Goal: Task Accomplishment & Management: Complete application form

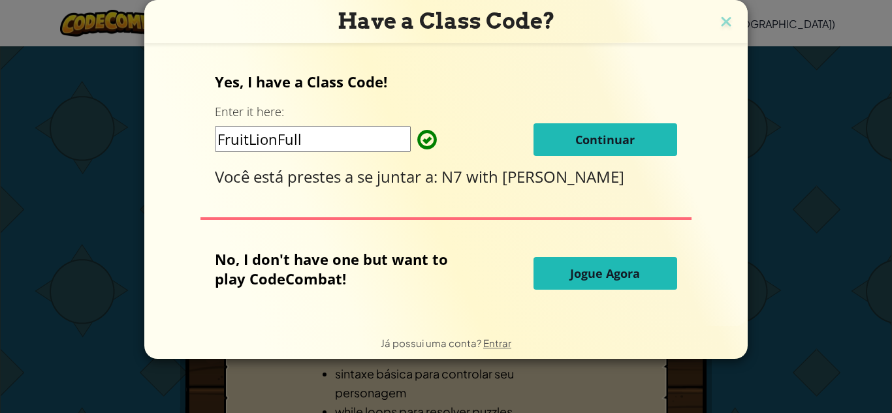
click at [577, 125] on button "Continuar" at bounding box center [605, 139] width 144 height 33
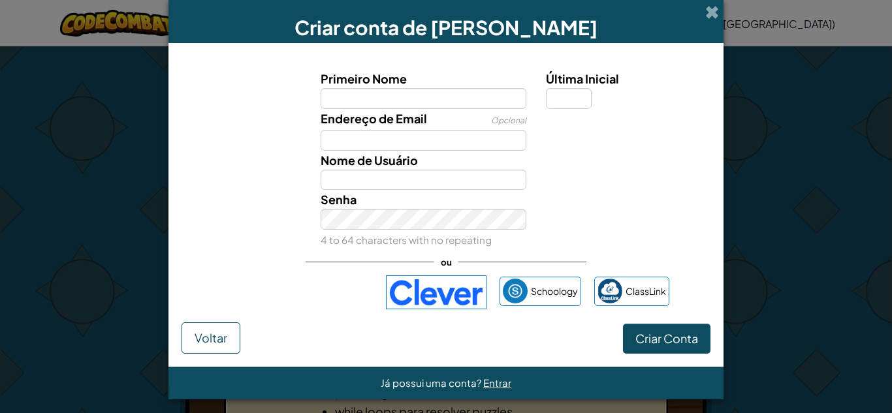
type input "l"
type input "[PERSON_NAME]"
click at [558, 100] on input "Última Inicial" at bounding box center [569, 98] width 46 height 21
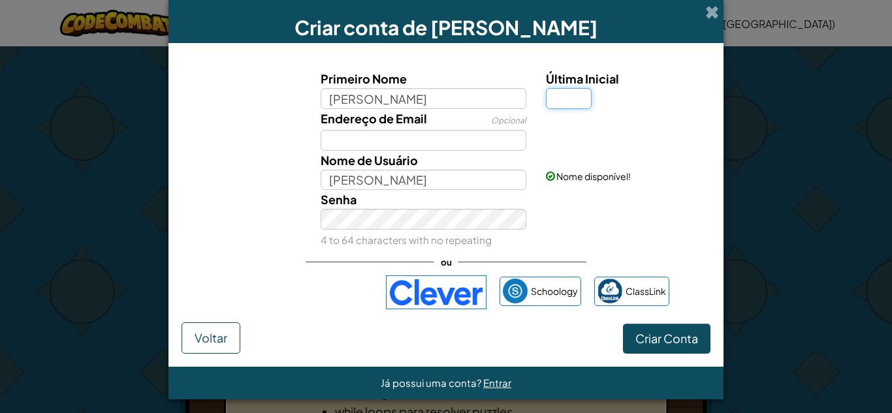
type input "f"
type input "F"
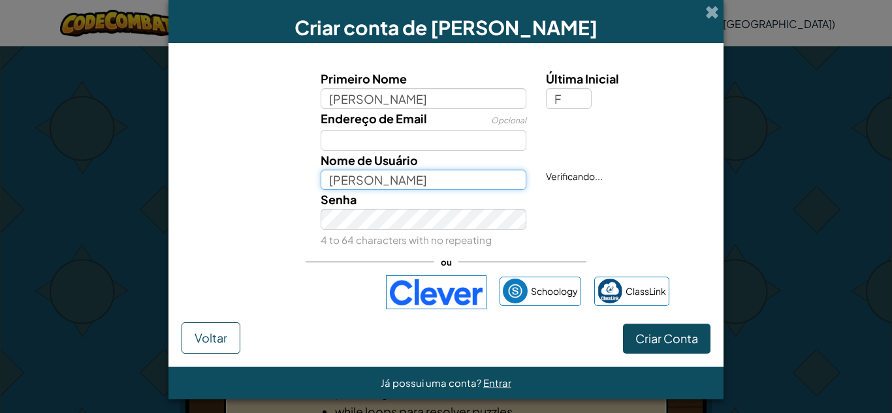
click at [392, 180] on input "[PERSON_NAME]" at bounding box center [424, 180] width 206 height 21
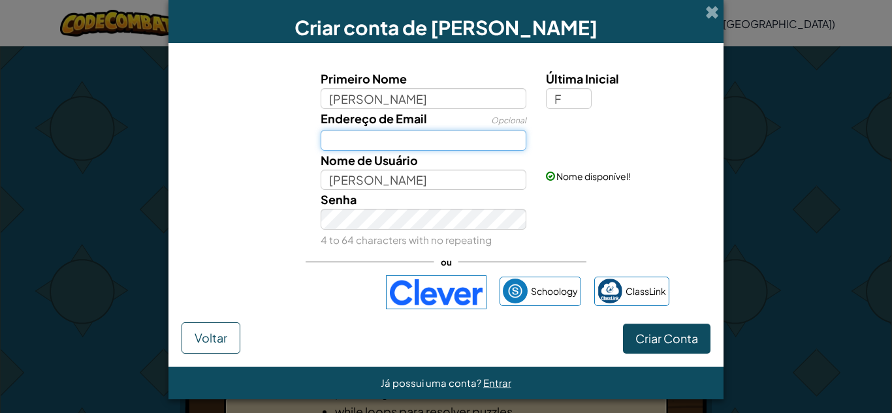
click at [389, 139] on input "Endereço de Email" at bounding box center [424, 140] width 206 height 21
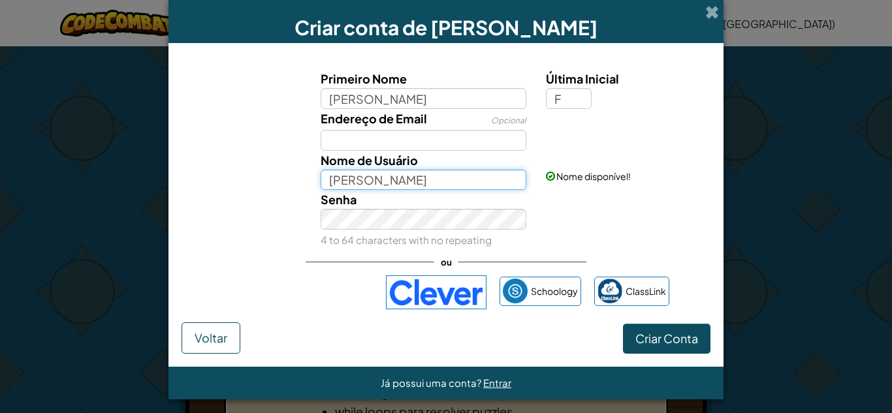
click at [376, 182] on input "Livia Santos figueiredoF" at bounding box center [424, 180] width 206 height 21
click at [376, 182] on input "Livia Santliviazxos figueiredoF" at bounding box center [424, 180] width 206 height 21
click at [491, 182] on input "Livia Santliviazxos figueiredoF" at bounding box center [424, 180] width 206 height 21
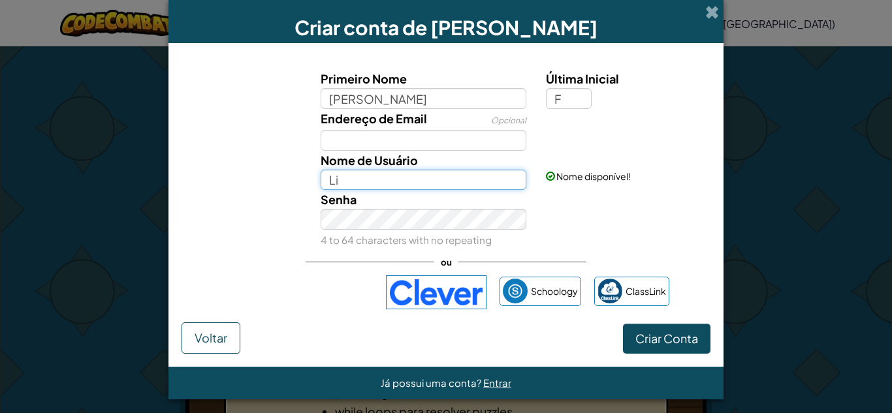
type input "L"
type input "l"
click at [623, 324] on button "Criar Conta" at bounding box center [666, 339] width 87 height 30
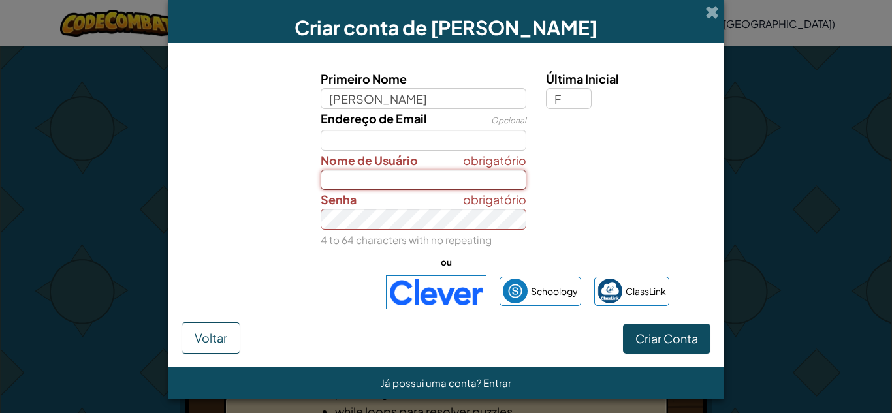
click at [623, 324] on button "Criar Conta" at bounding box center [666, 339] width 87 height 30
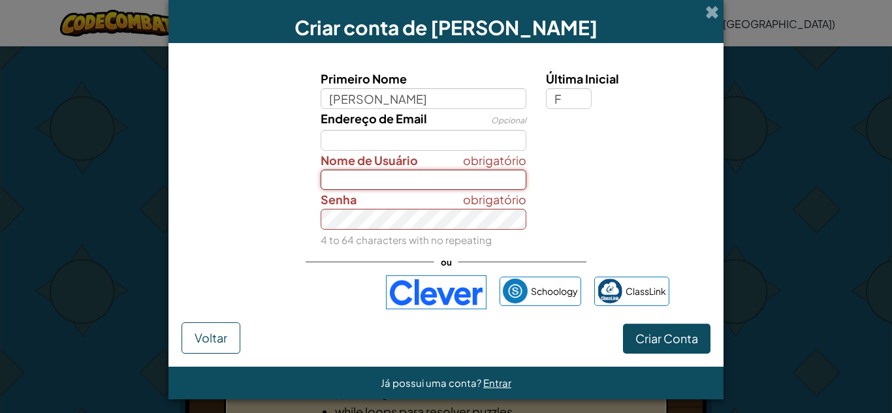
click at [623, 324] on button "Criar Conta" at bounding box center [666, 339] width 87 height 30
type input "l"
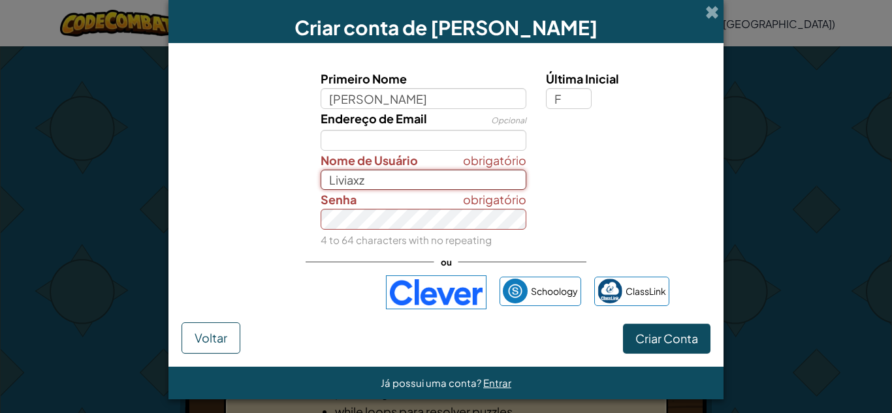
type input "Liviaxz"
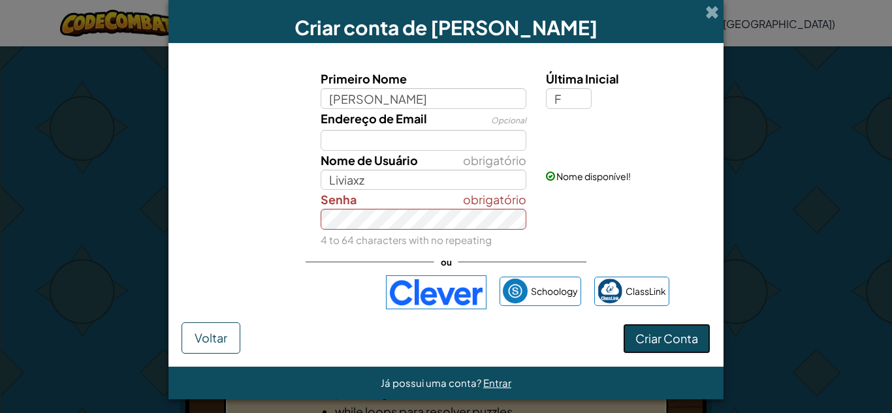
click at [627, 337] on button "Criar Conta" at bounding box center [666, 339] width 87 height 30
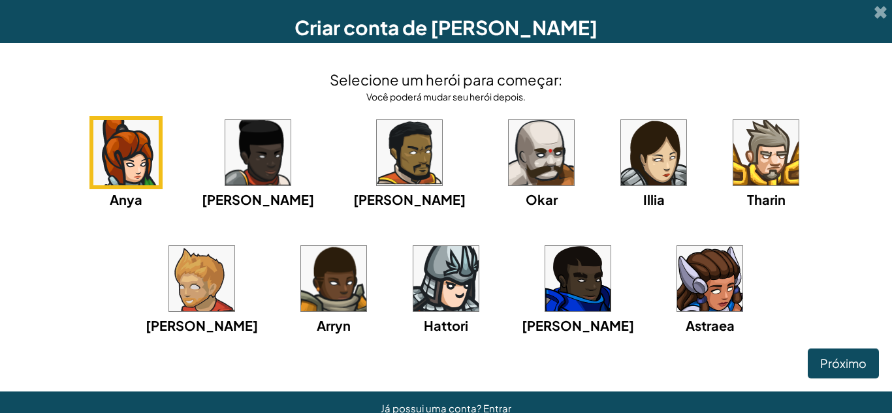
click at [621, 142] on img at bounding box center [653, 152] width 65 height 65
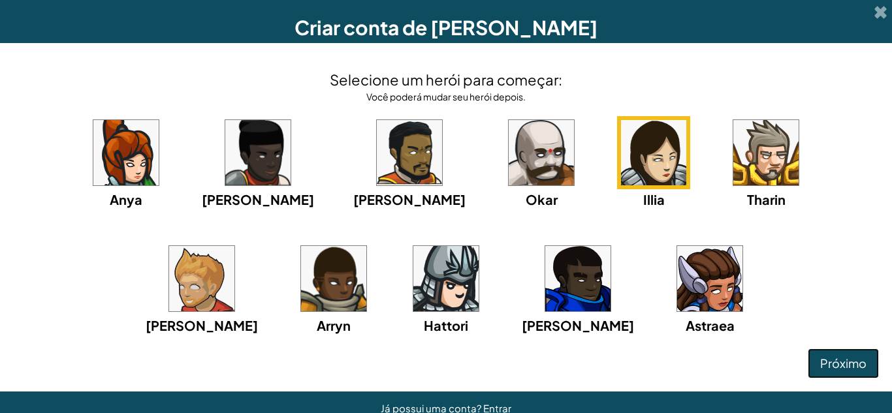
click at [832, 368] on span "Próximo" at bounding box center [843, 363] width 46 height 15
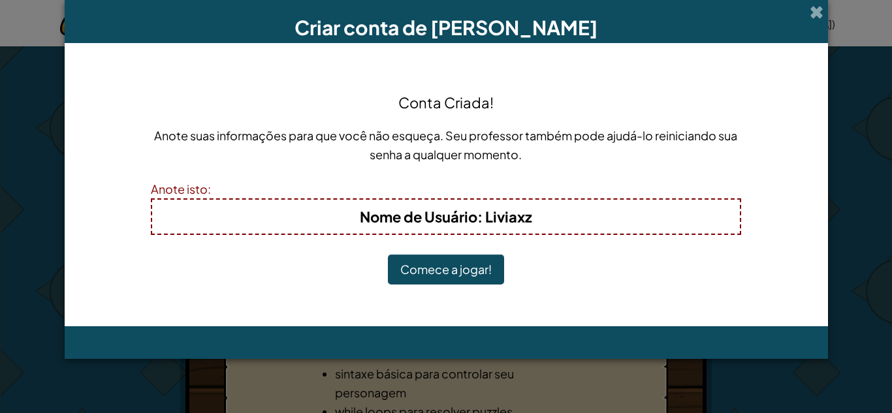
click at [475, 262] on button "Comece a jogar!" at bounding box center [446, 270] width 116 height 30
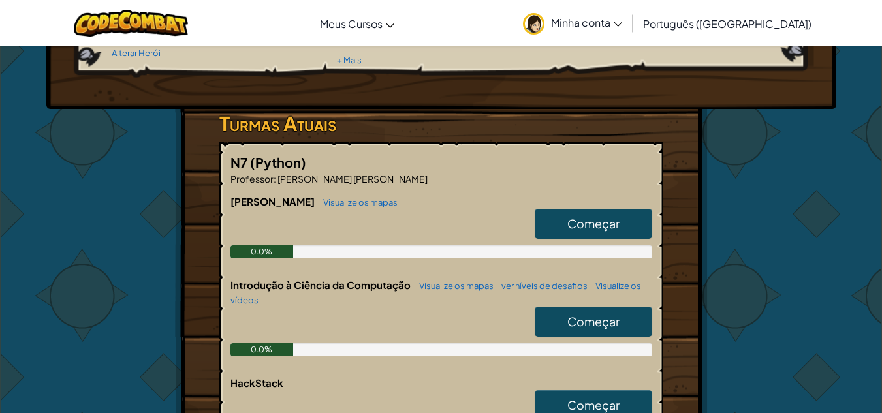
scroll to position [166, 0]
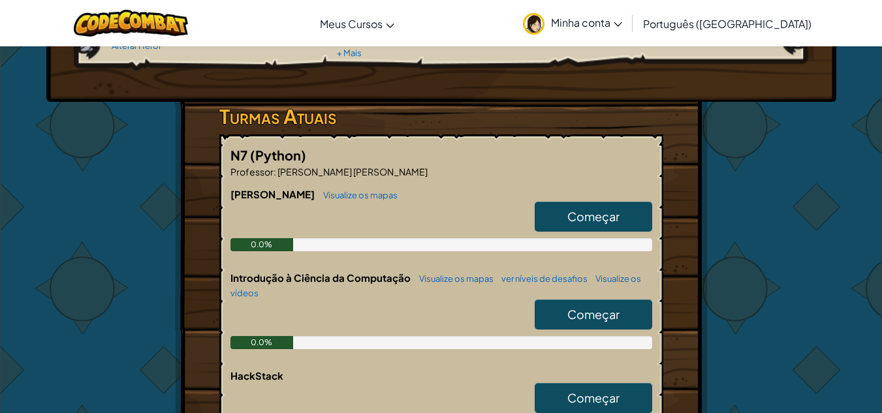
click at [541, 315] on link "Começar" at bounding box center [594, 315] width 118 height 30
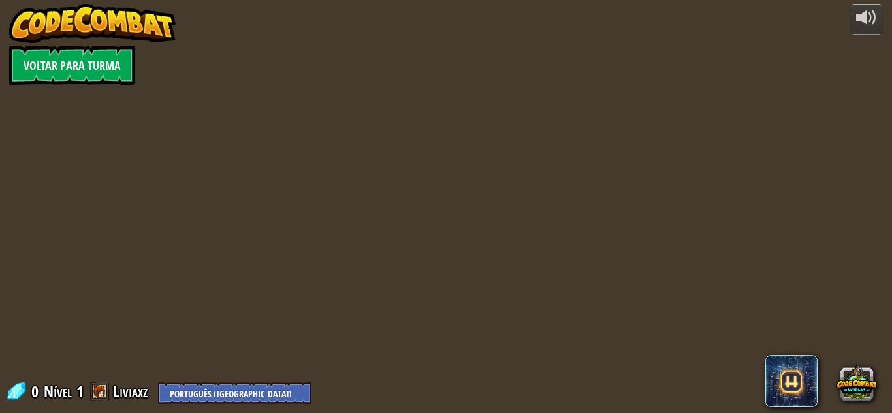
select select "pt-BR"
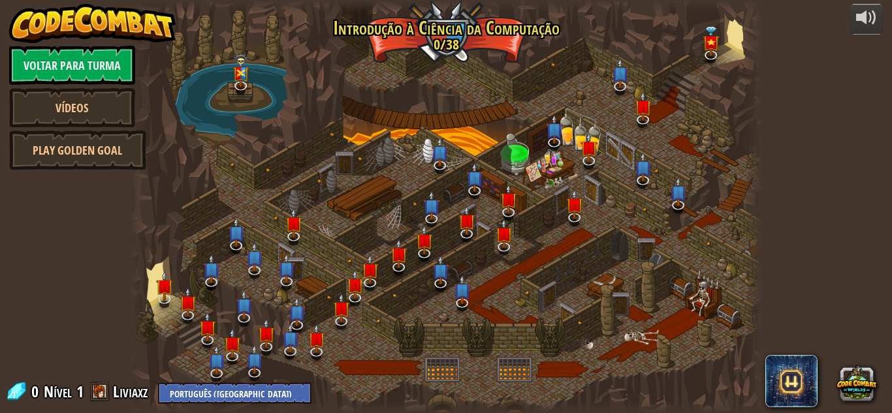
select select "pt-BR"
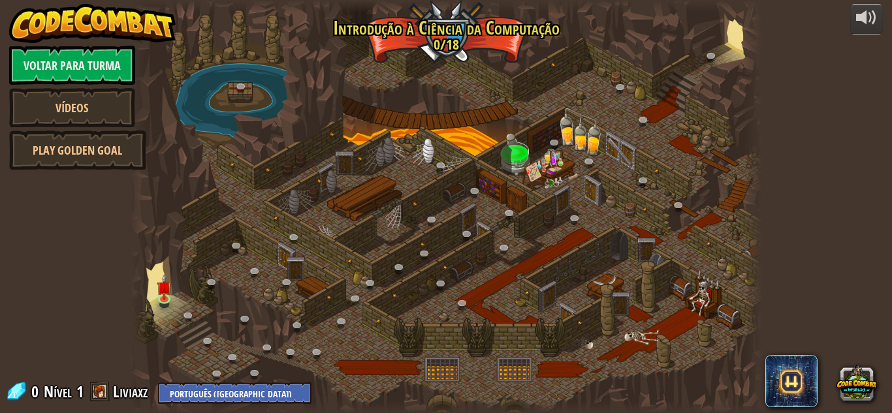
select select "pt-BR"
click at [163, 284] on img at bounding box center [164, 281] width 15 height 34
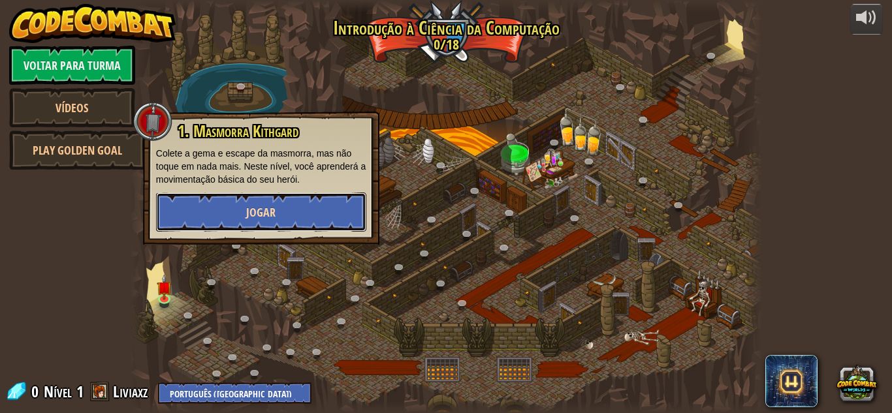
click at [183, 200] on button "Jogar" at bounding box center [261, 212] width 210 height 39
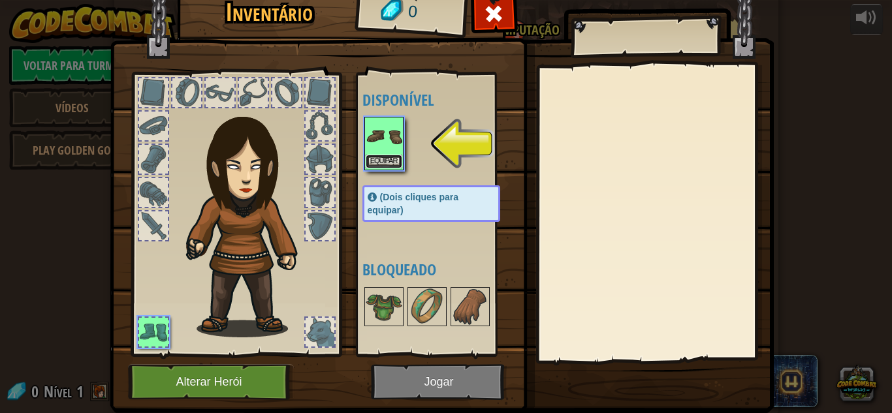
click at [375, 156] on button "Equipar" at bounding box center [384, 162] width 37 height 14
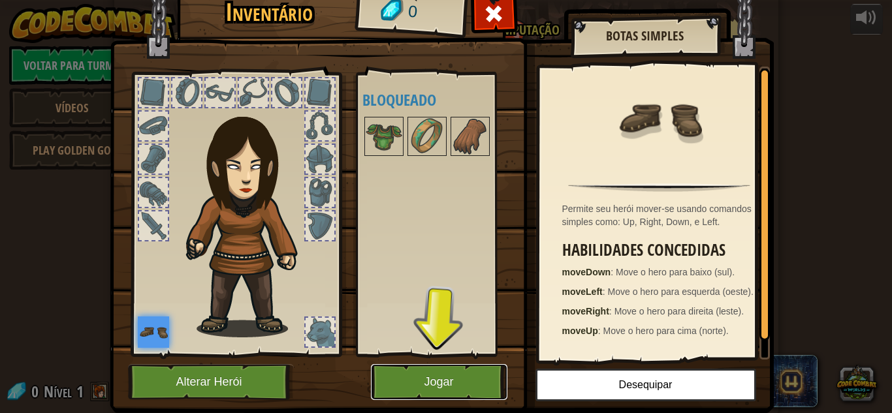
click at [415, 384] on button "Jogar" at bounding box center [439, 382] width 136 height 36
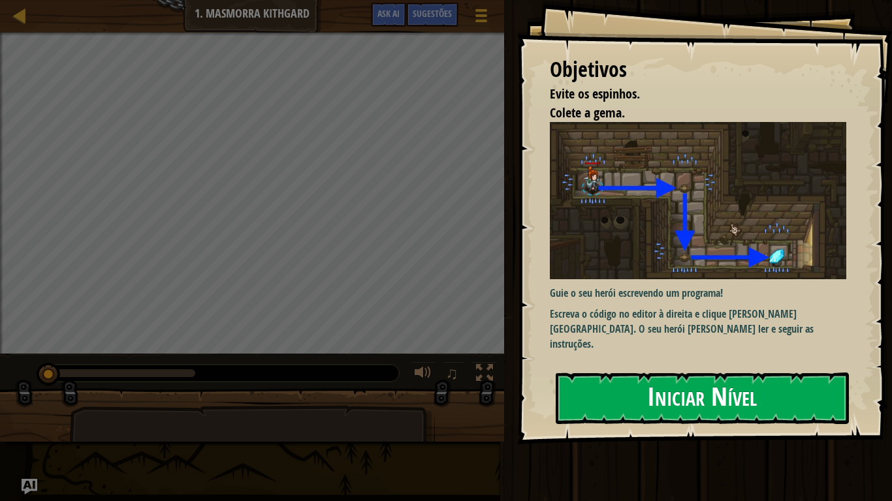
click at [634, 400] on button "Iniciar Nível" at bounding box center [702, 399] width 293 height 52
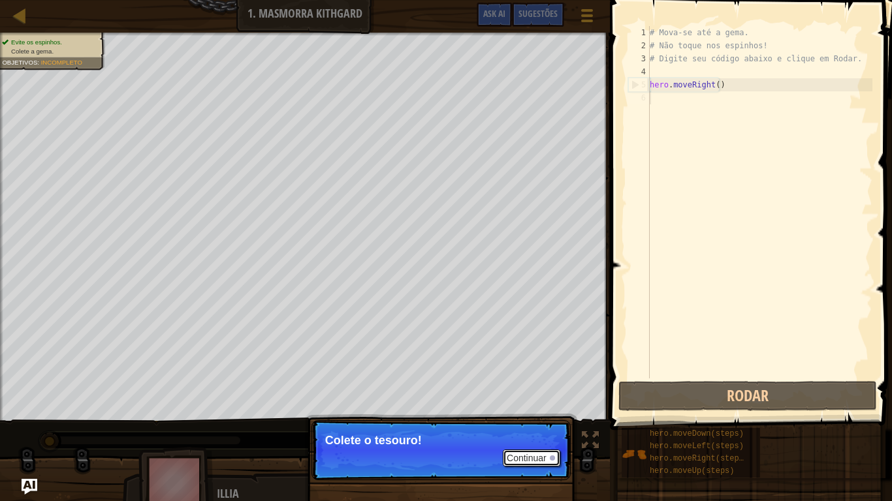
click at [528, 413] on button "Continuar" at bounding box center [531, 458] width 57 height 17
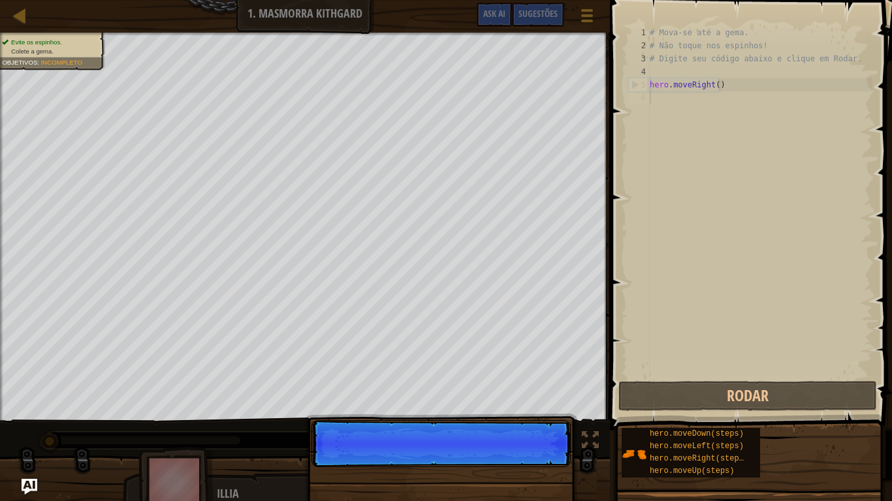
scroll to position [6, 0]
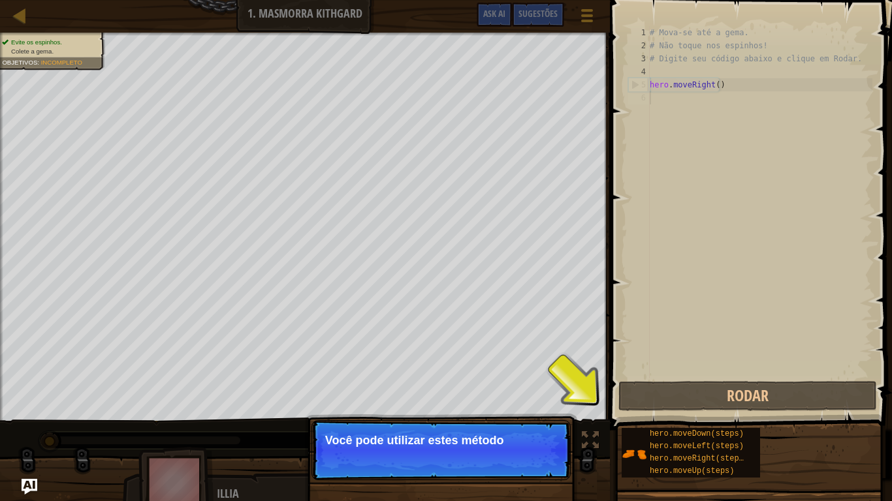
click at [528, 413] on p "Continuar Você pode utilizar [PERSON_NAME] método" at bounding box center [440, 450] width 259 height 60
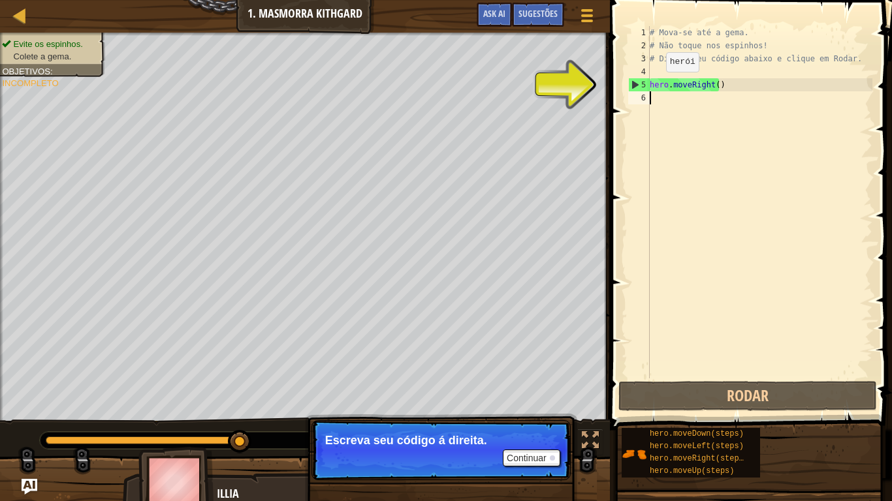
click at [655, 85] on div "# Mova-se até a gema. # Não toque nos espinhos! # Digite seu código abaixo e cl…" at bounding box center [759, 215] width 225 height 379
type textarea "hero.moveRight()"
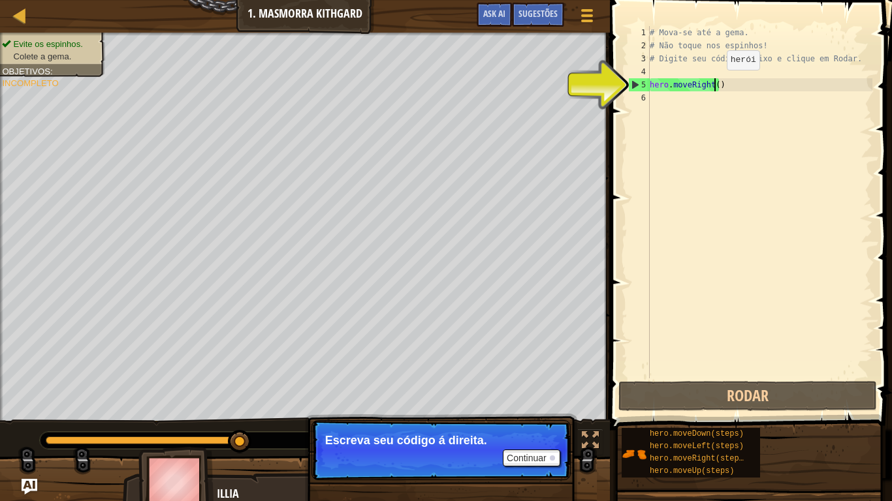
click at [716, 83] on div "# Mova-se até a gema. # Não toque nos espinhos! # Digite seu código abaixo e cl…" at bounding box center [759, 215] width 225 height 379
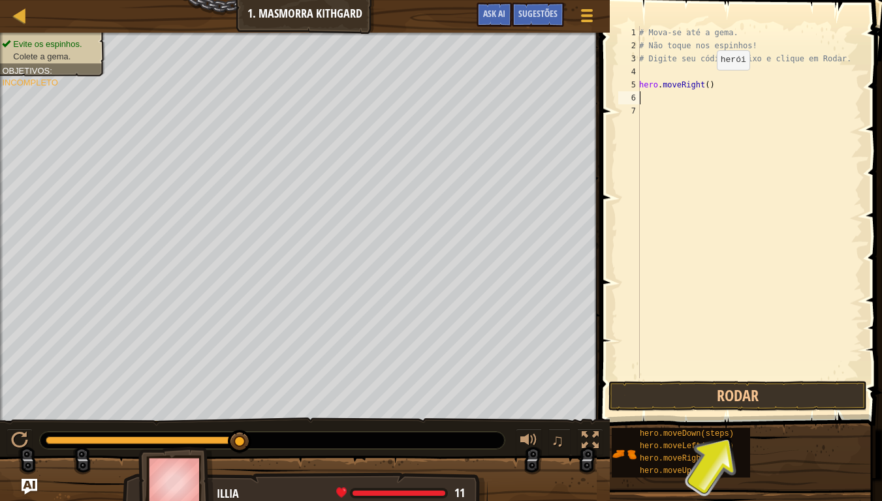
type textarea "hero.moveRight()"
click at [616, 385] on button "Rodar" at bounding box center [737, 396] width 259 height 30
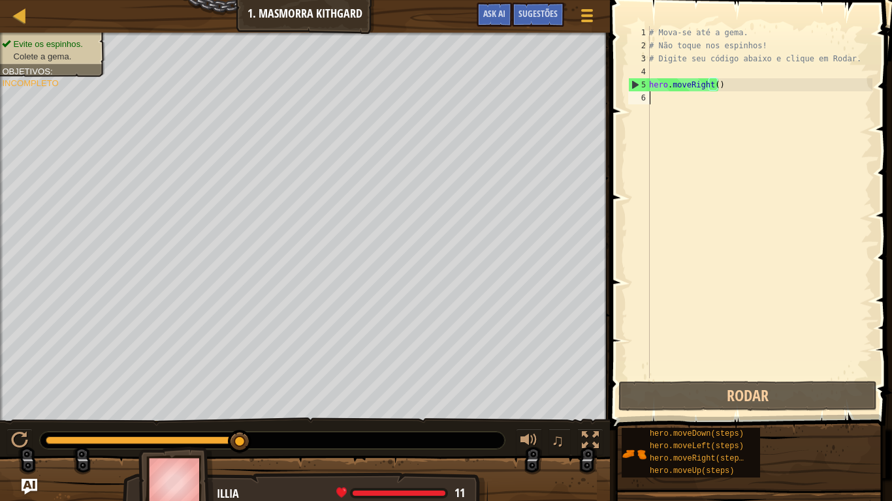
click at [660, 101] on div "# Mova-se até a gema. # Não toque nos espinhos! # Digite seu código abaixo e cl…" at bounding box center [759, 215] width 226 height 379
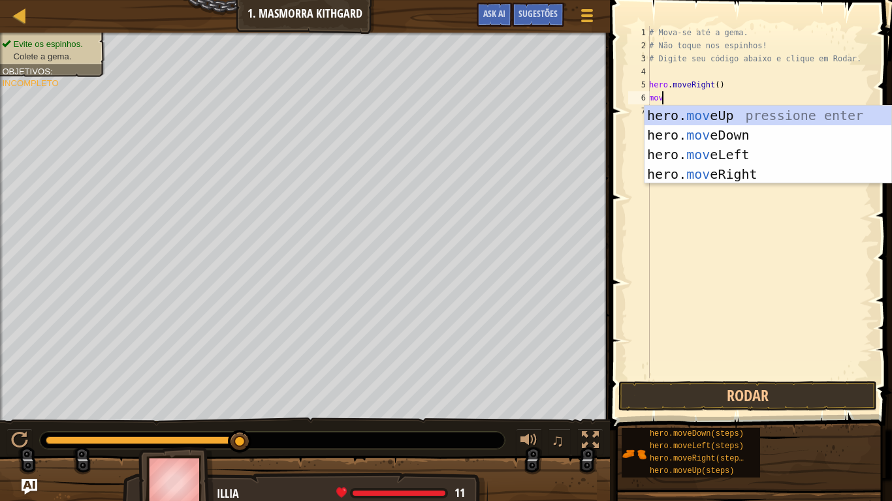
type textarea "move"
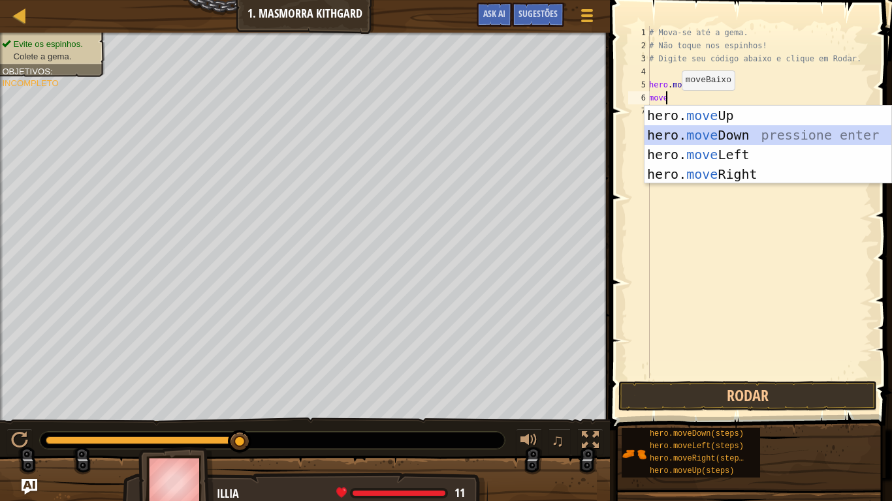
click at [729, 129] on div "hero. move Up pressione enter hero. move Down pressione enter hero. move Left p…" at bounding box center [767, 165] width 247 height 118
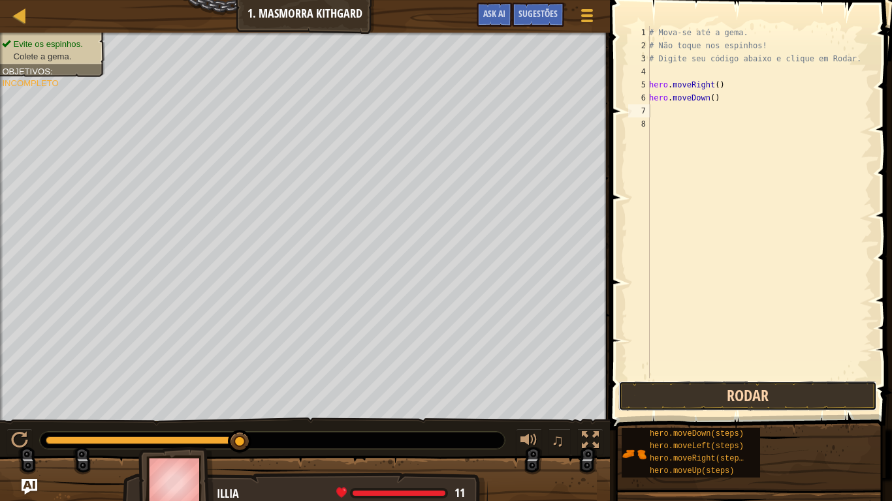
click at [644, 385] on button "Rodar" at bounding box center [747, 396] width 259 height 30
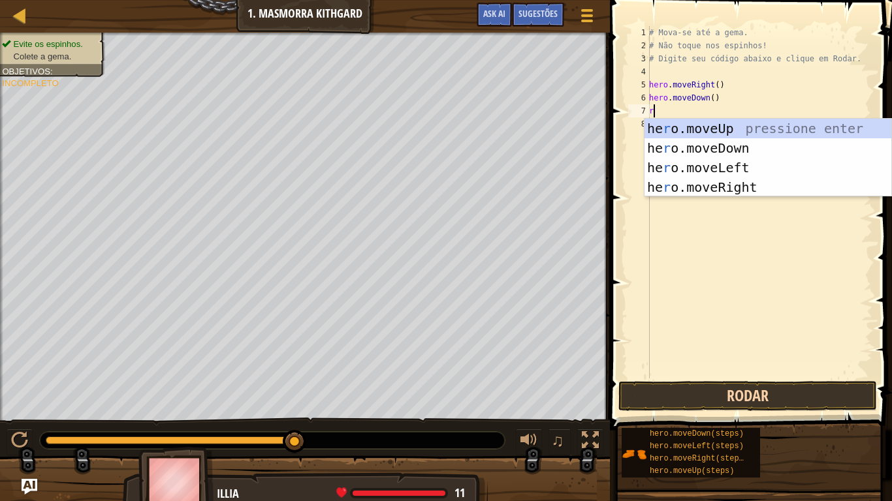
type textarea "ri"
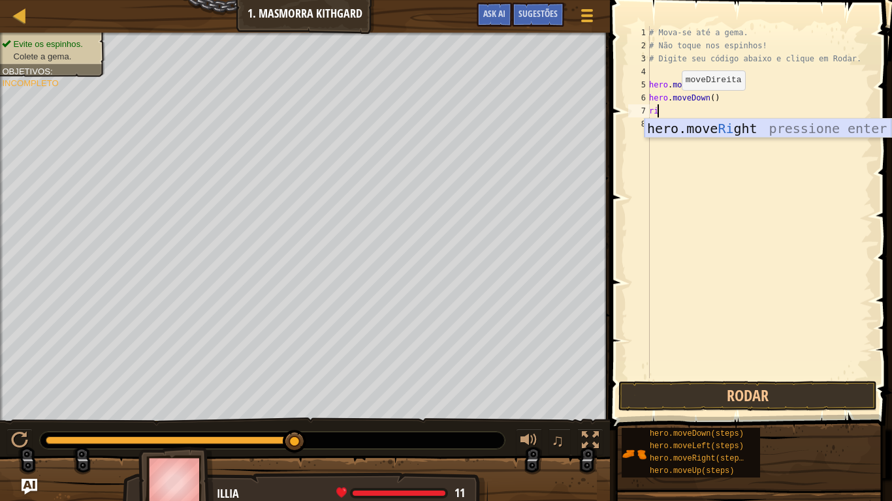
click at [742, 129] on div "hero.move Ri ght pressione enter" at bounding box center [767, 148] width 247 height 59
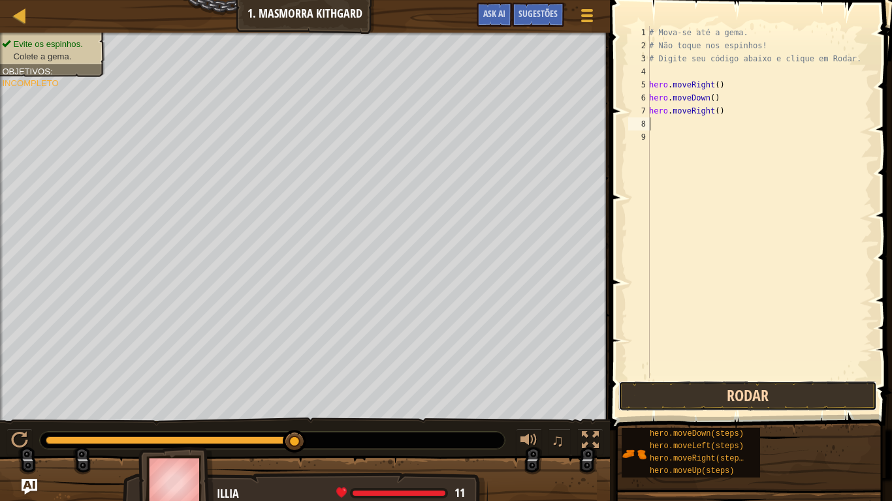
click at [672, 387] on button "Rodar" at bounding box center [747, 396] width 259 height 30
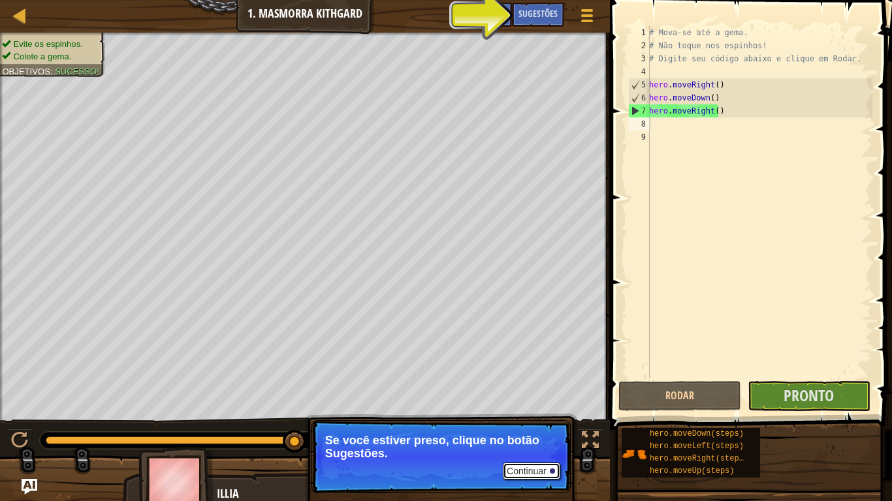
click at [551, 413] on div at bounding box center [552, 471] width 5 height 5
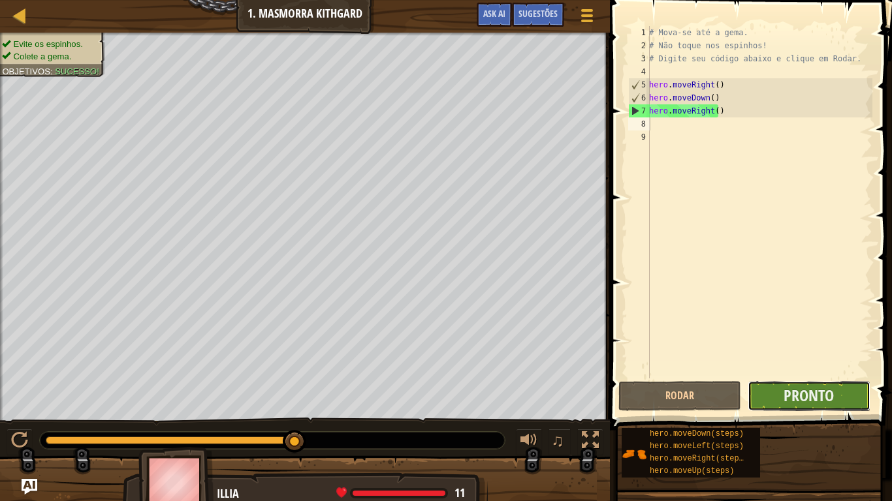
click at [783, 381] on button "Pronto" at bounding box center [809, 396] width 123 height 30
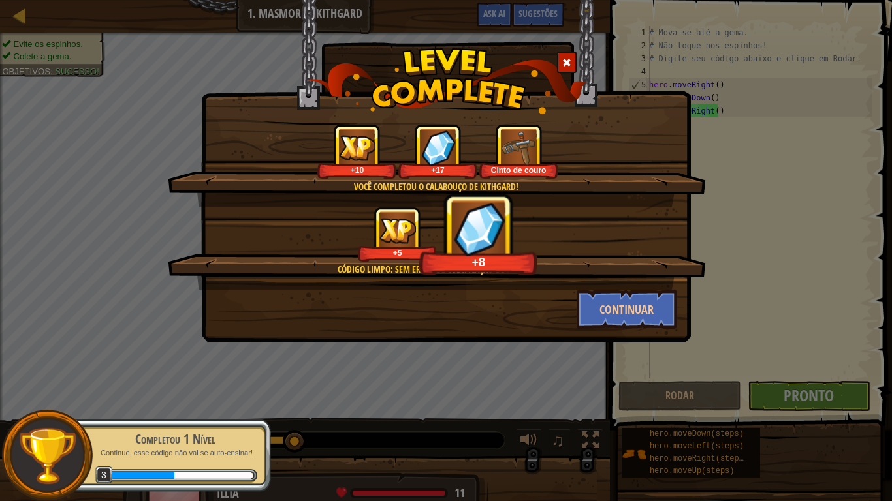
click at [362, 135] on img at bounding box center [357, 147] width 37 height 25
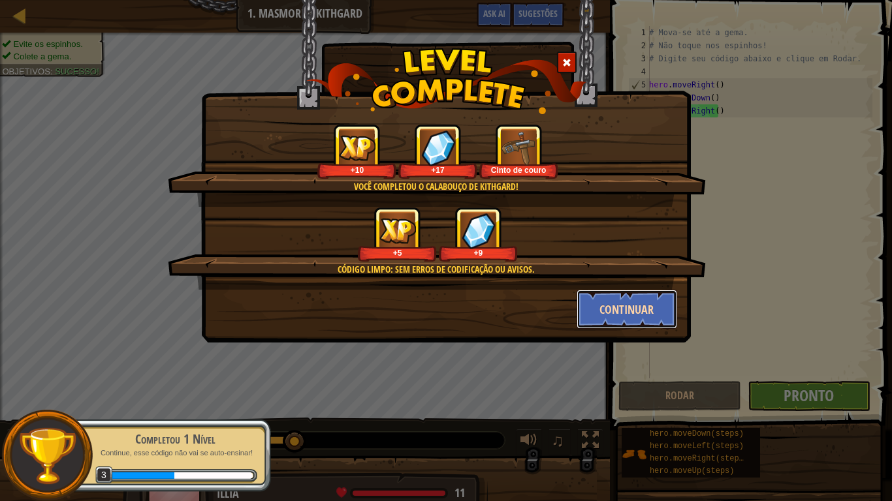
click at [601, 294] on button "Continuar" at bounding box center [626, 309] width 101 height 39
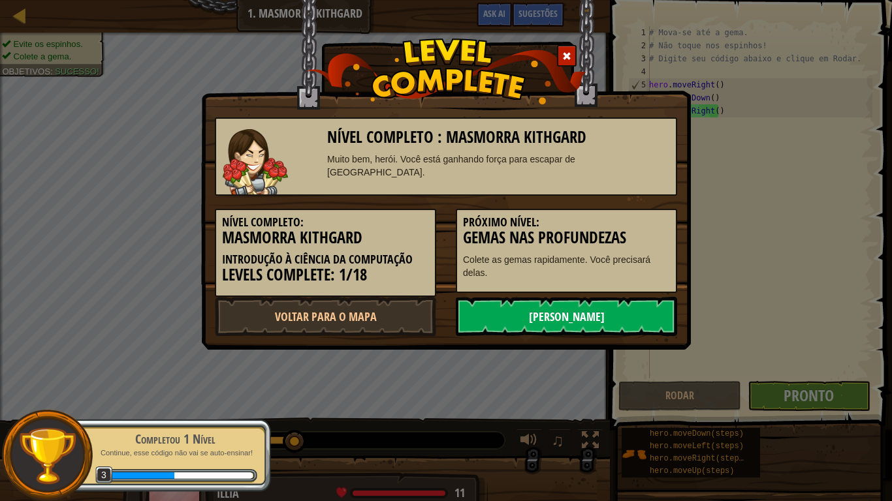
click at [554, 321] on link "[PERSON_NAME]" at bounding box center [566, 316] width 221 height 39
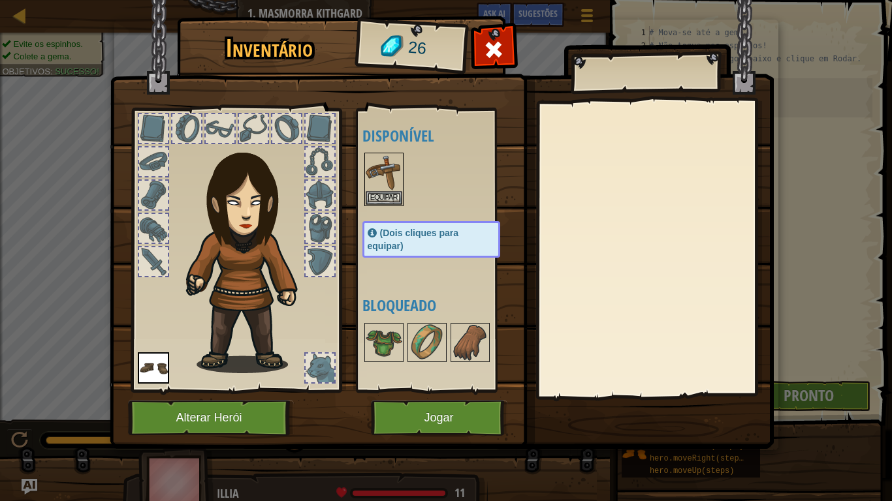
drag, startPoint x: 385, startPoint y: 338, endPoint x: 409, endPoint y: 222, distance: 118.1
click at [409, 222] on div "Disponível Equipar Equipar (Dois cliques para equipar) Bloqueado" at bounding box center [444, 250] width 164 height 272
click at [409, 222] on div "(Dois cliques para equipar)" at bounding box center [431, 239] width 138 height 37
drag, startPoint x: 405, startPoint y: 244, endPoint x: 384, endPoint y: 189, distance: 58.7
click at [384, 189] on div "Disponível Equipar Equipar (Dois cliques para equipar) Bloqueado" at bounding box center [444, 250] width 164 height 272
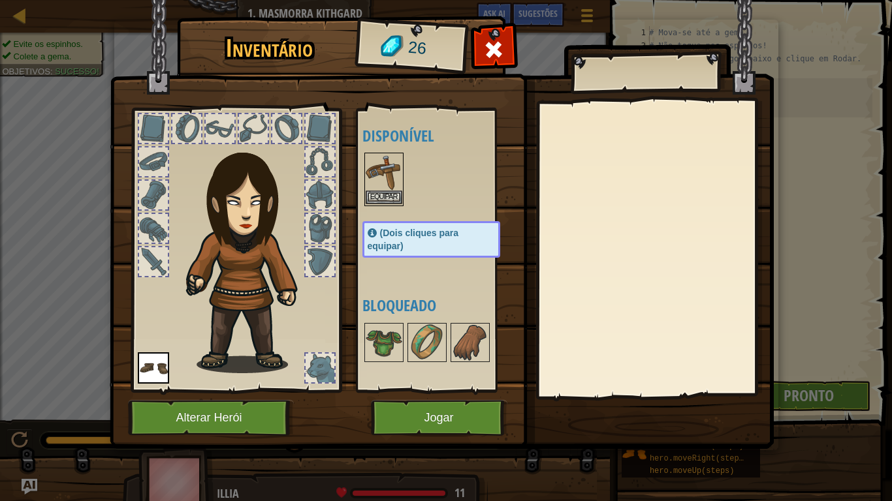
click at [384, 189] on img at bounding box center [384, 172] width 37 height 37
drag, startPoint x: 384, startPoint y: 189, endPoint x: 379, endPoint y: 195, distance: 6.9
click at [379, 195] on div "Equipar" at bounding box center [383, 180] width 39 height 54
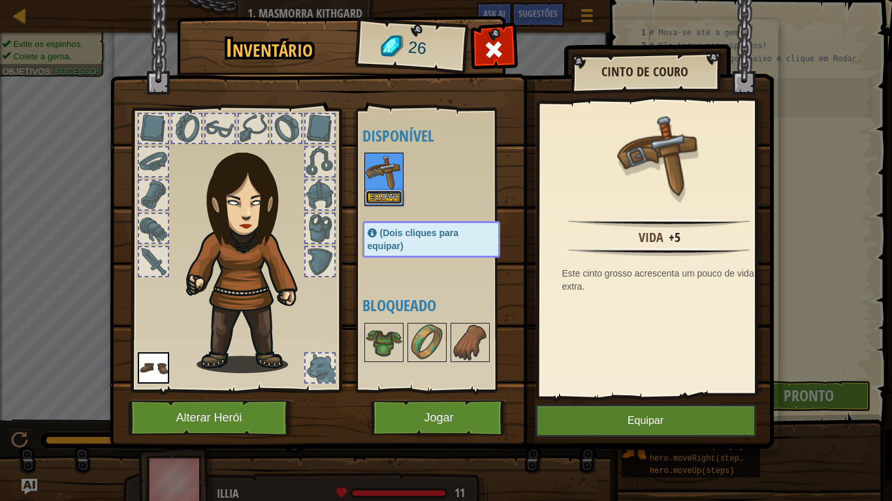
click at [379, 195] on button "Equipar" at bounding box center [384, 198] width 37 height 14
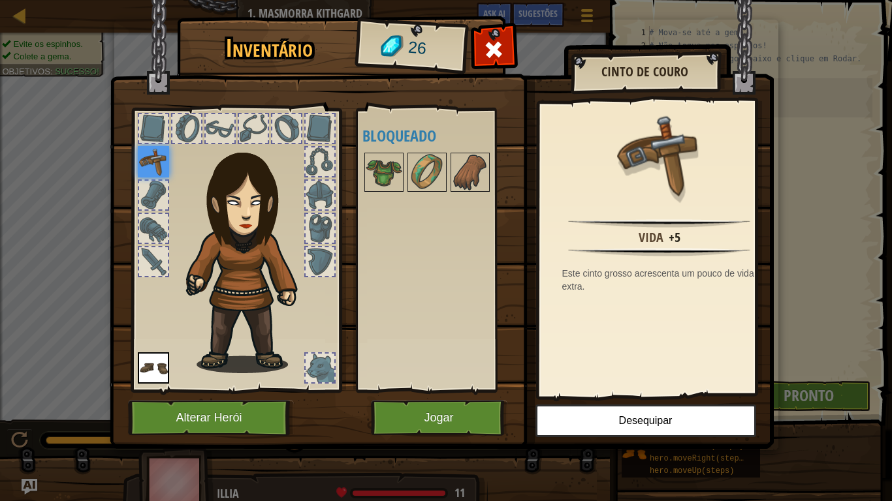
click at [144, 161] on img at bounding box center [153, 161] width 31 height 31
click at [155, 158] on img at bounding box center [153, 161] width 31 height 31
click at [418, 413] on button "Jogar" at bounding box center [439, 418] width 136 height 36
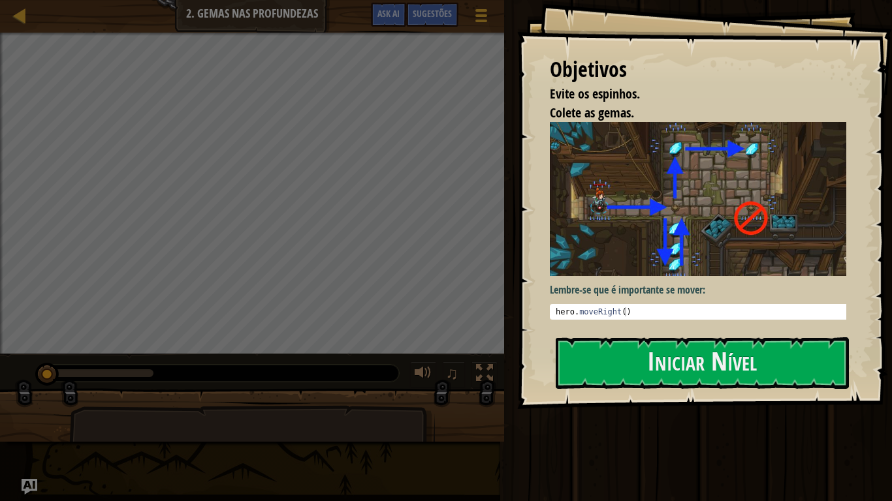
click at [418, 413] on div at bounding box center [252, 459] width 366 height 108
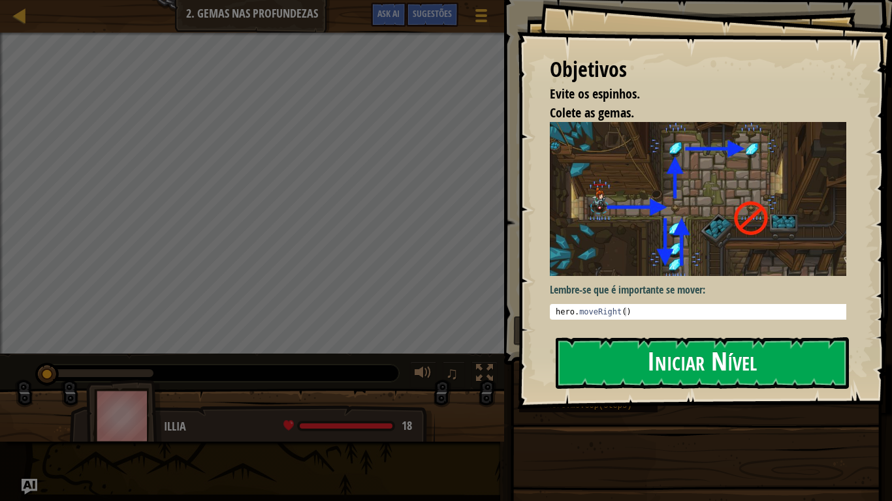
click at [580, 364] on button "Iniciar Nível" at bounding box center [702, 364] width 293 height 52
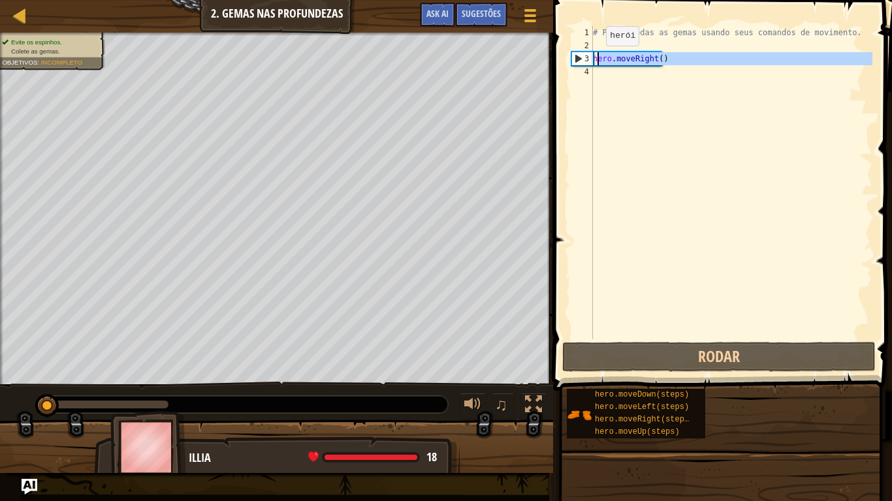
drag, startPoint x: 601, startPoint y: 78, endPoint x: 593, endPoint y: 59, distance: 21.3
click at [593, 59] on div "# Pegue todas as gemas usando seus comandos de movimento. hero . moveRight ( )" at bounding box center [731, 195] width 282 height 339
click at [593, 59] on div "# Pegue todas as gemas usando seus comandos de movimento. hero . moveRight ( )" at bounding box center [731, 182] width 282 height 313
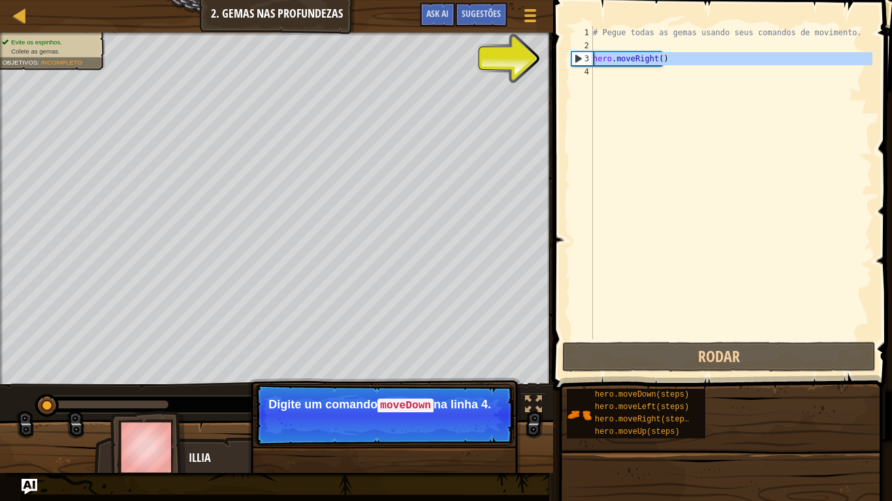
click at [573, 59] on div "3" at bounding box center [582, 58] width 21 height 13
type textarea "hero.moveRight()"
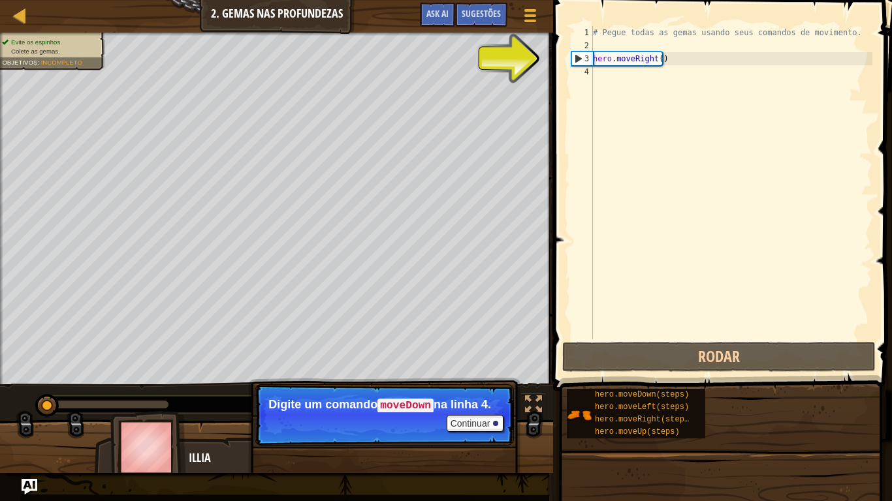
click at [463, 413] on p "Continuar Digite um comando moveDown na linha 4." at bounding box center [384, 415] width 259 height 61
click at [464, 413] on button "Continuar" at bounding box center [475, 423] width 57 height 17
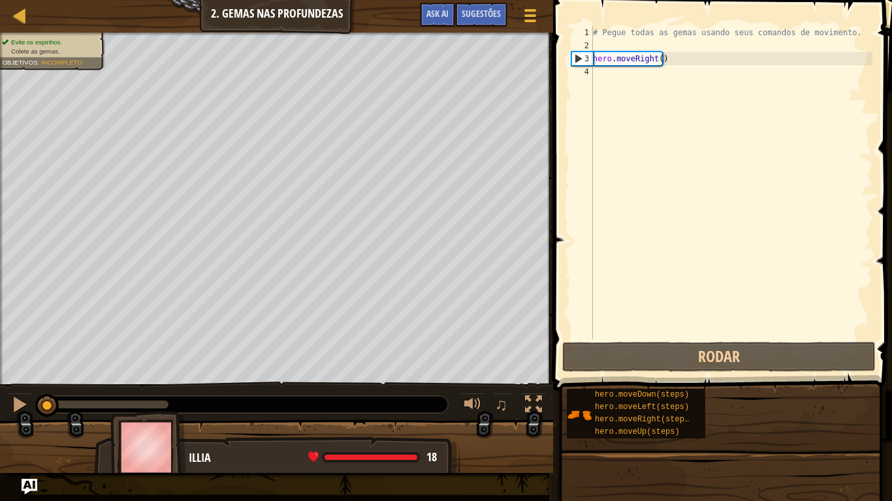
click at [464, 413] on button at bounding box center [473, 406] width 26 height 27
click at [602, 62] on div "# Pegue todas as gemas usando seus comandos de movimento. hero . moveRight ( )" at bounding box center [731, 195] width 282 height 339
click at [659, 56] on div "# Pegue todas as gemas usando seus comandos de movimento. hero . moveRight ( )" at bounding box center [731, 195] width 282 height 339
click at [596, 76] on div "# Pegue todas as gemas usando seus comandos de movimento. hero . moveRight ( )" at bounding box center [731, 195] width 282 height 339
click at [577, 51] on div "2" at bounding box center [582, 45] width 22 height 13
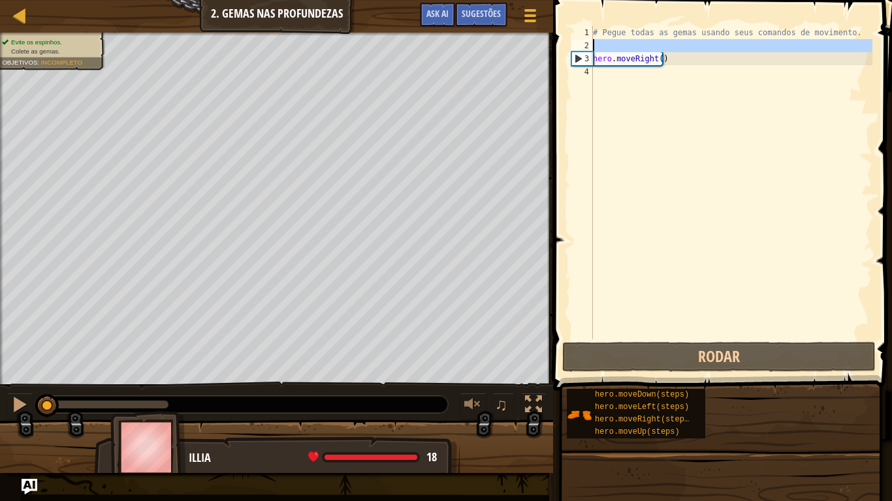
type textarea "hero.moveRight()"
click at [575, 57] on div "3" at bounding box center [582, 58] width 21 height 13
type textarea "hero.moveRight()"
click at [575, 57] on div "3" at bounding box center [582, 58] width 21 height 13
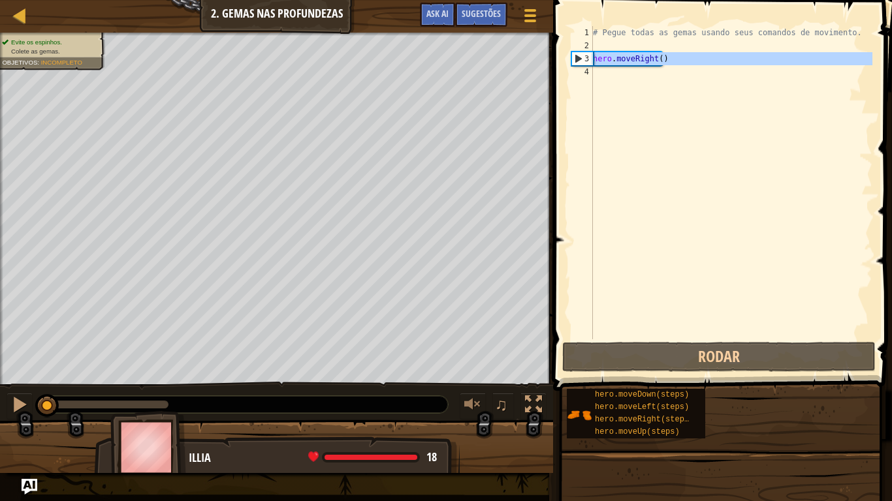
click at [575, 57] on div "3" at bounding box center [582, 58] width 21 height 13
type textarea "hero.moveRight()"
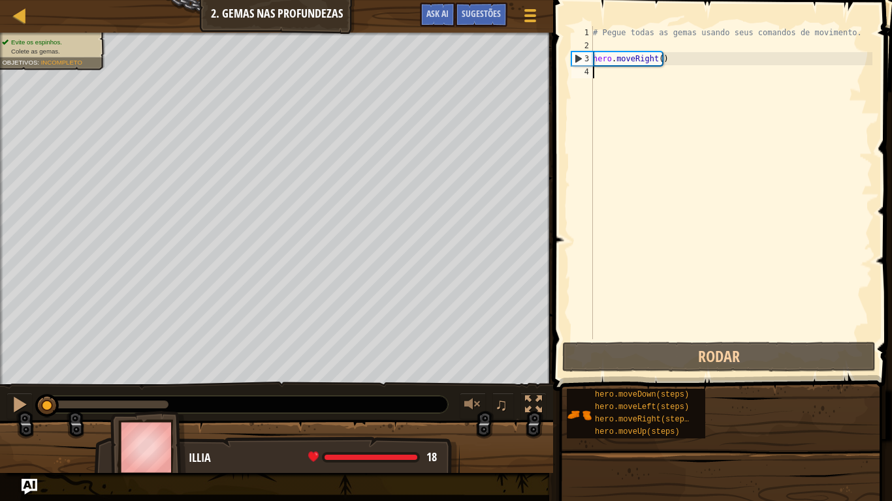
click at [604, 74] on div "# Pegue todas as gemas usando seus comandos de movimento. hero . moveRight ( )" at bounding box center [731, 195] width 282 height 339
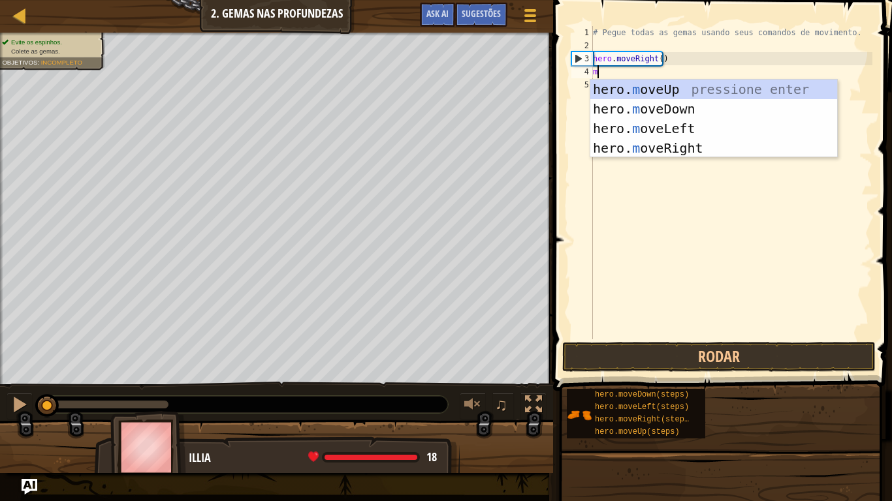
scroll to position [6, 0]
type textarea "mo"
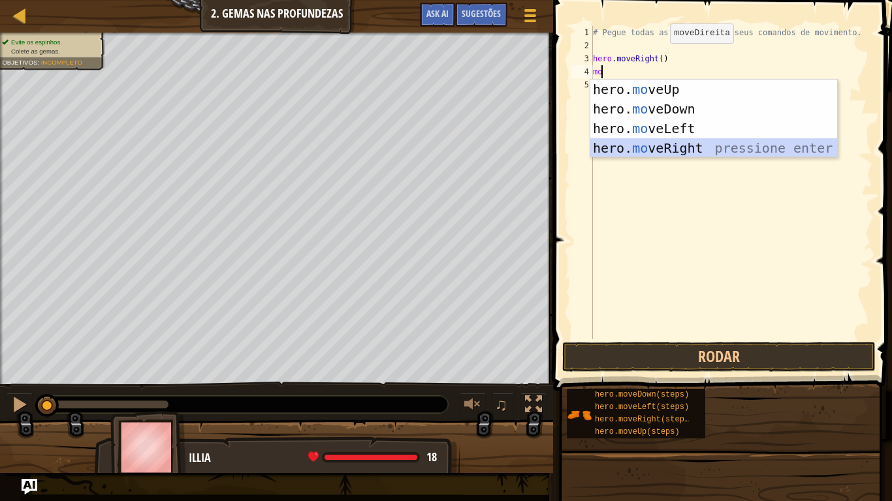
click at [679, 148] on div "hero. mo veUp pressione enter hero. mo veDown pressione enter hero. mo veLeft p…" at bounding box center [713, 139] width 247 height 118
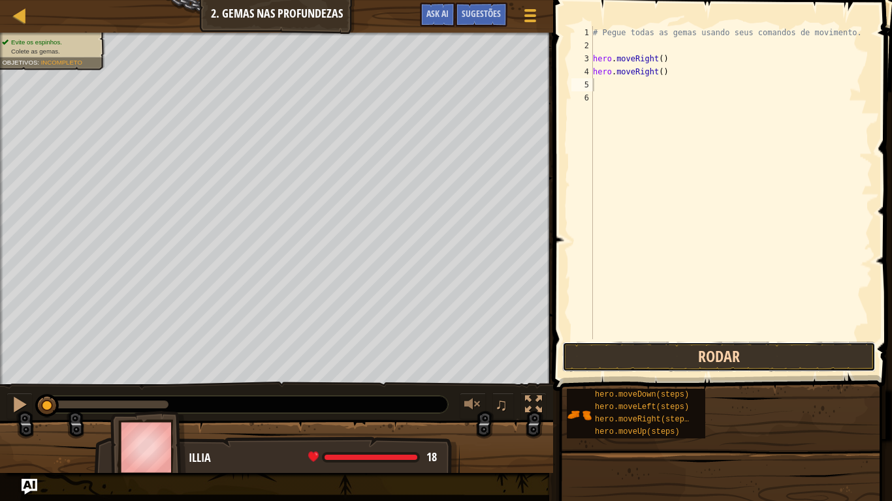
click at [672, 352] on button "Rodar" at bounding box center [718, 357] width 313 height 30
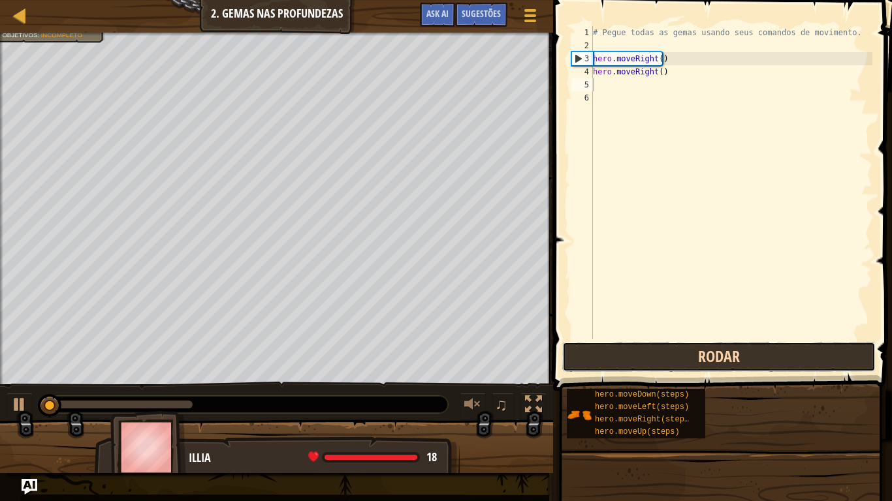
click at [672, 352] on button "Rodar" at bounding box center [718, 357] width 313 height 30
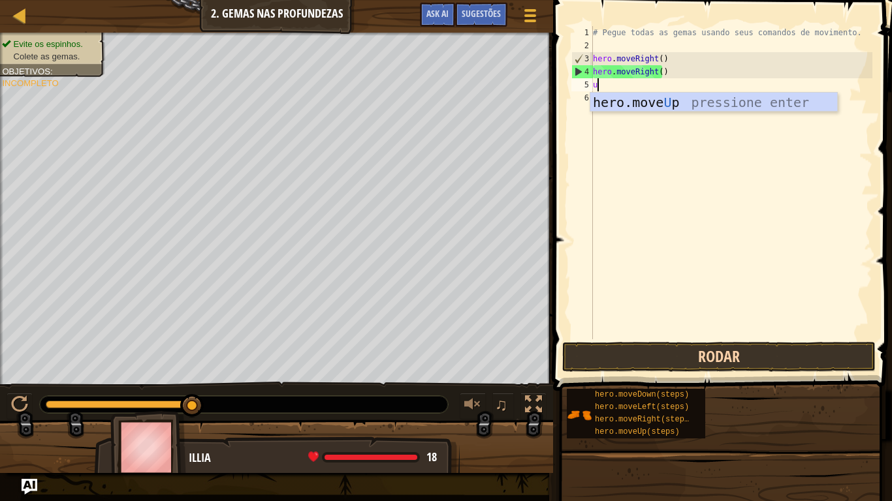
type textarea "up"
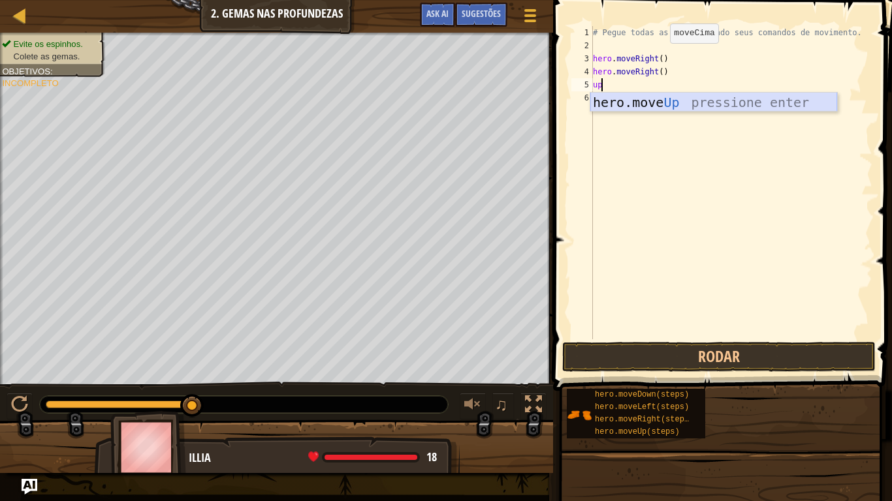
click at [707, 99] on div "hero.move Up pressione enter" at bounding box center [713, 122] width 247 height 59
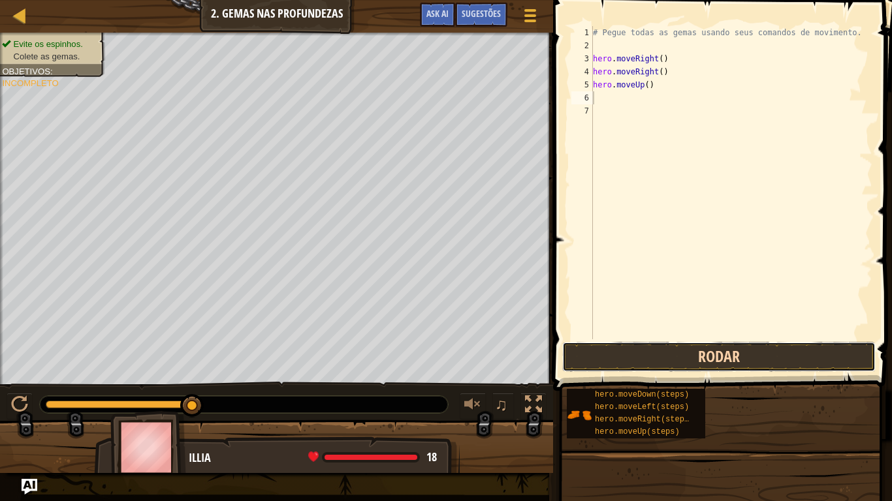
click at [663, 353] on button "Rodar" at bounding box center [718, 357] width 313 height 30
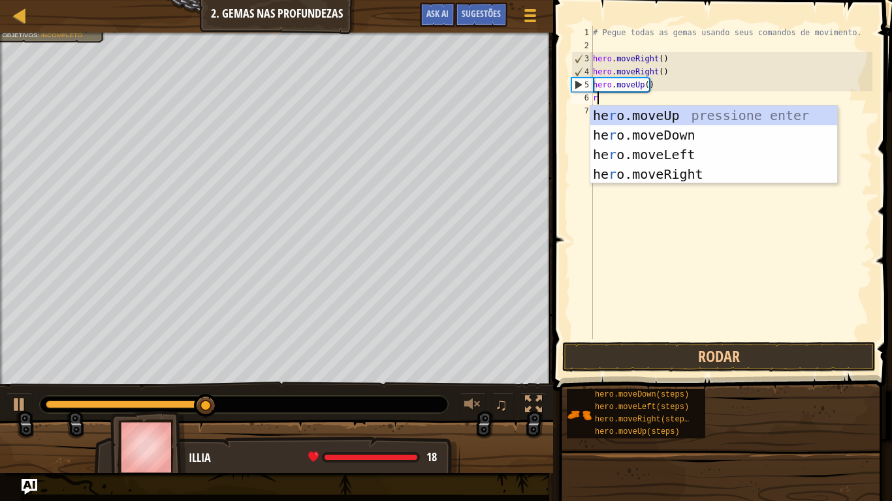
type textarea "ri"
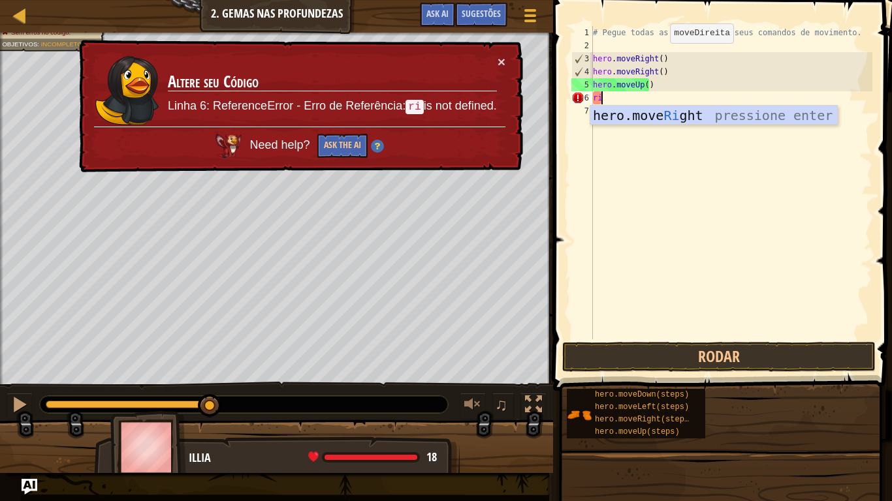
drag, startPoint x: 646, startPoint y: 119, endPoint x: 648, endPoint y: 103, distance: 15.7
click at [648, 0] on body "Mapa Introdução à Ciência da Computação 2. Gemas nas Profundezas Menu do Jogo P…" at bounding box center [446, 0] width 892 height 0
click at [641, 114] on div "hero.move Ri ght pressione enter" at bounding box center [713, 135] width 247 height 59
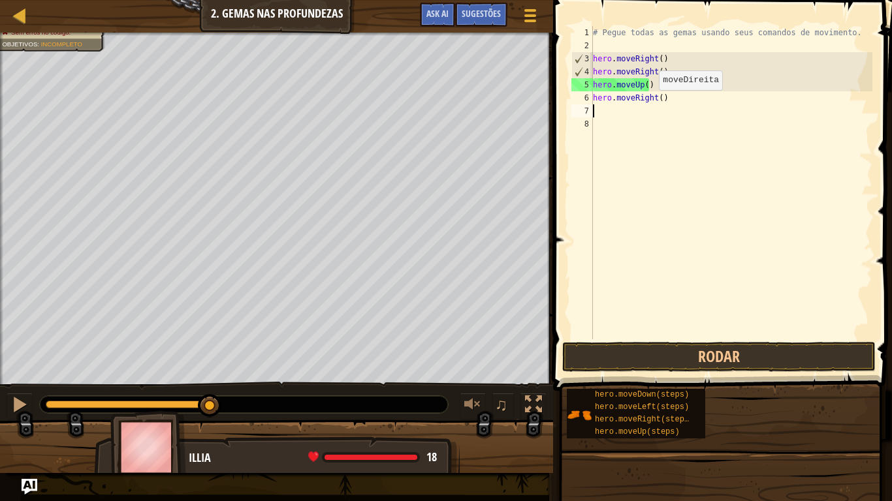
click at [641, 114] on div "# Pegue todas as gemas usando seus comandos de movimento. hero . moveRight ( ) …" at bounding box center [731, 195] width 282 height 339
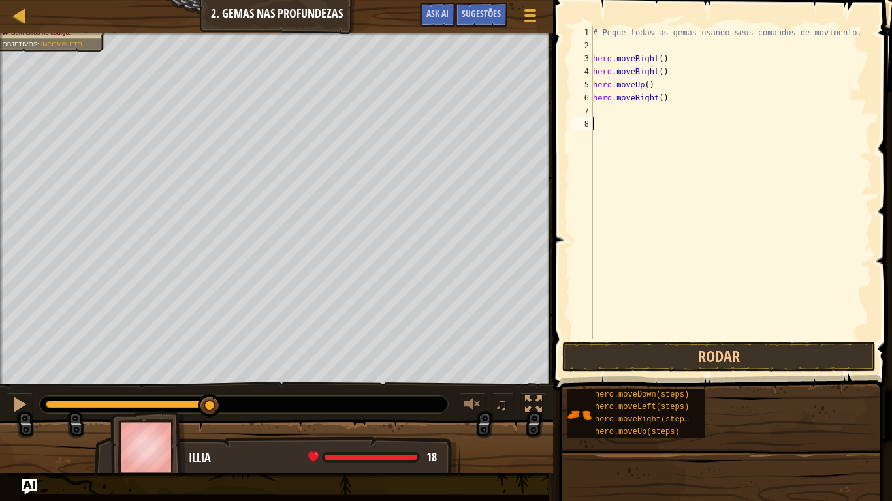
click at [606, 331] on div "# Pegue todas as gemas usando seus comandos de movimento. hero . moveRight ( ) …" at bounding box center [731, 195] width 282 height 339
click at [597, 346] on button "Rodar" at bounding box center [718, 357] width 313 height 30
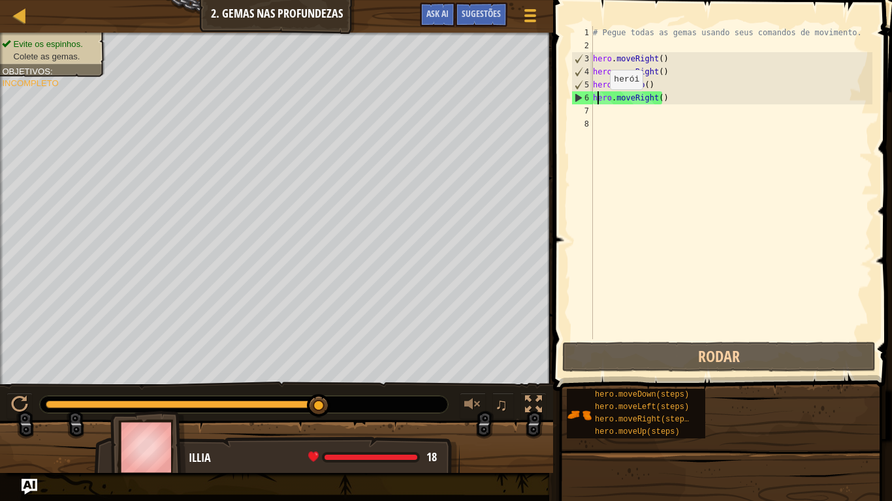
click at [599, 103] on div "# Pegue todas as gemas usando seus comandos de movimento. hero . moveRight ( ) …" at bounding box center [731, 195] width 282 height 339
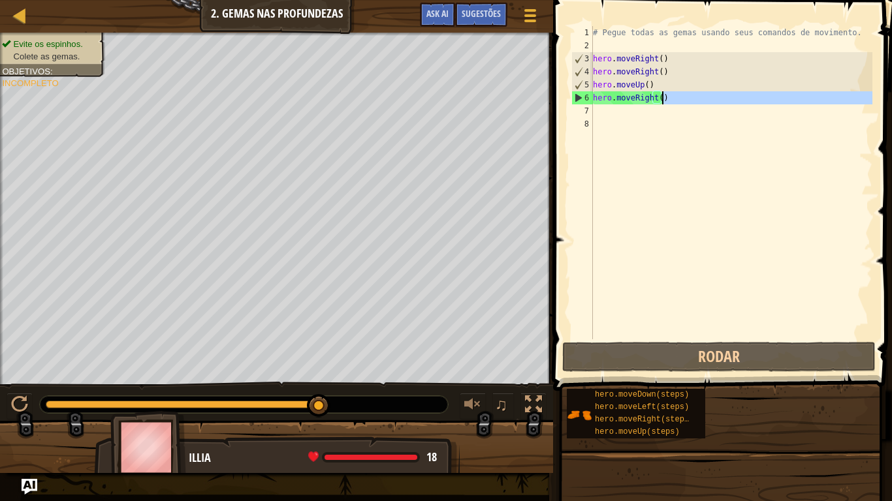
drag, startPoint x: 594, startPoint y: 111, endPoint x: 695, endPoint y: 101, distance: 101.1
click at [695, 101] on div "# Pegue todas as gemas usando seus comandos de movimento. hero . moveRight ( ) …" at bounding box center [731, 195] width 282 height 339
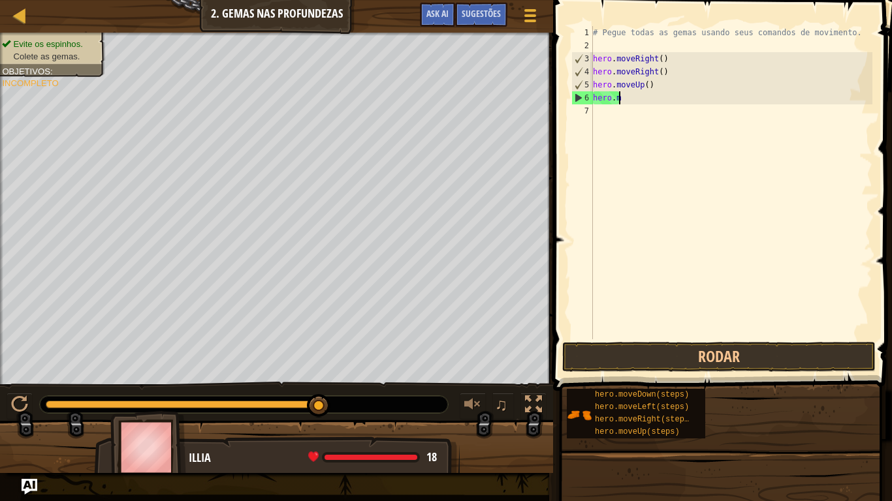
type textarea "h"
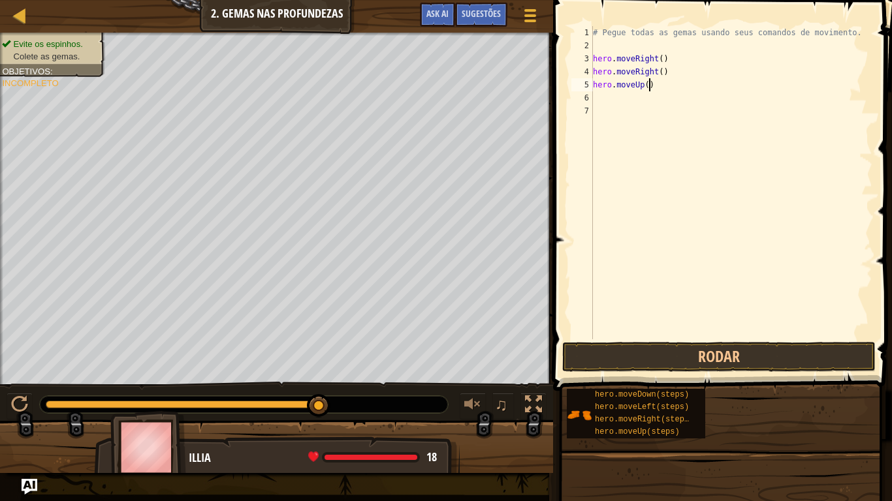
click at [653, 87] on div "# Pegue todas as gemas usando seus comandos de movimento. hero . moveRight ( ) …" at bounding box center [731, 195] width 282 height 339
type textarea "h"
click at [661, 69] on div "# Pegue todas as gemas usando seus comandos de movimento. hero . moveRight ( ) …" at bounding box center [731, 195] width 282 height 339
type textarea "h"
click at [604, 343] on button "Rodar" at bounding box center [718, 357] width 313 height 30
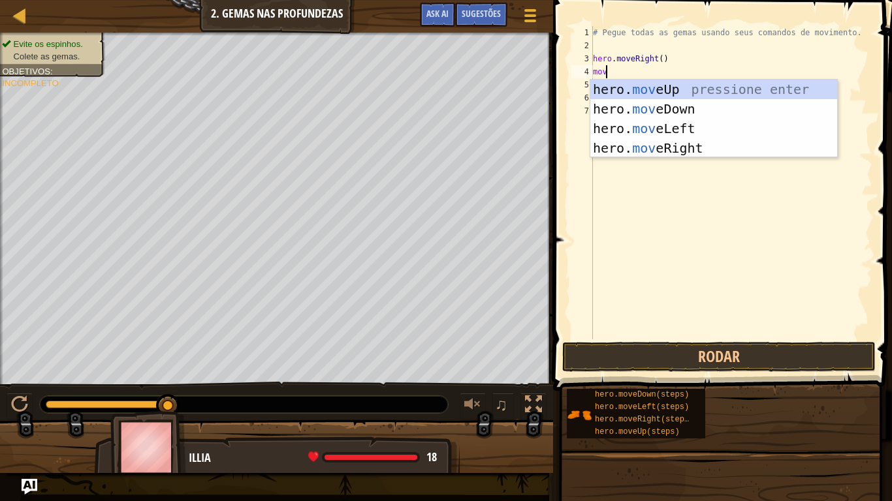
scroll to position [6, 1]
type textarea "move"
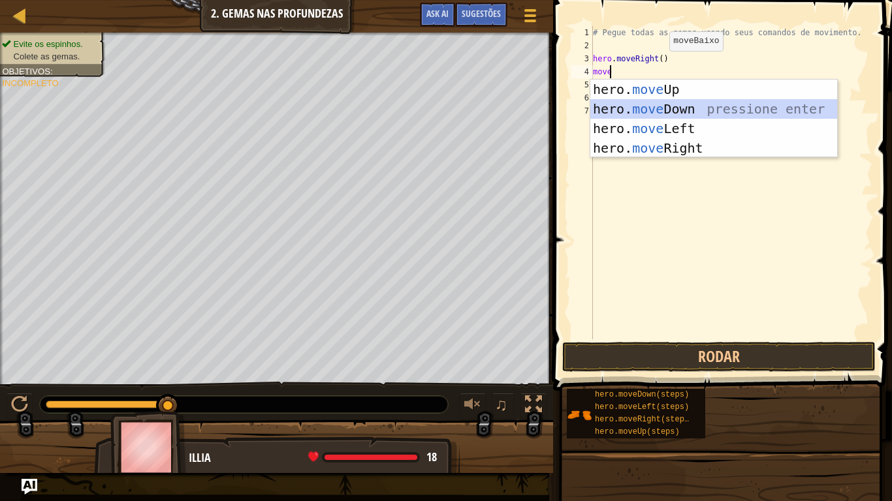
click at [654, 105] on div "hero. move Up pressione enter hero. move Down pressione enter hero. move Left p…" at bounding box center [713, 139] width 247 height 118
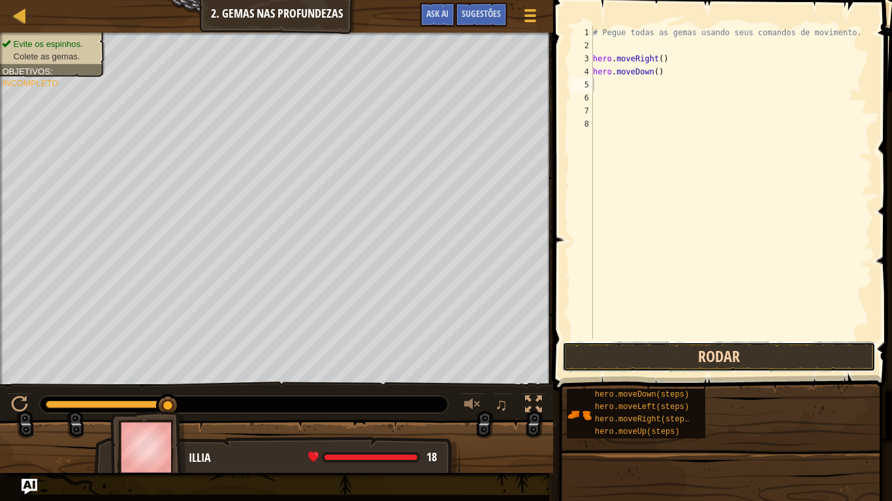
click at [677, 344] on button "Rodar" at bounding box center [718, 357] width 313 height 30
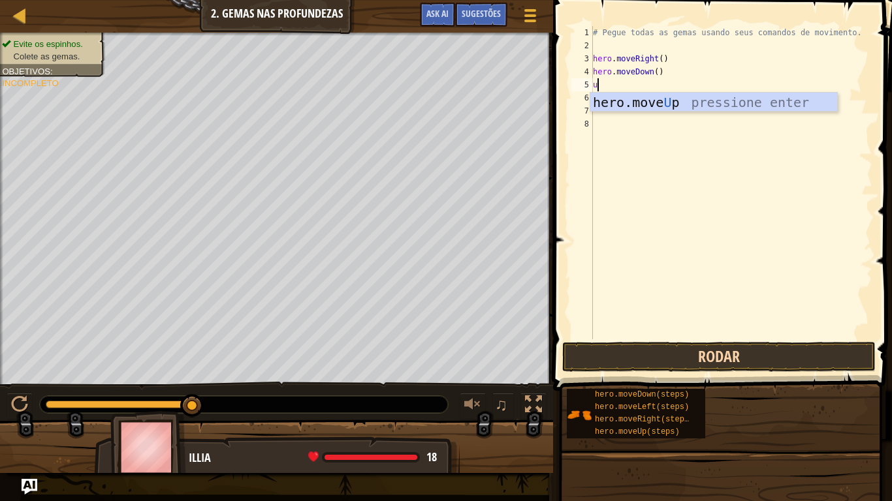
type textarea "up"
click at [697, 110] on div "hero.move Up pressione enter" at bounding box center [713, 122] width 247 height 59
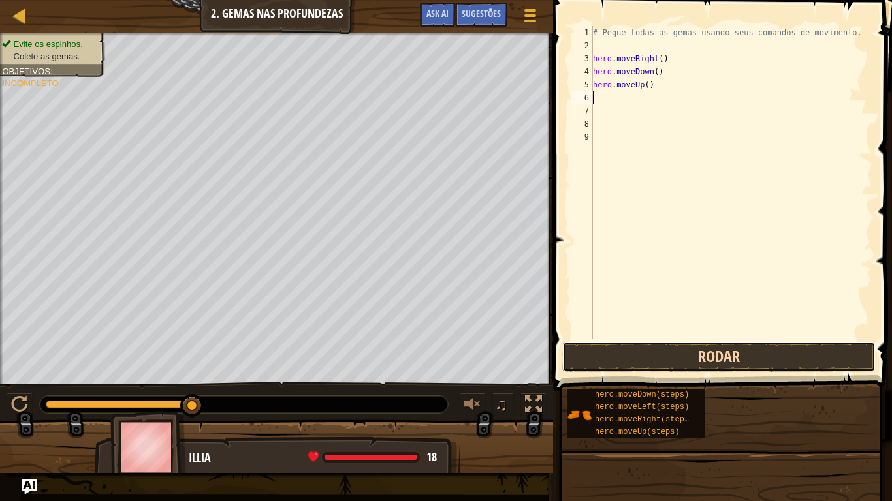
click at [684, 356] on button "Rodar" at bounding box center [718, 357] width 313 height 30
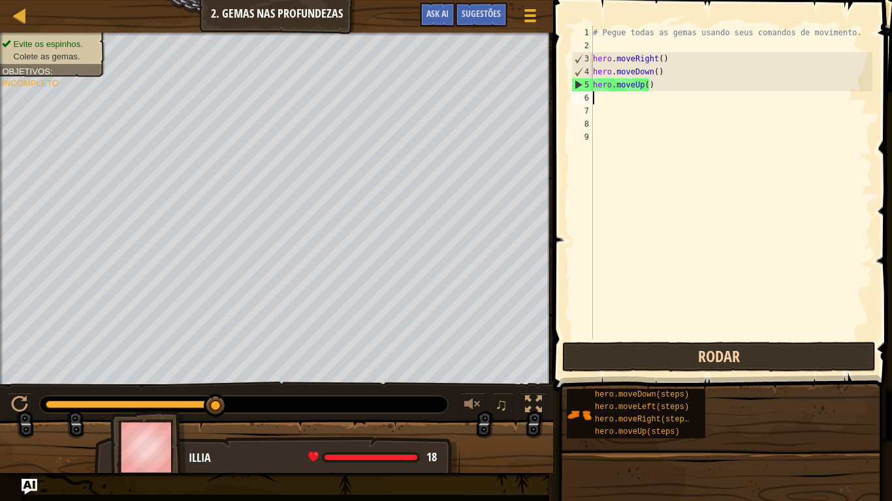
type textarea "p"
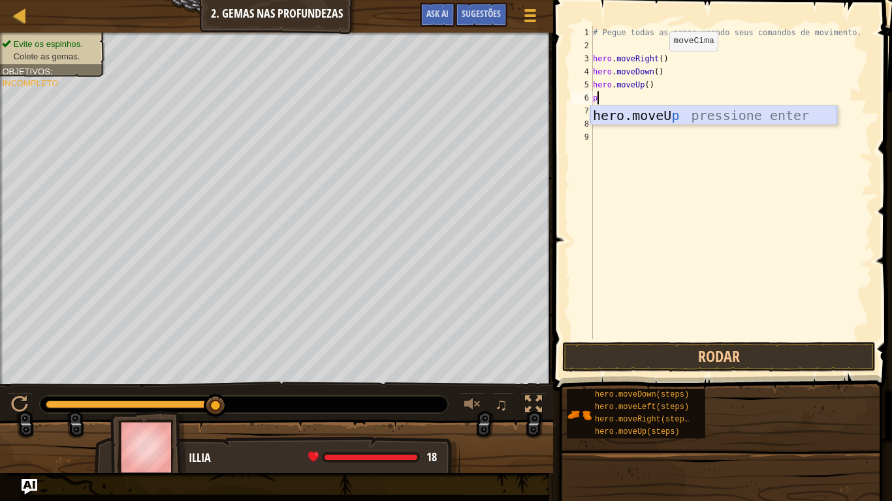
click at [738, 112] on div "hero.moveU p pressione enter" at bounding box center [713, 135] width 247 height 59
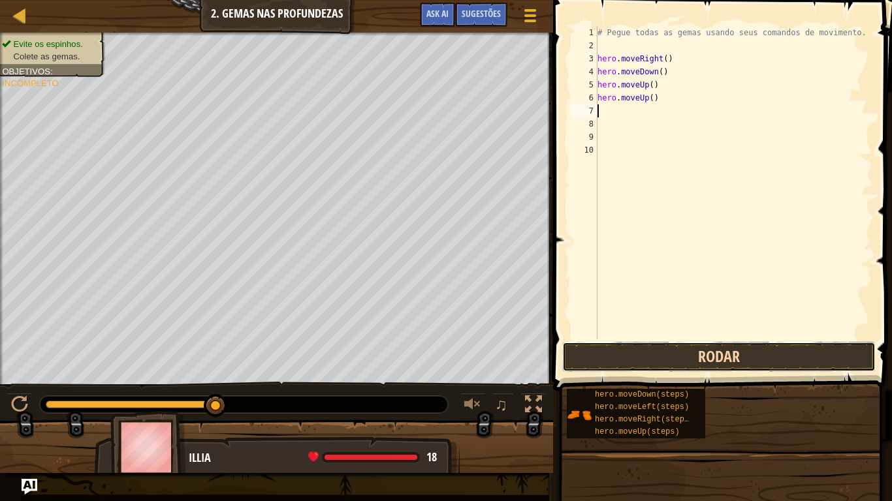
click at [736, 344] on button "Rodar" at bounding box center [718, 357] width 313 height 30
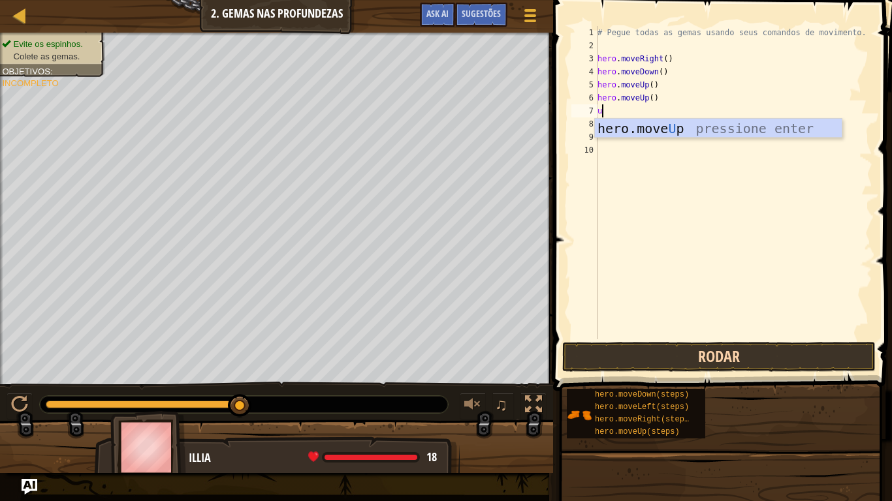
type textarea "up"
click at [780, 134] on div "hero.move Up pressione enter" at bounding box center [718, 148] width 247 height 59
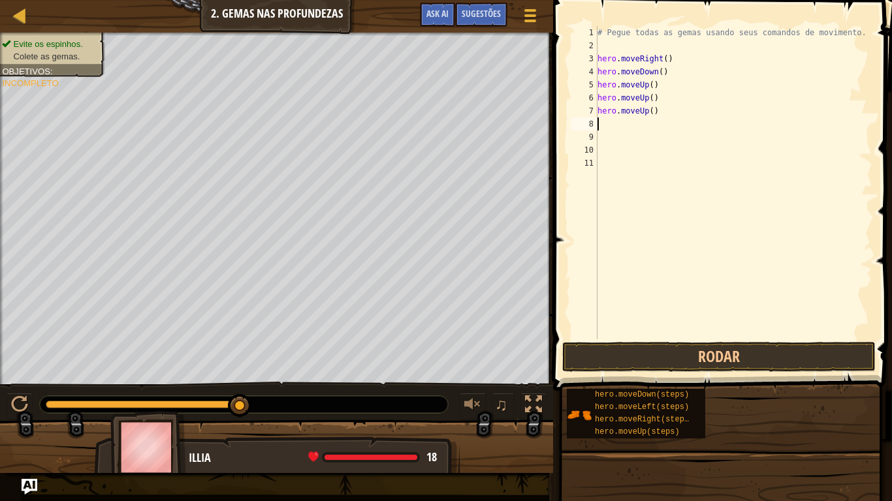
type textarea "d"
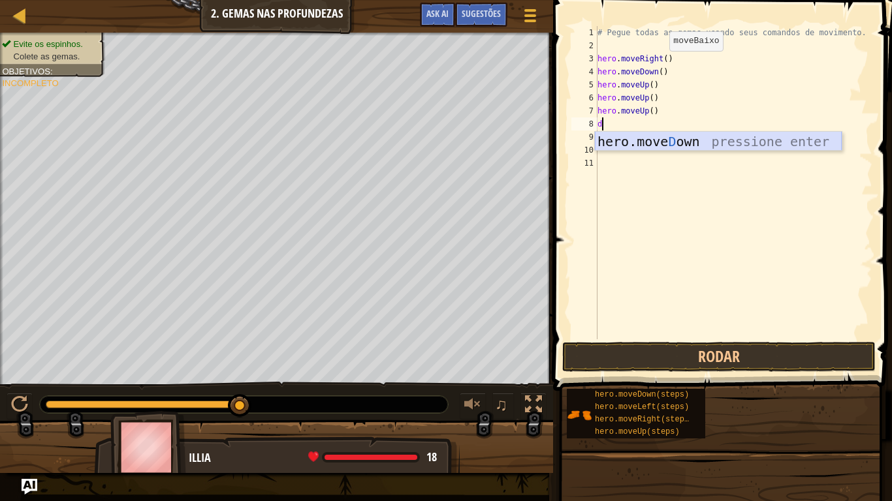
click at [642, 136] on div "hero.[PERSON_NAME] own pressione enter" at bounding box center [718, 161] width 247 height 59
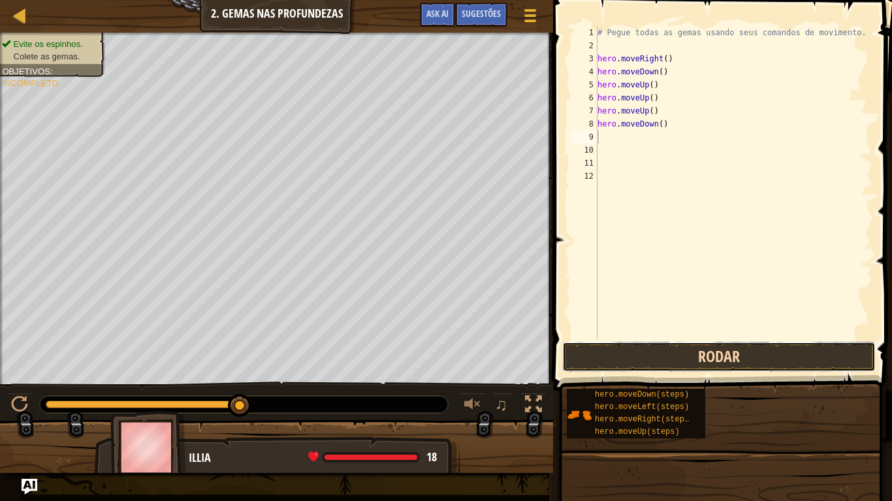
click at [642, 358] on button "Rodar" at bounding box center [718, 357] width 313 height 30
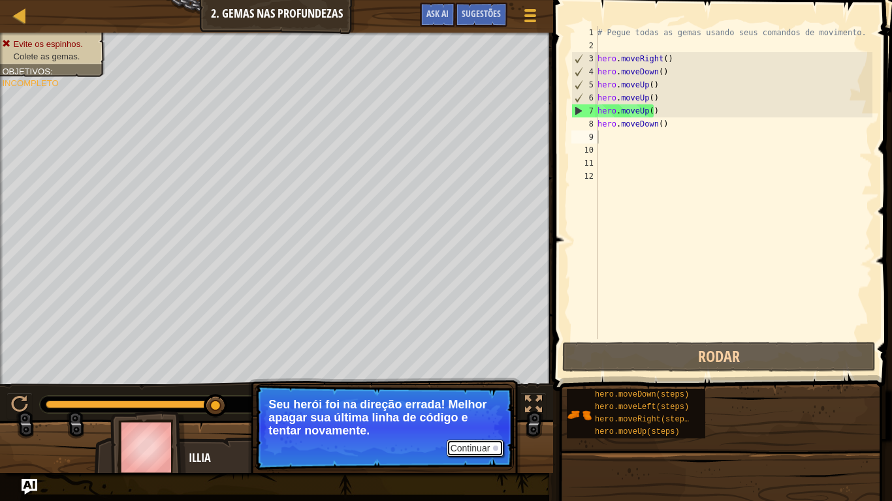
click at [492, 413] on button "Continuar" at bounding box center [475, 448] width 57 height 17
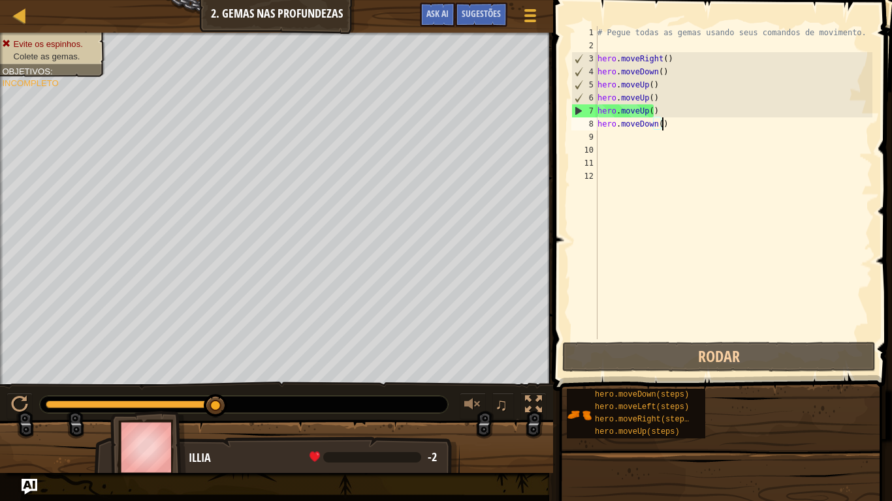
click at [676, 127] on div "# Pegue todas as gemas usando seus comandos de movimento. hero . moveRight ( ) …" at bounding box center [734, 195] width 278 height 339
click at [16, 392] on div "♫" at bounding box center [276, 401] width 553 height 39
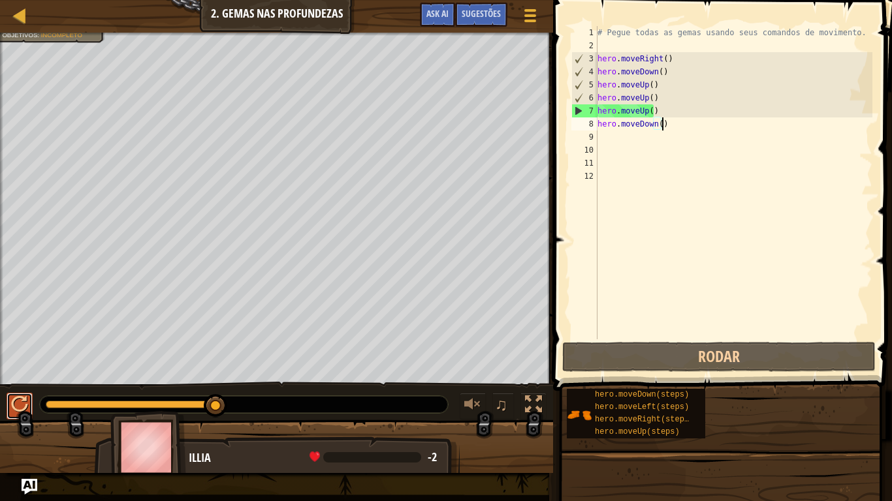
click at [16, 398] on div at bounding box center [19, 404] width 17 height 17
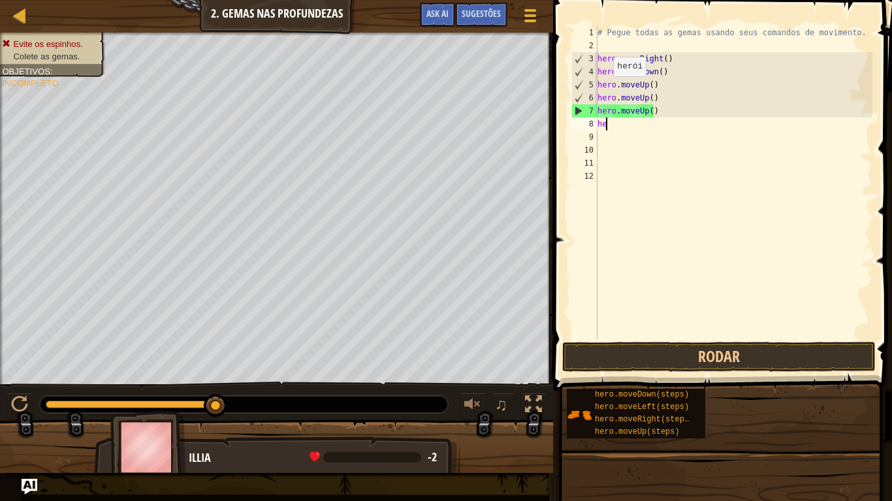
type textarea "h"
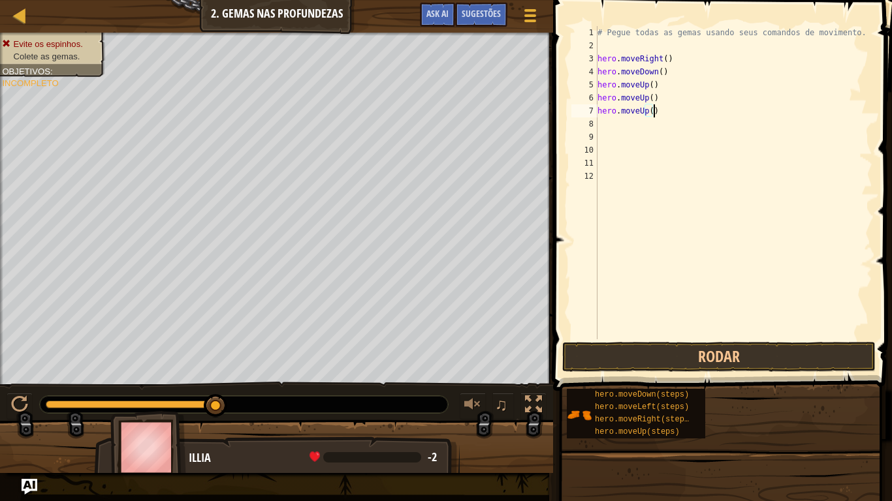
click at [655, 112] on div "# Pegue todas as gemas usando seus comandos de movimento. hero . moveRight ( ) …" at bounding box center [734, 195] width 278 height 339
type textarea "h"
click at [665, 57] on div "# Pegue todas as gemas usando seus comandos de movimento. hero . moveRight ( ) …" at bounding box center [734, 195] width 278 height 339
type textarea "h"
click at [659, 68] on div "# Pegue todas as gemas usando seus comandos de movimento. hero . moveDown ( ) h…" at bounding box center [734, 195] width 278 height 339
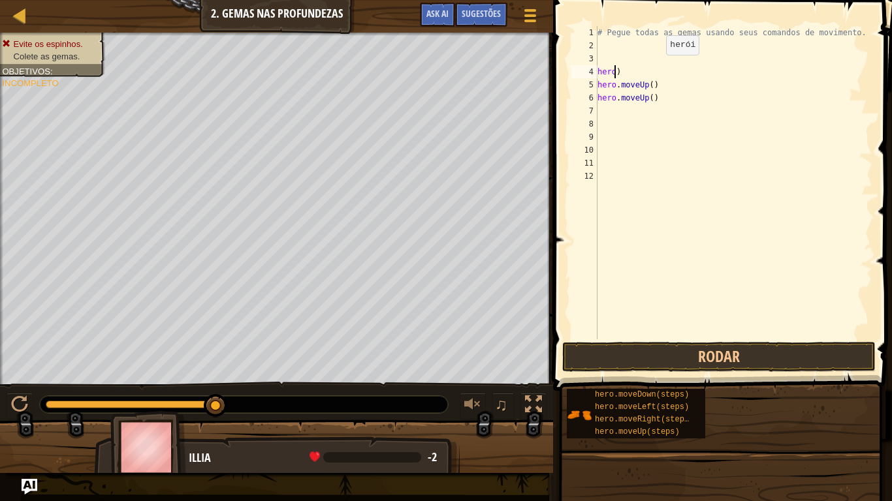
type textarea ")"
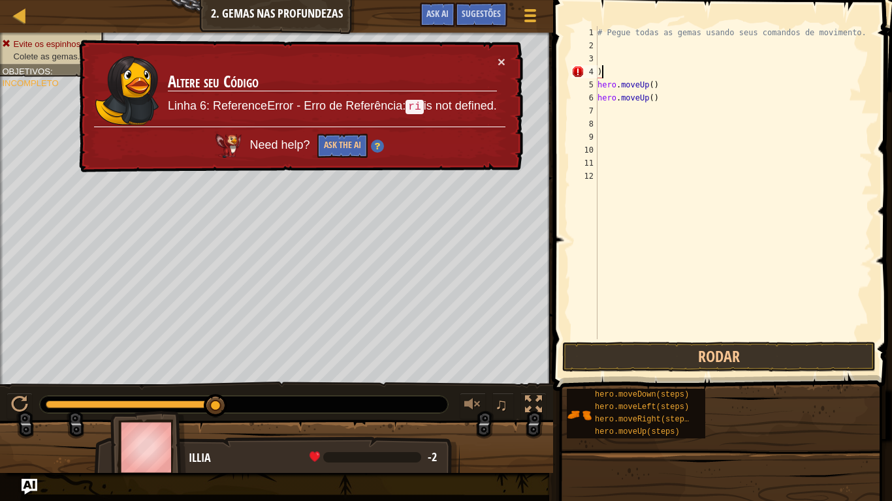
click at [600, 69] on div "# Pegue todas as gemas usando seus comandos de movimento. ) hero . moveUp ( ) h…" at bounding box center [734, 195] width 278 height 339
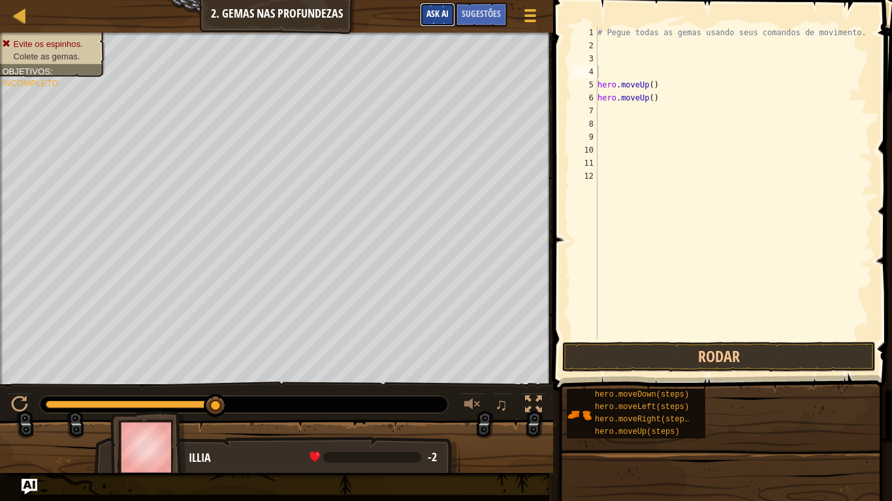
click at [441, 5] on button "Ask AI" at bounding box center [437, 15] width 35 height 24
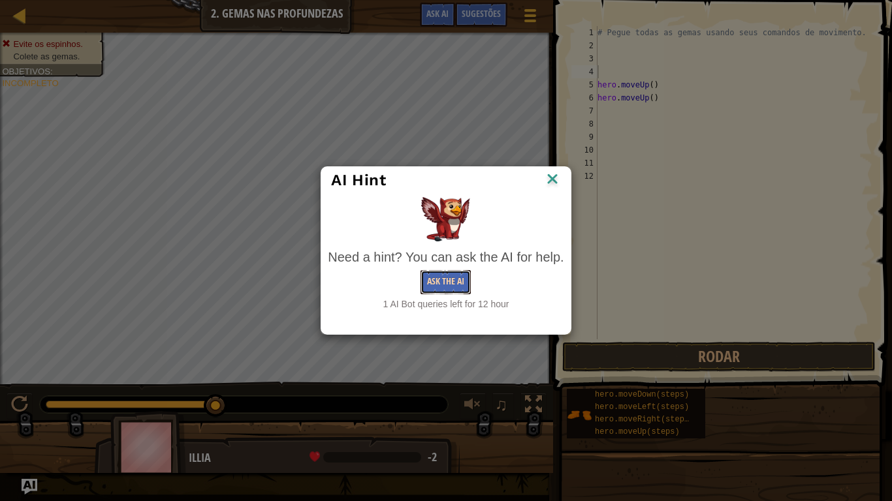
click at [452, 272] on button "Ask the AI" at bounding box center [445, 282] width 50 height 24
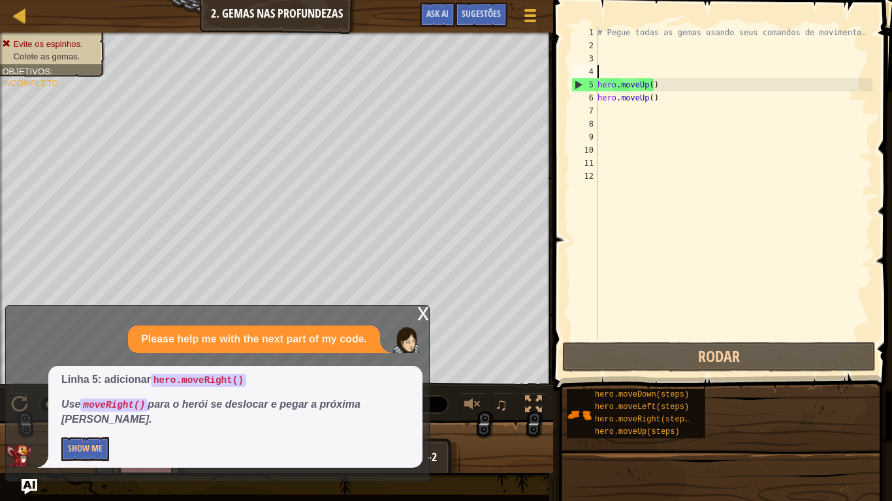
click at [420, 319] on div "x" at bounding box center [423, 312] width 12 height 13
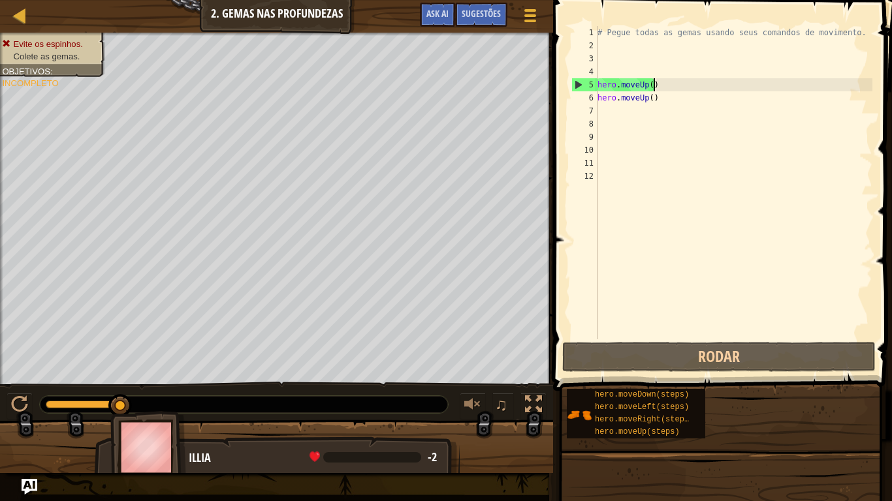
click at [658, 81] on div "# Pegue todas as gemas usando seus comandos de movimento. hero . moveUp ( ) her…" at bounding box center [734, 195] width 278 height 339
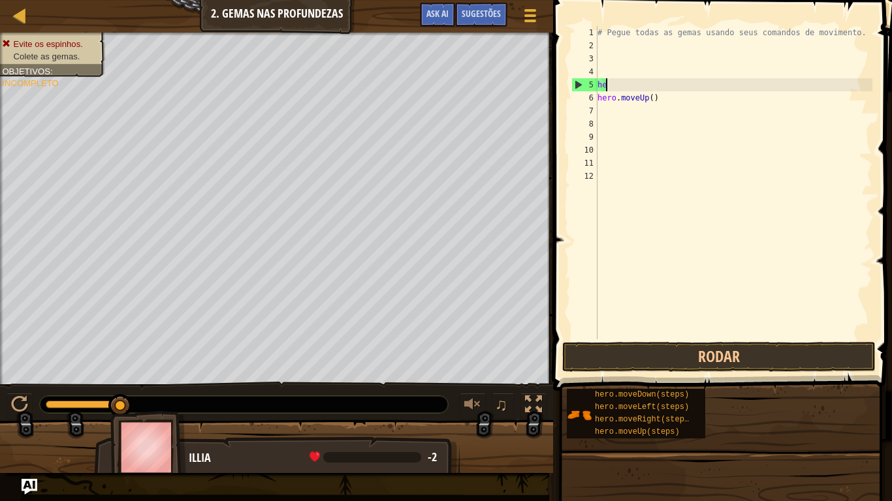
type textarea "h"
click at [657, 97] on div "# Pegue todas as gemas usando seus comandos de movimento. hero . moveUp ( )" at bounding box center [734, 195] width 278 height 339
type textarea "h"
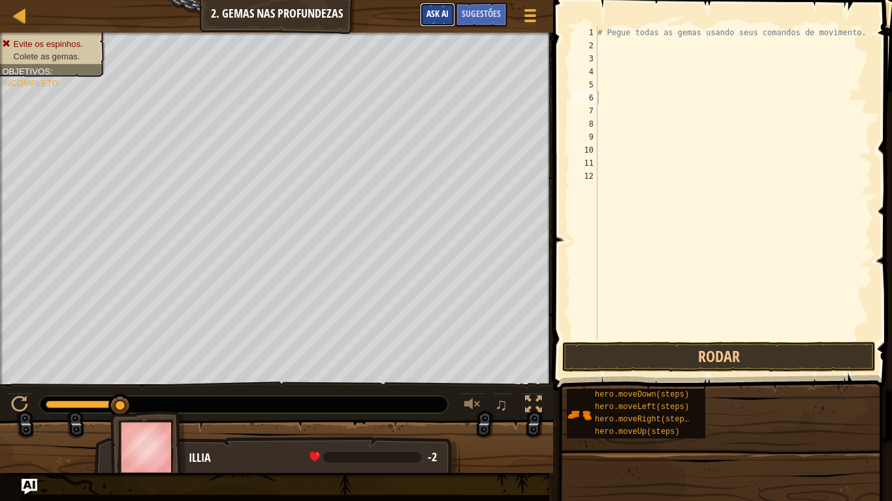
click at [434, 6] on button "Ask AI" at bounding box center [437, 15] width 35 height 24
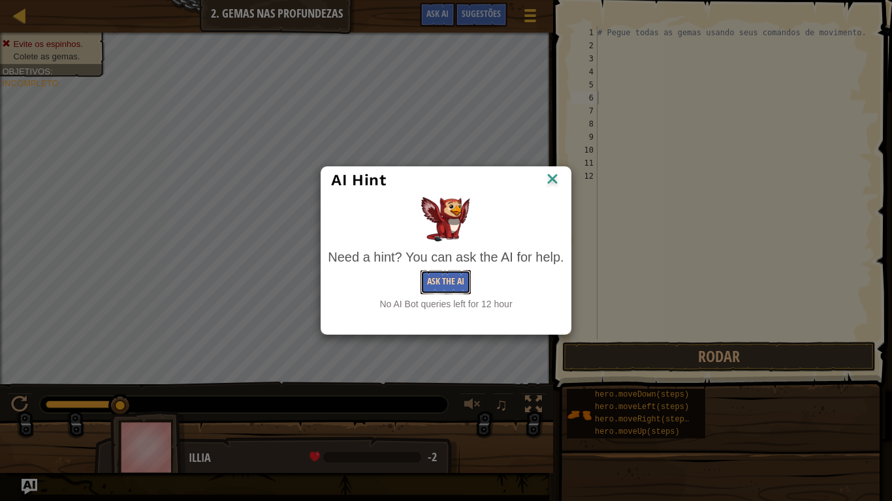
click at [447, 276] on button "Ask the AI" at bounding box center [445, 282] width 50 height 24
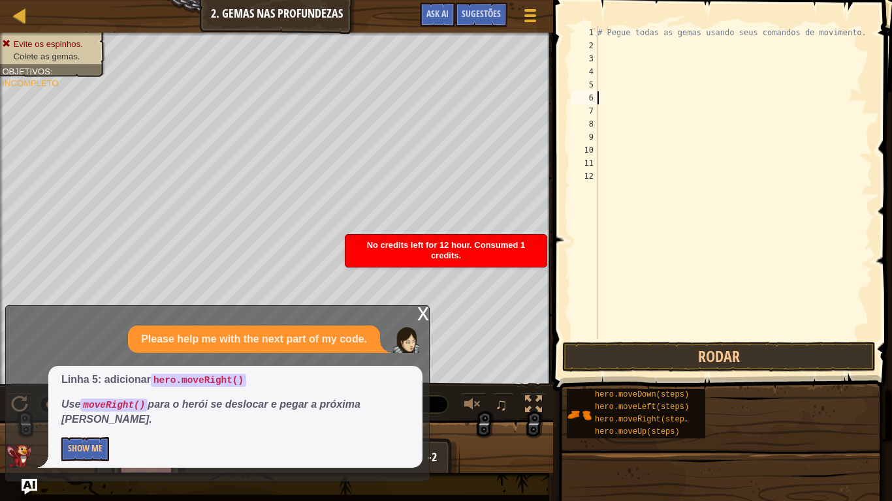
click at [420, 329] on div "Mapa Introdução à Ciência da Computação 2. Gemas nas Profundezas Menu do Jogo P…" at bounding box center [446, 250] width 892 height 501
click at [420, 319] on div "x" at bounding box center [423, 312] width 12 height 13
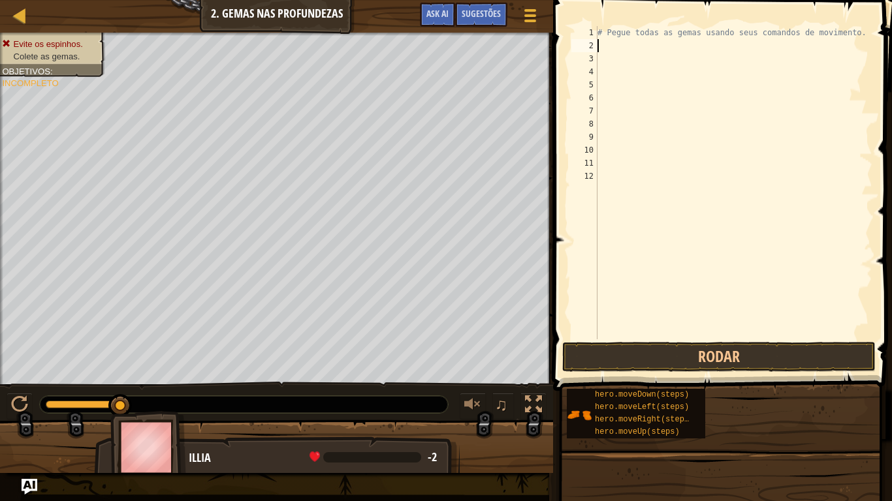
click at [598, 50] on div "# Pegue todas as gemas usando seus comandos de movimento." at bounding box center [734, 195] width 278 height 339
type textarea "d"
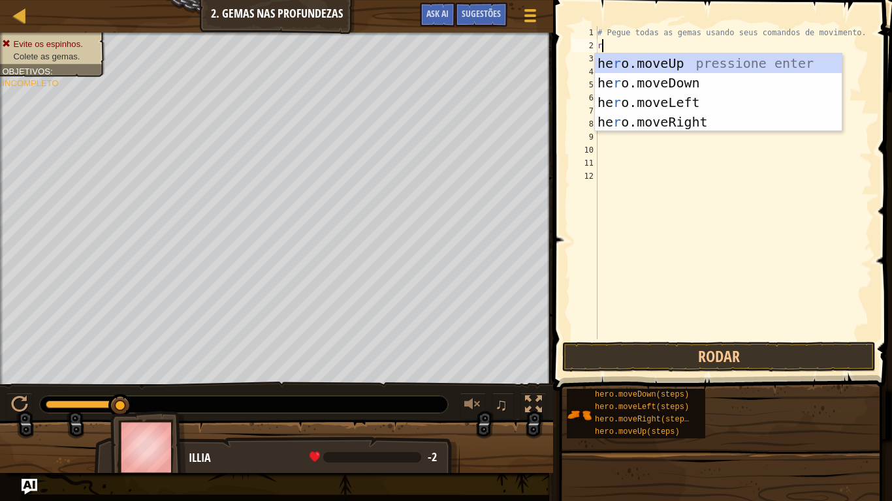
type textarea "ri"
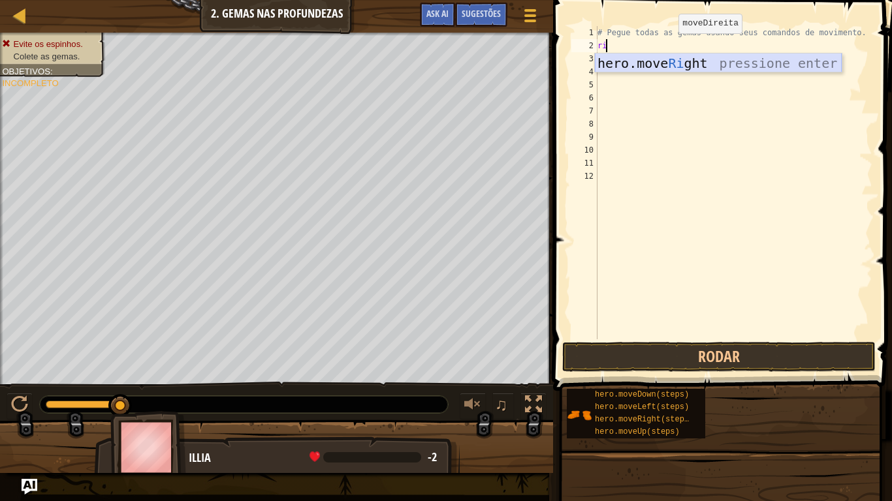
click at [662, 55] on div "hero.move Ri ght pressione enter" at bounding box center [718, 83] width 247 height 59
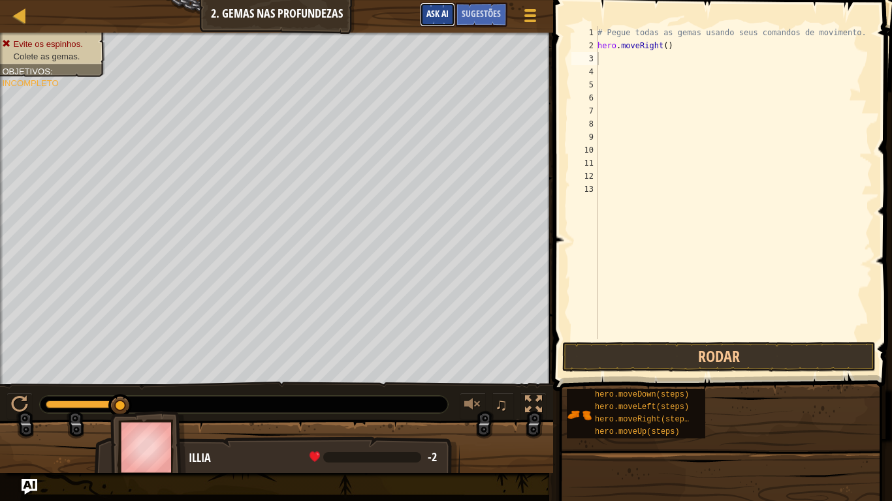
click at [437, 12] on span "Ask AI" at bounding box center [437, 13] width 22 height 12
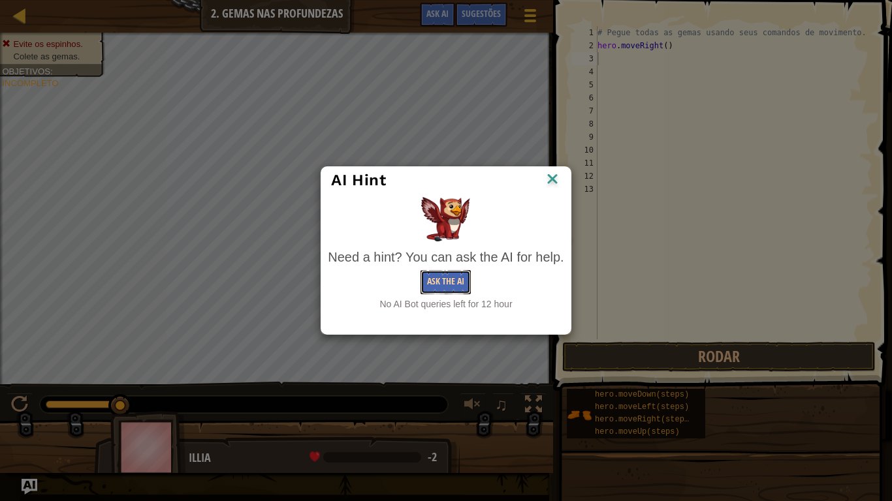
click at [459, 279] on button "Ask the AI" at bounding box center [445, 282] width 50 height 24
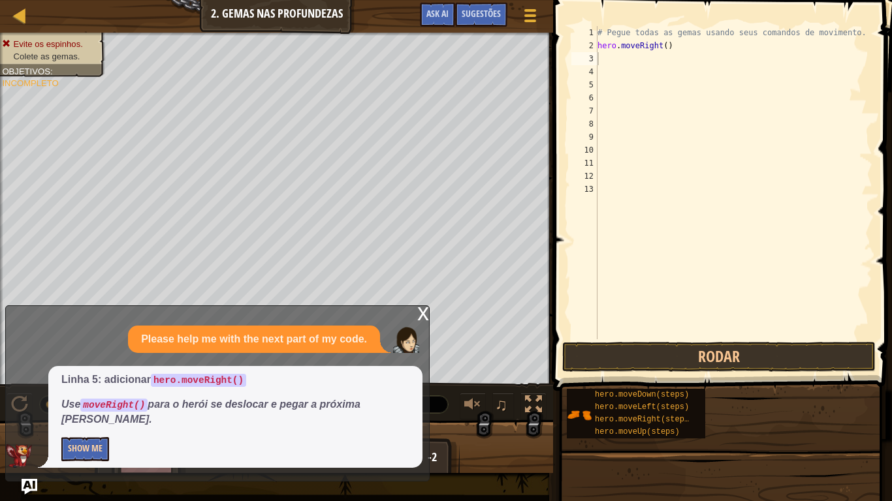
drag, startPoint x: 57, startPoint y: 450, endPoint x: 84, endPoint y: 446, distance: 26.5
click at [84, 413] on div "Linha 5: adicionar hero.moveRight() Use moveRight() para o herói se deslocar e …" at bounding box center [235, 417] width 374 height 102
click at [84, 413] on button "Show Me" at bounding box center [85, 449] width 48 height 24
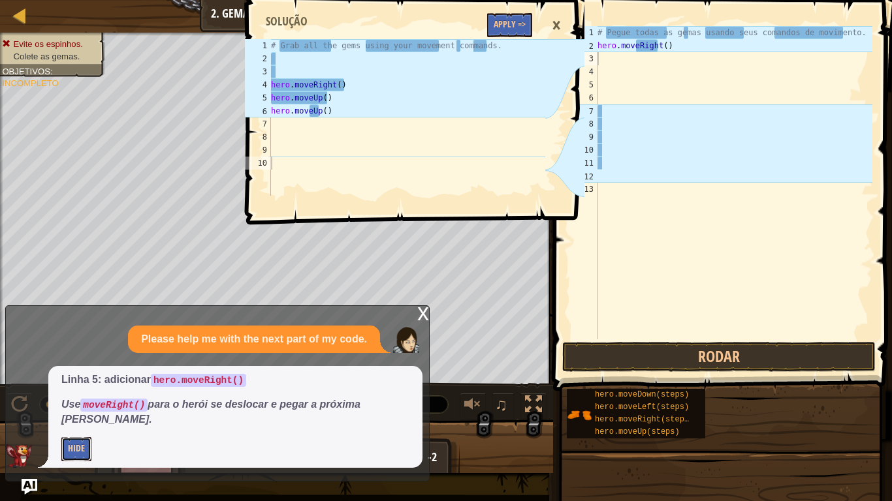
click at [84, 413] on button "Hide" at bounding box center [76, 449] width 30 height 24
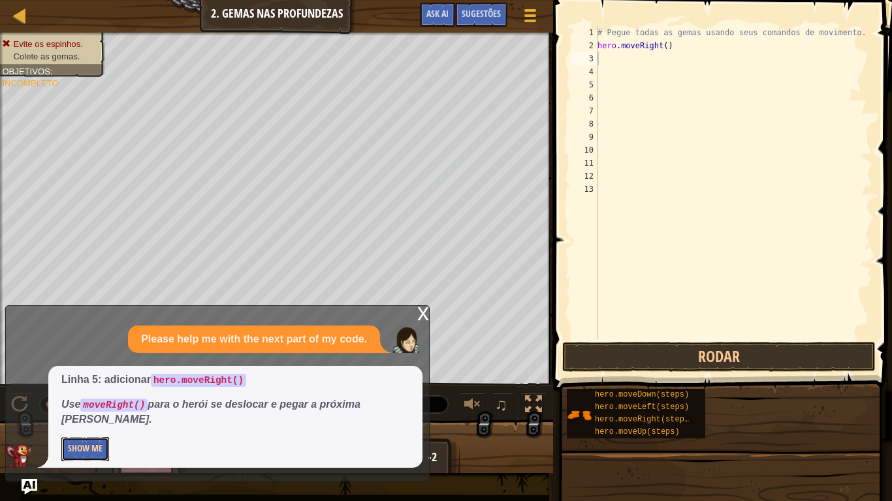
click at [98, 413] on button "Show Me" at bounding box center [85, 449] width 48 height 24
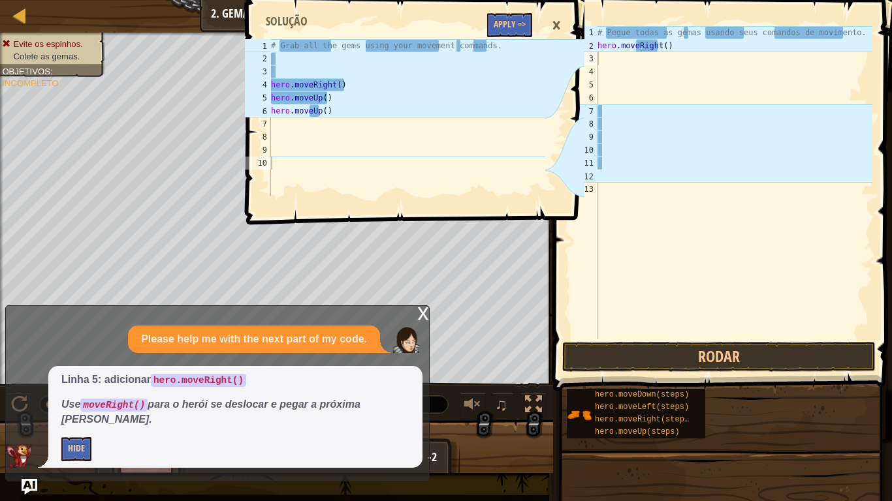
click at [98, 413] on p "Hide" at bounding box center [235, 449] width 348 height 24
click at [514, 12] on span at bounding box center [416, 93] width 349 height 263
click at [515, 17] on div "1 2 3 4 5 6 7 8 9 10 # Grab all the gems using your movement commands. hero . m…" at bounding box center [413, 110] width 343 height 206
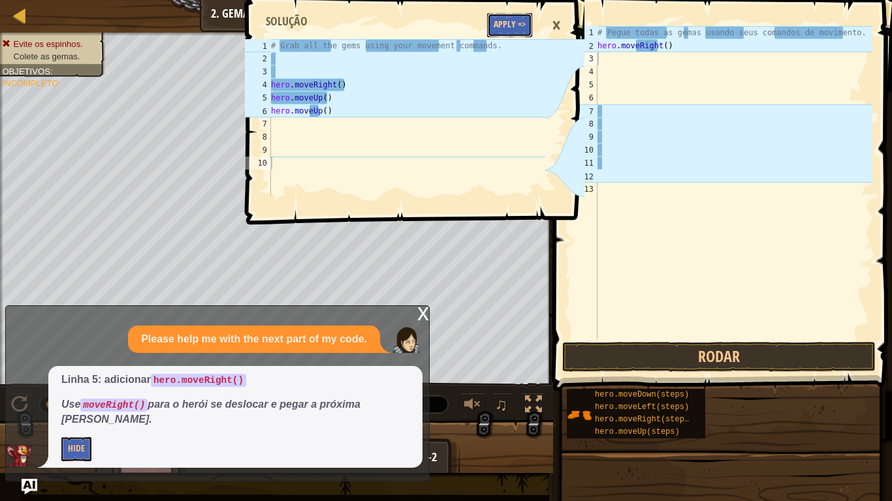
click at [515, 17] on button "Apply =>" at bounding box center [509, 25] width 45 height 24
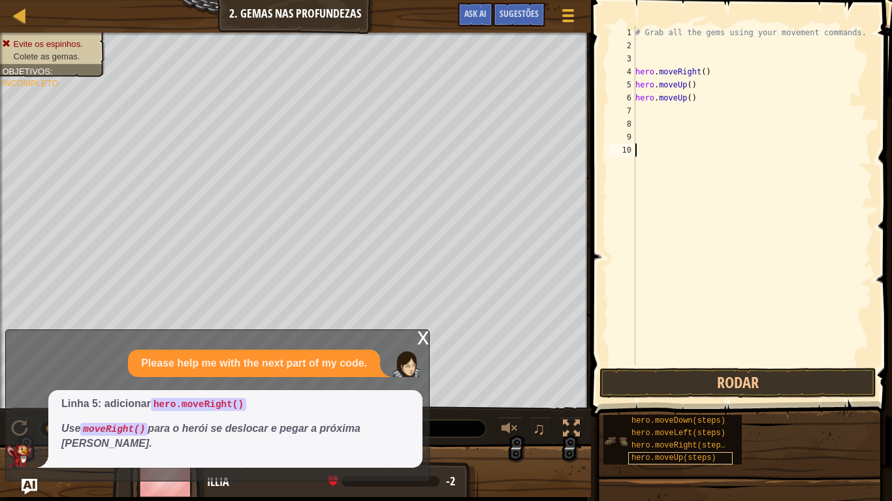
drag, startPoint x: 700, startPoint y: 237, endPoint x: 725, endPoint y: 455, distance: 219.5
click at [725, 413] on div "Sugestões Vídeos 1 2 3 4 5 6 7 8 9 10 # Grab all the gems using your movement c…" at bounding box center [739, 247] width 305 height 495
click at [713, 393] on button "Rodar" at bounding box center [737, 383] width 277 height 30
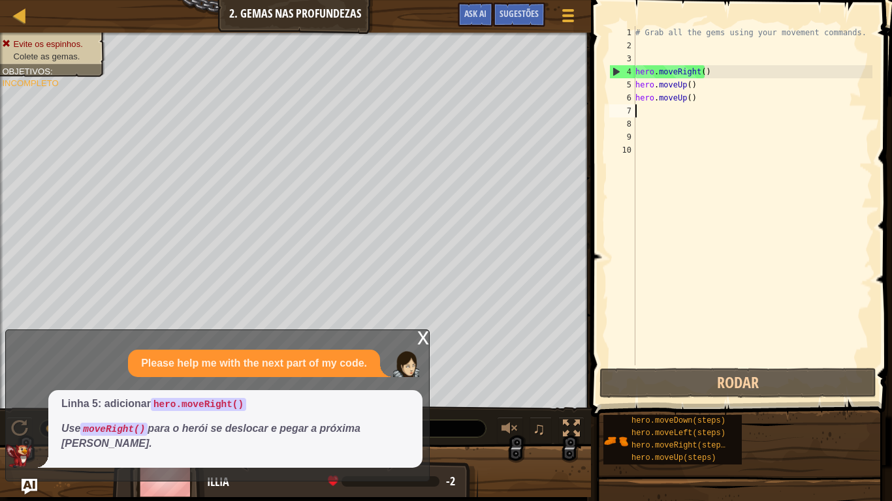
click at [719, 109] on div "# Grab all the gems using your movement commands. hero . moveRight ( ) hero . m…" at bounding box center [753, 209] width 240 height 366
click at [692, 97] on div "# Grab all the gems using your movement commands. hero . moveRight ( ) hero . m…" at bounding box center [753, 209] width 240 height 366
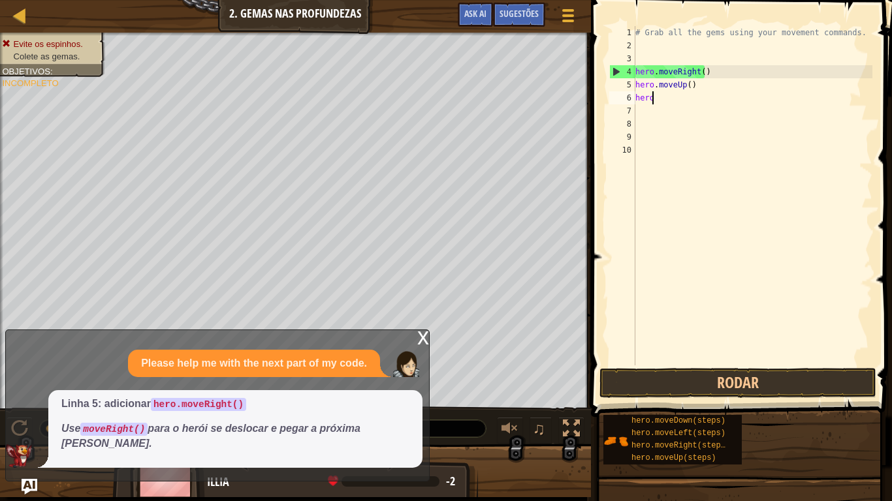
type textarea "h"
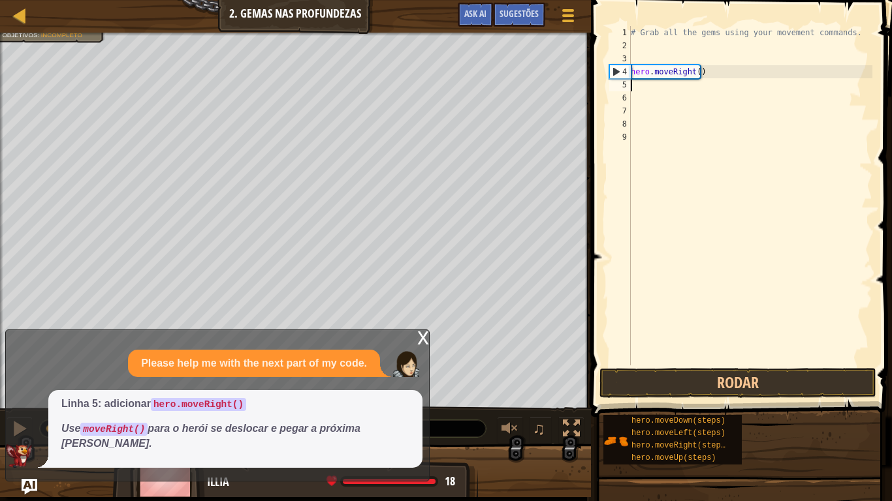
type textarea "b"
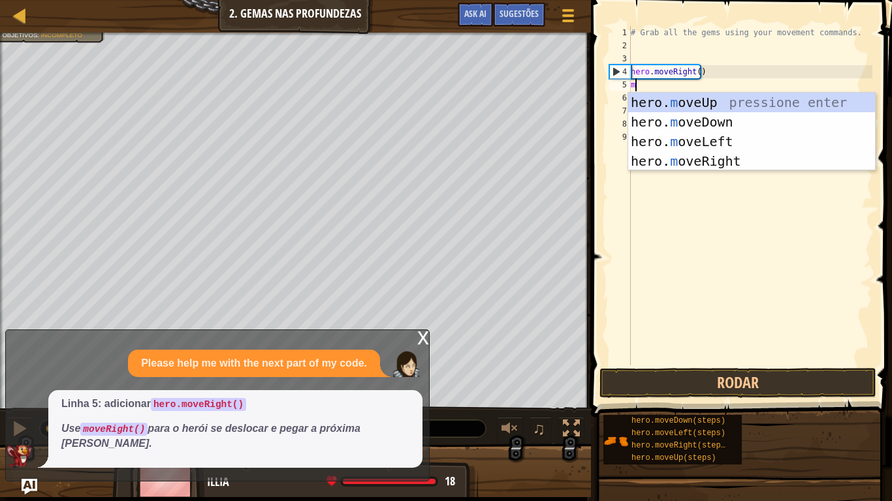
type textarea "mo"
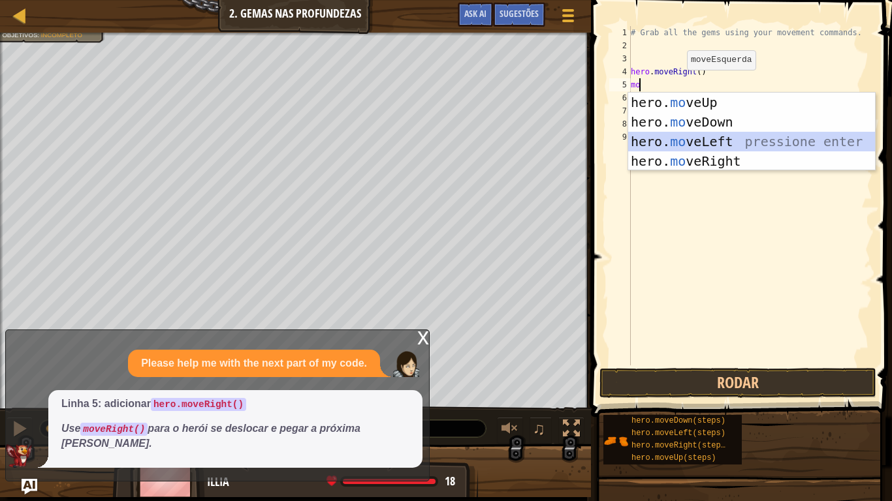
click at [711, 140] on div "hero. mo veUp pressione enter hero. mo veDown pressione enter hero. mo veLeft p…" at bounding box center [751, 152] width 247 height 118
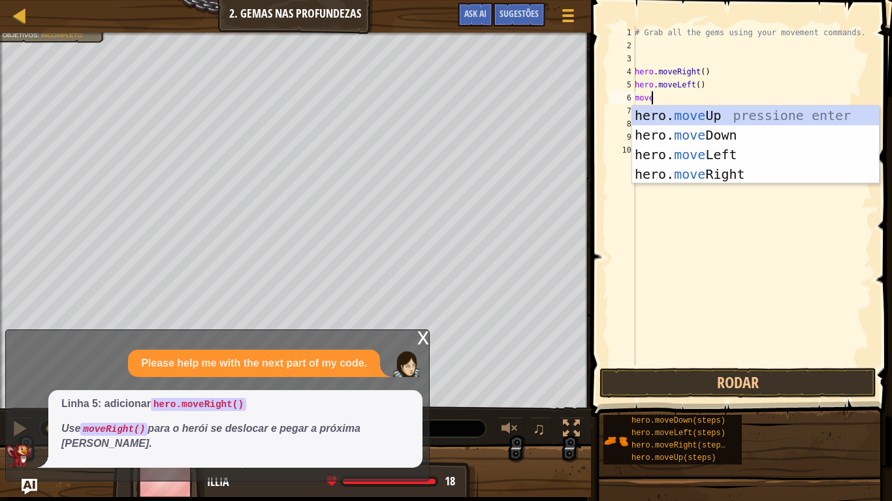
scroll to position [6, 1]
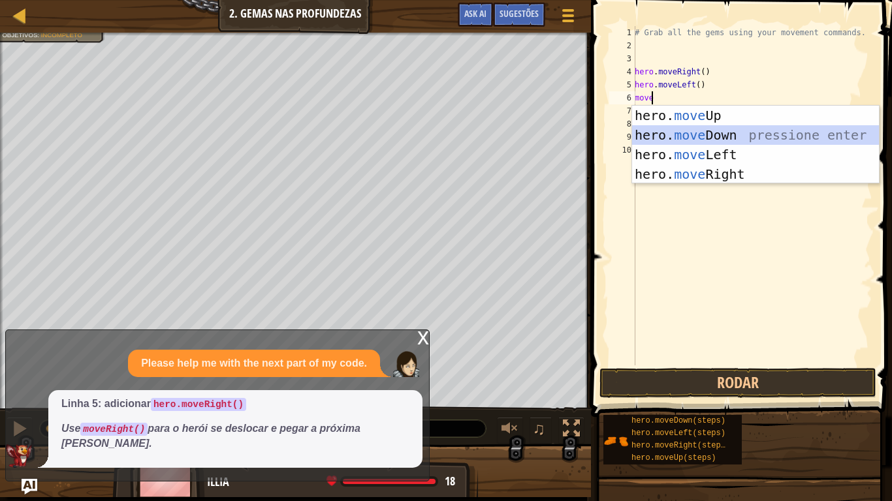
drag, startPoint x: 684, startPoint y: 133, endPoint x: 681, endPoint y: 246, distance: 113.0
click at [681, 0] on body "Mapa Introdução à Ciência da Computação 2. Gemas nas Profundezas Menu do Jogo P…" at bounding box center [446, 0] width 892 height 0
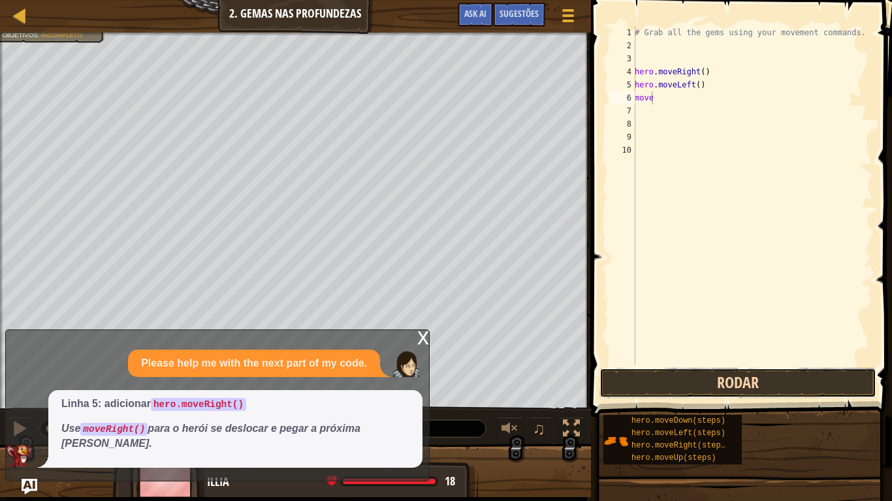
click at [648, 370] on button "Rodar" at bounding box center [737, 383] width 277 height 30
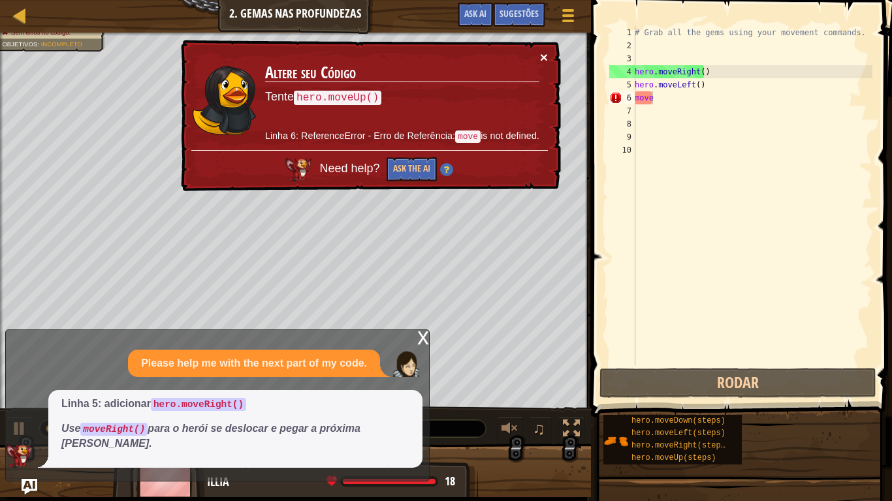
click at [541, 53] on button "×" at bounding box center [544, 57] width 8 height 14
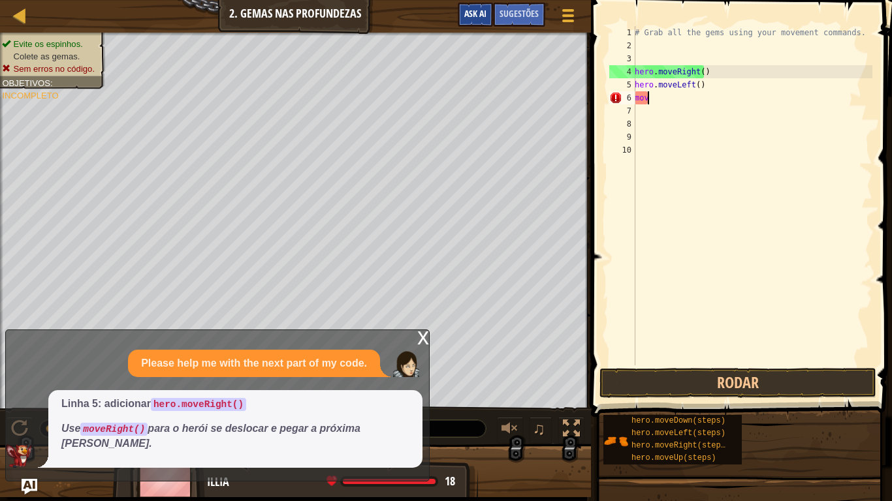
scroll to position [6, 0]
type textarea "m"
type textarea "hero.move"
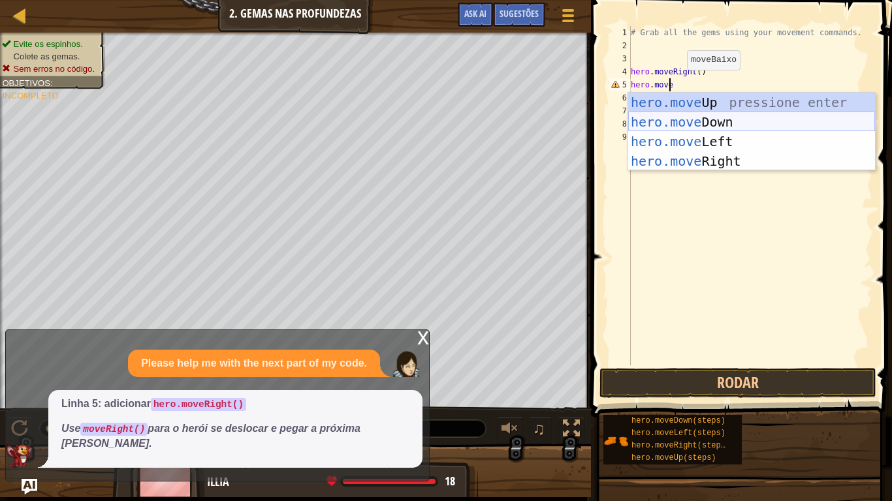
click at [633, 112] on div "hero.move Up pressione enter hero.move Down pressione enter hero.move Left pres…" at bounding box center [751, 152] width 247 height 118
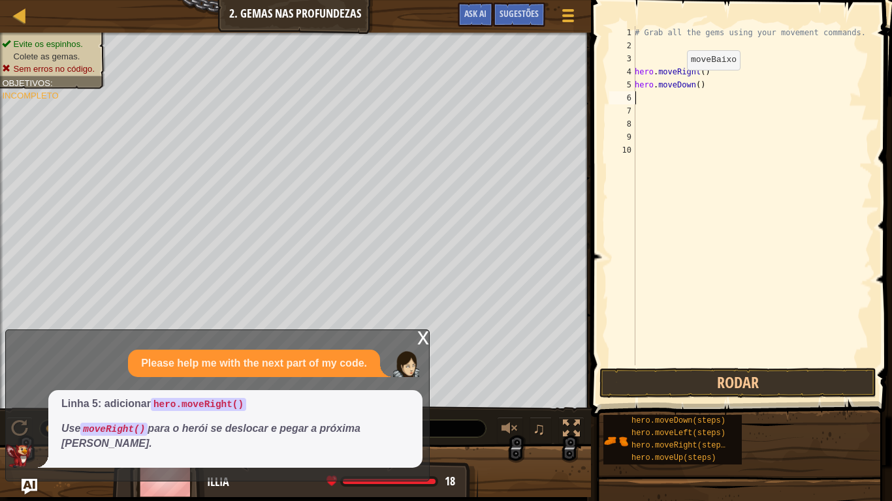
scroll to position [6, 0]
click at [685, 379] on button "Rodar" at bounding box center [737, 383] width 277 height 30
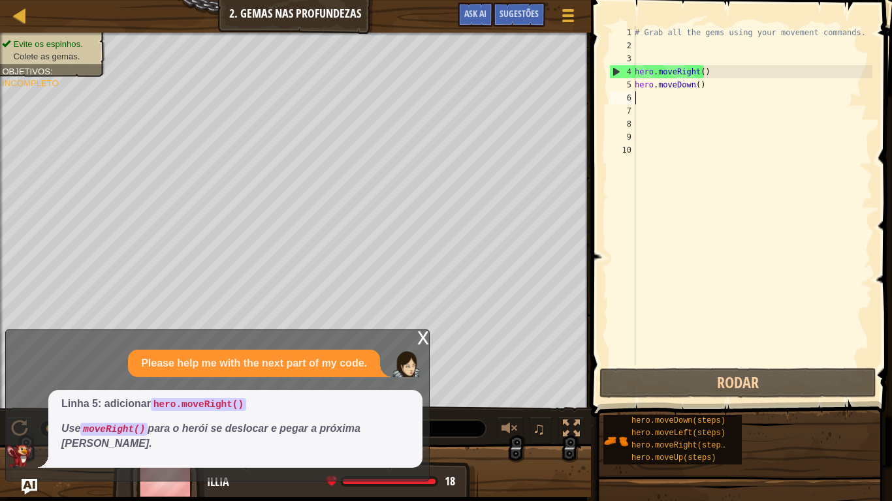
click at [638, 101] on div "# Grab all the gems using your movement commands. hero . moveRight ( ) hero . m…" at bounding box center [752, 209] width 240 height 366
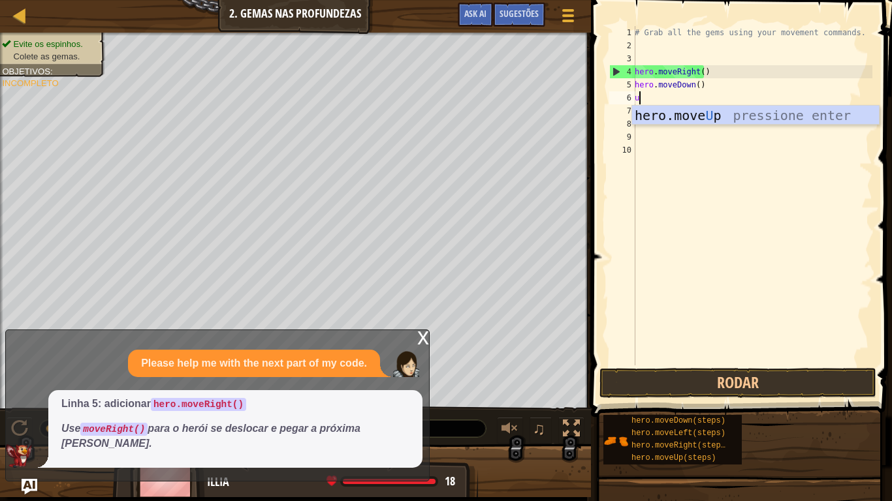
type textarea "up"
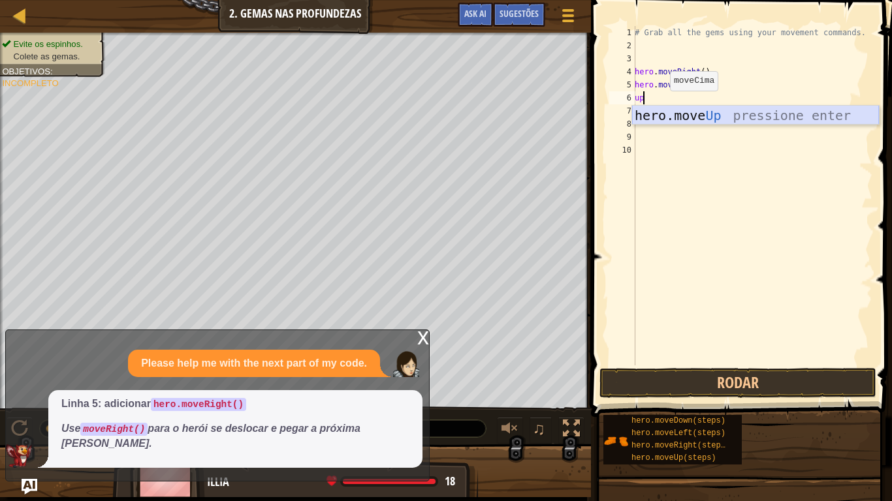
click at [665, 117] on div "hero.move Up pressione enter" at bounding box center [755, 135] width 247 height 59
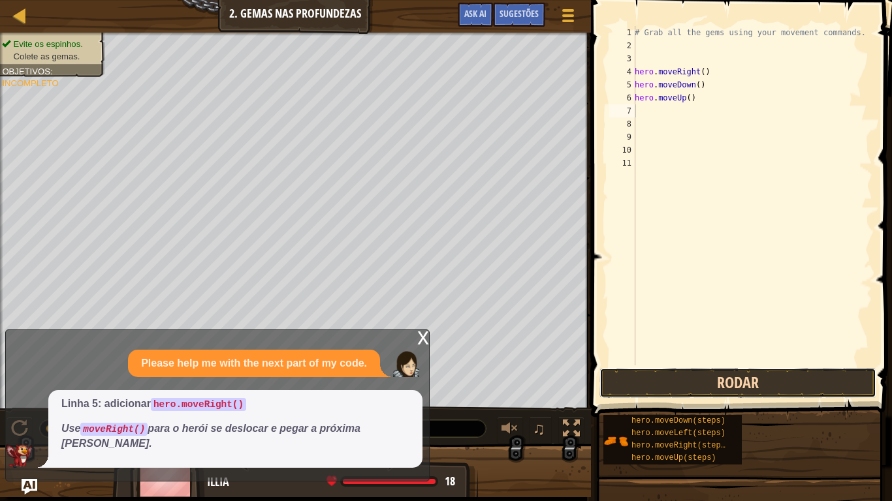
click at [623, 370] on button "Rodar" at bounding box center [737, 383] width 277 height 30
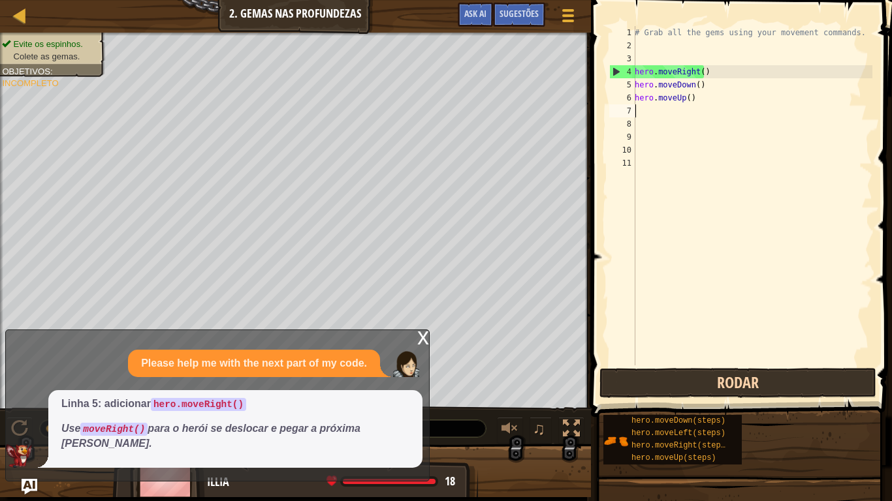
type textarea "i"
type textarea "u"
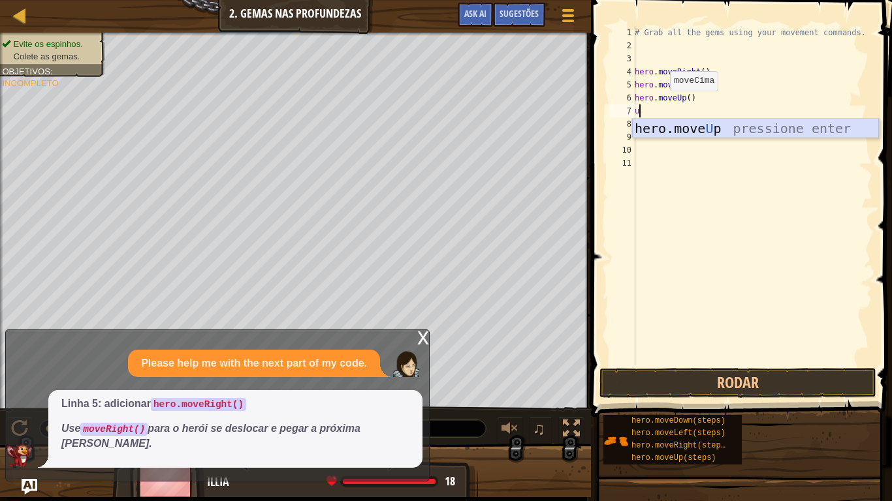
click at [681, 123] on div "hero.move U p pressione enter" at bounding box center [755, 148] width 247 height 59
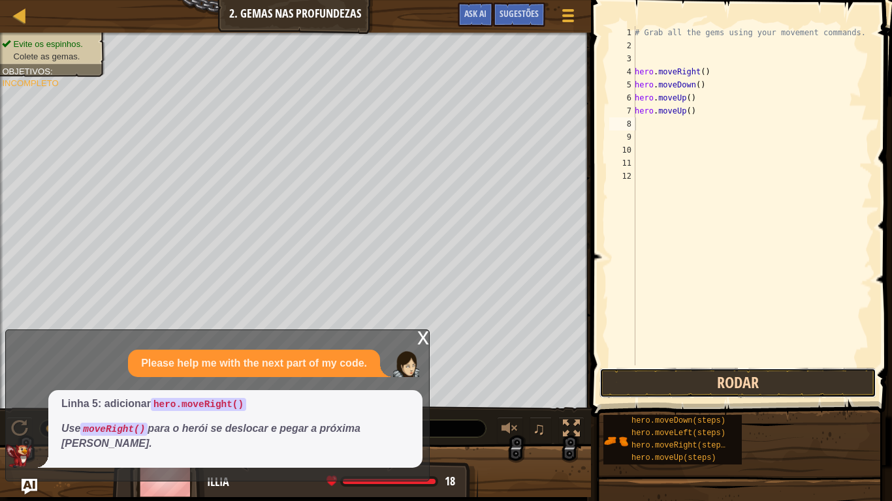
click at [627, 377] on button "Rodar" at bounding box center [737, 383] width 277 height 30
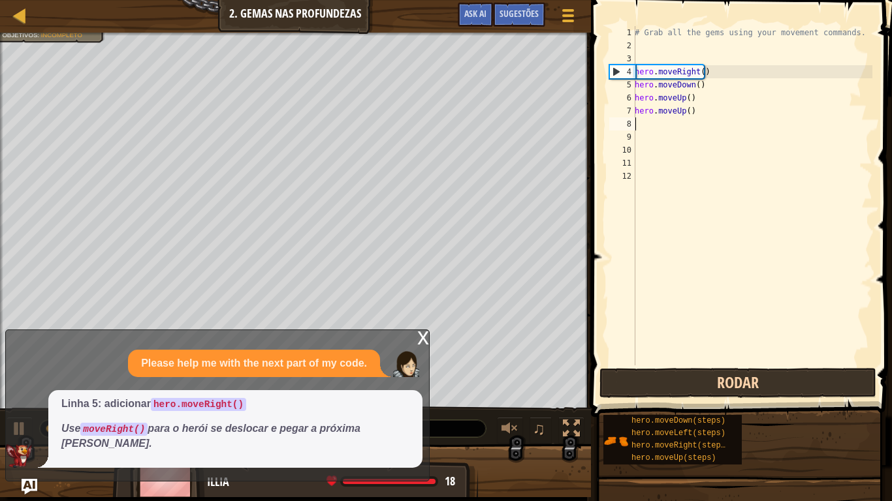
type textarea "r"
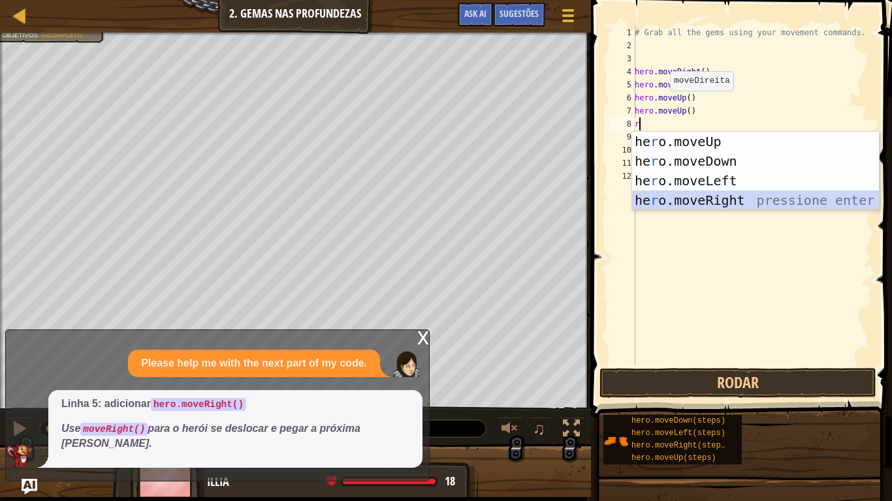
click at [729, 204] on div "he r o.moveUp pressione enter he r o.moveDown pressione enter he r o.moveLeft p…" at bounding box center [755, 191] width 247 height 118
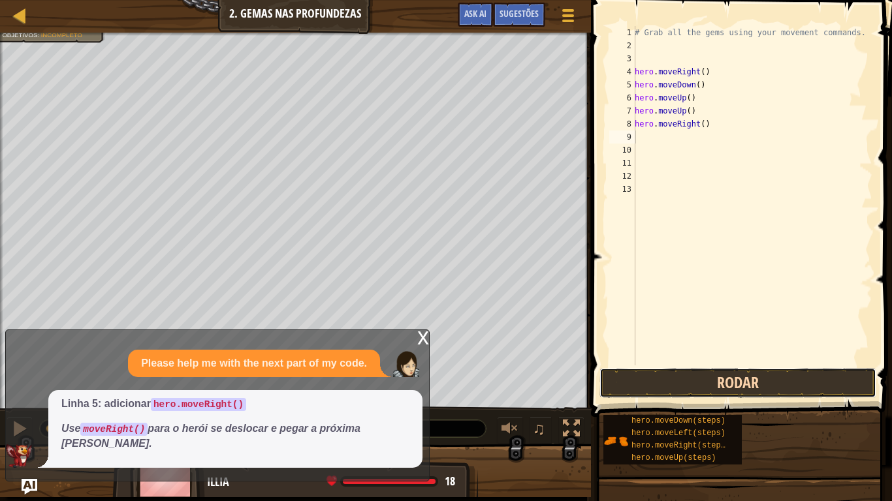
click at [720, 392] on button "Rodar" at bounding box center [737, 383] width 277 height 30
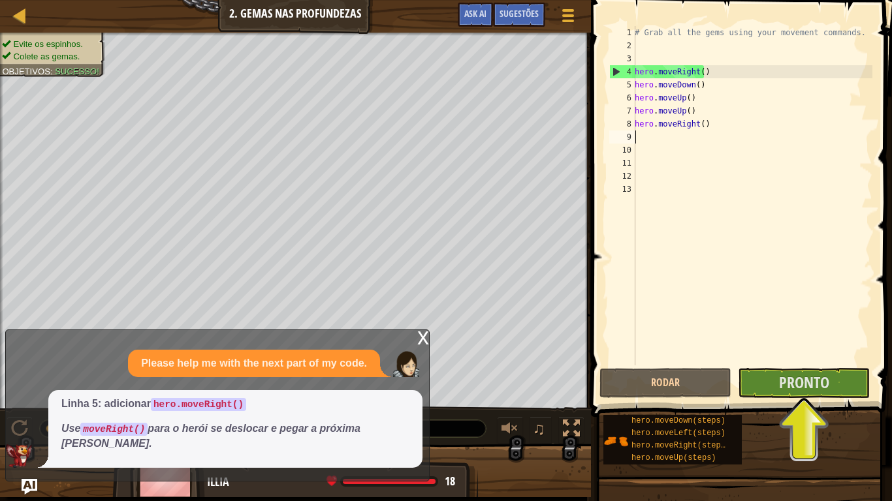
click at [805, 362] on div "# Grab all the gems using your movement commands. hero . moveRight ( ) hero . m…" at bounding box center [752, 209] width 240 height 366
click at [802, 373] on span "Pronto" at bounding box center [804, 382] width 50 height 21
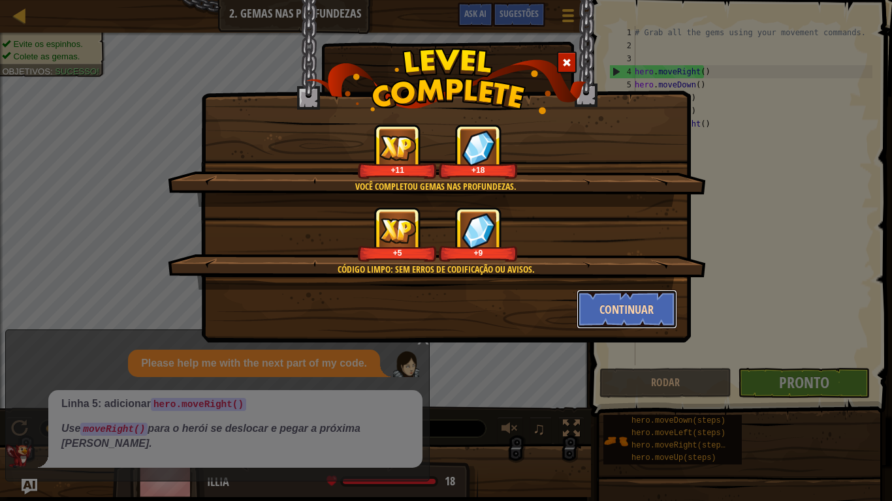
click at [627, 294] on button "Continuar" at bounding box center [626, 309] width 101 height 39
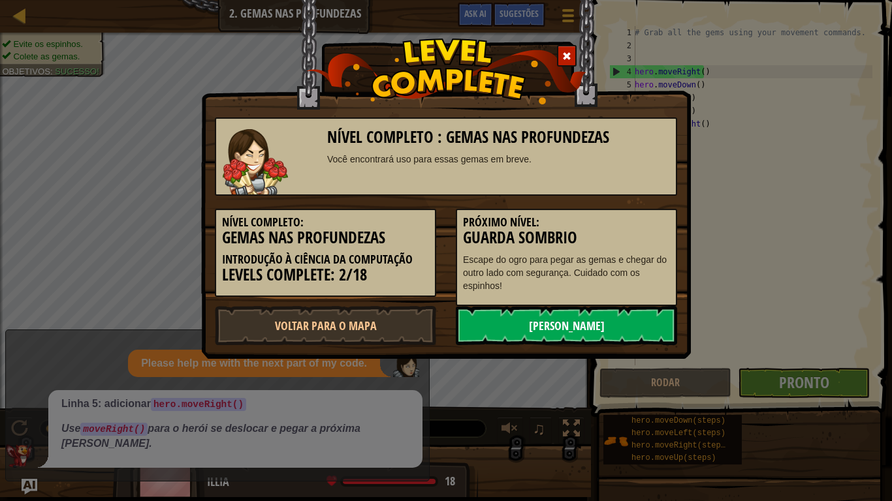
click at [586, 321] on link "[PERSON_NAME]" at bounding box center [566, 325] width 221 height 39
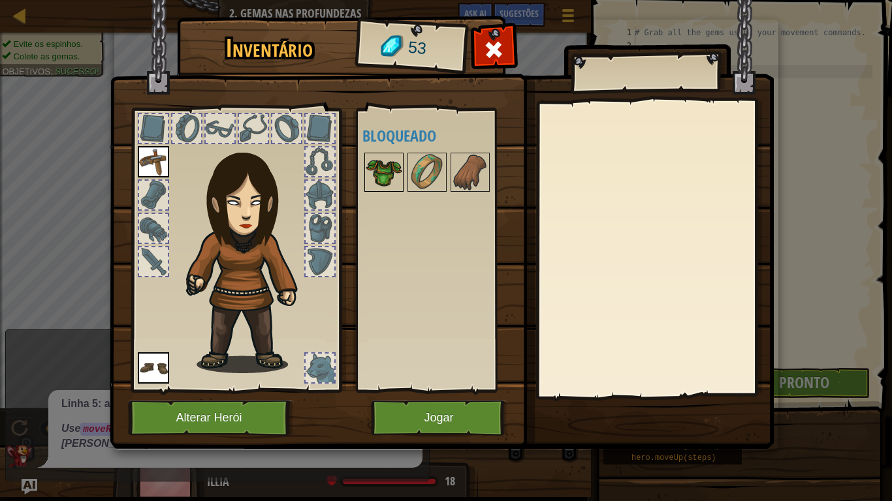
click at [377, 172] on img at bounding box center [384, 172] width 37 height 37
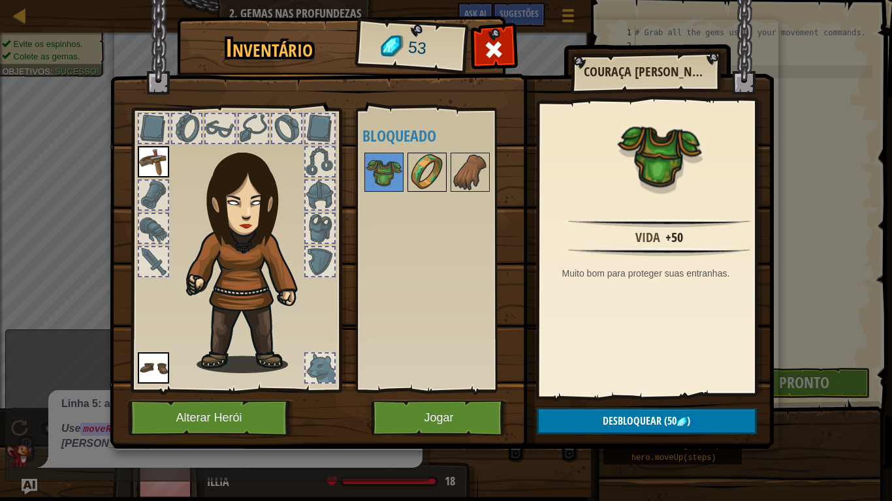
drag, startPoint x: 377, startPoint y: 172, endPoint x: 417, endPoint y: 176, distance: 40.6
click at [417, 176] on div "Disponível Equipar Equipar (Dois cliques para equipar) Bloqueado" at bounding box center [444, 250] width 164 height 272
click at [417, 176] on img at bounding box center [427, 172] width 37 height 37
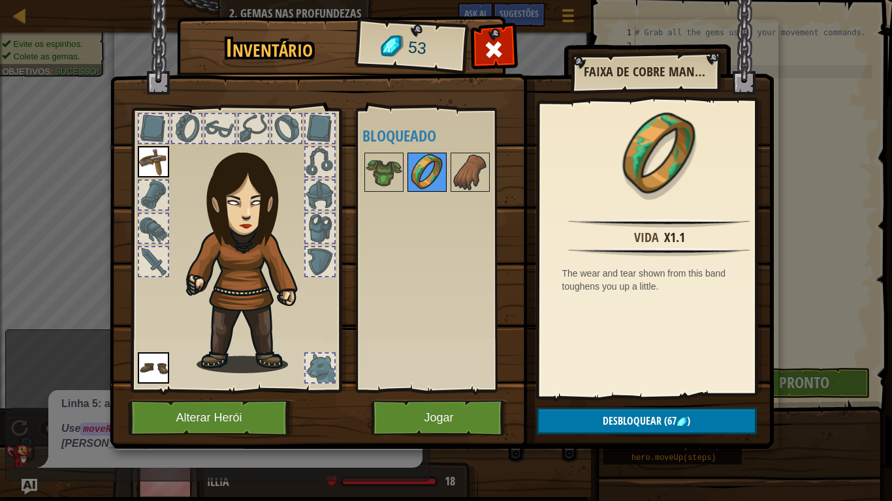
click at [444, 166] on img at bounding box center [427, 172] width 37 height 37
click at [490, 150] on div "Disponível Equipar Equipar (Dois cliques para equipar) Bloqueado" at bounding box center [444, 250] width 164 height 272
click at [471, 153] on div at bounding box center [469, 172] width 39 height 39
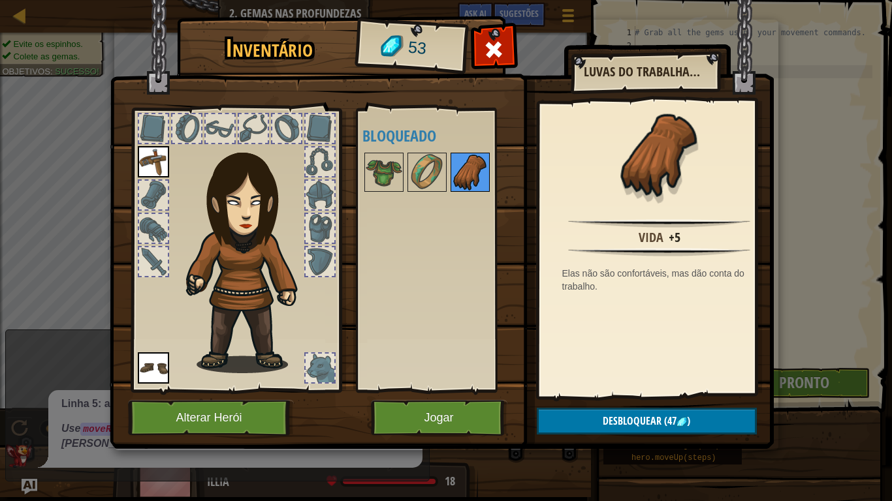
click at [471, 153] on div at bounding box center [469, 172] width 39 height 39
click at [398, 156] on img at bounding box center [384, 172] width 37 height 37
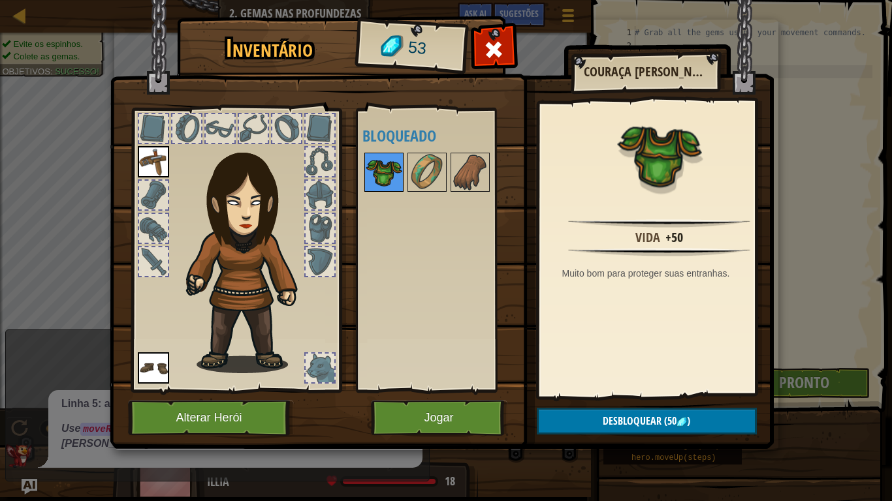
click at [387, 166] on img at bounding box center [384, 172] width 37 height 37
click at [460, 405] on button "Jogar" at bounding box center [439, 418] width 136 height 36
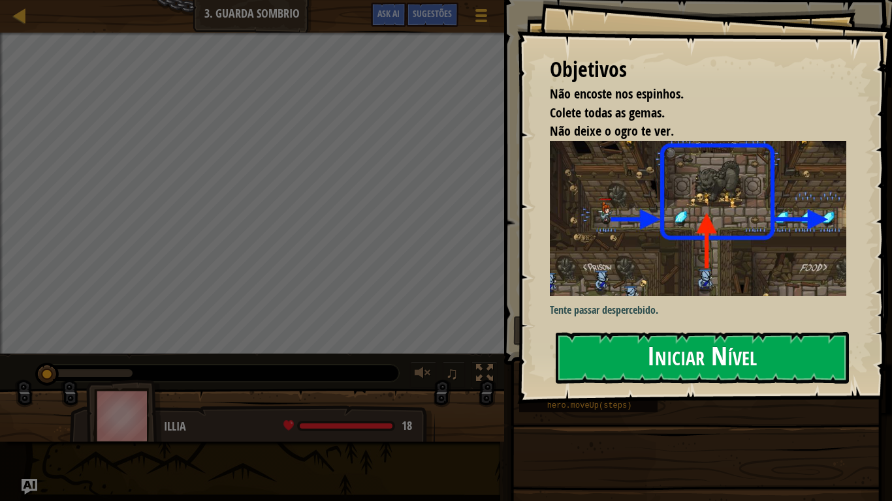
click at [686, 355] on button "Iniciar Nível" at bounding box center [702, 358] width 293 height 52
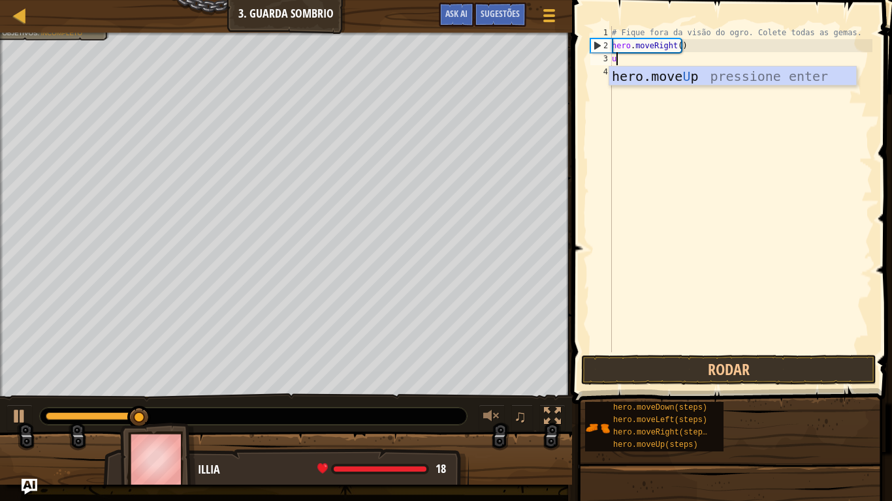
scroll to position [6, 0]
type textarea "up"
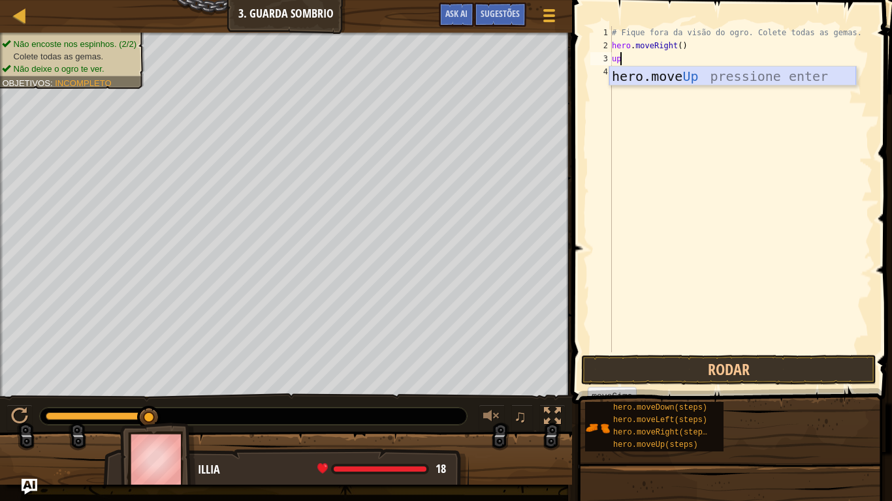
click at [734, 71] on div "hero.move Up pressione enter" at bounding box center [732, 96] width 247 height 59
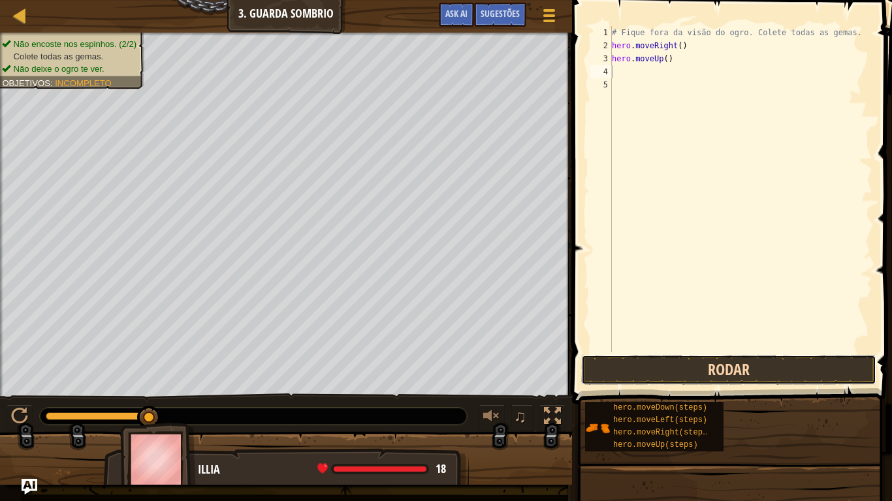
click at [651, 369] on button "Rodar" at bounding box center [728, 370] width 295 height 30
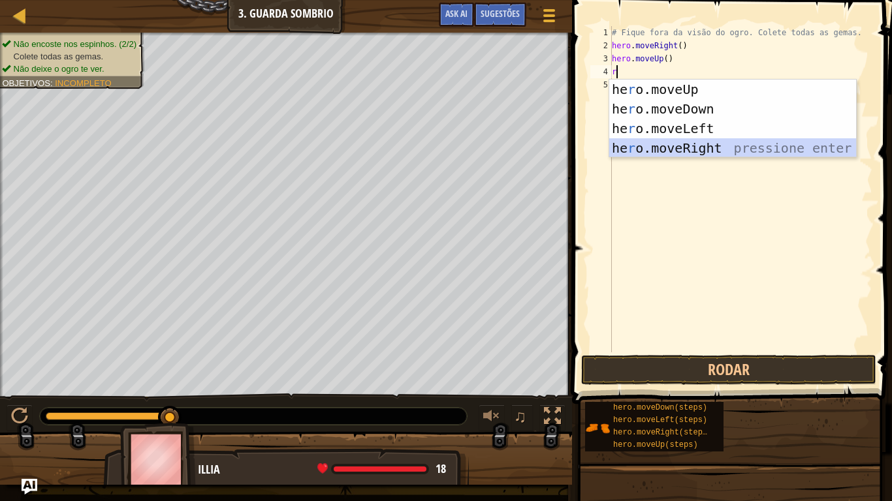
drag, startPoint x: 716, startPoint y: 148, endPoint x: 684, endPoint y: 353, distance: 207.4
click at [684, 0] on body "Mapa Introdução à Ciência da Computação 3. Guarda Sombrio Menu do Jogo Pronto S…" at bounding box center [446, 0] width 892 height 0
type textarea "r"
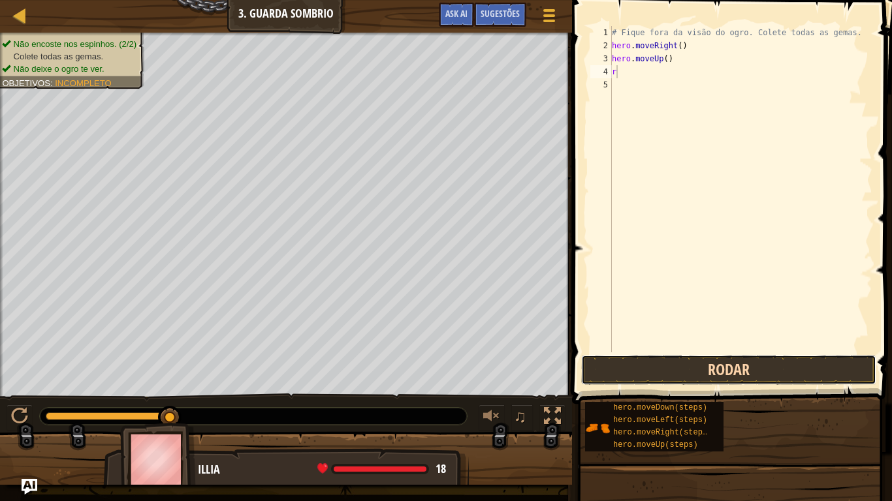
click at [685, 366] on button "Rodar" at bounding box center [728, 370] width 295 height 30
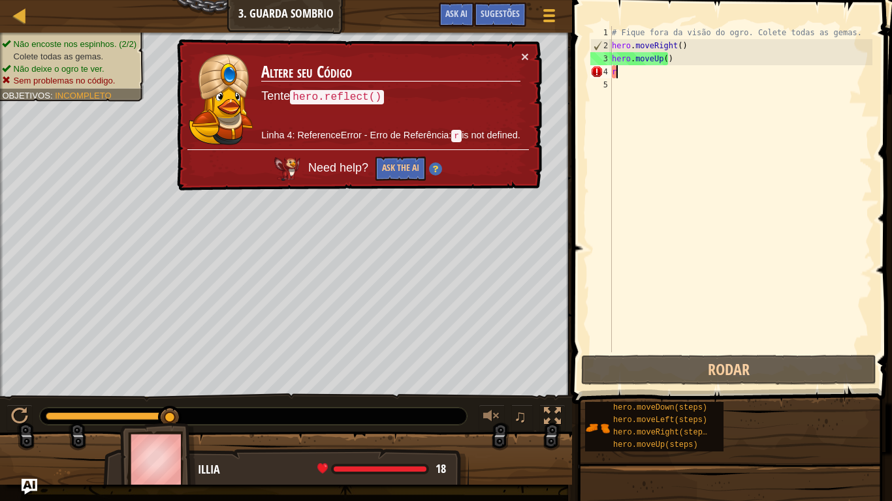
click at [619, 74] on div "# Fique fora da visão do ogro. Colete todas as gemas. hero . moveRight ( ) hero…" at bounding box center [740, 202] width 263 height 353
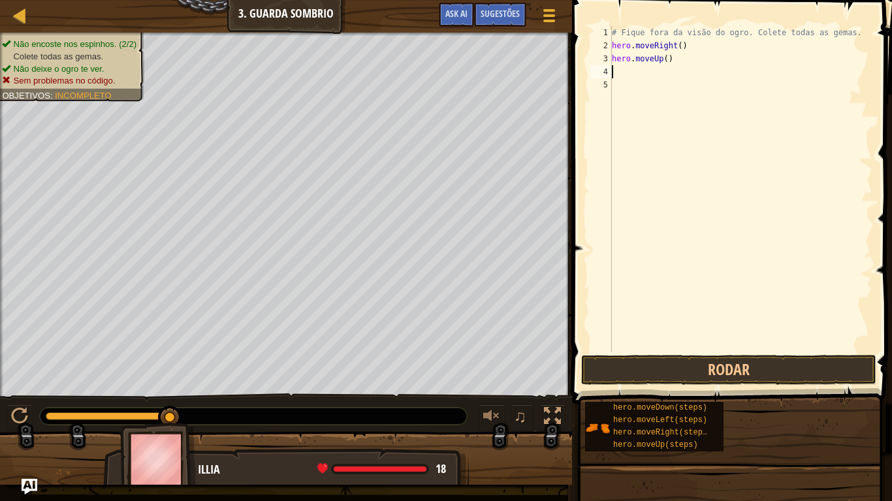
type textarea "r"
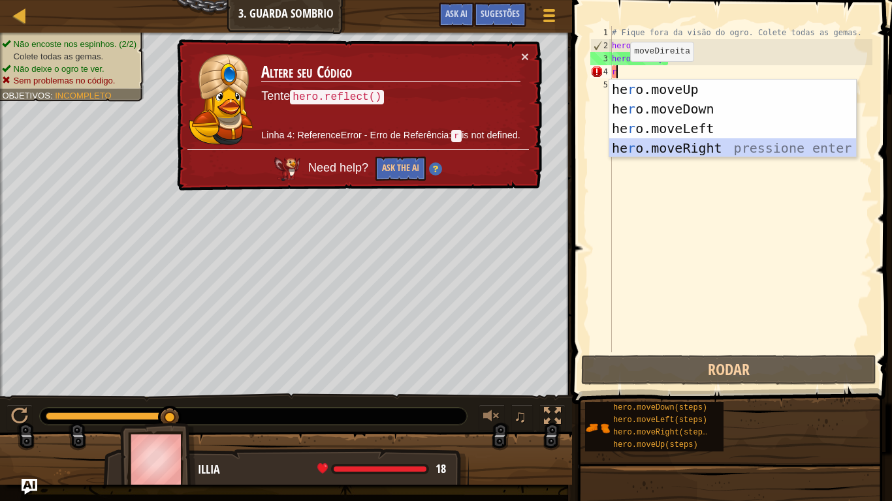
click at [681, 144] on div "he r o.moveUp pressione enter he r o.moveDown pressione enter he r o.moveLeft p…" at bounding box center [732, 139] width 247 height 118
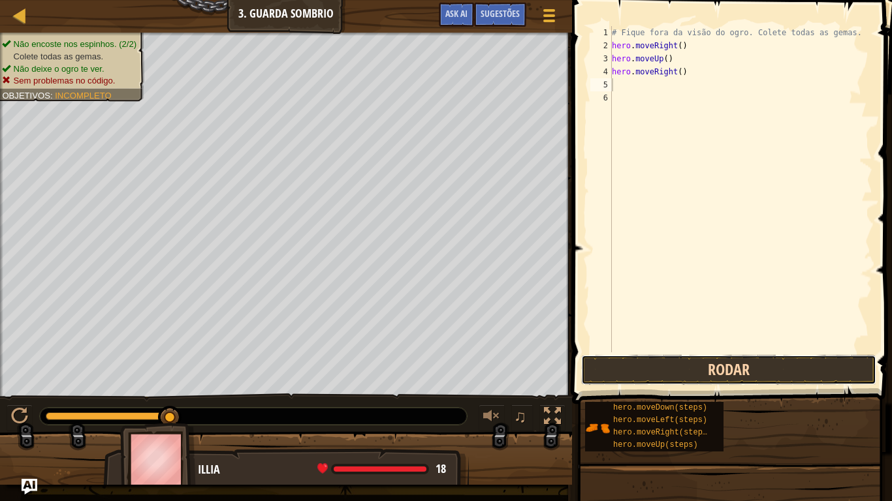
click at [659, 372] on button "Rodar" at bounding box center [728, 370] width 295 height 30
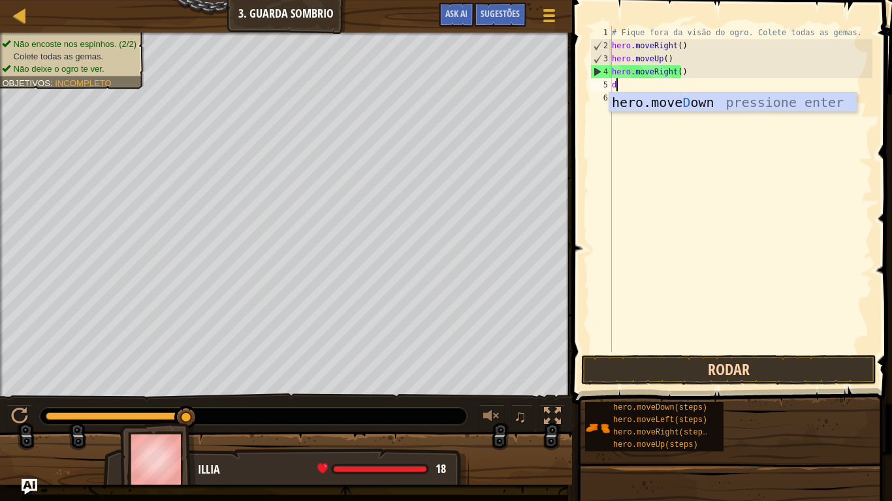
type textarea "do"
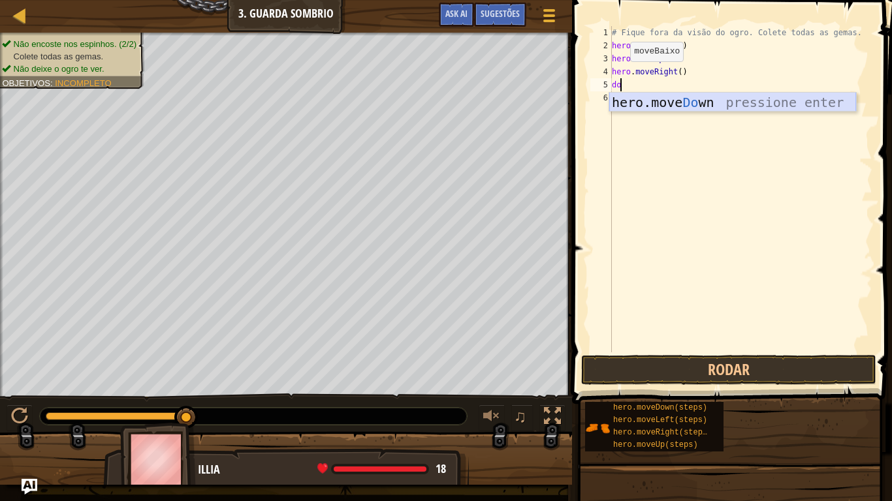
click at [716, 97] on div "hero.move Do wn pressione enter" at bounding box center [732, 122] width 247 height 59
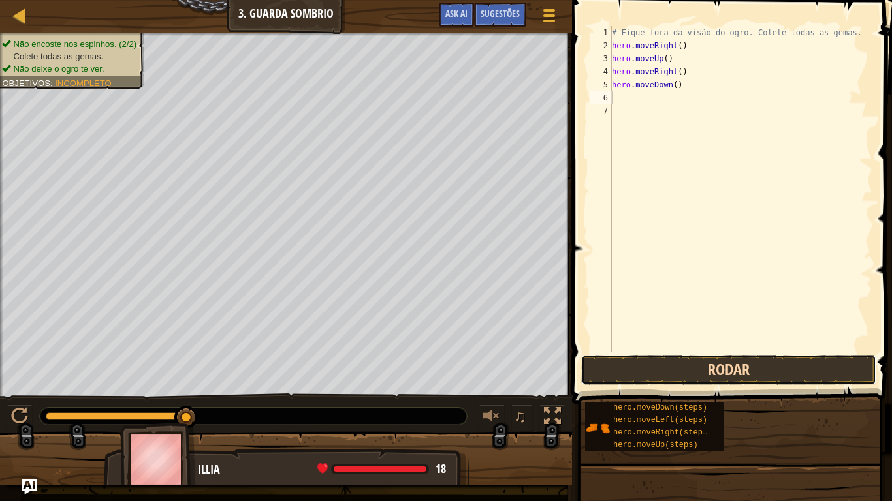
click at [702, 372] on button "Rodar" at bounding box center [728, 370] width 295 height 30
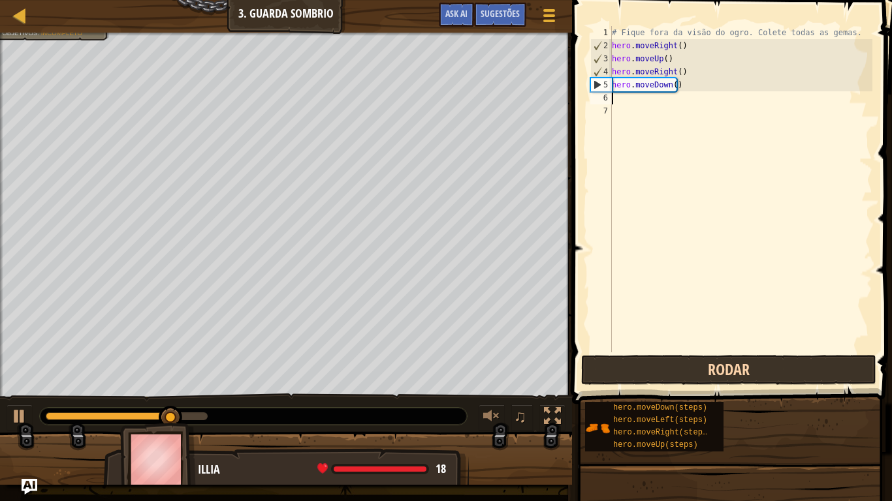
type textarea "r"
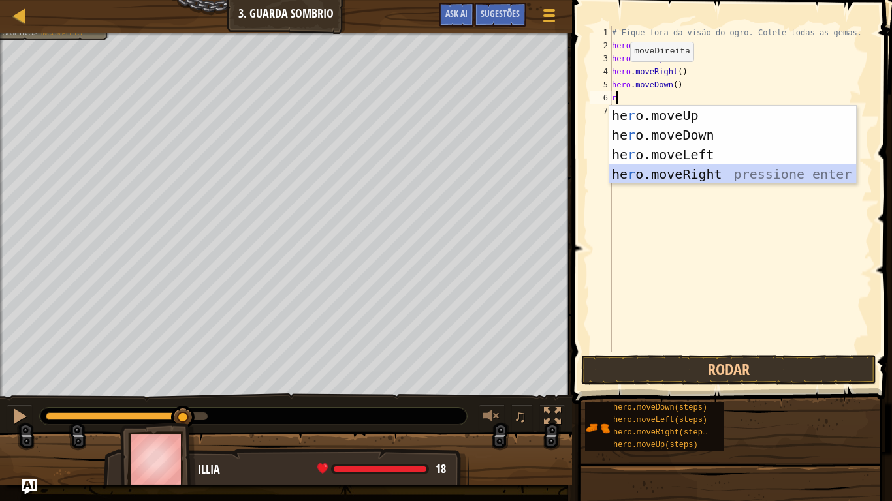
click at [716, 170] on div "he r o.moveUp pressione enter he r o.moveDown pressione enter he r o.moveLeft p…" at bounding box center [732, 165] width 247 height 118
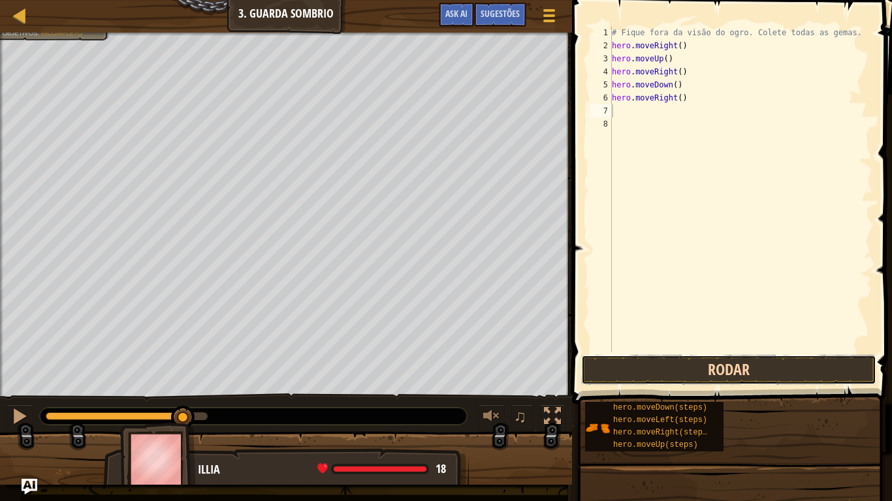
click at [728, 363] on button "Rodar" at bounding box center [728, 370] width 295 height 30
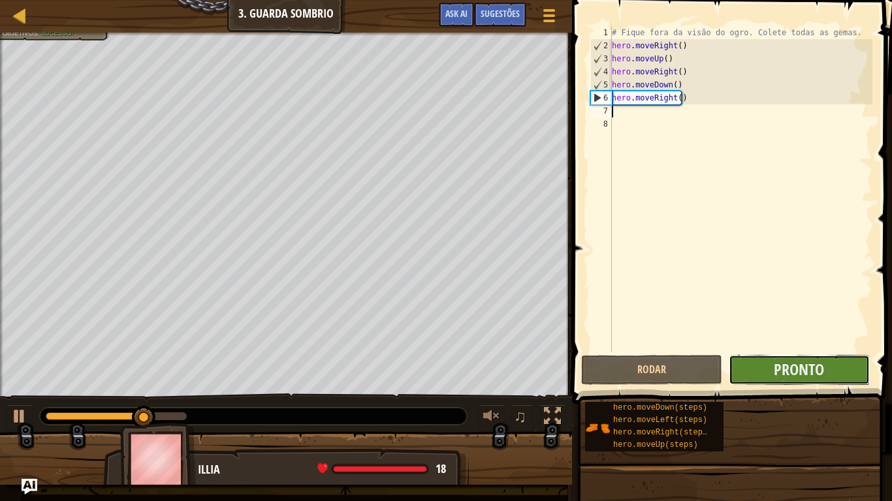
click at [842, 364] on button "Pronto" at bounding box center [799, 370] width 141 height 30
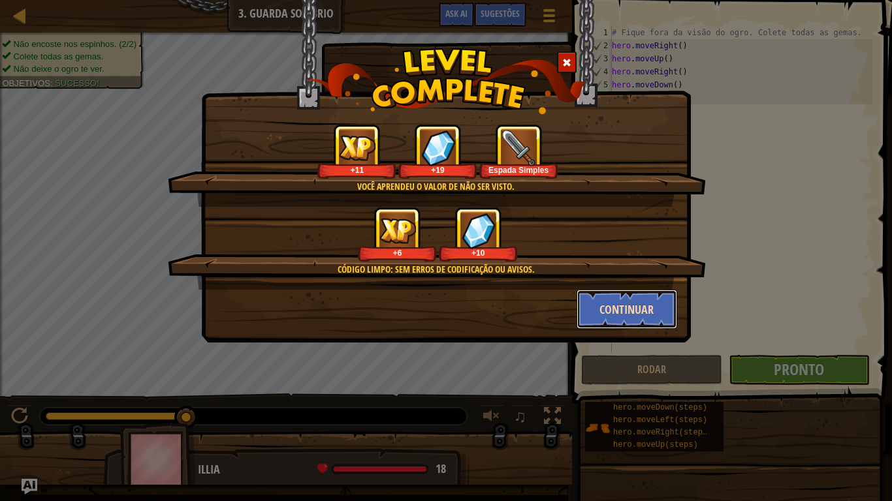
click at [658, 316] on button "Continuar" at bounding box center [626, 309] width 101 height 39
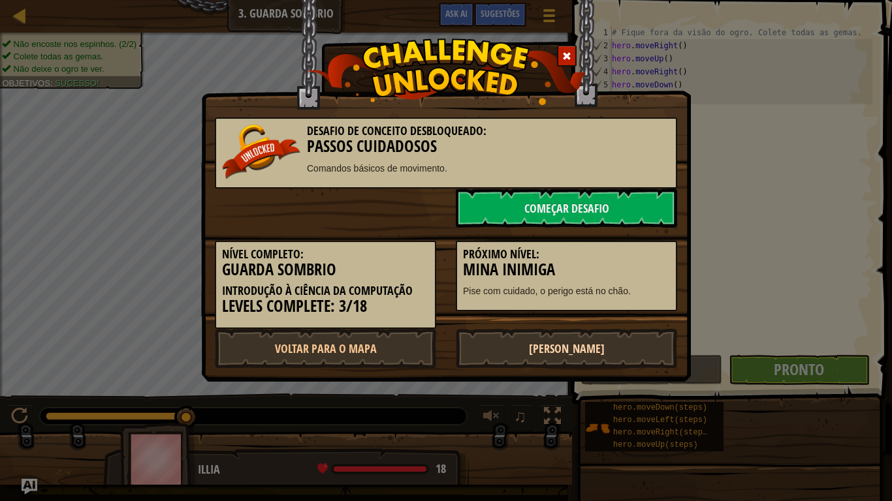
click at [565, 332] on link "[PERSON_NAME]" at bounding box center [566, 348] width 221 height 39
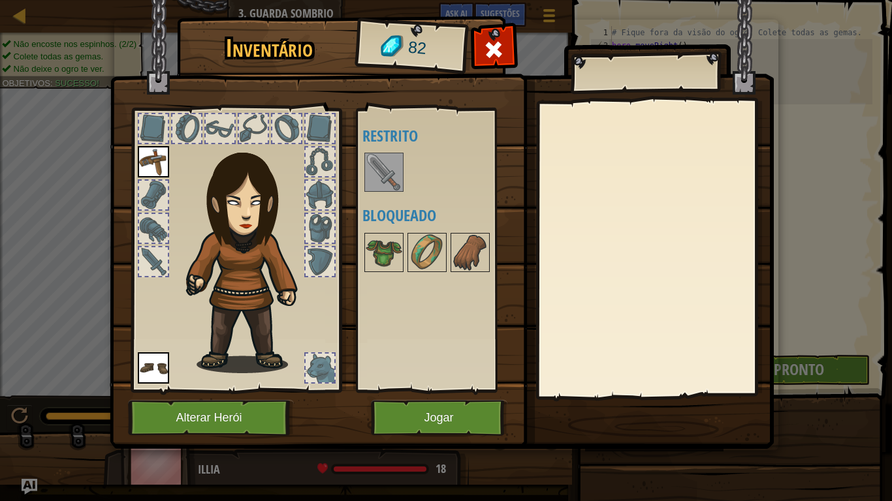
click at [368, 176] on img at bounding box center [384, 172] width 37 height 37
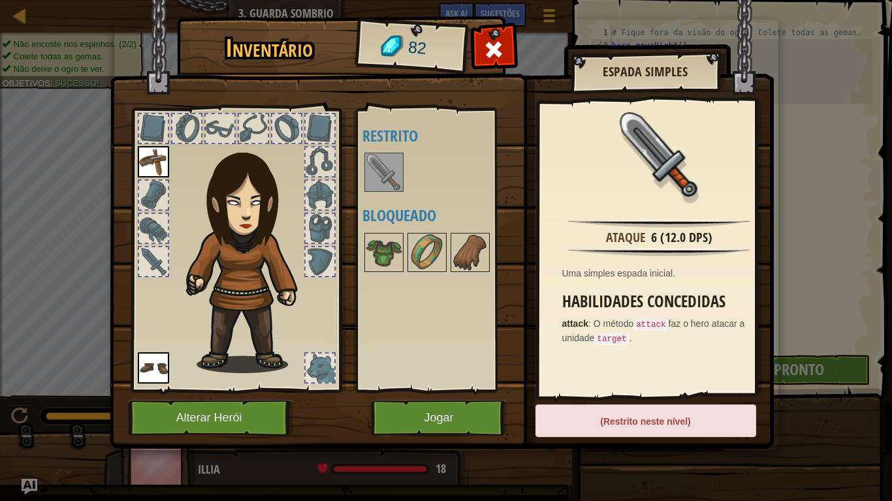
click at [573, 413] on div "(Restrito neste nível)" at bounding box center [645, 421] width 221 height 33
drag, startPoint x: 573, startPoint y: 421, endPoint x: 512, endPoint y: 323, distance: 115.8
click at [512, 323] on div "Inventário 82 Disponível Equipar Equipar (Dois cliques para equipar) Restrito B…" at bounding box center [446, 235] width 664 height 431
click at [375, 189] on img at bounding box center [384, 172] width 37 height 37
click at [392, 406] on button "Jogar" at bounding box center [439, 418] width 136 height 36
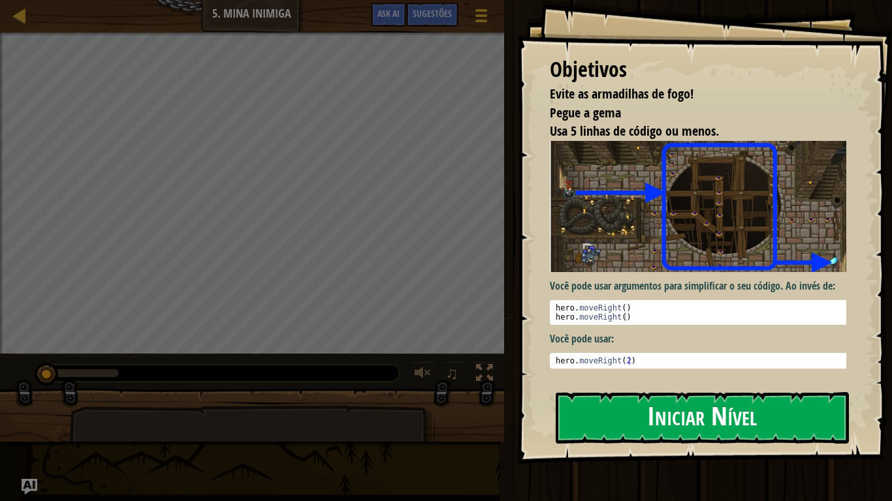
click at [653, 413] on button "Iniciar Nível" at bounding box center [702, 418] width 293 height 52
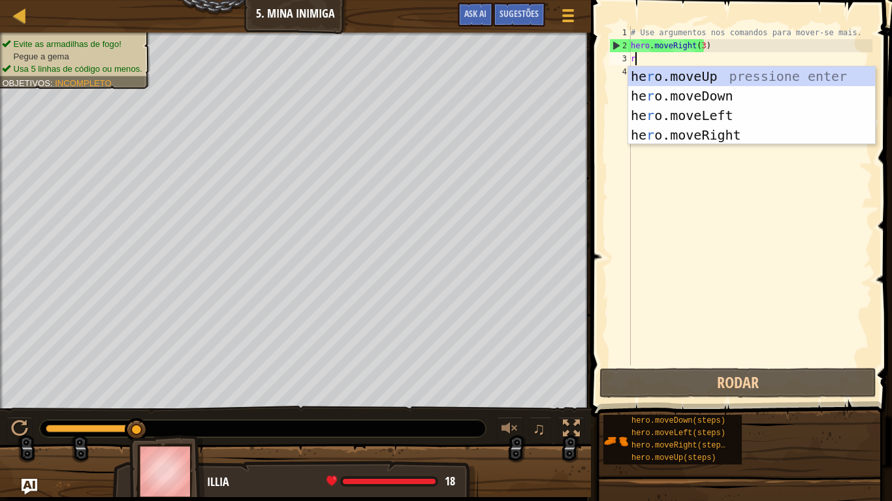
scroll to position [6, 0]
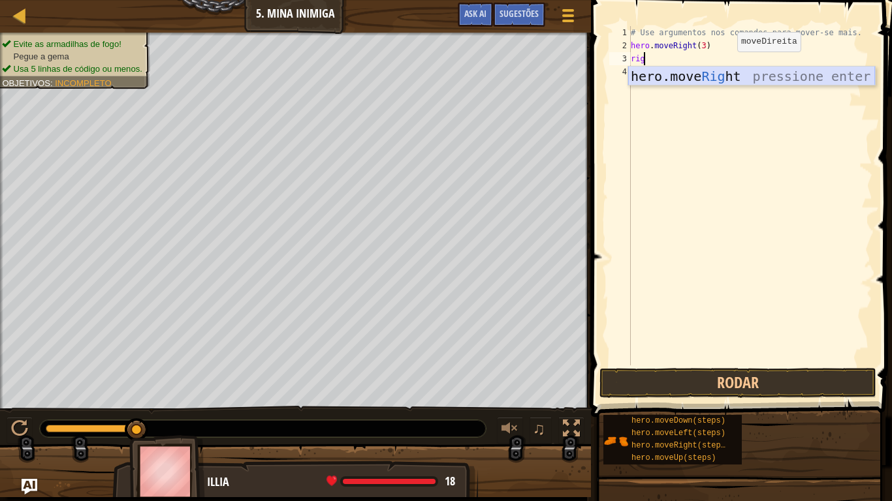
drag, startPoint x: 724, startPoint y: 76, endPoint x: 697, endPoint y: 85, distance: 28.3
click at [697, 85] on div "1 2 3 4 hero.move Rig ht pressione enter הההההההההההההההההההההההההההההההההההההה…" at bounding box center [751, 76] width 248 height 20
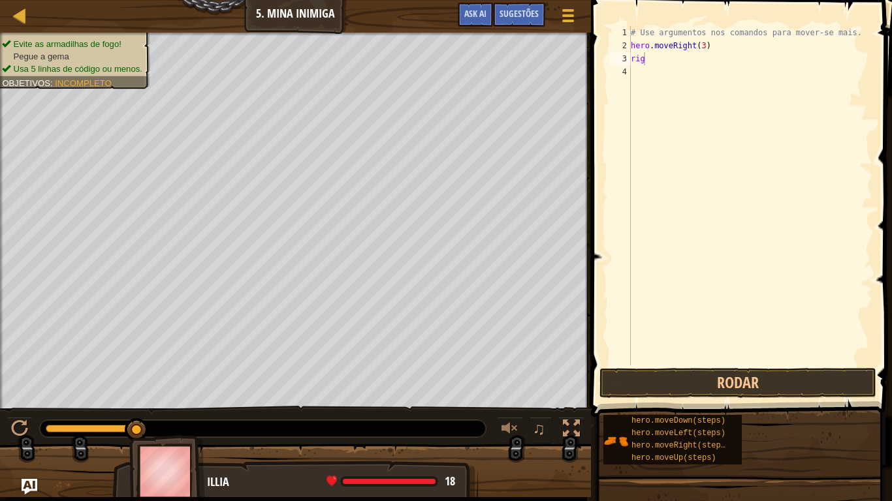
click at [697, 0] on body "Mapa Introdução à Ciência da Computação 5. Mina Inimiga Menu do Jogo Pronto Sug…" at bounding box center [446, 0] width 892 height 0
click at [723, 385] on button "Rodar" at bounding box center [737, 383] width 277 height 30
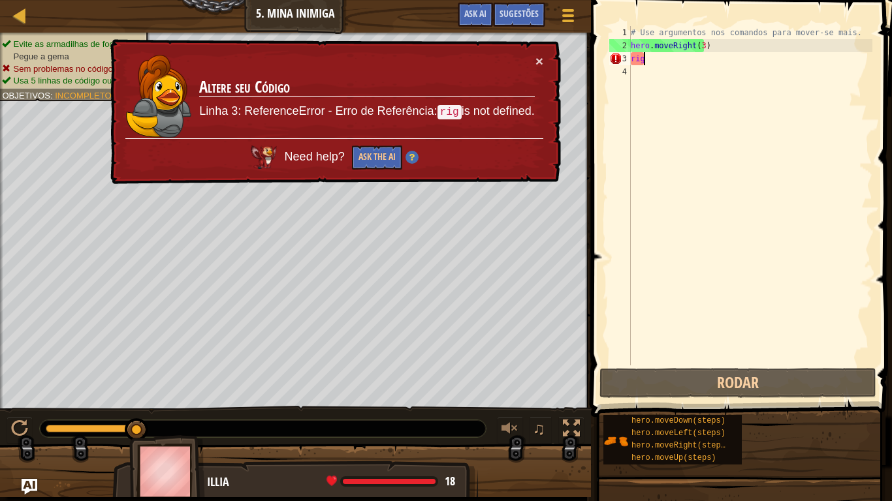
click at [650, 64] on div "# Use argumentos nos comandos para mover-se mais. hero . moveRight ( 3 ) rig" at bounding box center [750, 209] width 244 height 366
click at [646, 58] on div "# Use argumentos nos comandos para mover-se mais. hero . moveRight ( 3 ) rig" at bounding box center [750, 209] width 244 height 366
type textarea "righ"
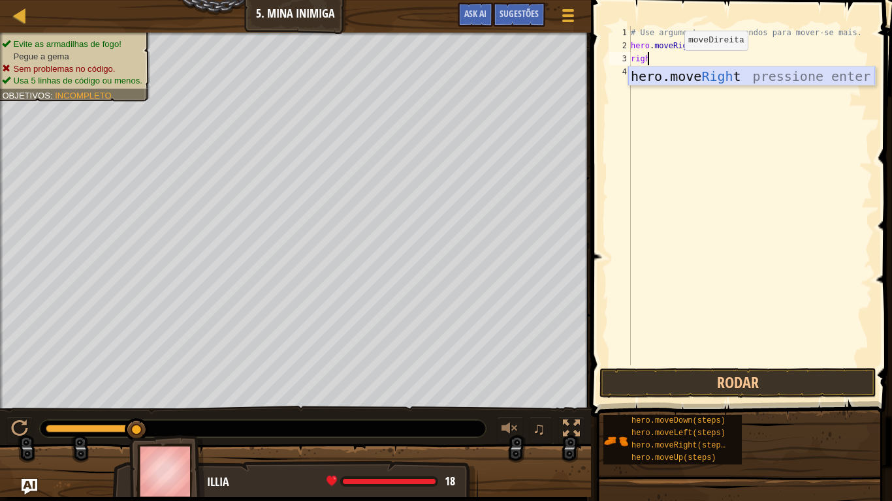
click at [671, 72] on div "hero.move Righ t pressione enter" at bounding box center [751, 96] width 247 height 59
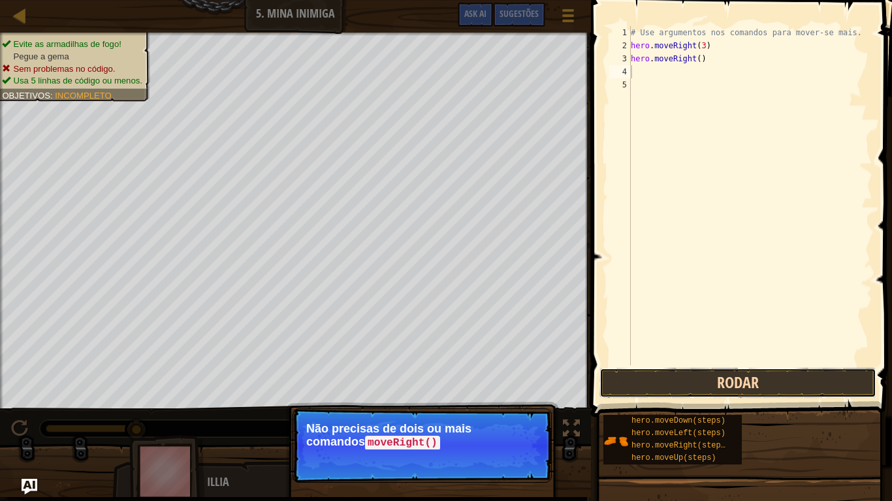
click at [646, 375] on button "Rodar" at bounding box center [737, 383] width 277 height 30
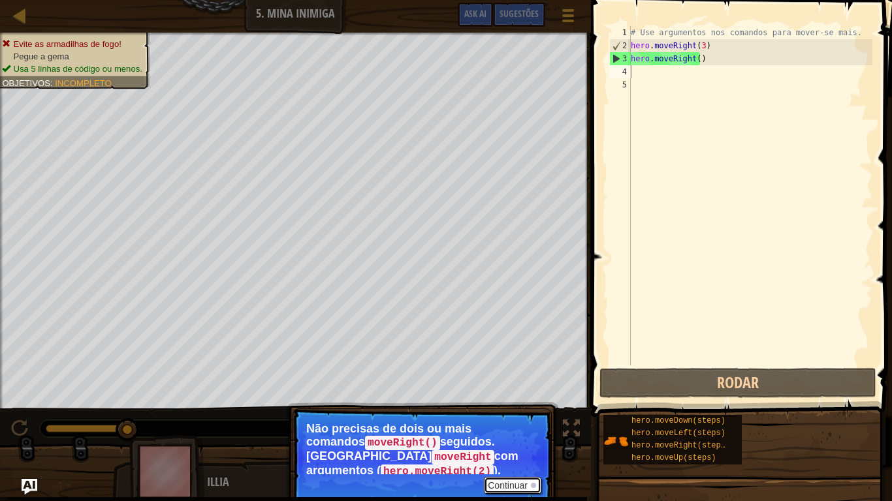
click at [526, 413] on button "Continuar" at bounding box center [512, 485] width 57 height 17
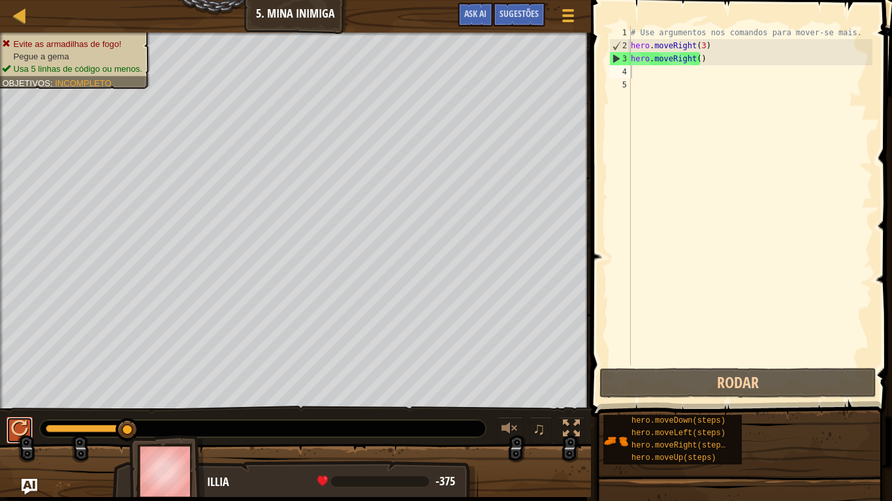
click at [14, 413] on div at bounding box center [19, 428] width 17 height 17
click at [705, 61] on div "# Use argumentos nos comandos para mover-se mais. hero . moveRight ( 3 ) hero .…" at bounding box center [750, 209] width 244 height 366
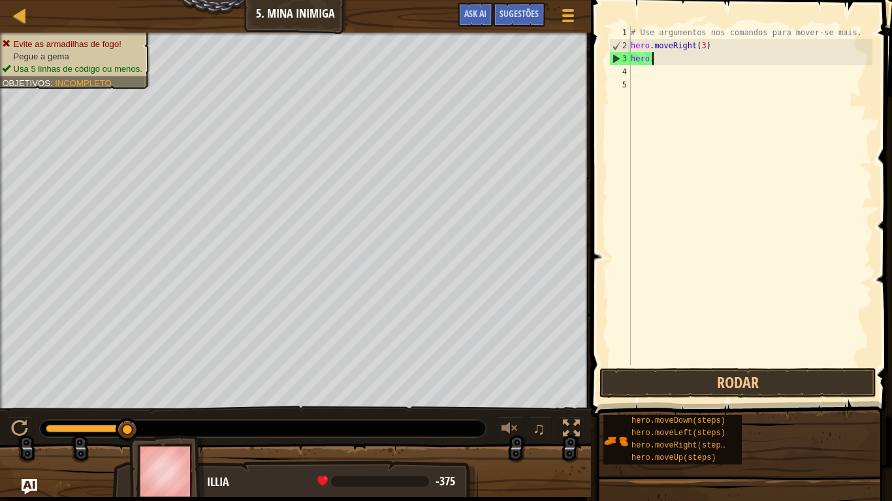
type textarea "h"
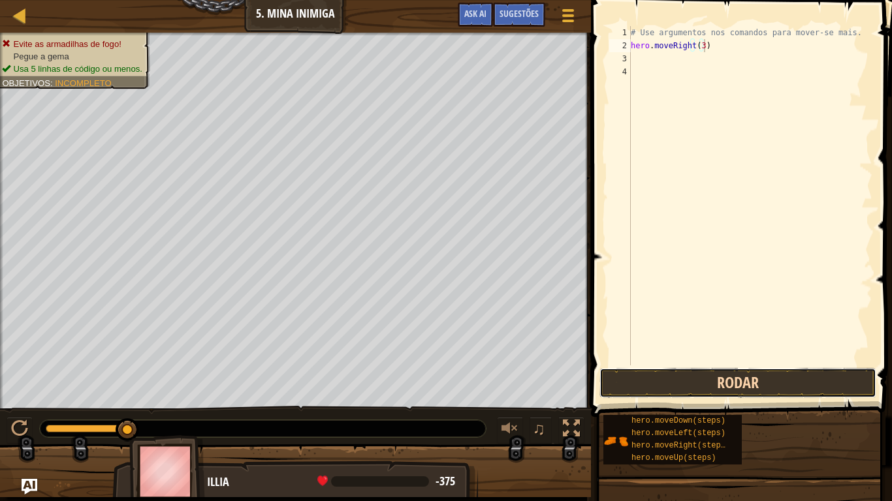
click at [618, 376] on button "Rodar" at bounding box center [737, 383] width 277 height 30
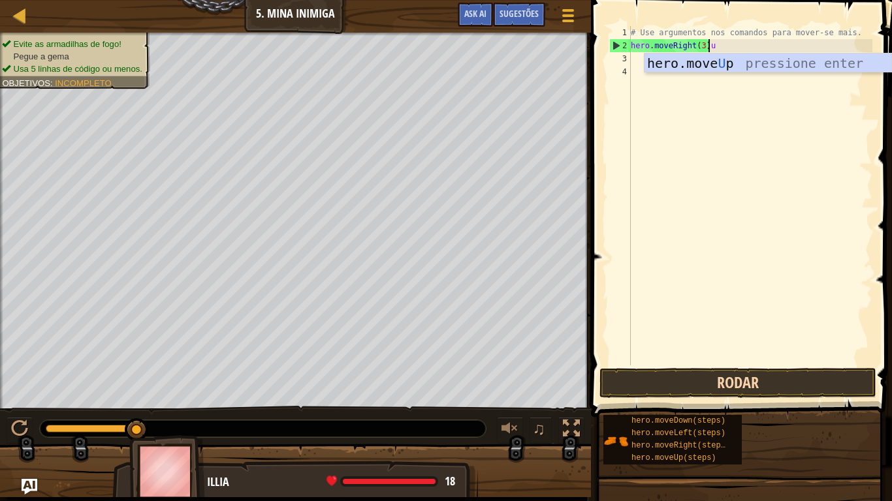
scroll to position [6, 6]
type textarea "hero.moveRight(3)"
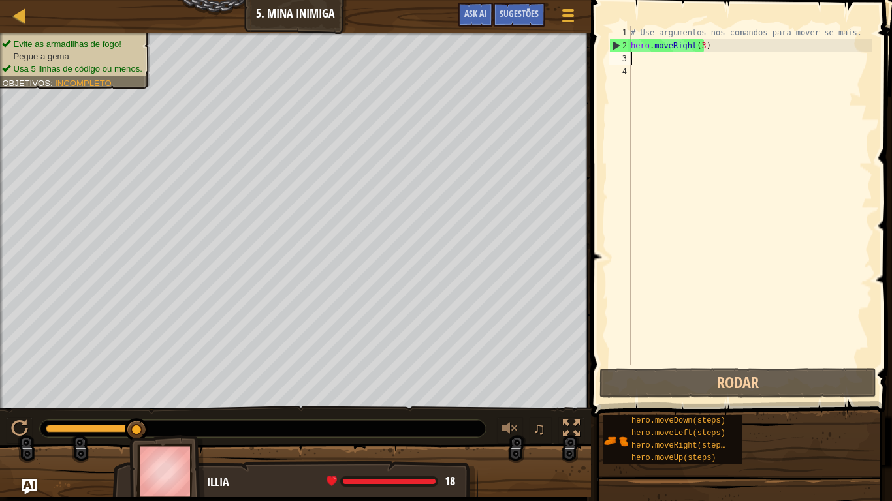
click at [639, 58] on div "# Use argumentos nos comandos para mover-se mais. hero . moveRight ( 3 )" at bounding box center [750, 209] width 244 height 366
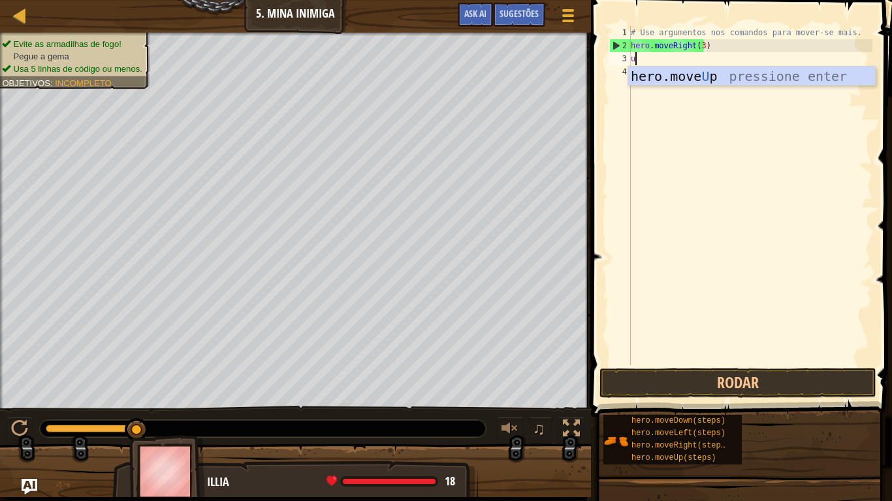
type textarea "up"
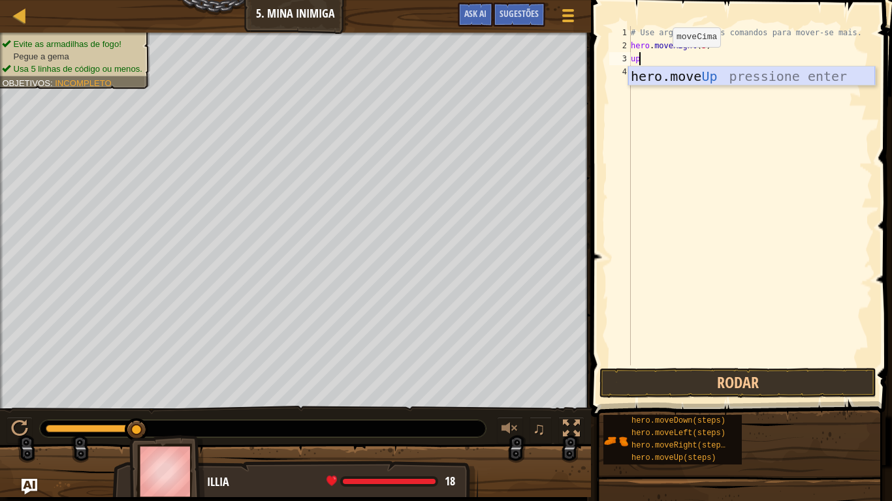
click at [661, 71] on div "hero.move Up pressione enter" at bounding box center [751, 96] width 247 height 59
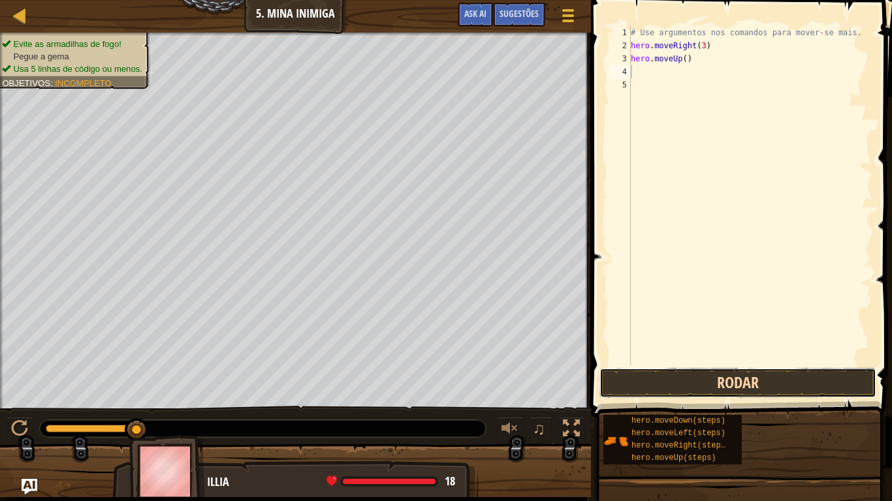
click at [684, 371] on button "Rodar" at bounding box center [737, 383] width 277 height 30
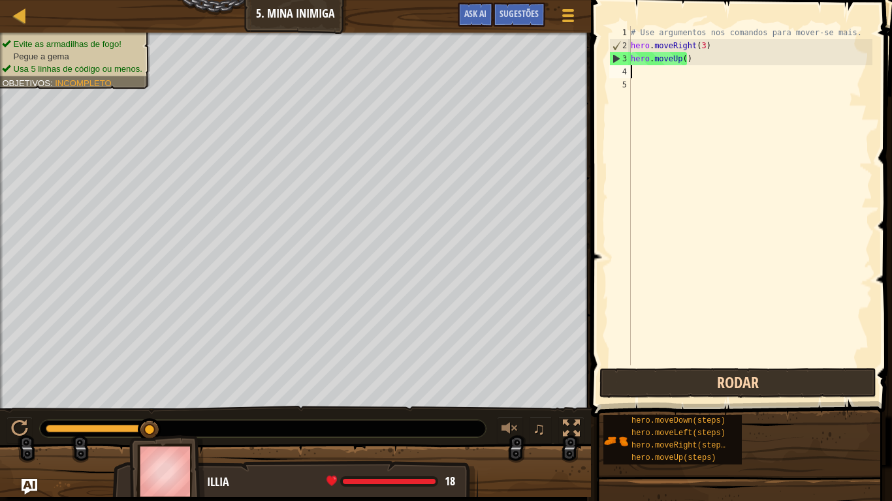
type textarea "r"
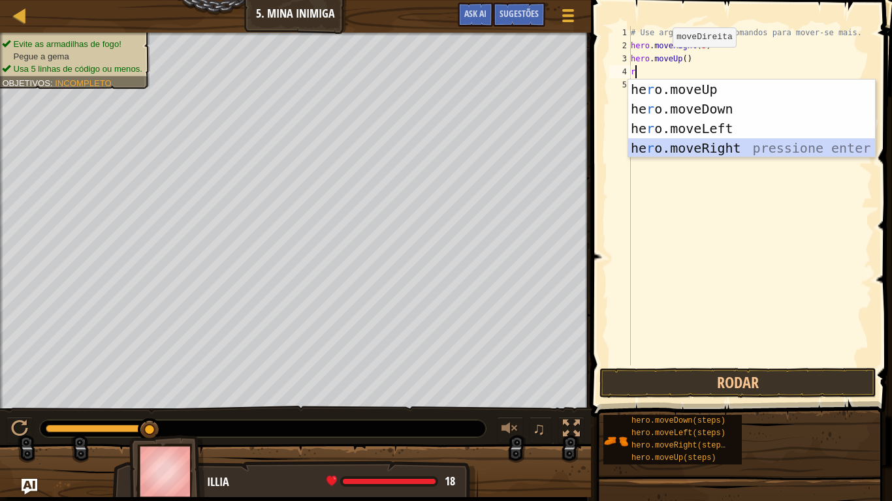
click at [730, 142] on div "he r o.moveUp pressione enter he r o.moveDown pressione enter he r o.moveLeft p…" at bounding box center [751, 139] width 247 height 118
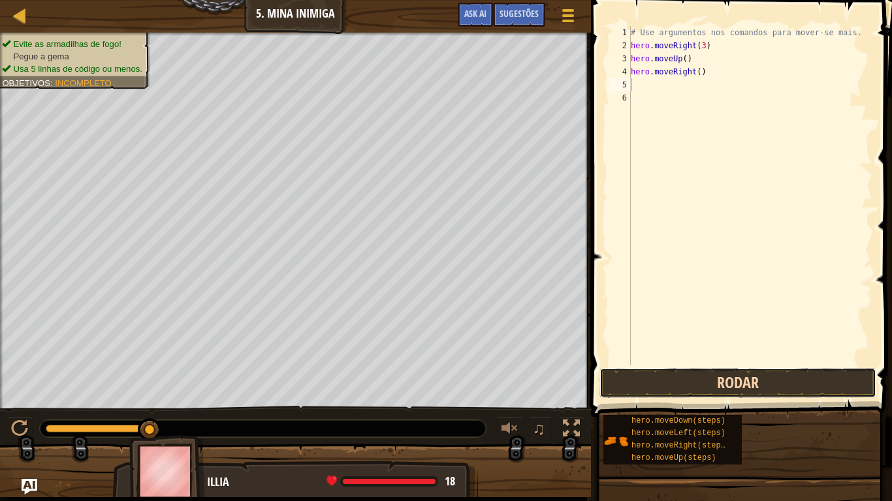
click at [725, 372] on button "Rodar" at bounding box center [737, 383] width 277 height 30
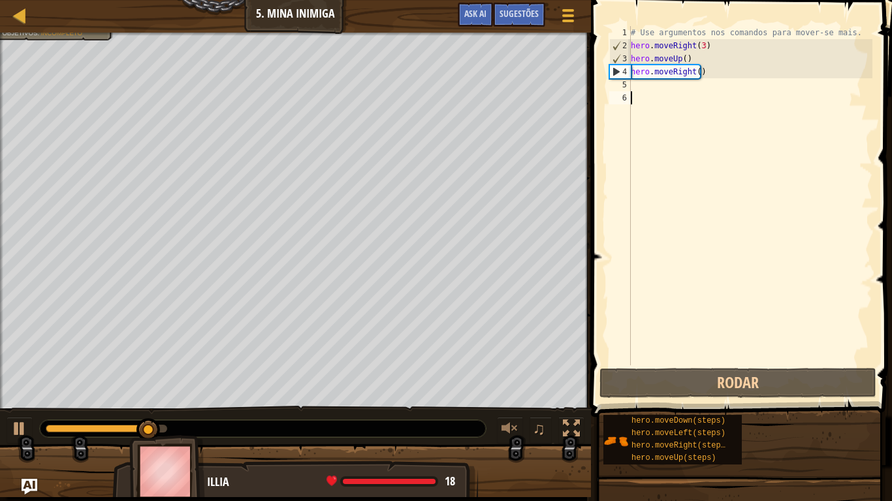
click at [748, 354] on div "# Use argumentos nos comandos para mover-se mais. hero . moveRight ( 3 ) hero .…" at bounding box center [750, 209] width 244 height 366
type textarea "d"
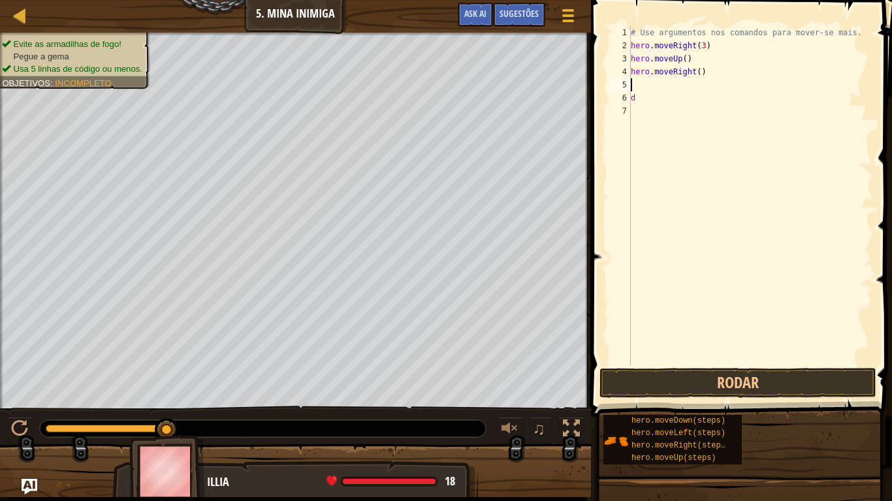
click at [650, 82] on div "# Use argumentos nos comandos para mover-se mais. hero . moveRight ( 3 ) hero .…" at bounding box center [750, 209] width 244 height 366
type textarea "d"
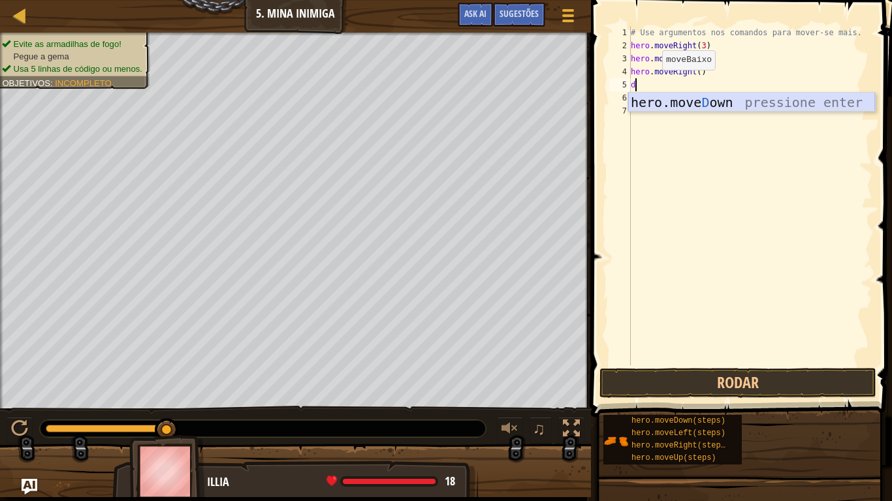
click at [667, 104] on div "hero.[PERSON_NAME] own pressione enter" at bounding box center [751, 122] width 247 height 59
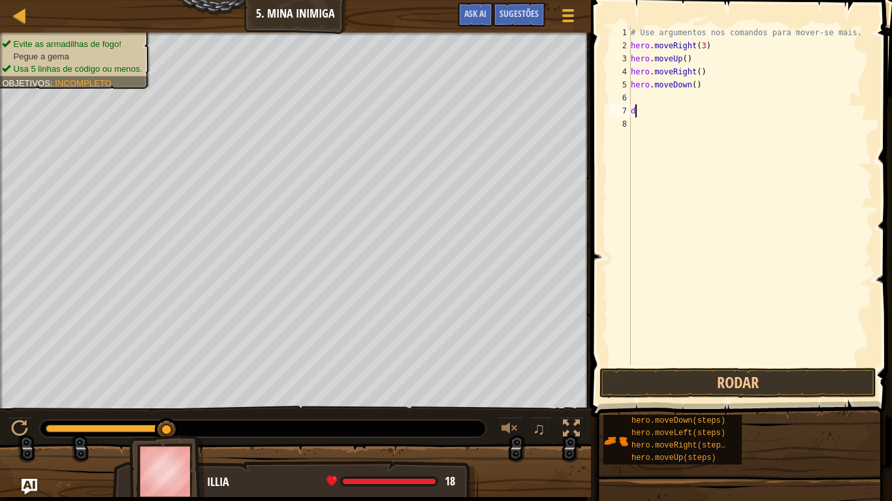
click at [639, 112] on div "# Use argumentos nos comandos para mover-se mais. hero . moveRight ( 3 ) hero .…" at bounding box center [750, 209] width 244 height 366
type textarea "d"
click at [617, 376] on button "Rodar" at bounding box center [737, 383] width 277 height 30
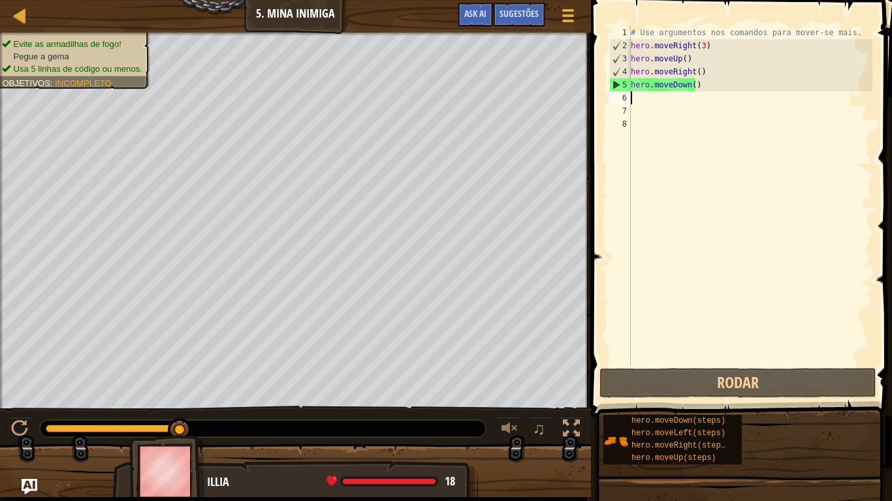
click at [640, 95] on div "# Use argumentos nos comandos para mover-se mais. hero . moveRight ( 3 ) hero .…" at bounding box center [750, 209] width 244 height 366
type textarea "d"
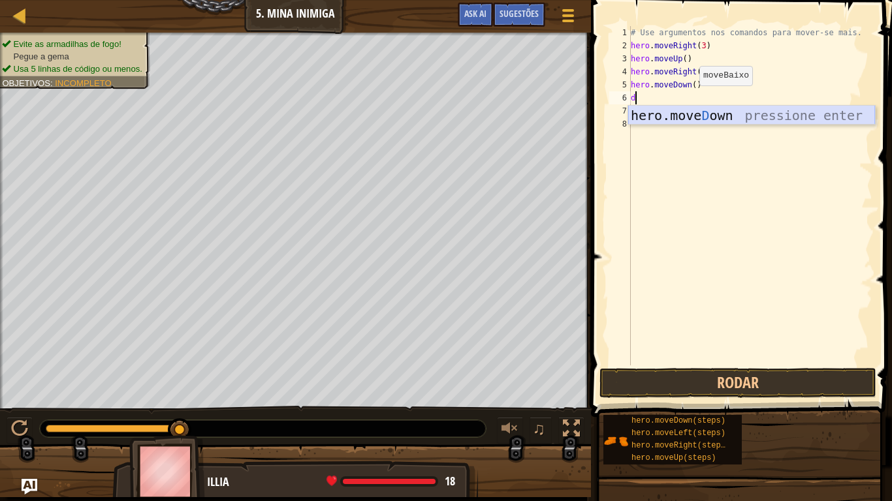
click at [663, 108] on div "hero.[PERSON_NAME] own pressione enter" at bounding box center [751, 135] width 247 height 59
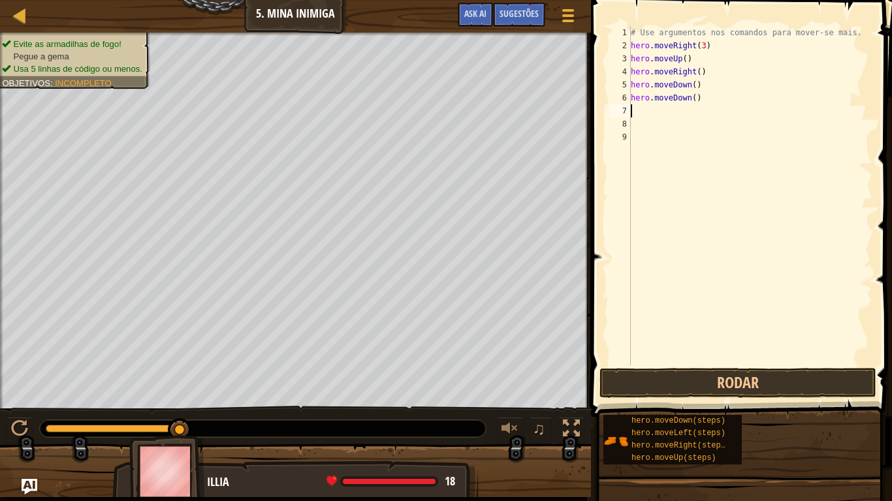
click at [663, 108] on div "# Use argumentos nos comandos para mover-se mais. hero . moveRight ( 3 ) hero .…" at bounding box center [750, 209] width 244 height 366
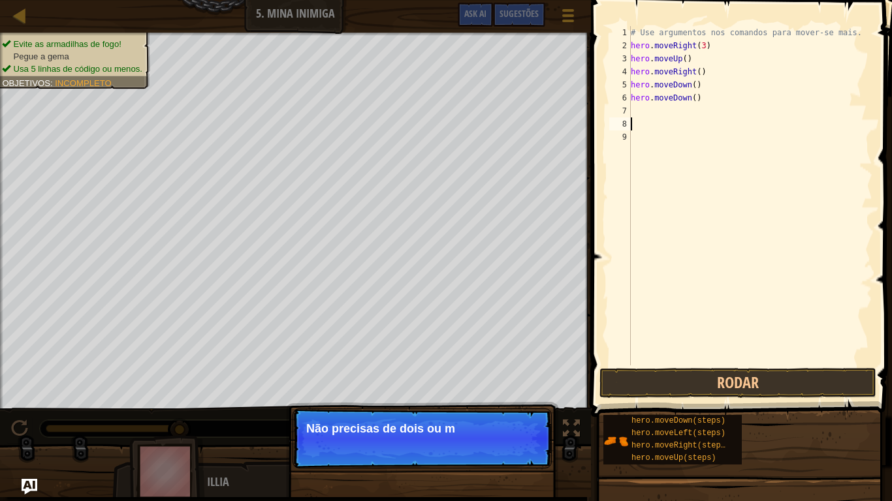
click at [637, 118] on div "# Use argumentos nos comandos para mover-se mais. hero . moveRight ( 3 ) hero .…" at bounding box center [750, 209] width 244 height 366
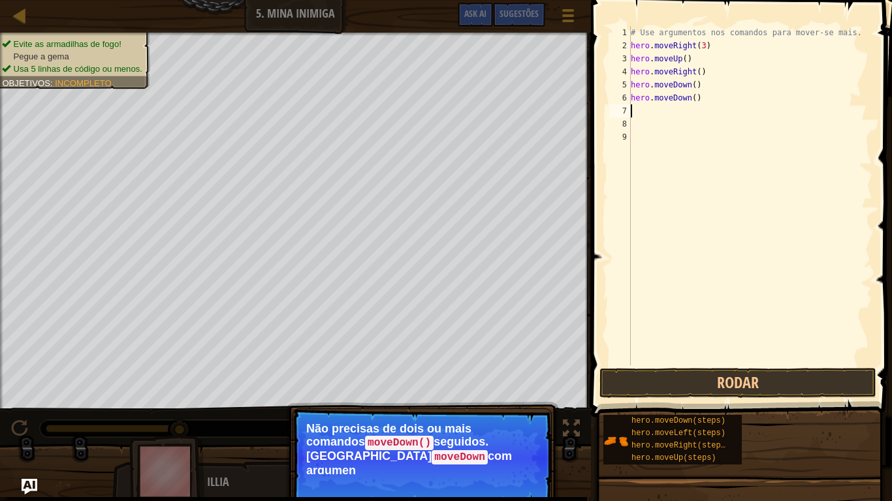
click at [634, 108] on div "# Use argumentos nos comandos para mover-se mais. hero . moveRight ( 3 ) hero .…" at bounding box center [750, 209] width 244 height 366
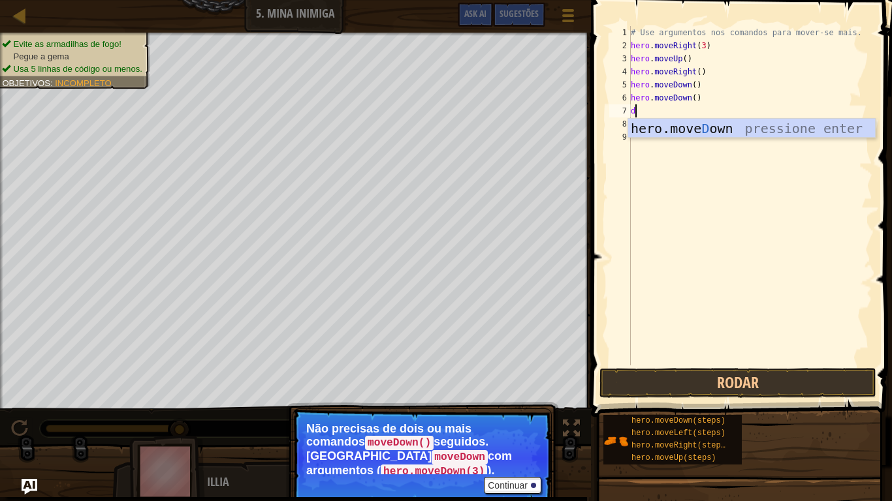
type textarea "do"
click at [662, 119] on div "hero.move Do wn pressione enter" at bounding box center [751, 148] width 247 height 59
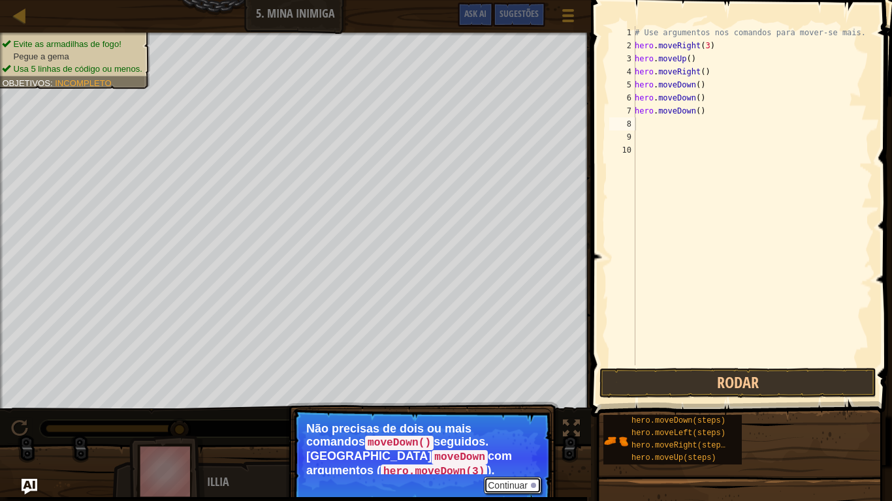
click at [493, 413] on button "Continuar" at bounding box center [512, 485] width 57 height 17
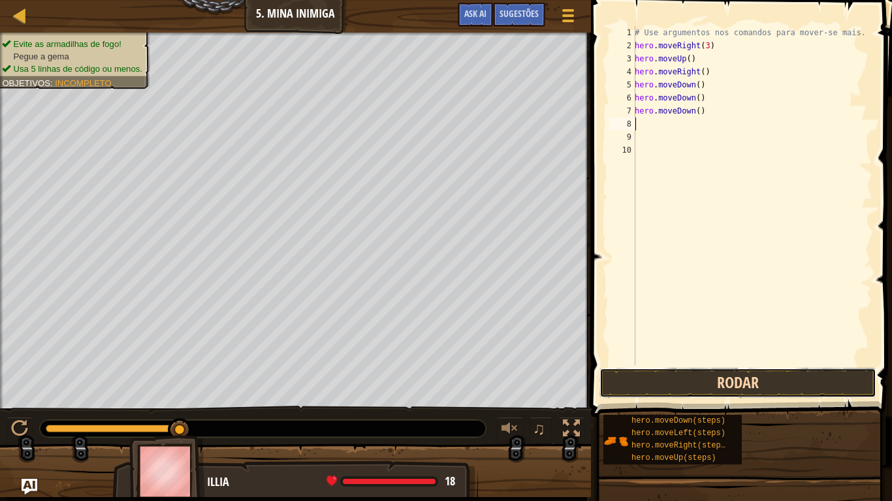
click at [636, 386] on button "Rodar" at bounding box center [737, 383] width 277 height 30
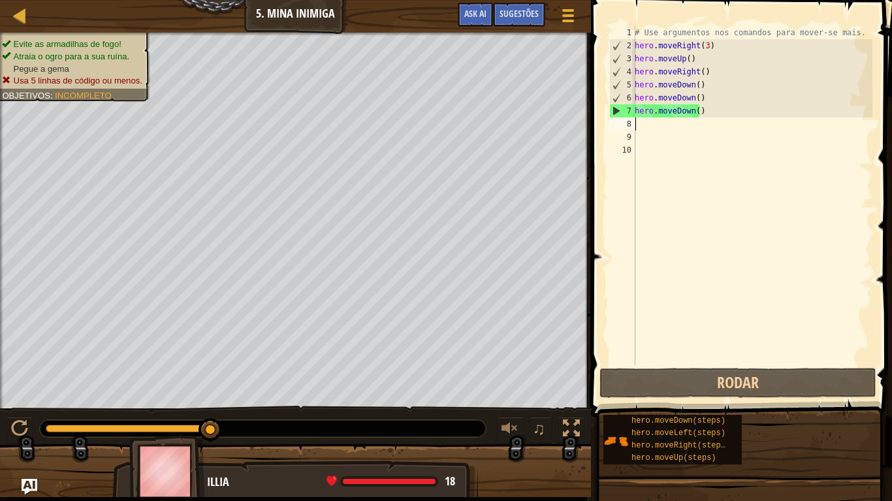
click at [644, 122] on div "# Use argumentos nos comandos para mover-se mais. hero . moveRight ( 3 ) hero .…" at bounding box center [752, 209] width 240 height 366
type textarea "r"
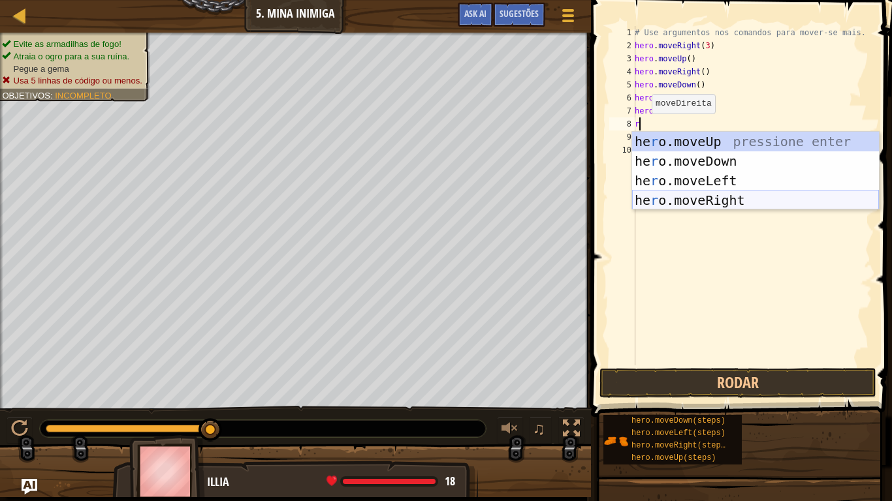
click at [699, 193] on div "he r o.moveUp pressione enter he r o.moveDown pressione enter he r o.moveLeft p…" at bounding box center [755, 191] width 247 height 118
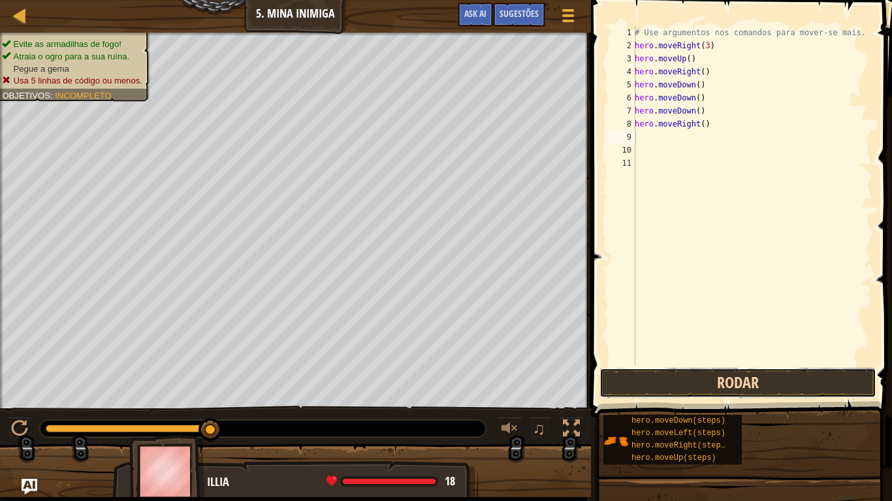
click at [695, 380] on button "Rodar" at bounding box center [737, 383] width 277 height 30
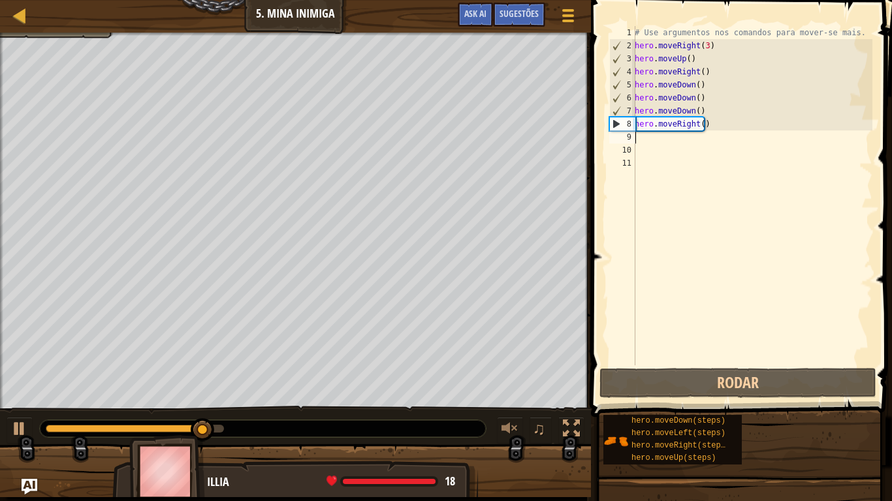
type textarea "r"
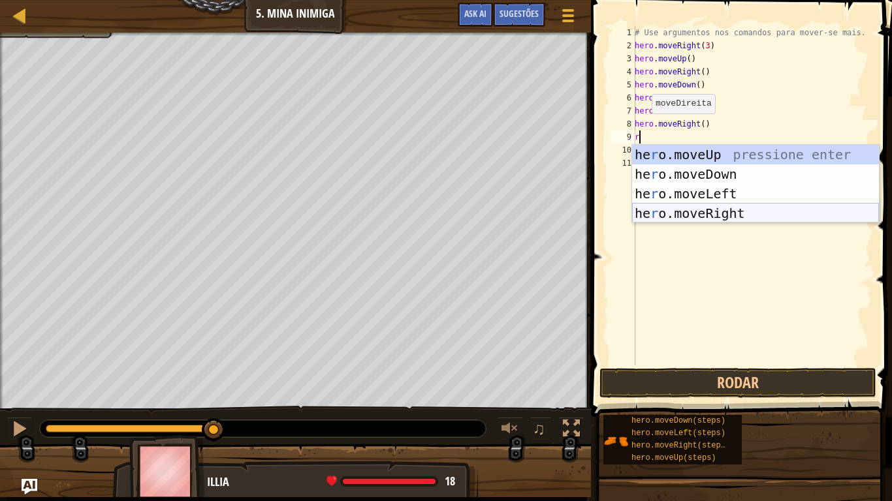
click at [705, 213] on div "he r o.moveUp pressione enter he r o.moveDown pressione enter he r o.moveLeft p…" at bounding box center [755, 204] width 247 height 118
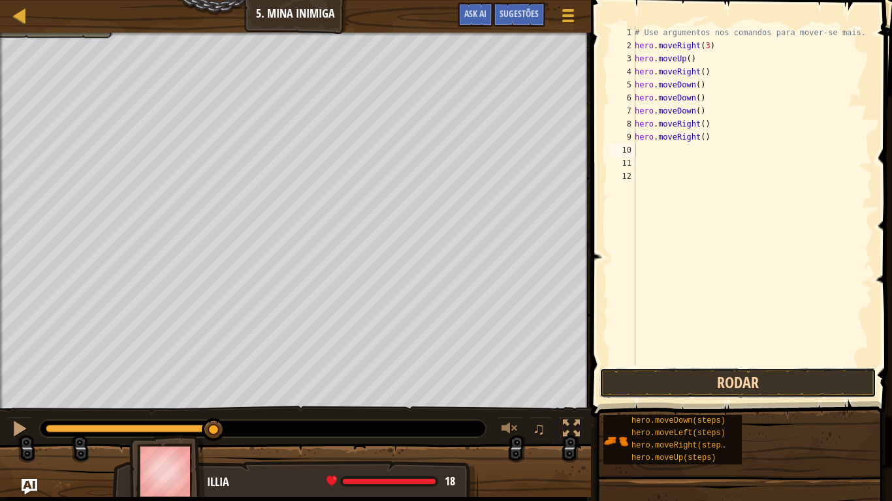
click at [708, 375] on button "Rodar" at bounding box center [737, 383] width 277 height 30
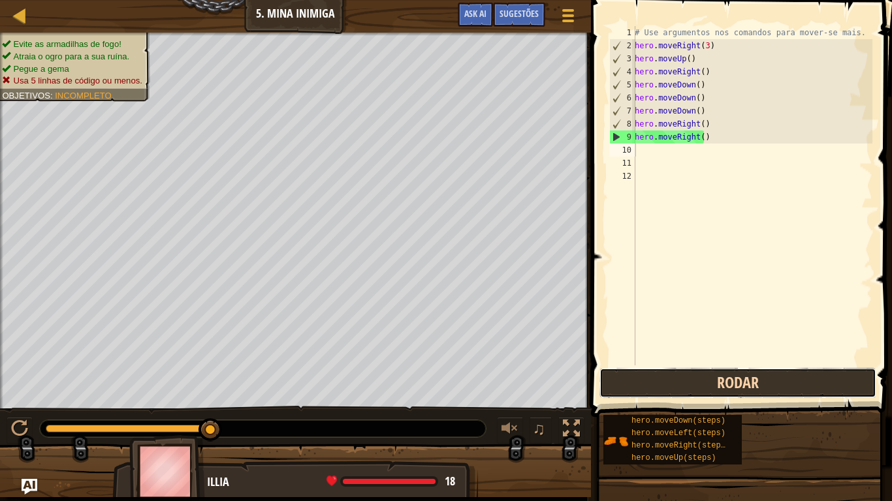
click at [612, 374] on button "Rodar" at bounding box center [737, 383] width 277 height 30
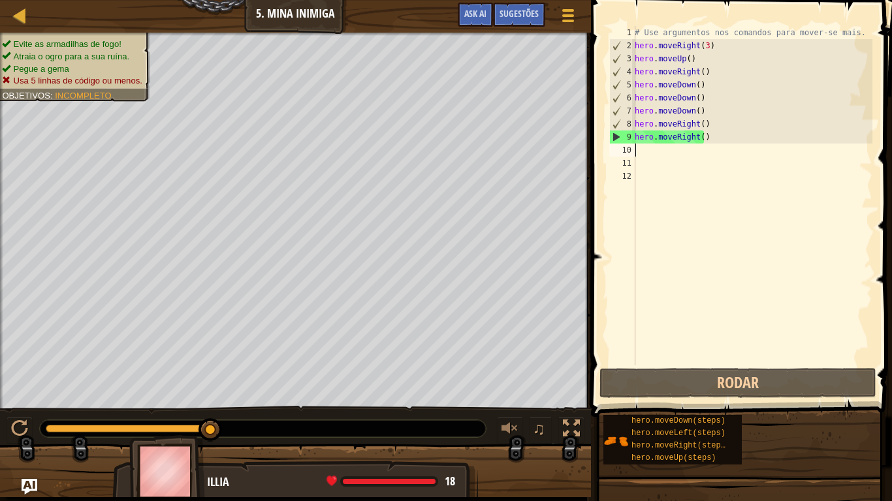
click at [710, 136] on div "# Use argumentos nos comandos para mover-se mais. hero . moveRight ( 3 ) hero .…" at bounding box center [752, 209] width 240 height 366
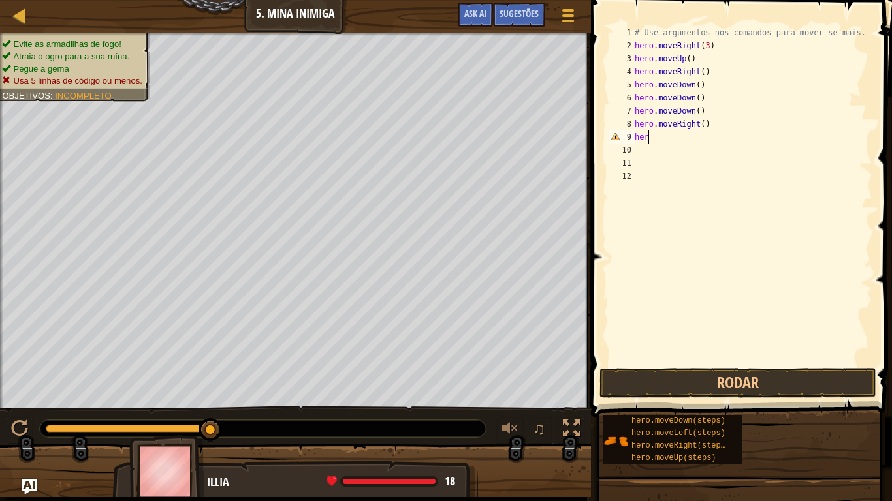
type textarea "h"
click at [716, 131] on div "# Use argumentos nos comandos para mover-se mais. hero . moveRight ( 3 ) hero .…" at bounding box center [752, 209] width 240 height 366
drag, startPoint x: 716, startPoint y: 131, endPoint x: 704, endPoint y: 129, distance: 11.9
click at [704, 129] on div "# Use argumentos nos comandos para mover-se mais. hero . moveRight ( 3 ) hero .…" at bounding box center [752, 209] width 240 height 366
click at [704, 129] on div "# Use argumentos nos comandos para mover-se mais. hero . moveRight ( 3 ) hero .…" at bounding box center [752, 195] width 240 height 339
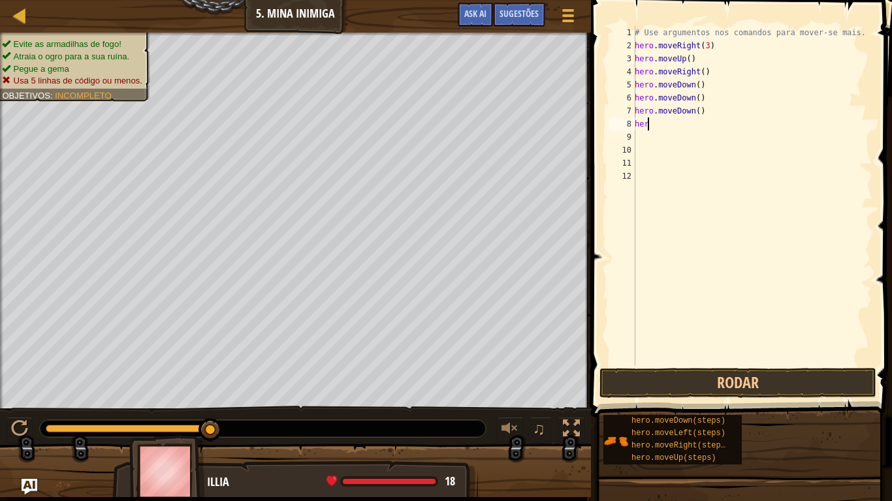
type textarea "h"
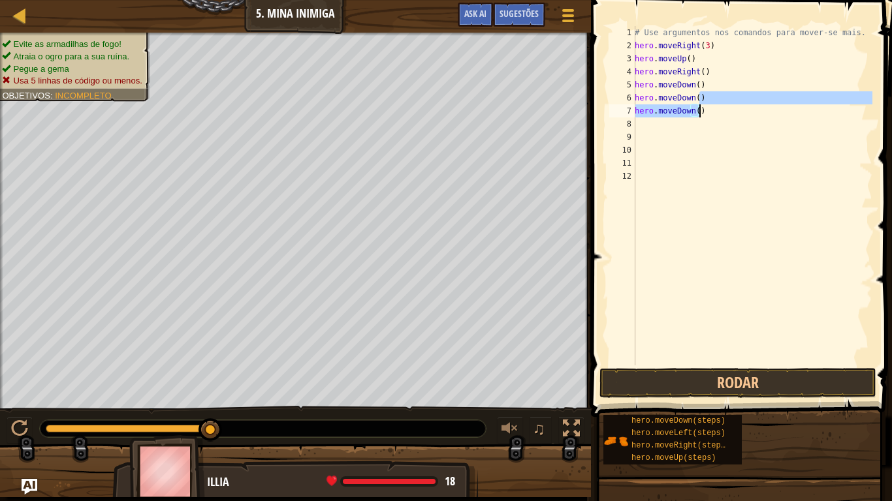
click at [699, 109] on div "# Use argumentos nos comandos para mover-se mais. hero . moveRight ( 3 ) hero .…" at bounding box center [752, 209] width 240 height 366
click at [699, 109] on div "# Use argumentos nos comandos para mover-se mais. hero . moveRight ( 3 ) hero .…" at bounding box center [752, 195] width 240 height 339
type textarea "h"
click at [698, 99] on div "# Use argumentos nos comandos para mover-se mais. hero . moveRight ( 3 ) hero .…" at bounding box center [752, 209] width 240 height 366
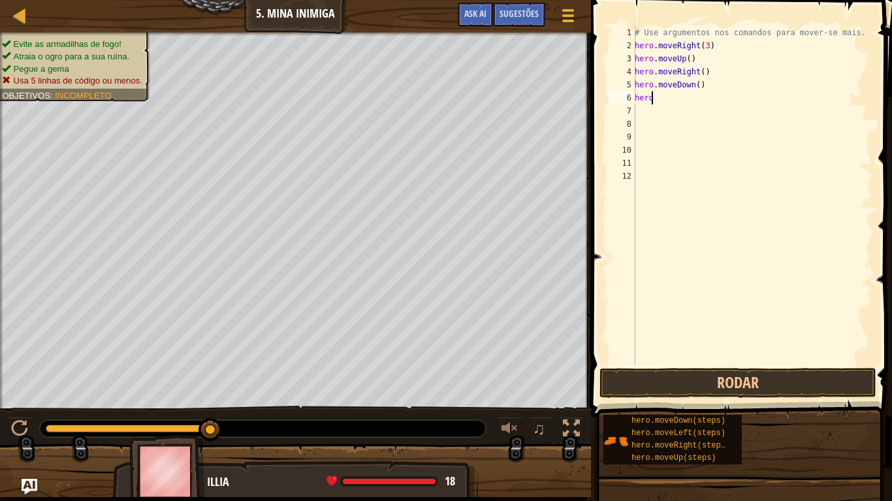
type textarea "h"
click at [642, 379] on button "Rodar" at bounding box center [737, 383] width 277 height 30
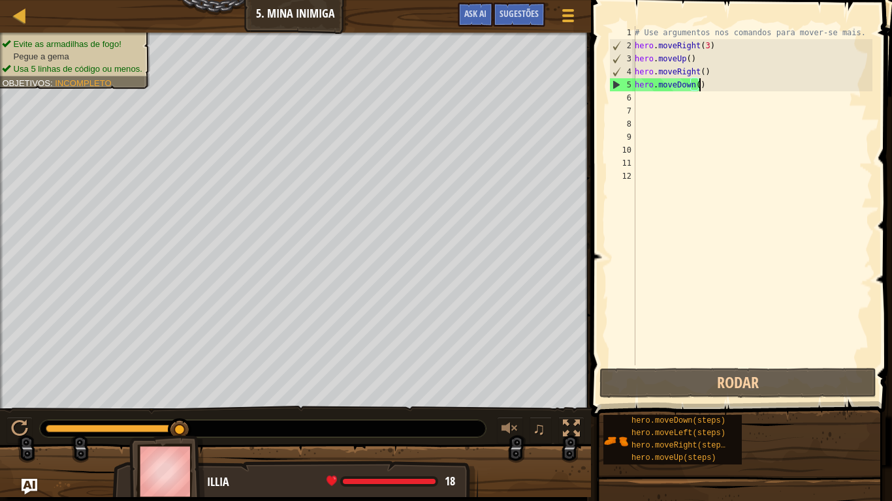
click at [698, 84] on div "# Use argumentos nos comandos para mover-se mais. hero . moveRight ( 3 ) hero .…" at bounding box center [752, 209] width 240 height 366
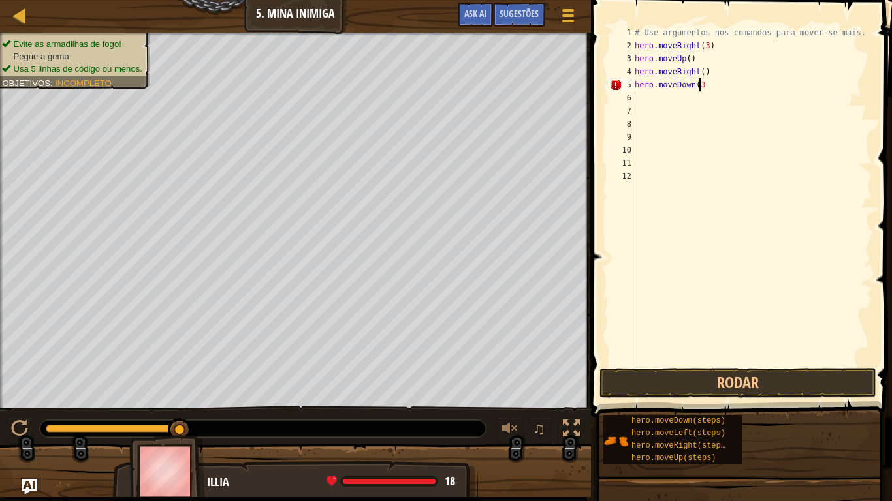
scroll to position [6, 5]
click at [716, 383] on button "Rodar" at bounding box center [737, 383] width 277 height 30
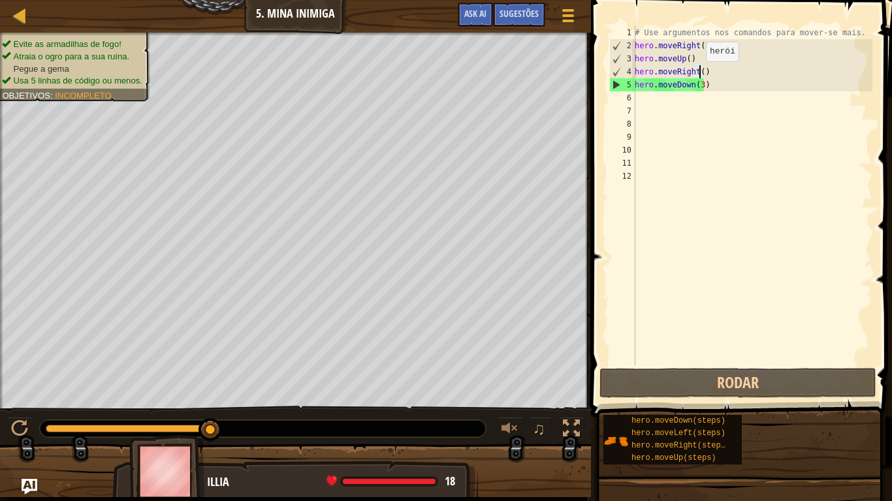
click at [699, 74] on div "# Use argumentos nos comandos para mover-se mais. hero . moveRight ( 3 ) hero .…" at bounding box center [752, 209] width 240 height 366
click at [704, 71] on div "# Use argumentos nos comandos para mover-se mais. hero . moveRight ( 3 ) hero .…" at bounding box center [752, 209] width 240 height 366
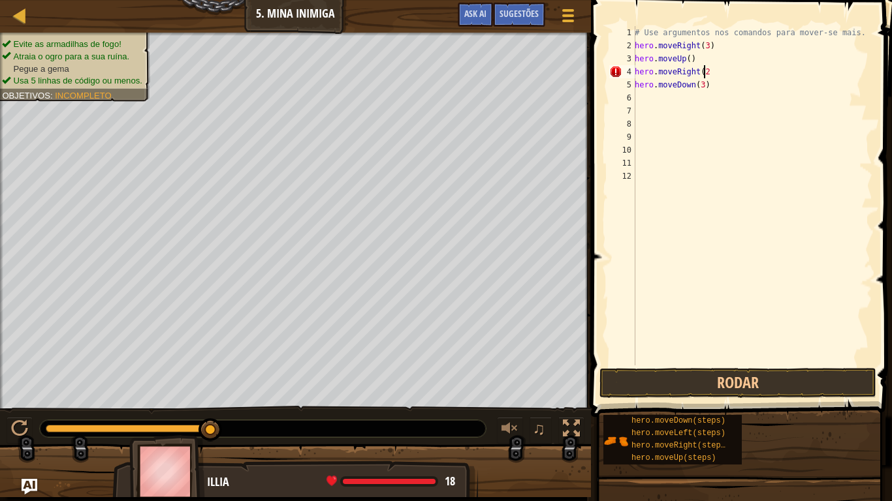
scroll to position [6, 5]
click at [686, 373] on button "Rodar" at bounding box center [737, 383] width 277 height 30
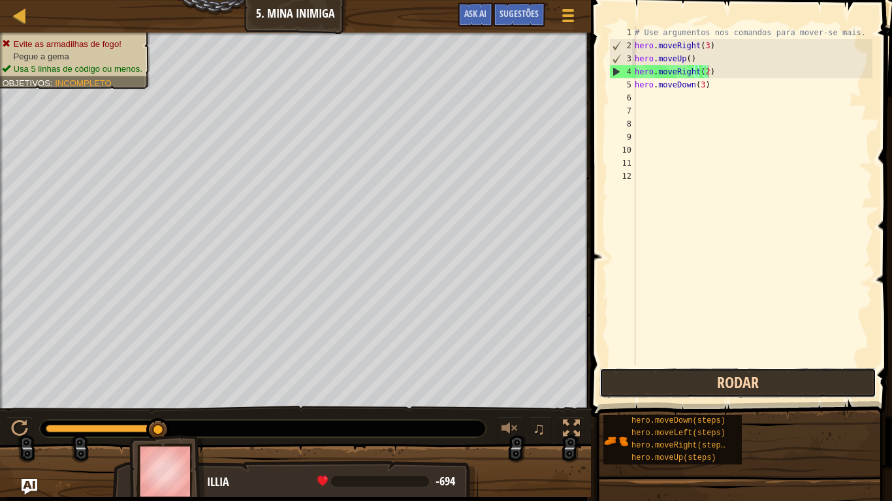
click at [686, 373] on button "Rodar" at bounding box center [737, 383] width 277 height 30
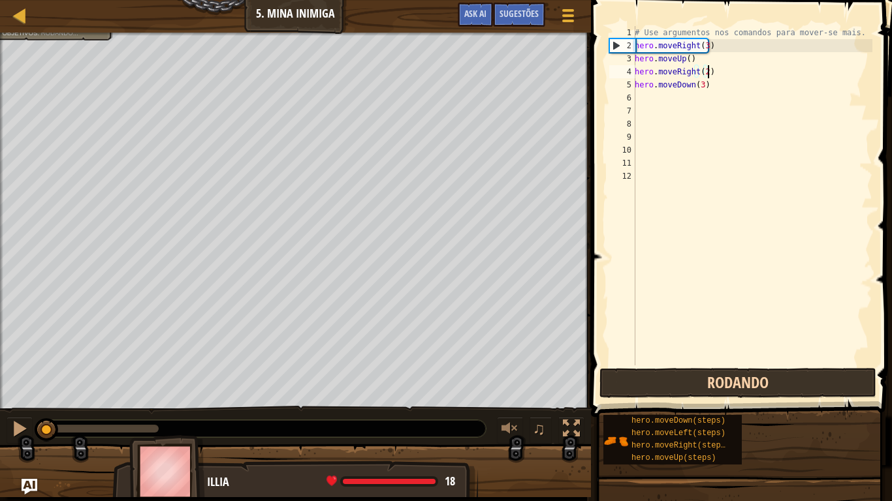
click at [686, 373] on button "Rodando" at bounding box center [737, 383] width 277 height 30
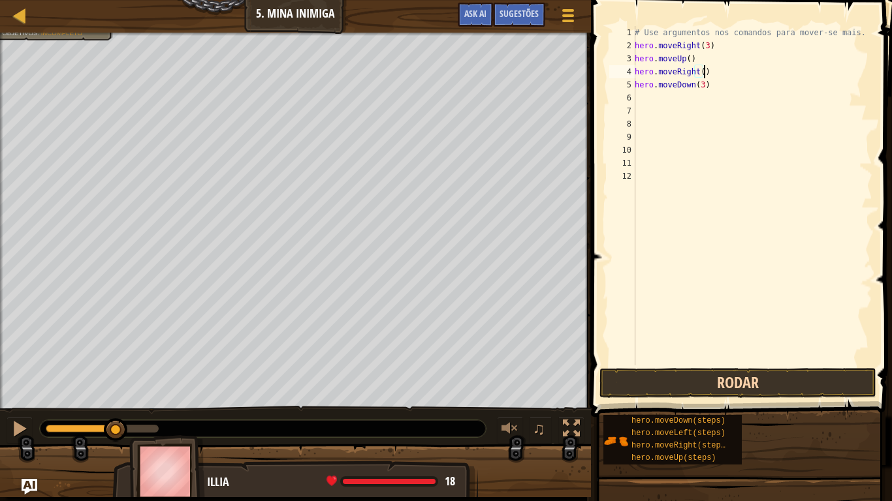
type textarea "hero.moveRight()"
click at [674, 377] on button "Rodar" at bounding box center [737, 383] width 277 height 30
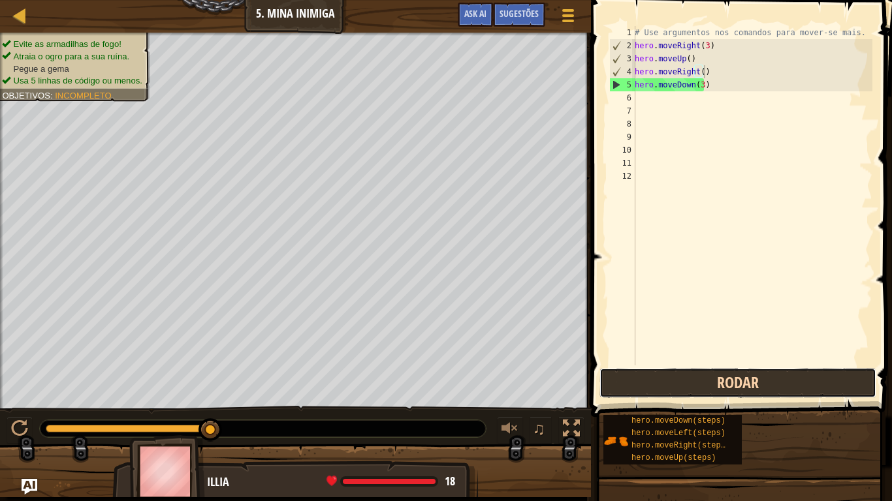
click at [674, 377] on button "Rodar" at bounding box center [737, 383] width 277 height 30
click at [655, 369] on button "Rodar" at bounding box center [737, 383] width 277 height 30
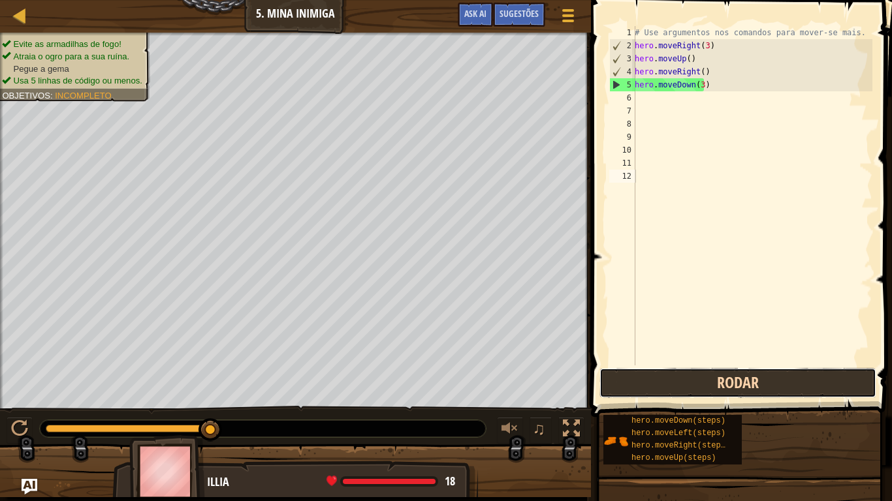
click at [637, 377] on button "Rodar" at bounding box center [737, 383] width 277 height 30
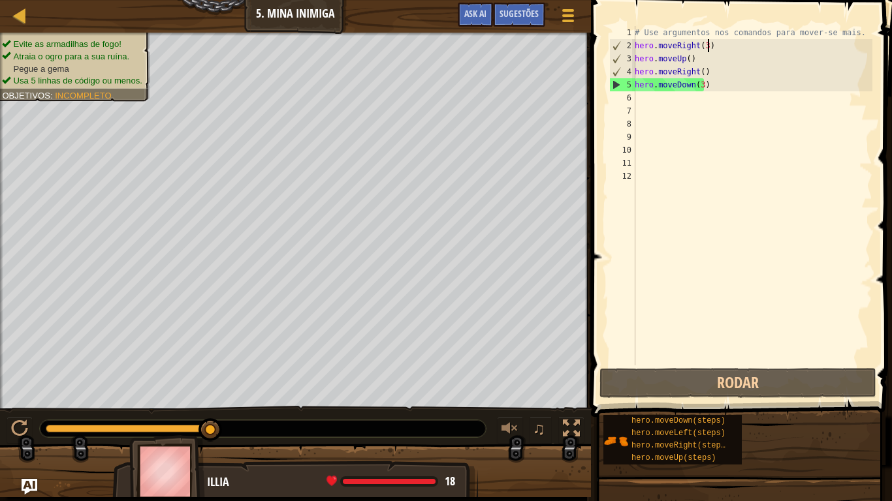
click at [712, 46] on div "# Use argumentos nos comandos para mover-se mais. hero . moveRight ( 3 ) hero .…" at bounding box center [752, 209] width 240 height 366
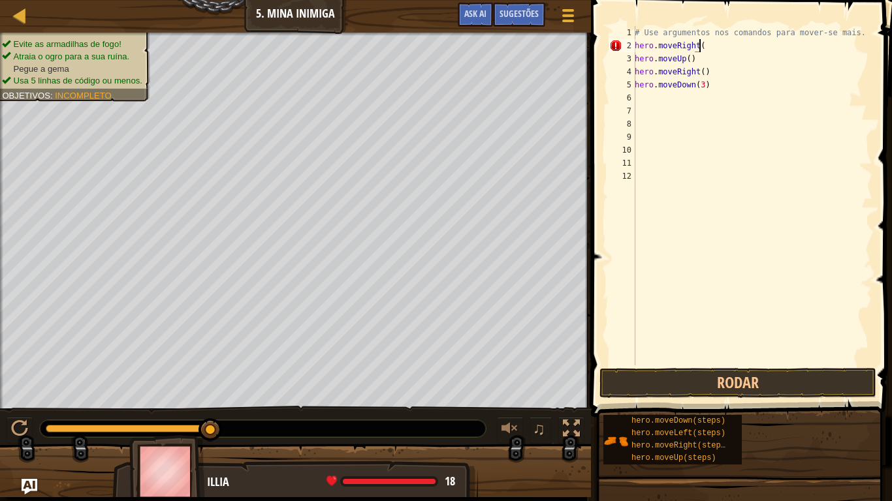
scroll to position [6, 5]
type textarea "hero.moveRight(6)"
click at [675, 364] on div "# Use argumentos nos comandos para mover-se mais. hero . moveRight ( 6 ) hero .…" at bounding box center [752, 209] width 240 height 366
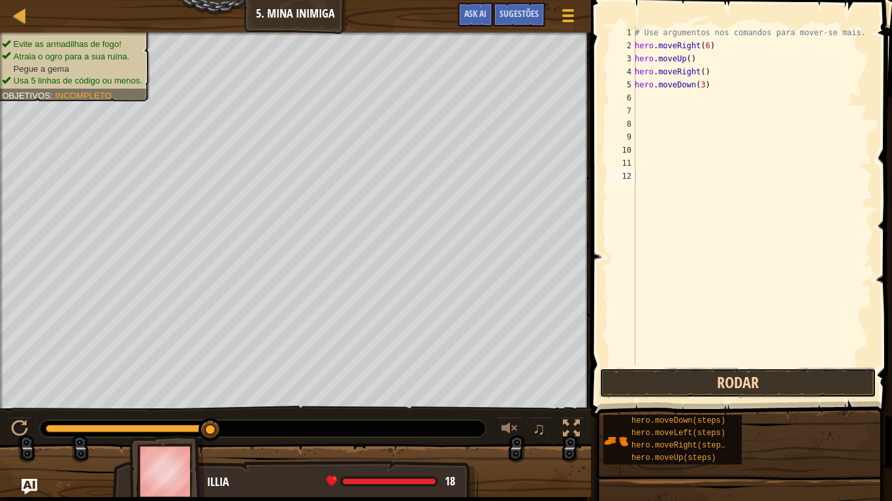
click at [676, 374] on button "Rodar" at bounding box center [737, 383] width 277 height 30
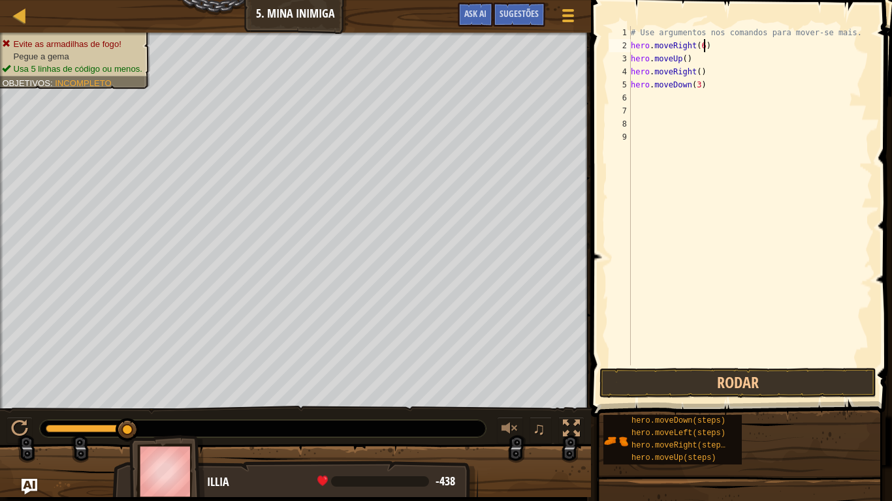
click at [705, 43] on div "# Use argumentos nos comandos para mover-se mais. hero . moveRight ( 6 ) hero .…" at bounding box center [750, 209] width 244 height 366
type textarea "hero.moveRight(3)"
click at [633, 365] on div "# Use argumentos nos comandos para mover-se mais. hero . moveRight ( 3 ) hero .…" at bounding box center [750, 209] width 244 height 366
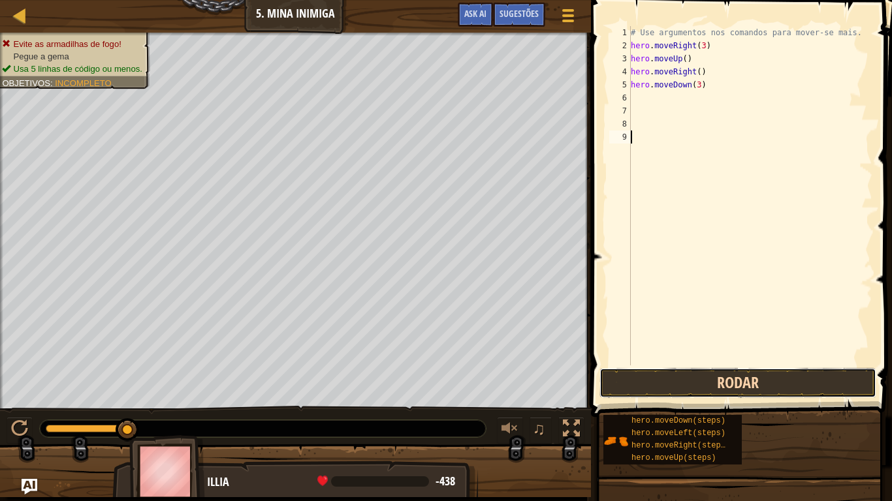
click at [633, 370] on button "Rodar" at bounding box center [737, 383] width 277 height 30
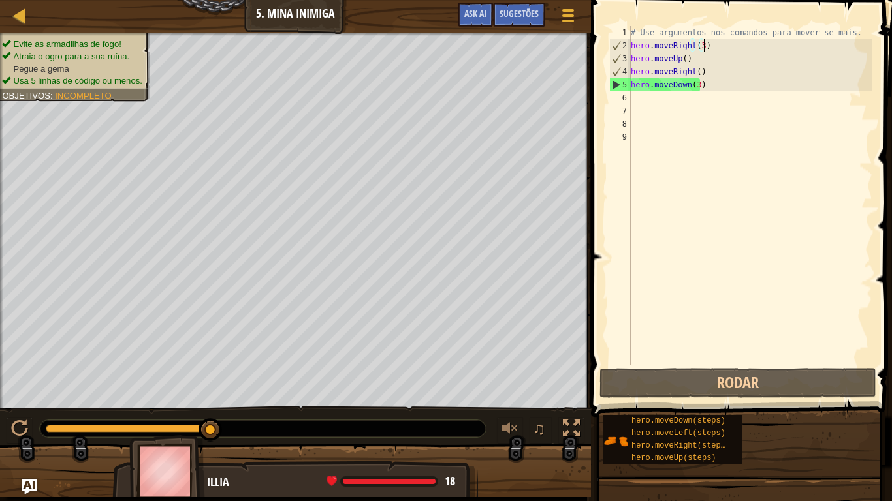
click at [708, 39] on div "# Use argumentos nos comandos para mover-se mais. hero . moveRight ( 3 ) hero .…" at bounding box center [750, 209] width 244 height 366
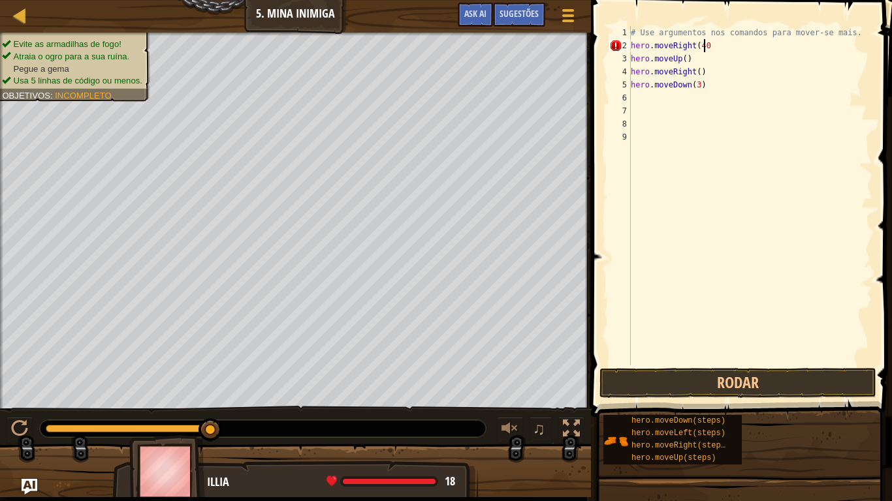
scroll to position [6, 5]
click at [700, 73] on div "# Use argumentos nos comandos para mover-se mais. hero . moveRight ( 4 ) hero .…" at bounding box center [750, 209] width 244 height 366
click at [697, 380] on button "Rodar" at bounding box center [737, 383] width 277 height 30
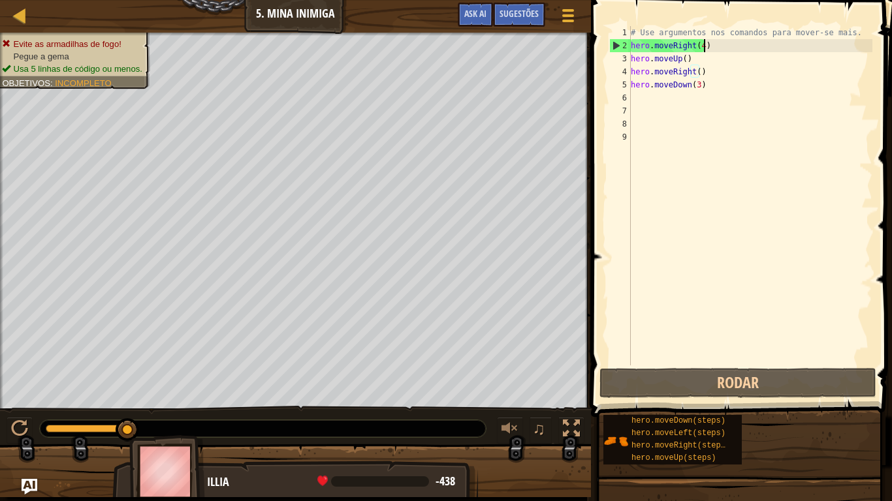
click at [703, 44] on div "# Use argumentos nos comandos para mover-se mais. hero . moveRight ( 4 ) hero .…" at bounding box center [750, 209] width 244 height 366
click at [836, 28] on div "# Use argumentos nos comandos para mover-se mais. hero . moveRight ( 4 ) hero .…" at bounding box center [750, 209] width 244 height 366
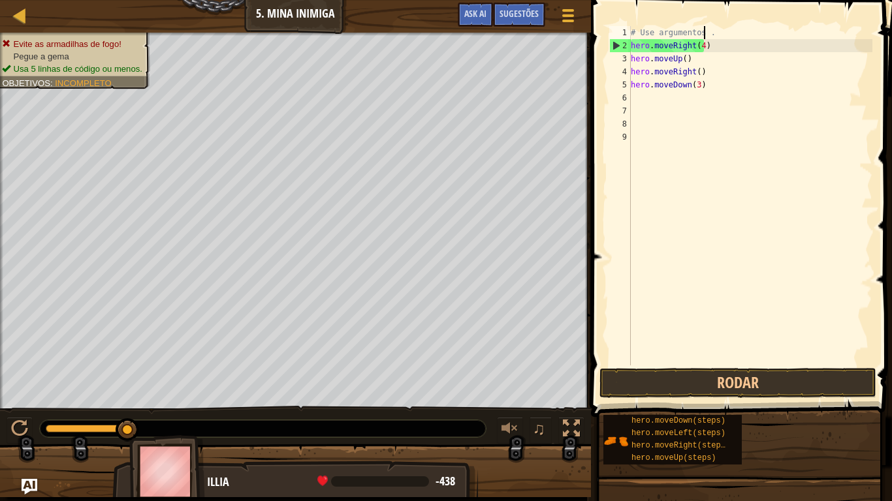
scroll to position [6, 3]
type textarea "."
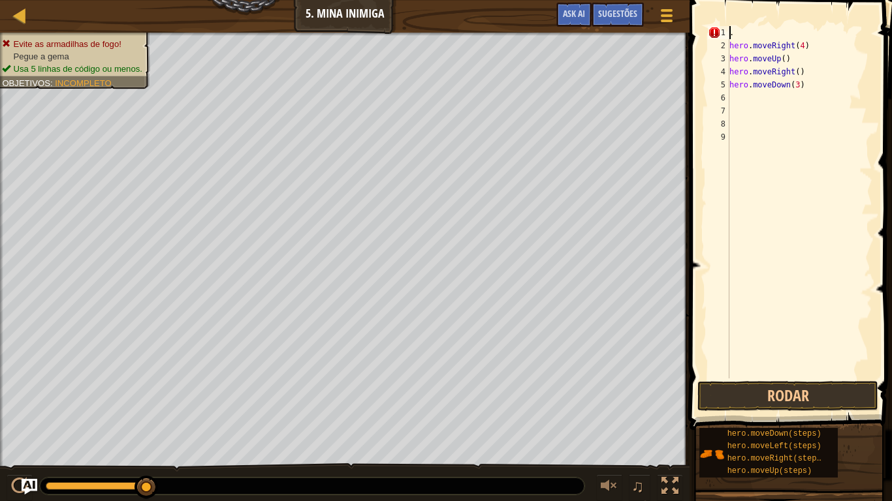
click at [754, 30] on div ". hero . moveRight ( 4 ) hero . moveUp ( ) hero . moveRight ( ) hero . moveDown…" at bounding box center [800, 215] width 146 height 379
click at [771, 371] on div "hero . moveRight ( 4 ) hero . moveUp ( ) hero . moveRight ( ) hero . moveDown (…" at bounding box center [800, 215] width 146 height 379
click at [771, 381] on span at bounding box center [792, 196] width 213 height 469
click at [770, 397] on button "Rodar" at bounding box center [787, 396] width 181 height 30
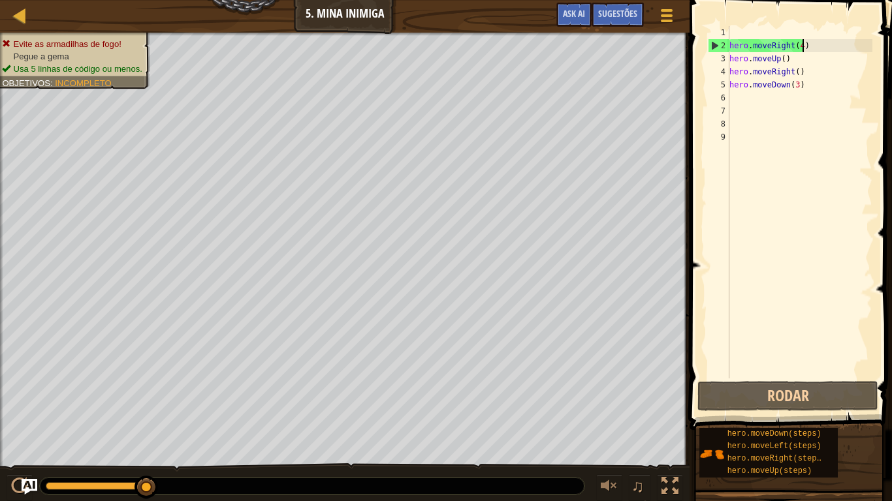
click at [806, 42] on div "hero . moveRight ( 4 ) hero . moveUp ( ) hero . moveRight ( ) hero . moveDown (…" at bounding box center [800, 215] width 146 height 379
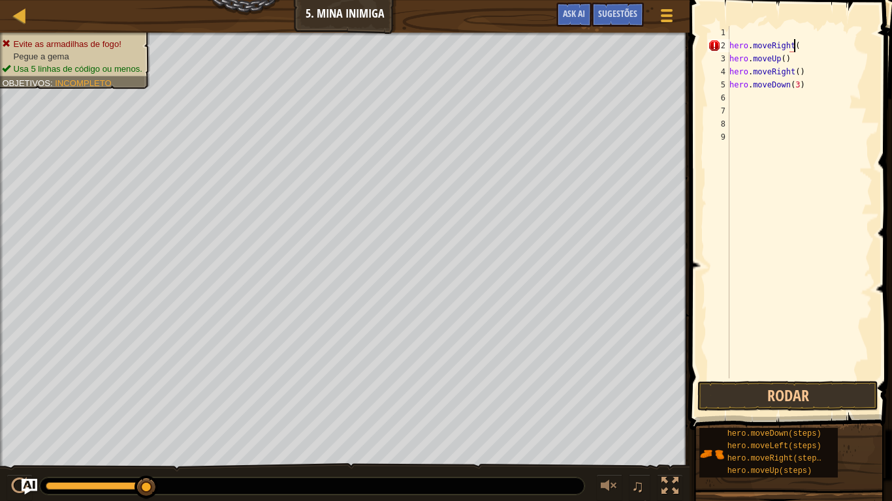
type textarea "hero.moveRight(3"
type textarea "0"
click at [803, 44] on div "hero . moveRight ( 3 hero . moveUp ( ) hero . moveRight ( ) hero . moveDown ( 3…" at bounding box center [802, 215] width 142 height 379
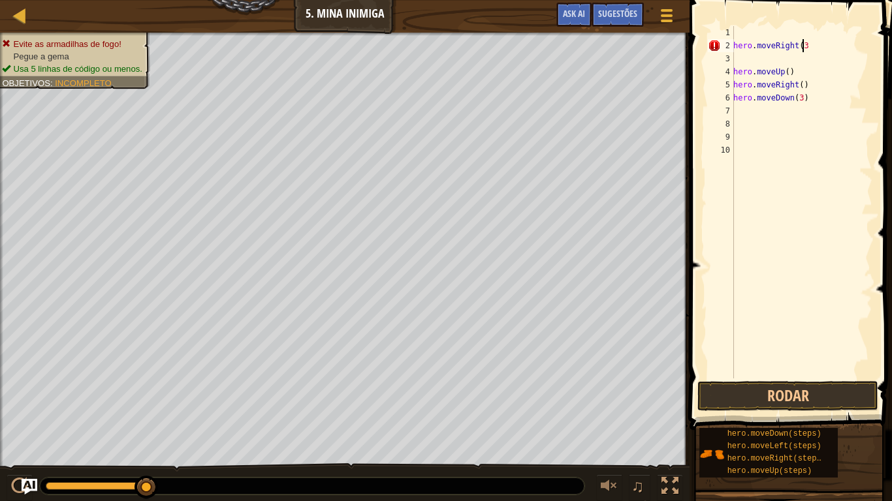
type textarea "hero.moveRight(3"
click at [803, 44] on div "hero . moveRight ( 3 0 hero . moveUp ( ) hero . moveRight ( ) hero . moveDown (…" at bounding box center [802, 215] width 142 height 379
type textarea "hero.moveRight(30"
type textarea "0"
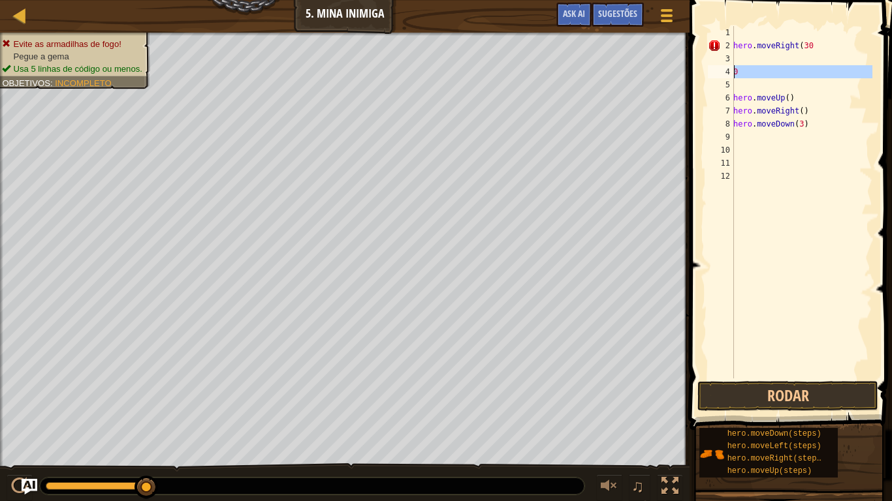
click at [726, 70] on div "4" at bounding box center [721, 71] width 26 height 13
type textarea "0"
click at [744, 70] on div "hero . moveRight ( 30 0 hero . moveUp ( ) hero . moveRight ( ) hero . moveDown …" at bounding box center [802, 215] width 142 height 379
click at [800, 120] on div "hero . moveRight ( 30 hero . moveUp ( ) hero . moveRight ( ) hero . moveDown ( …" at bounding box center [802, 215] width 142 height 379
type textarea "h"
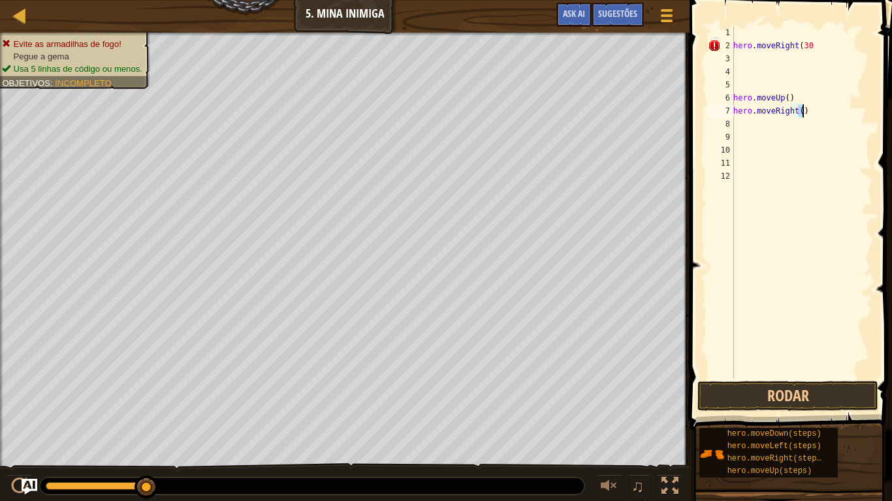
click at [803, 105] on div "hero . moveRight ( 30 hero . moveUp ( ) hero . moveRight ( )" at bounding box center [802, 215] width 142 height 379
click at [803, 105] on div "hero . moveRight ( 30 hero . moveUp ( ) hero . moveRight ( )" at bounding box center [802, 202] width 142 height 353
type textarea "h"
click at [793, 99] on div "hero . moveRight ( 30 hero . moveUp ( )" at bounding box center [802, 215] width 142 height 379
type textarea "h"
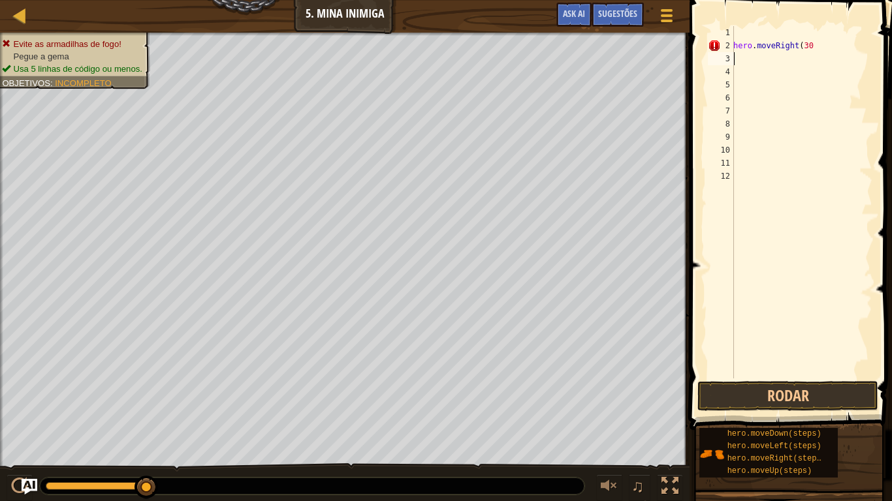
click at [735, 61] on div "hero . moveRight ( 30" at bounding box center [802, 215] width 142 height 379
click at [806, 46] on div "hero . moveRight ( 30" at bounding box center [802, 215] width 142 height 379
type textarea "hero.moveRight(30"
type textarea "0"
type textarea "hero.moveRight(3"
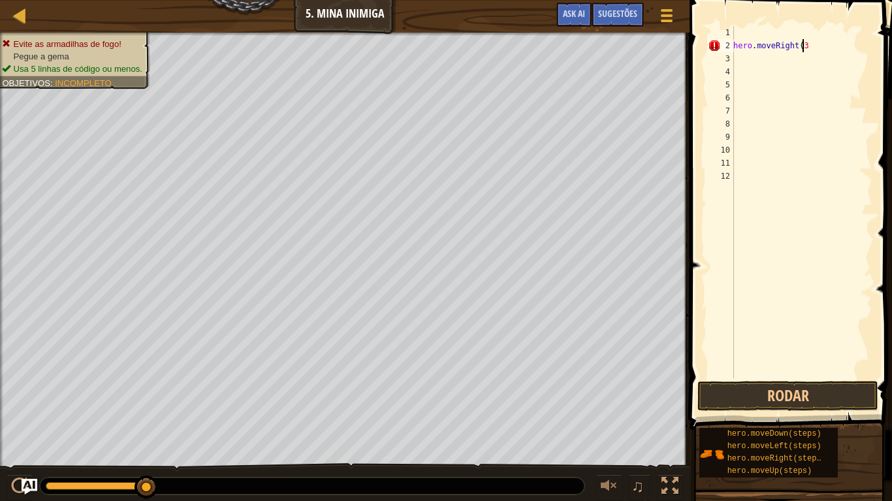
type textarea "0"
click at [802, 45] on div "hero . moveRight ( 3" at bounding box center [802, 215] width 142 height 379
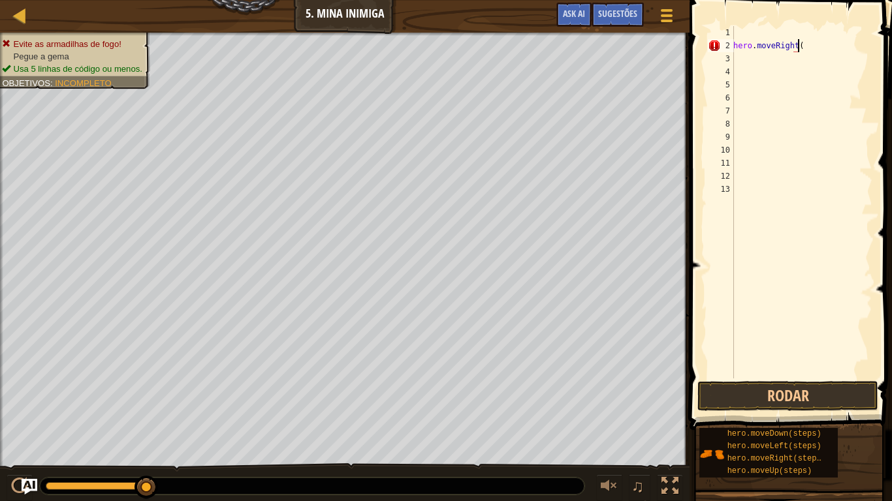
type textarea "hero.moveRight"
click at [747, 57] on div "hero . moveRight" at bounding box center [802, 215] width 142 height 379
click at [798, 40] on div "hero . moveRight" at bounding box center [802, 215] width 142 height 379
type textarea "hero.moveRight()"
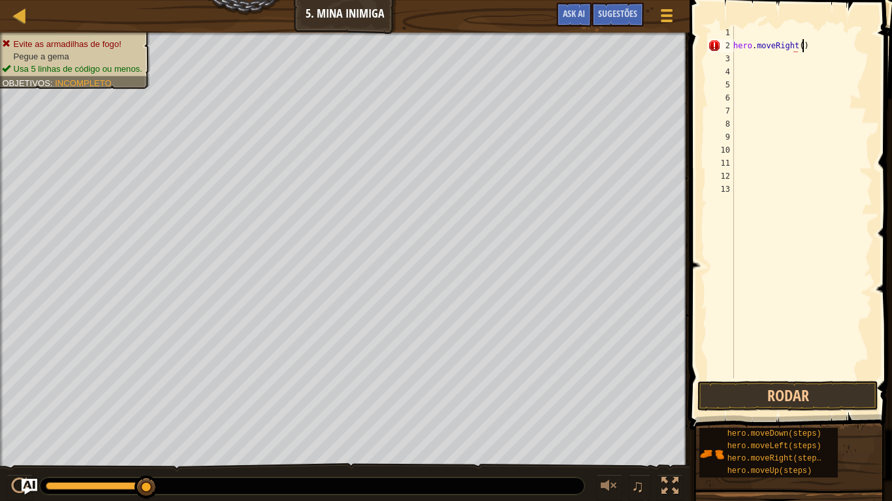
scroll to position [6, 5]
click at [740, 63] on div "hero . moveRight ( )" at bounding box center [802, 215] width 142 height 379
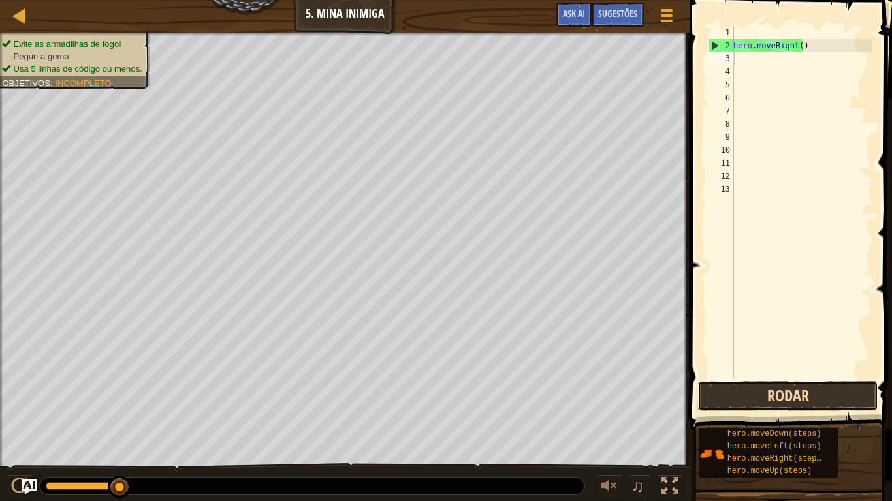
click at [770, 387] on button "Rodar" at bounding box center [787, 396] width 181 height 30
click at [810, 51] on div "hero . moveRight ( )" at bounding box center [802, 215] width 142 height 379
click at [810, 51] on div "hero . moveRight ( )" at bounding box center [802, 202] width 142 height 353
click at [810, 51] on div "hero . moveRight ( 2 )" at bounding box center [802, 215] width 142 height 379
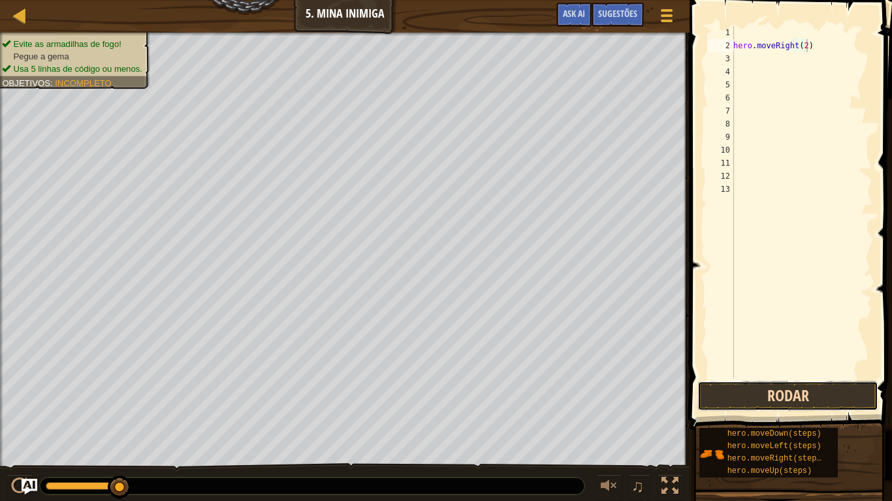
click at [727, 407] on button "Rodar" at bounding box center [787, 396] width 181 height 30
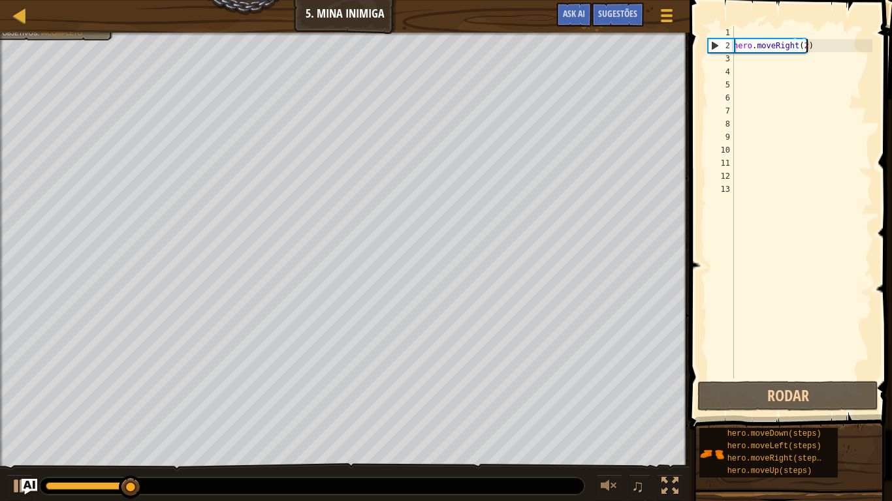
click at [810, 47] on div "hero . moveRight ( 2 )" at bounding box center [802, 215] width 142 height 379
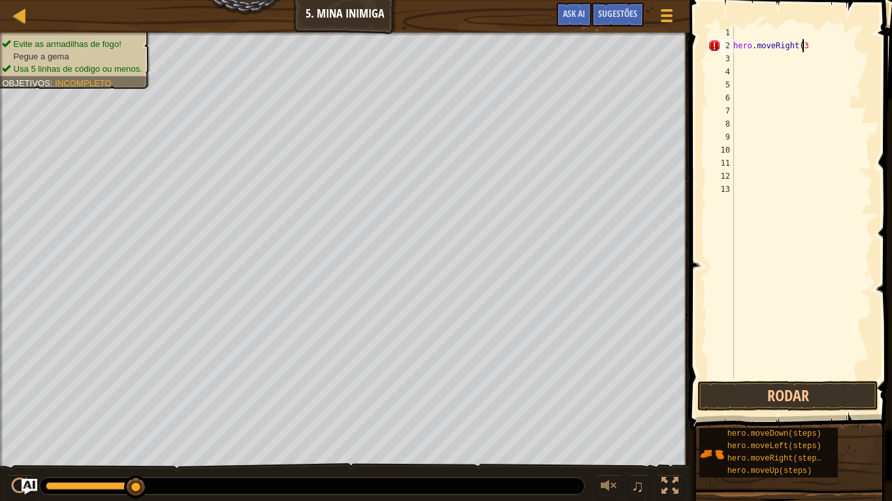
type textarea "hero.moveRight(3)"
click at [716, 405] on button "Rodar" at bounding box center [787, 396] width 181 height 30
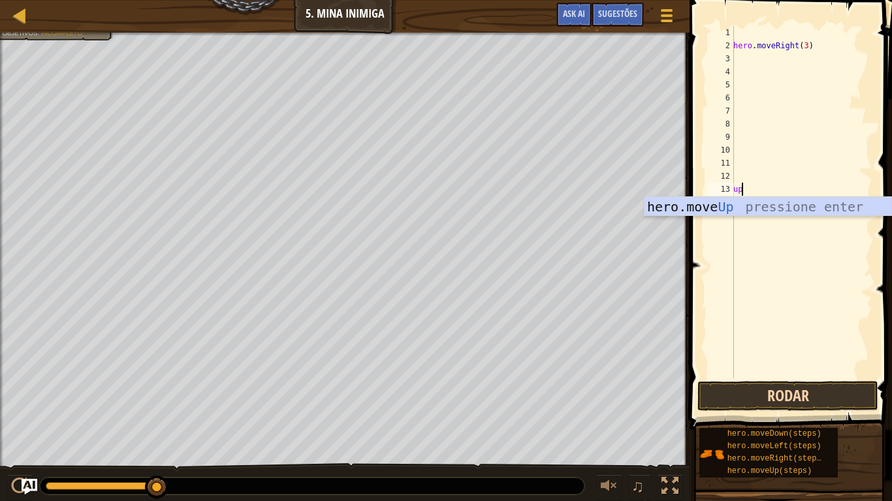
type textarea "u"
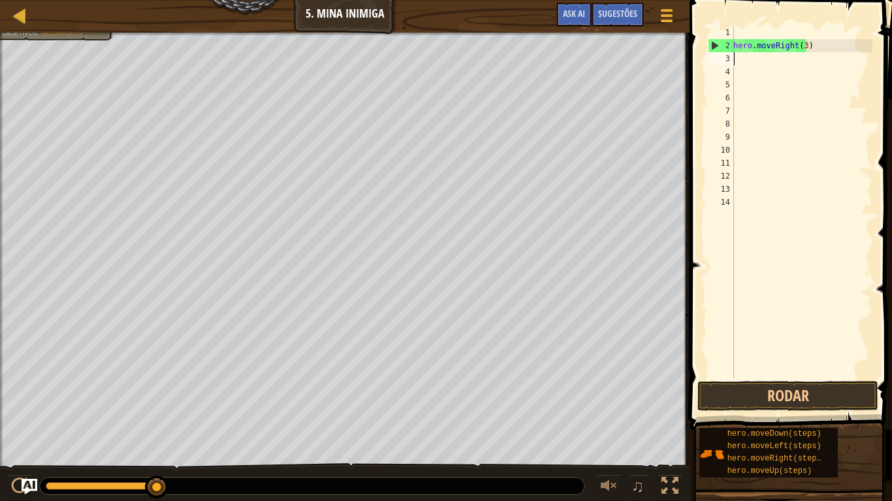
click at [746, 62] on div "hero . moveRight ( 3 )" at bounding box center [802, 215] width 142 height 379
type textarea "o"
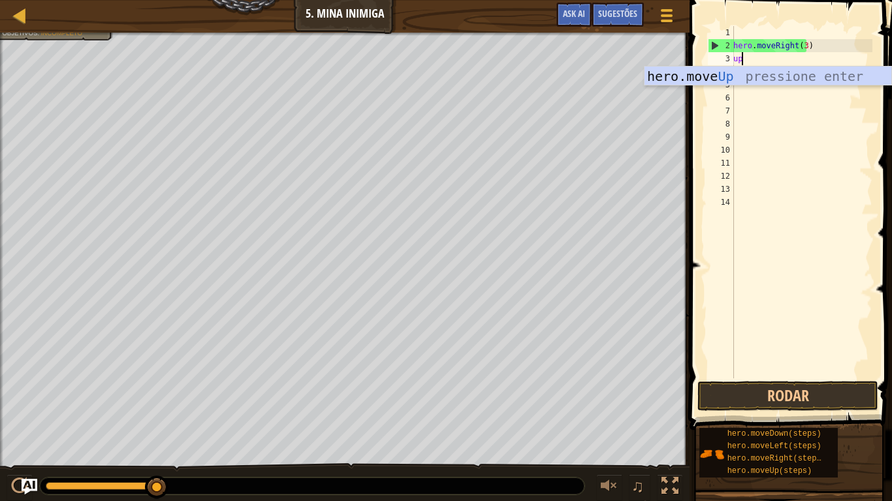
type textarea "up"
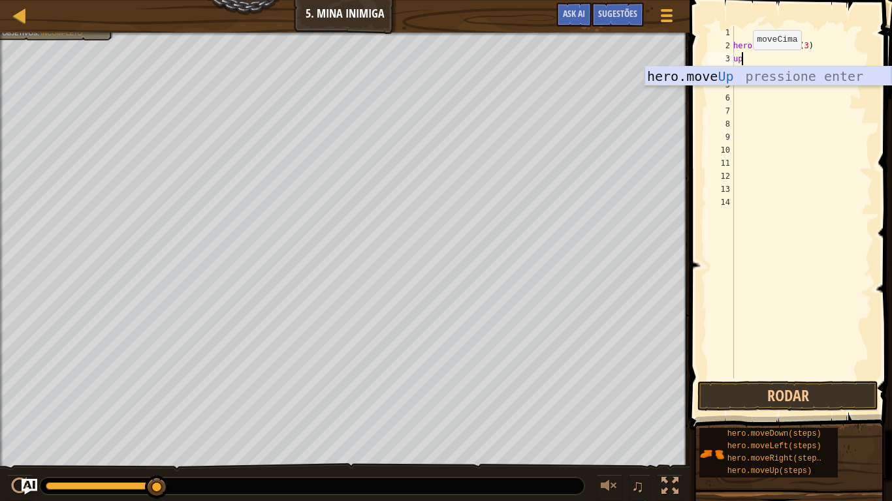
click at [731, 70] on div "hero.move Up pressione enter" at bounding box center [767, 96] width 247 height 59
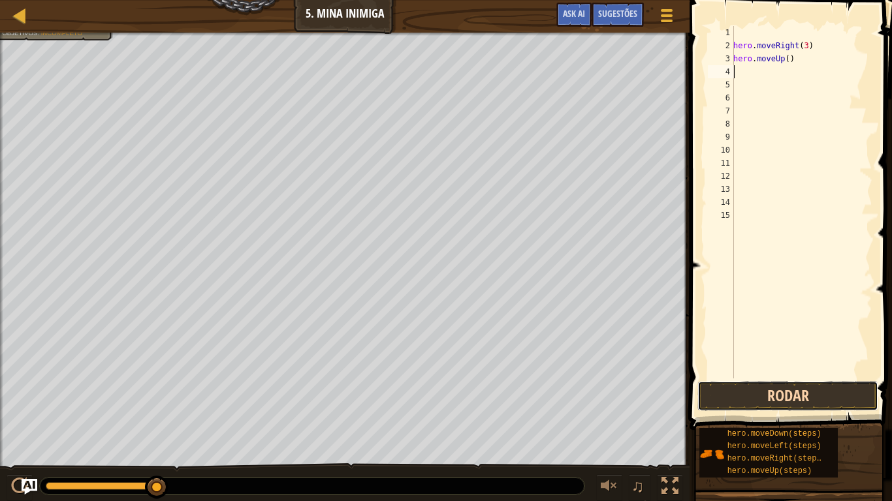
click at [789, 400] on button "Rodar" at bounding box center [787, 396] width 181 height 30
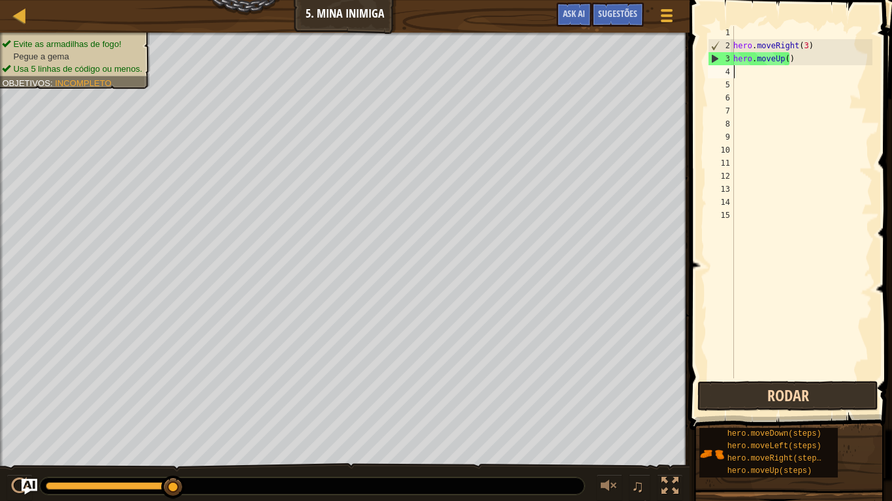
type textarea "r"
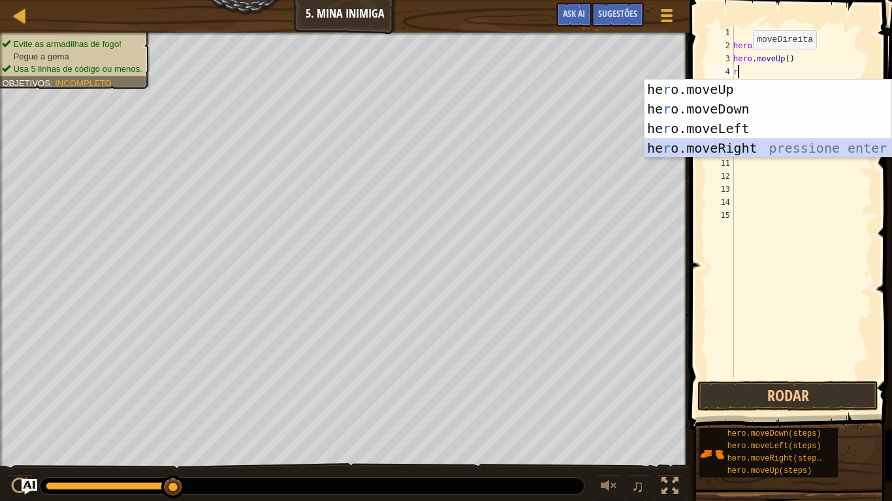
click at [720, 143] on div "he r o.moveUp pressione enter he r o.moveDown pressione enter he r o.moveLeft p…" at bounding box center [767, 139] width 247 height 118
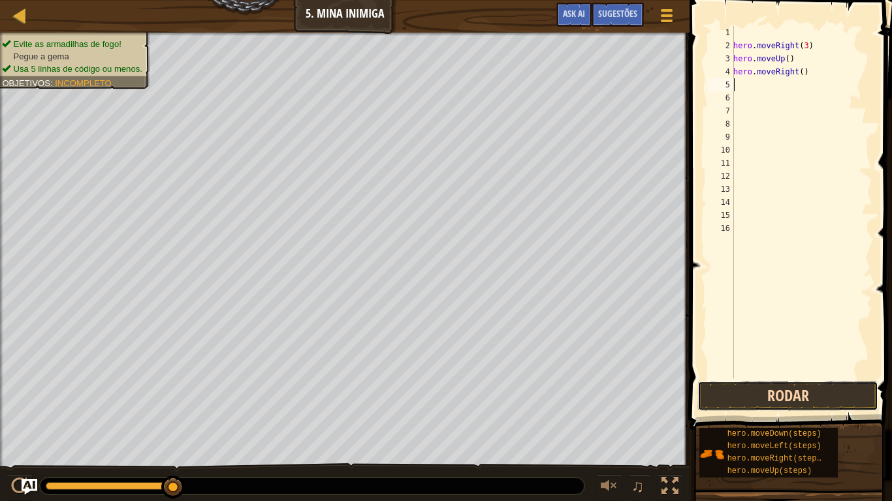
click at [804, 394] on button "Rodar" at bounding box center [787, 396] width 181 height 30
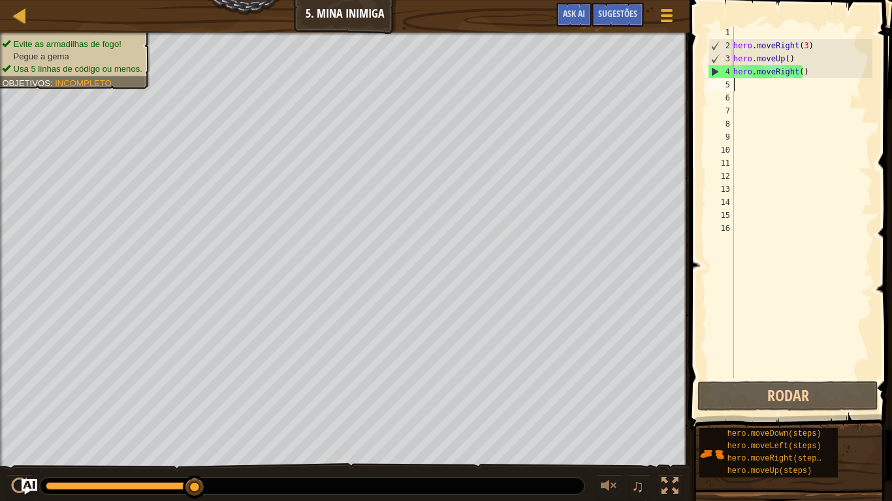
click at [751, 90] on div "hero . moveRight ( 3 ) hero . moveUp ( ) hero . moveRight ( )" at bounding box center [802, 215] width 142 height 379
type textarea "d"
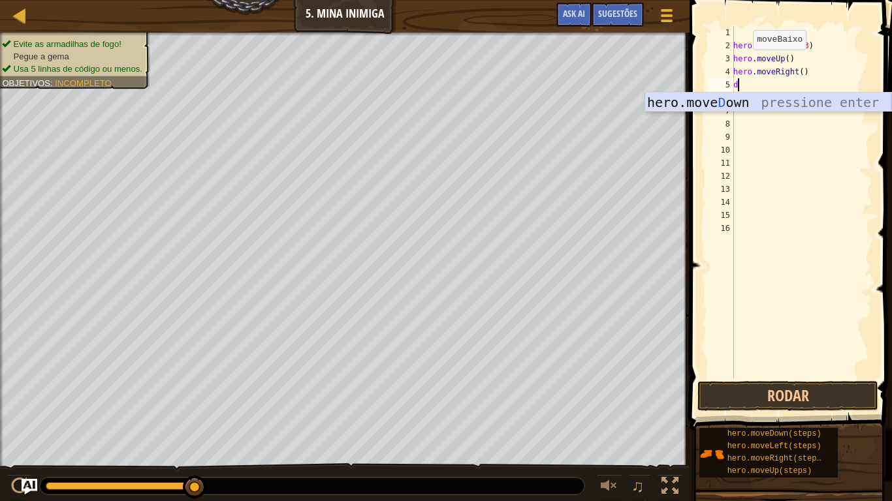
click at [751, 94] on div "hero.[PERSON_NAME] own pressione enter" at bounding box center [767, 122] width 247 height 59
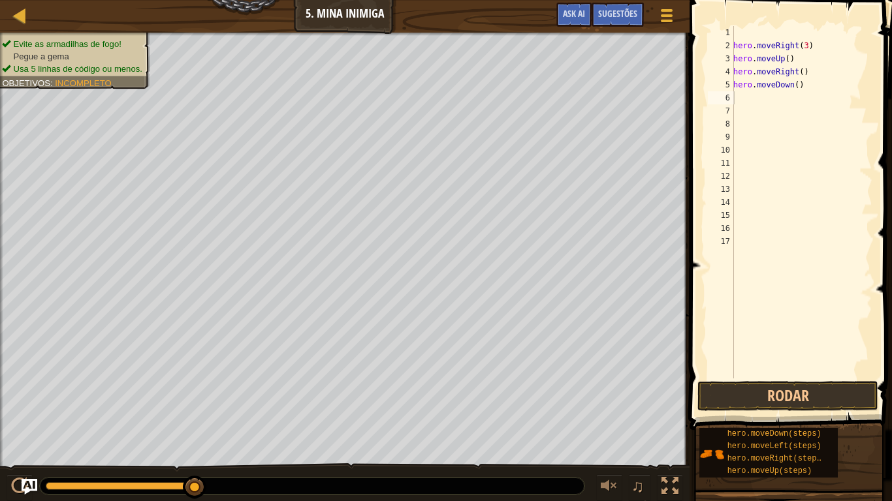
click at [789, 381] on span at bounding box center [792, 196] width 213 height 469
click at [789, 408] on button "Rodar" at bounding box center [787, 396] width 181 height 30
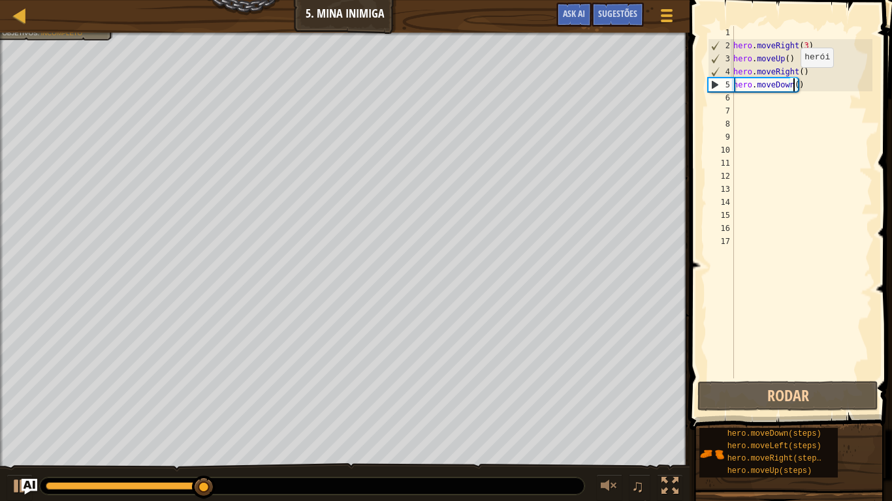
click at [793, 80] on div "hero . moveRight ( 3 ) hero . moveUp ( ) hero . moveRight ( ) hero . moveDown (…" at bounding box center [802, 215] width 142 height 379
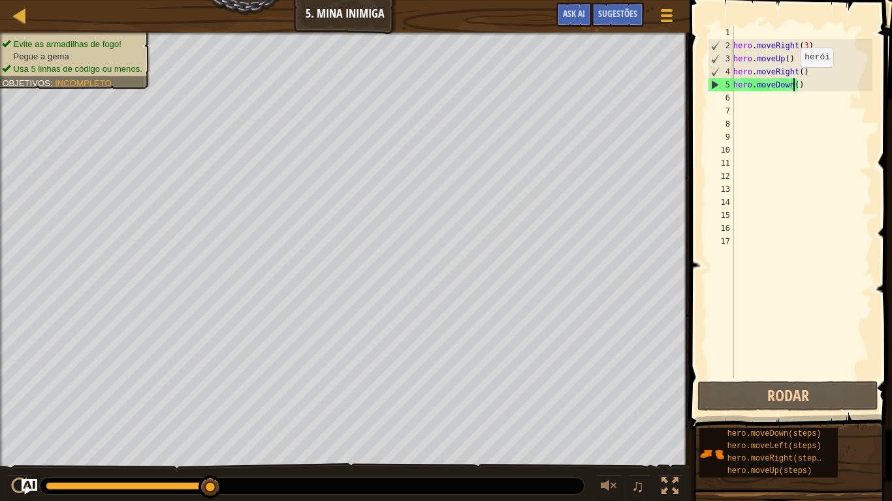
type textarea "hero.moveDown(2)"
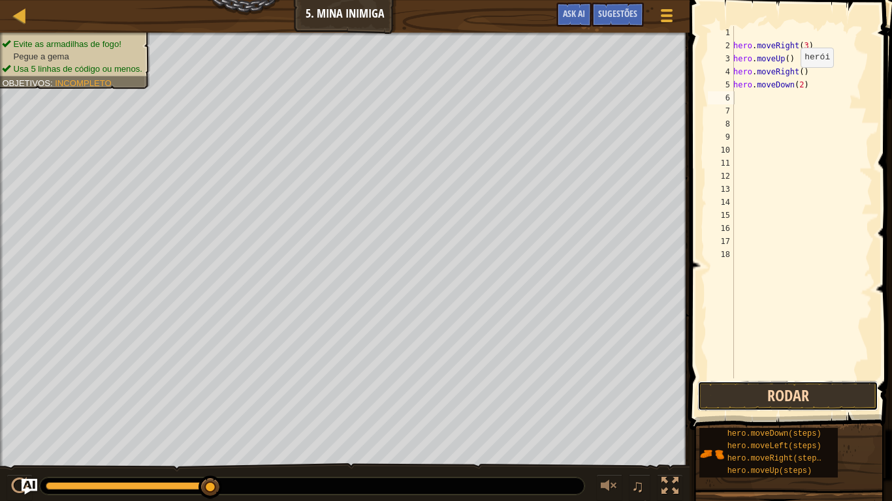
click at [765, 393] on button "Rodar" at bounding box center [787, 396] width 181 height 30
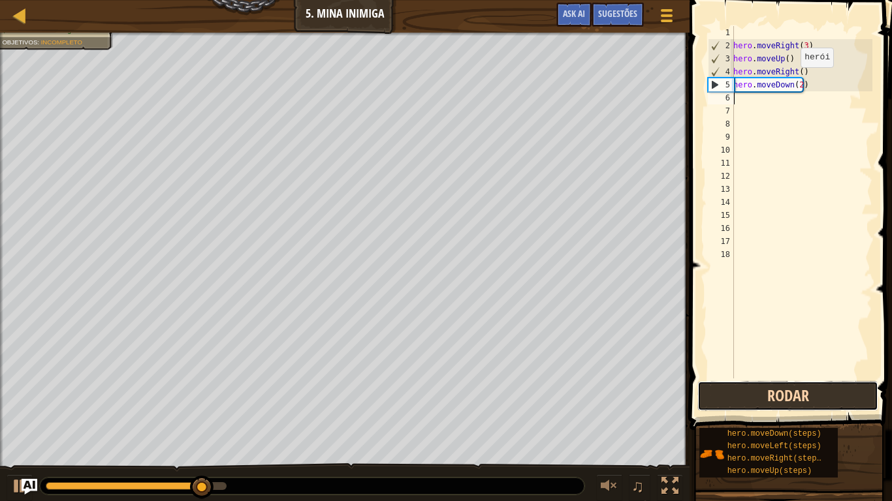
click at [765, 393] on button "Rodar" at bounding box center [787, 396] width 181 height 30
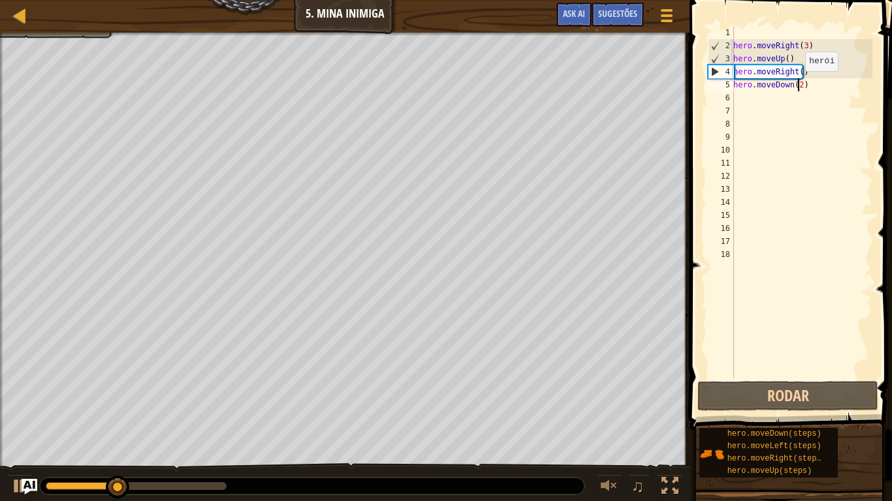
click at [798, 84] on div "hero . moveRight ( 3 ) hero . moveUp ( ) hero . moveRight ( ) hero . moveDown (…" at bounding box center [802, 215] width 142 height 379
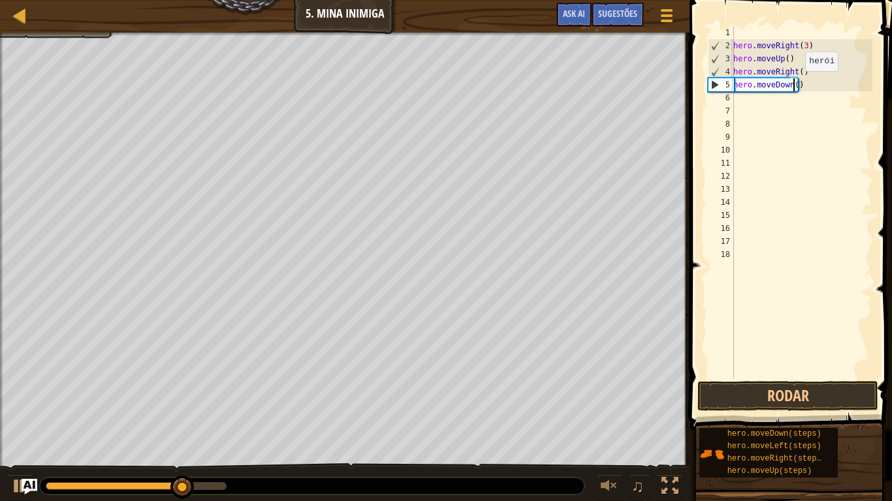
scroll to position [6, 5]
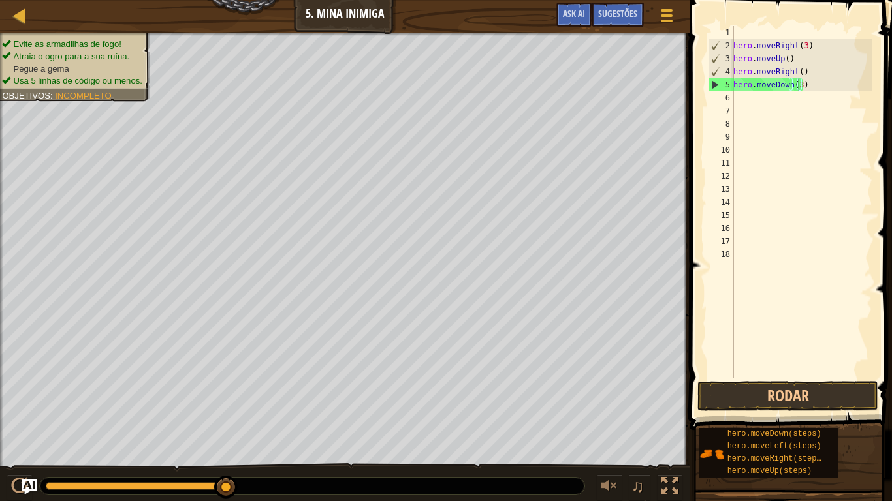
click at [779, 380] on span at bounding box center [792, 196] width 213 height 469
click at [772, 381] on button "Rodar" at bounding box center [787, 396] width 181 height 30
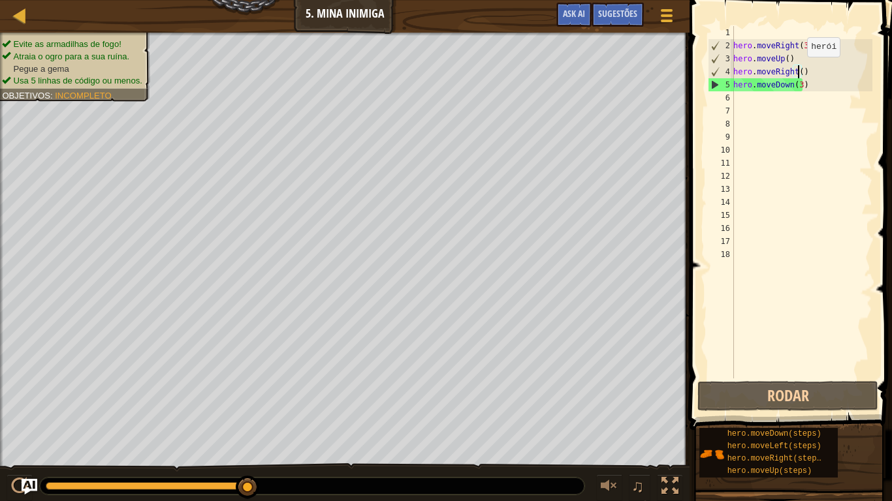
click at [800, 70] on div "hero . moveRight ( 3 ) hero . moveUp ( ) hero . moveRight ( ) hero . moveDown (…" at bounding box center [802, 215] width 142 height 379
type textarea "hero.moveRight(2)"
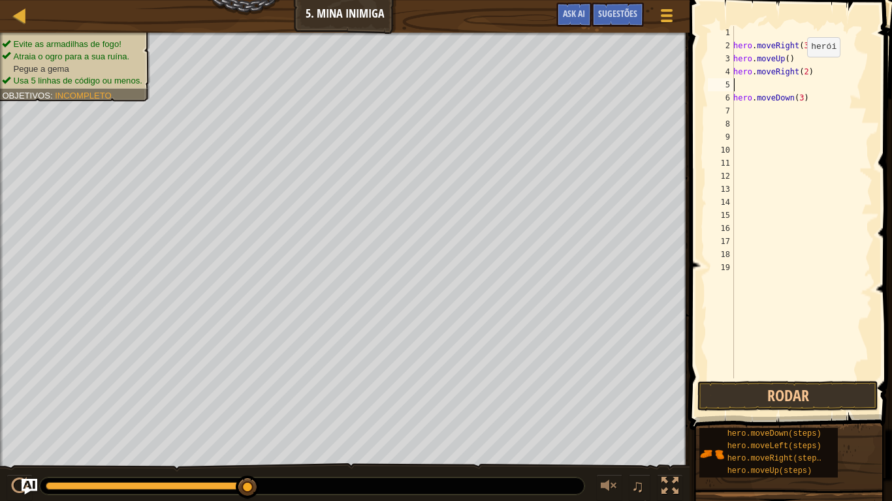
scroll to position [6, 0]
click at [753, 390] on button "Rodar" at bounding box center [787, 396] width 181 height 30
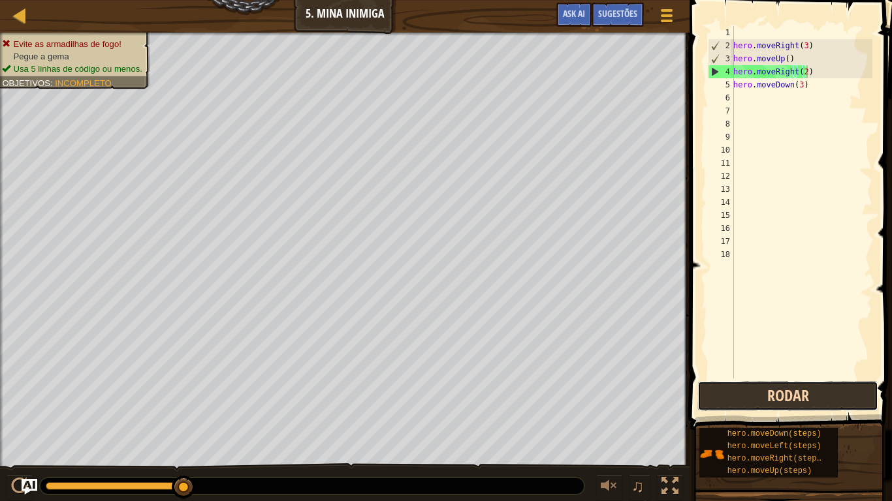
click at [754, 390] on button "Rodar" at bounding box center [787, 396] width 181 height 30
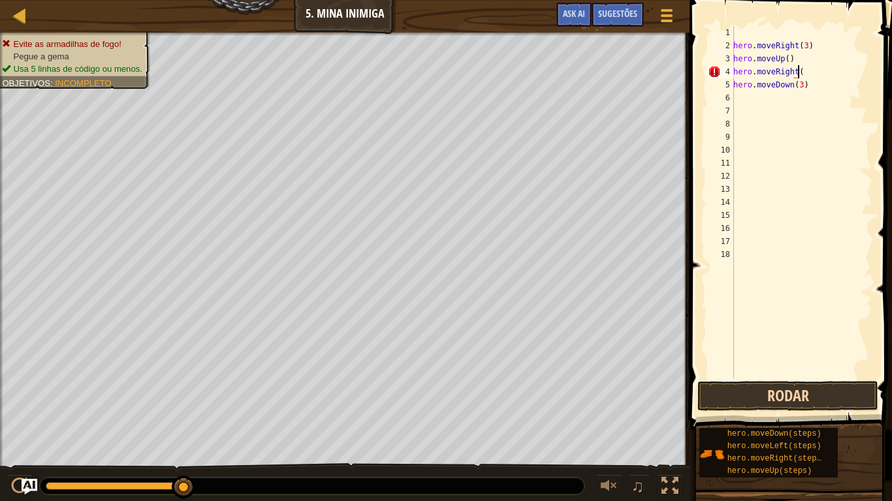
scroll to position [6, 5]
click at [774, 383] on button "Rodar" at bounding box center [787, 396] width 181 height 30
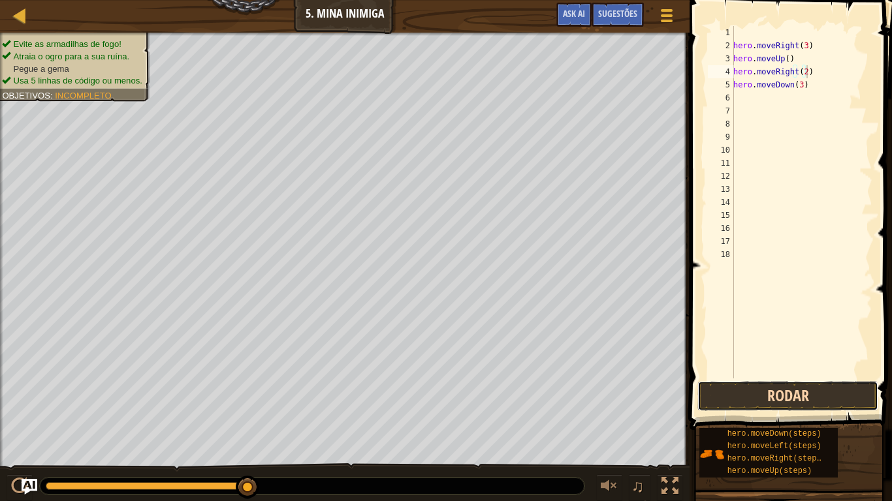
click at [717, 402] on button "Rodar" at bounding box center [787, 396] width 181 height 30
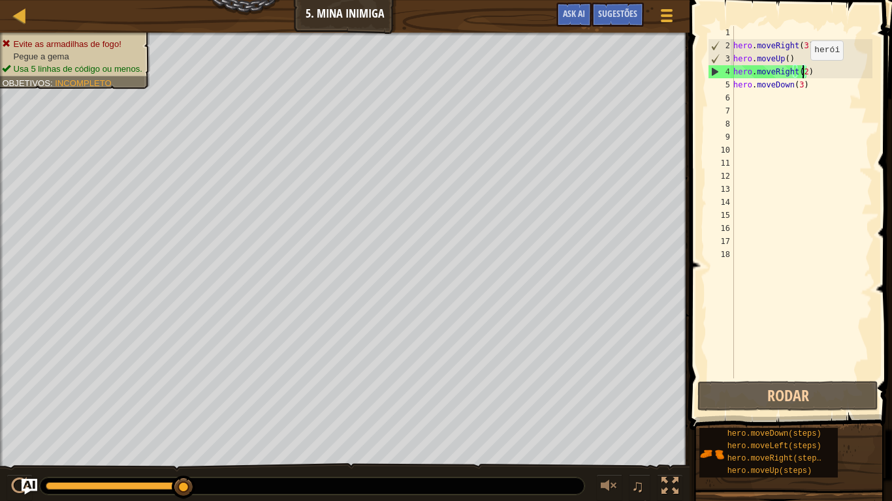
click at [803, 73] on div "hero . moveRight ( 3 ) hero . moveUp ( ) hero . moveRight ( 2 ) hero . moveDown…" at bounding box center [802, 215] width 142 height 379
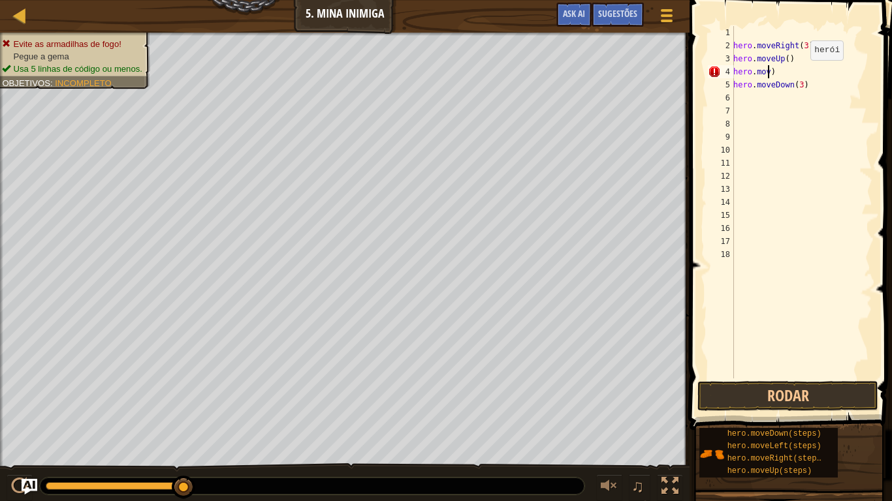
scroll to position [6, 0]
type textarea ")"
click at [744, 70] on div "hero . moveRight ( 3 ) hero . moveUp ( ) ) hero . moveDown ( 3 )" at bounding box center [802, 215] width 142 height 379
type textarea "hero.moveUp()"
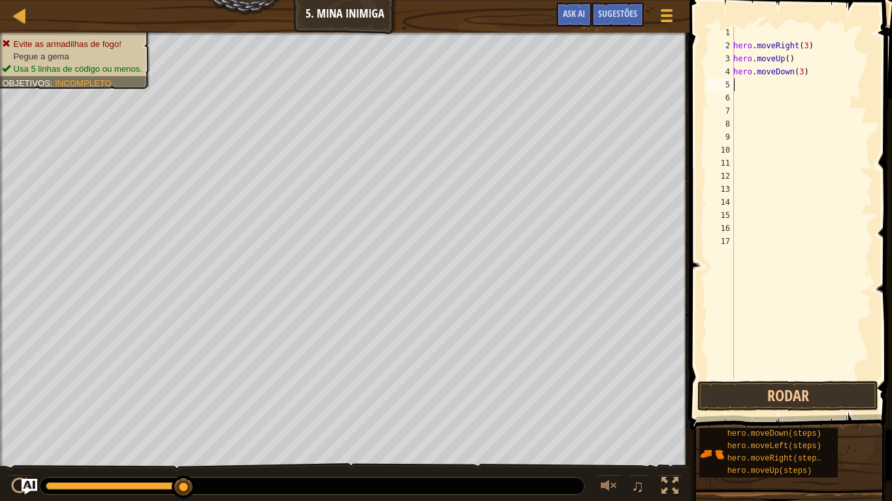
click at [742, 87] on div "hero . moveRight ( 3 ) hero . moveUp ( ) hero . moveDown ( 3 )" at bounding box center [802, 215] width 142 height 379
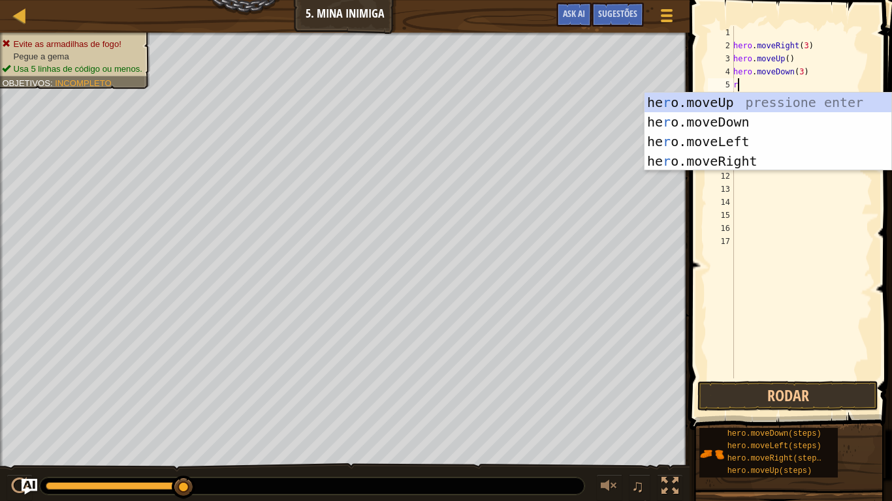
type textarea "ri"
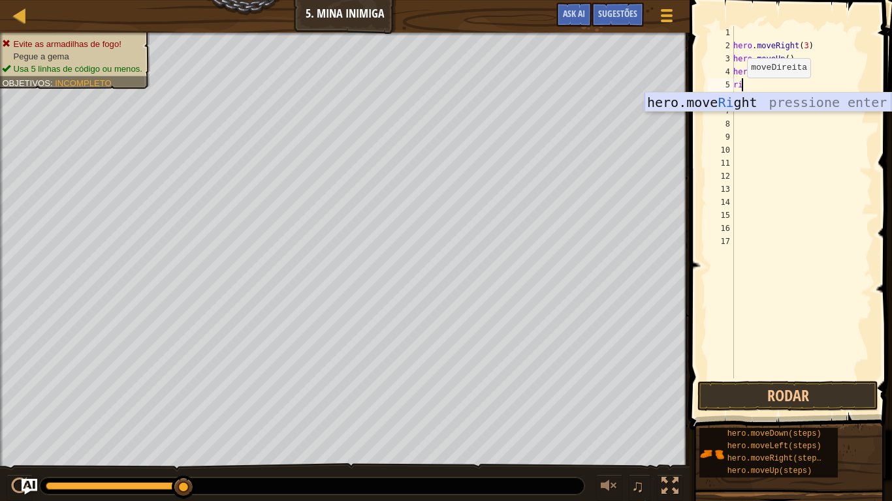
drag, startPoint x: 737, startPoint y: 97, endPoint x: 790, endPoint y: 106, distance: 53.6
click at [790, 106] on div "hero.move Ri ght pressione enter" at bounding box center [767, 122] width 247 height 59
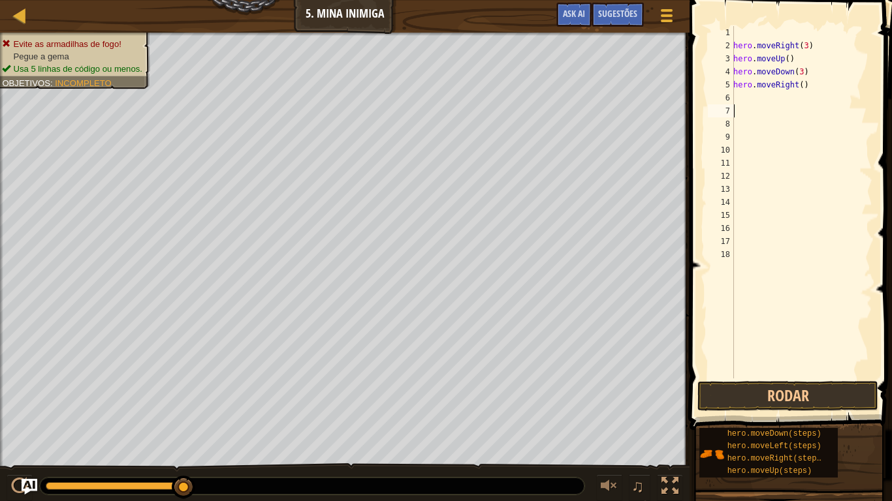
click at [790, 106] on div "hero . moveRight ( 3 ) hero . moveUp ( ) hero . moveDown ( 3 ) hero . moveRight…" at bounding box center [802, 215] width 142 height 379
click at [734, 377] on div "hero . moveRight ( 3 ) hero . moveUp ( ) hero . moveDown ( 3 ) hero . moveRight…" at bounding box center [802, 215] width 142 height 379
click at [738, 396] on button "Rodar" at bounding box center [787, 396] width 181 height 30
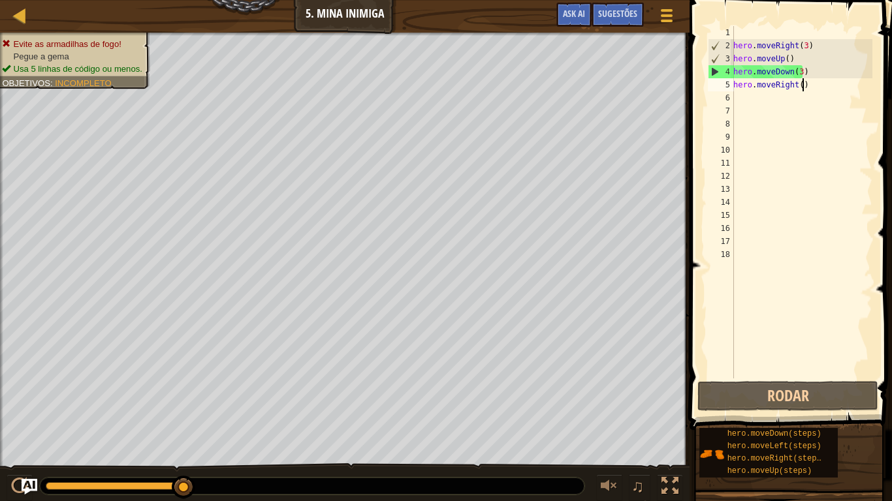
click at [804, 87] on div "hero . moveRight ( 3 ) hero . moveUp ( ) hero . moveDown ( 3 ) hero . moveRight…" at bounding box center [802, 215] width 142 height 379
click at [784, 407] on button "Rodar" at bounding box center [787, 396] width 181 height 30
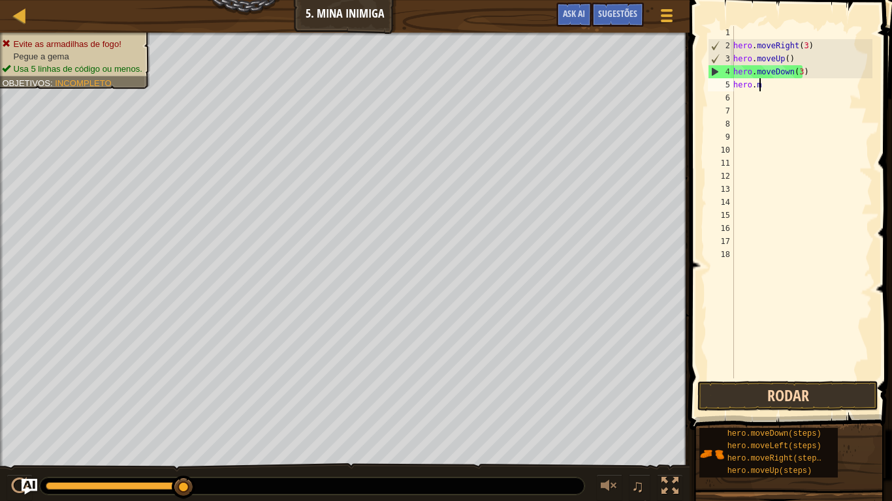
type textarea "h"
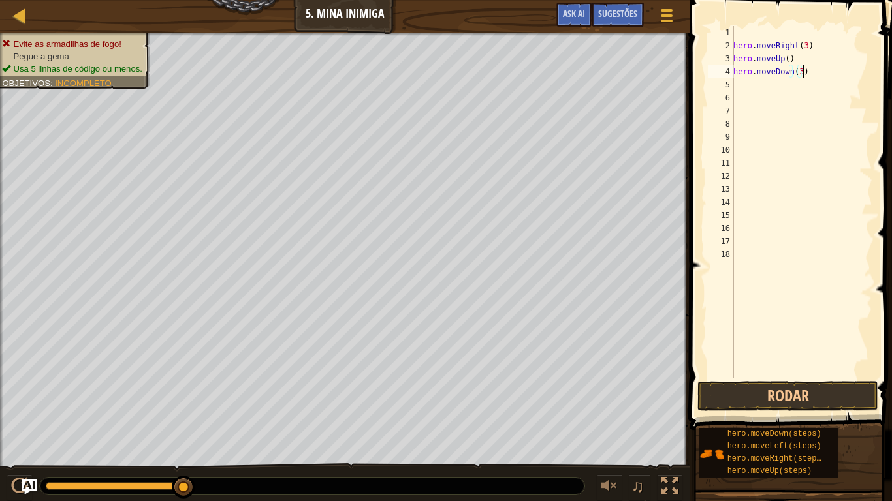
click at [805, 76] on div "hero . moveRight ( 3 ) hero . moveUp ( ) hero . moveDown ( 3 )" at bounding box center [802, 215] width 142 height 379
click at [774, 387] on button "Rodar" at bounding box center [787, 396] width 181 height 30
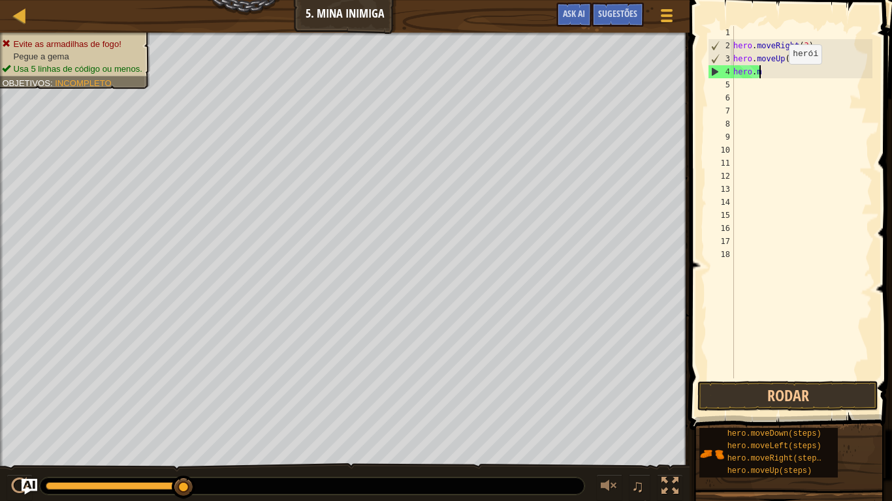
type textarea "h"
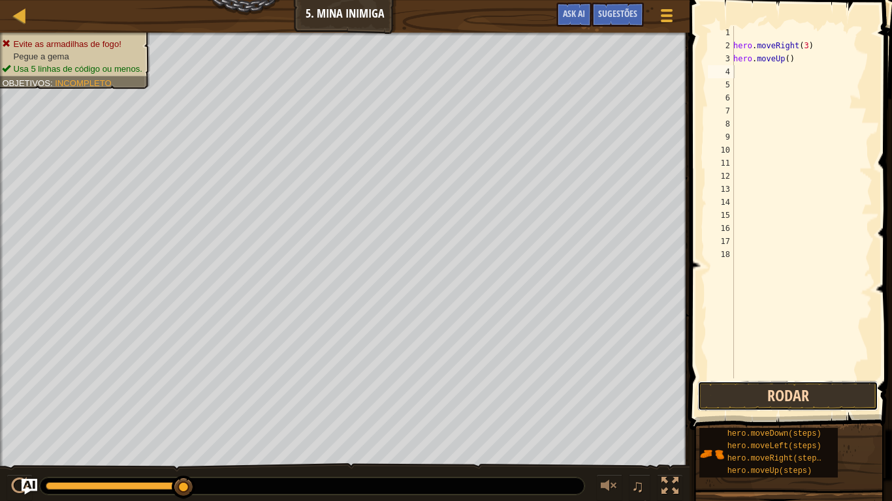
click at [749, 385] on button "Rodar" at bounding box center [787, 396] width 181 height 30
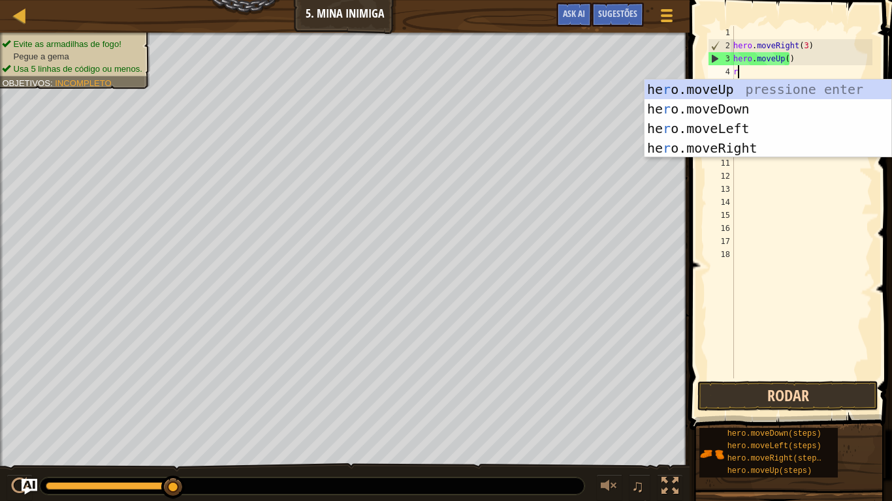
type textarea "ri"
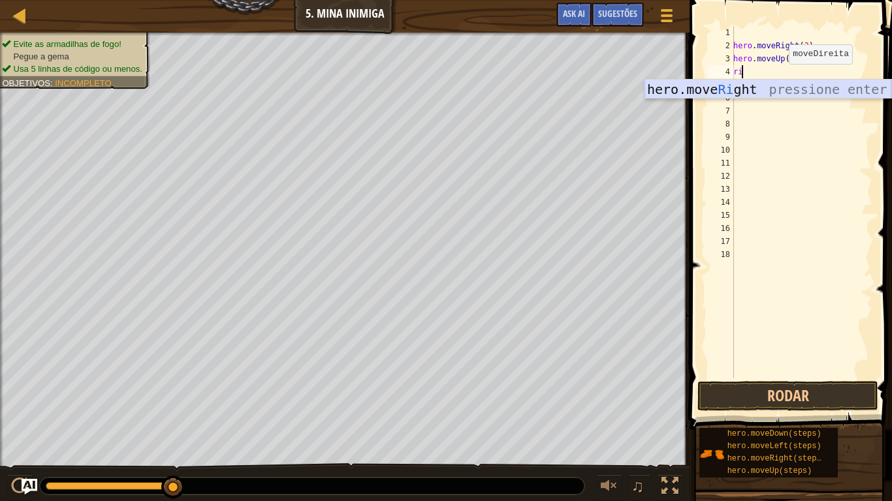
click at [696, 89] on div "hero.move Ri ght pressione enter" at bounding box center [767, 109] width 247 height 59
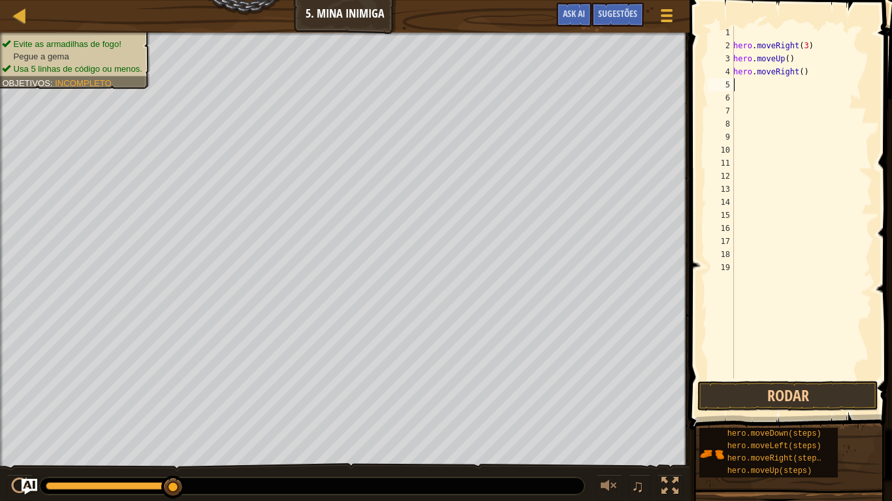
click at [748, 90] on div "hero . moveRight ( 3 ) hero . moveUp ( ) hero . moveRight ( )" at bounding box center [802, 215] width 142 height 379
type textarea "d"
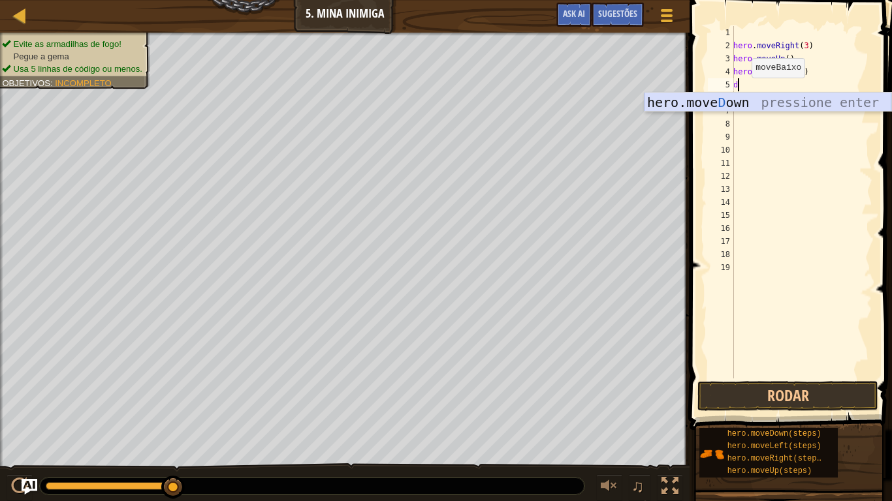
click at [737, 101] on div "hero.[PERSON_NAME] own pressione enter" at bounding box center [767, 122] width 247 height 59
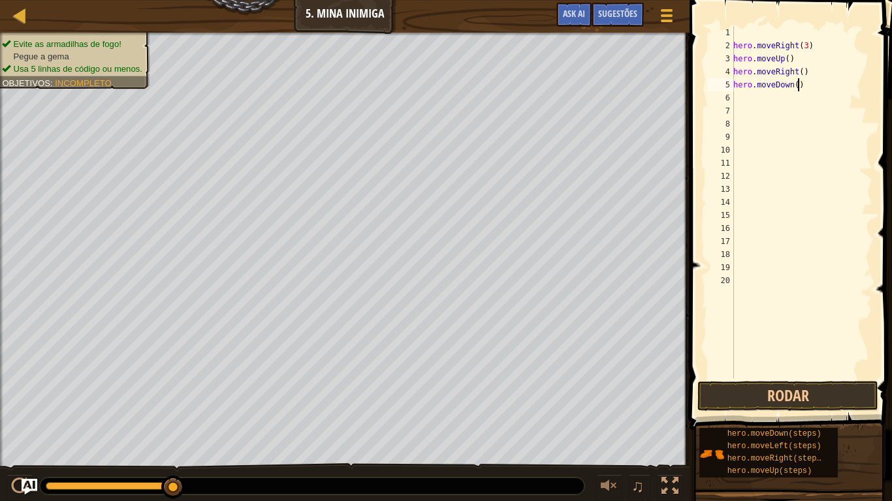
click at [804, 86] on div "hero . moveRight ( 3 ) hero . moveUp ( ) hero . moveRight ( ) hero . moveDown (…" at bounding box center [802, 215] width 142 height 379
click at [803, 72] on div "hero . moveRight ( 3 ) hero . moveUp ( ) hero . moveRight ( ) hero . moveDown (…" at bounding box center [802, 215] width 142 height 379
type textarea "hero.moveRight()"
click at [744, 100] on div "hero . moveRight ( 3 ) hero . moveUp ( ) hero . moveRight ( ) hero . moveDown (…" at bounding box center [802, 215] width 142 height 379
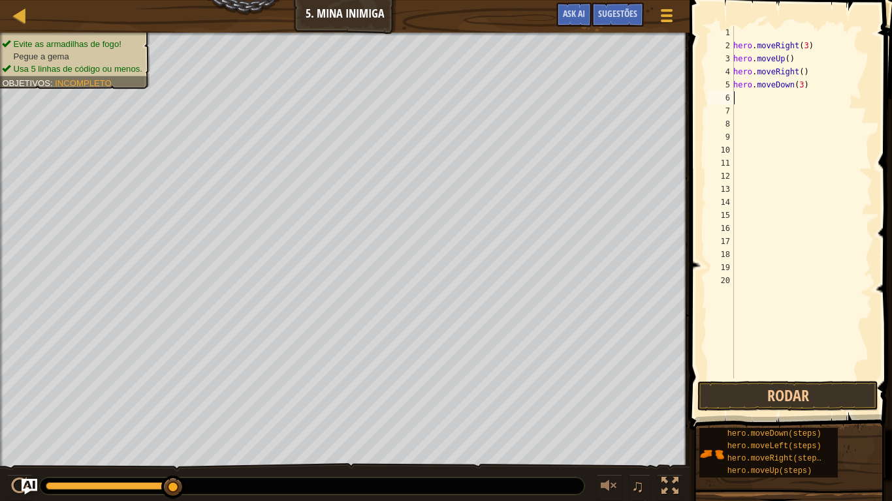
scroll to position [6, 0]
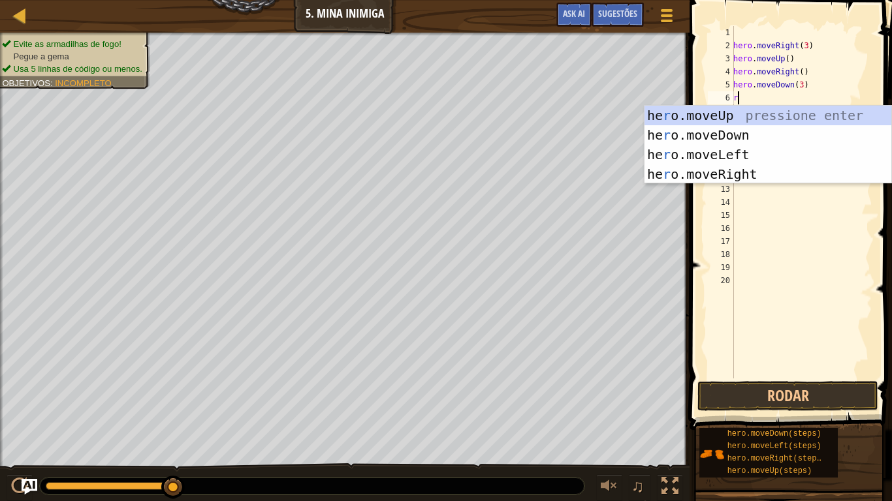
type textarea "ri"
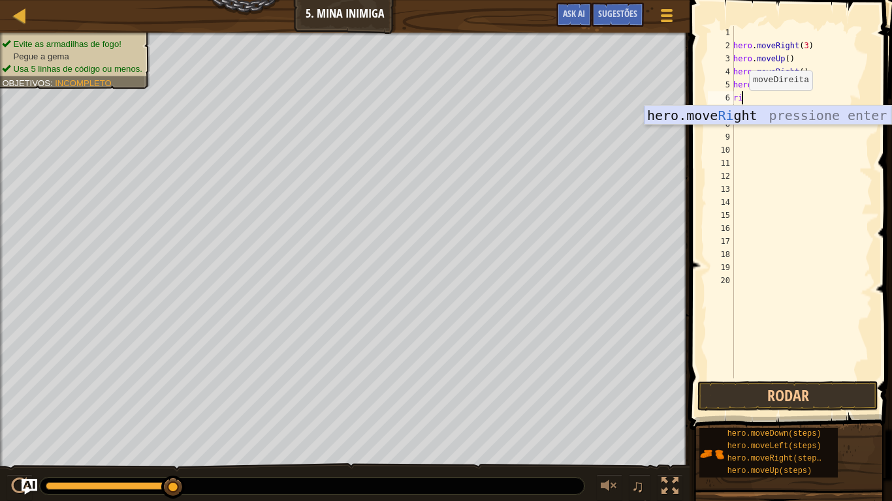
click at [725, 114] on div "hero.move Ri ght pressione enter" at bounding box center [767, 135] width 247 height 59
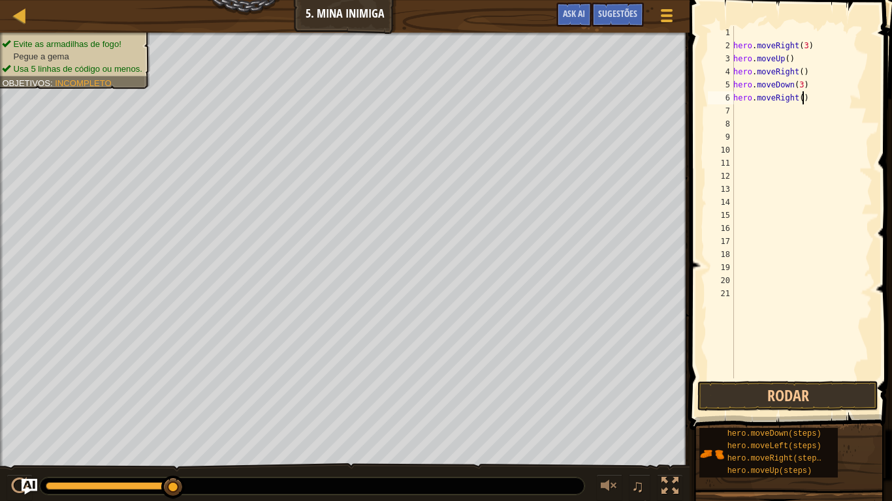
click at [803, 99] on div "hero . moveRight ( 3 ) hero . moveUp ( ) hero . moveRight ( ) hero . moveDown (…" at bounding box center [802, 215] width 142 height 379
type textarea "hero.moveRight(20"
click at [812, 98] on div "hero . moveRight ( 3 ) hero . moveUp ( ) hero . moveRight ( ) hero . moveDown (…" at bounding box center [802, 215] width 142 height 379
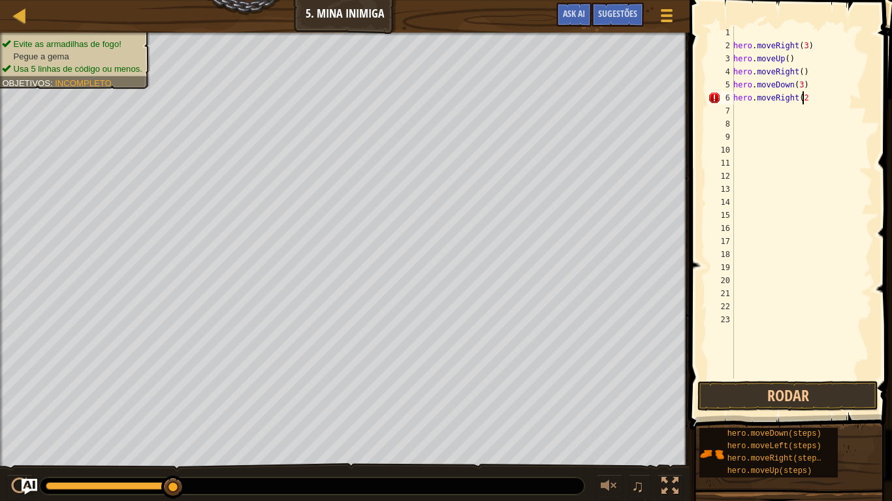
scroll to position [6, 5]
type textarea "hero.moveRight(2)"
click at [780, 381] on button "Rodar" at bounding box center [787, 396] width 181 height 30
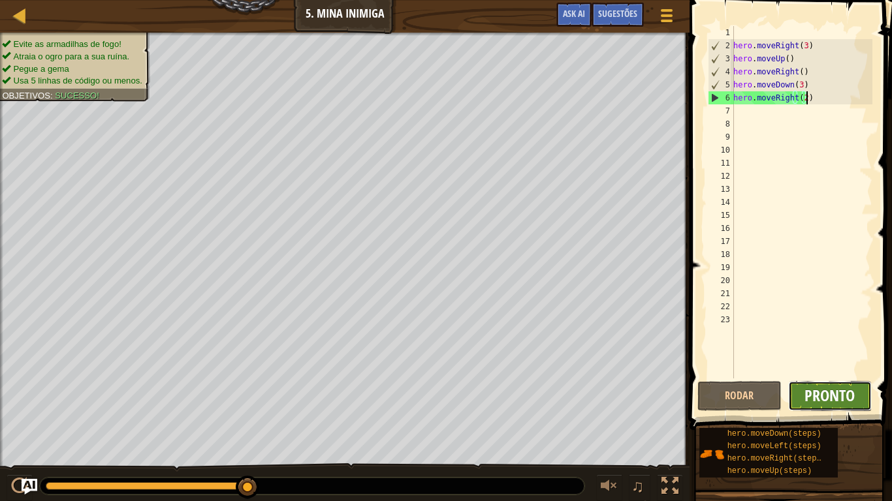
click at [841, 394] on span "Pronto" at bounding box center [829, 395] width 50 height 21
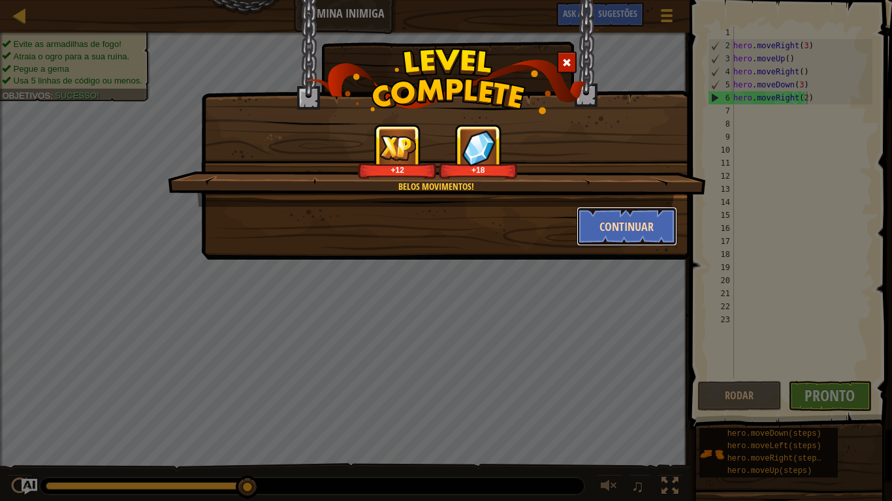
click at [642, 232] on button "Continuar" at bounding box center [626, 226] width 101 height 39
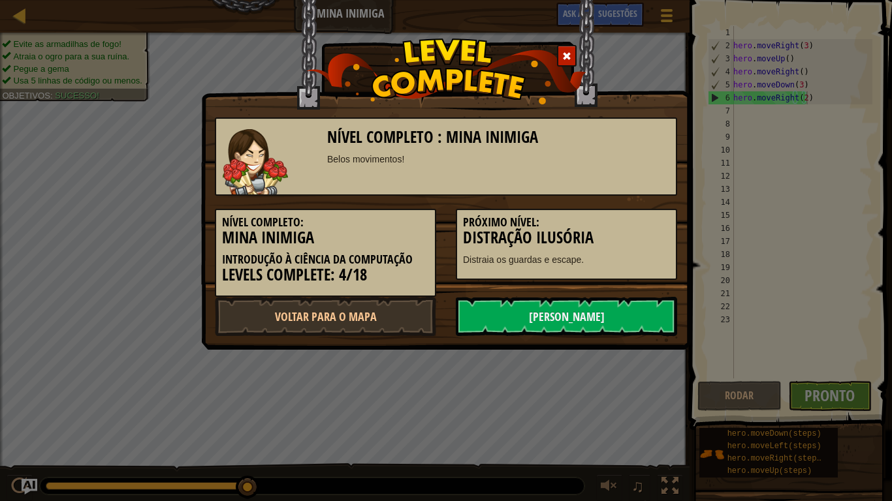
click at [633, 217] on h5 "Próximo Nível:" at bounding box center [566, 222] width 207 height 13
click at [550, 307] on link "[PERSON_NAME]" at bounding box center [566, 316] width 221 height 39
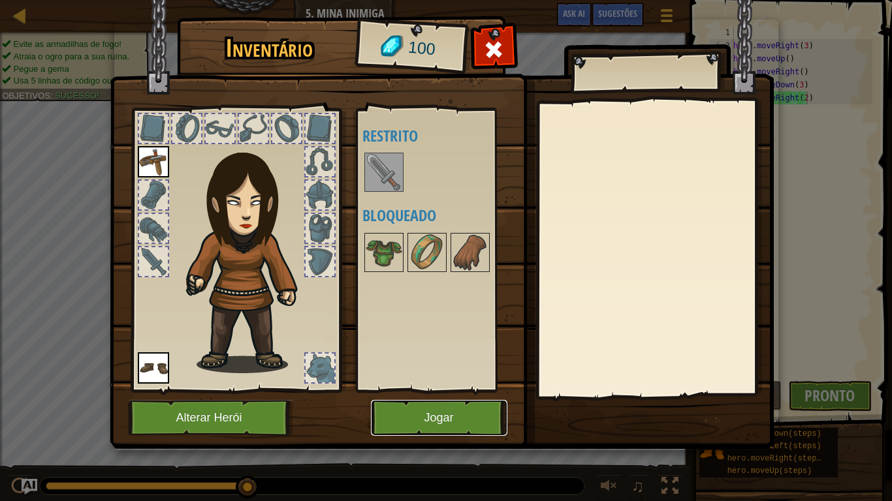
click at [454, 400] on button "Jogar" at bounding box center [439, 418] width 136 height 36
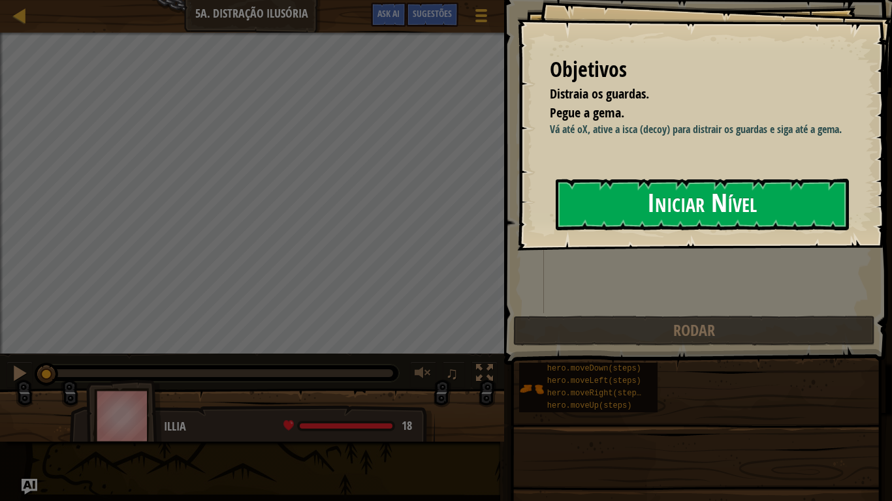
click at [586, 198] on button "Iniciar Nível" at bounding box center [702, 205] width 293 height 52
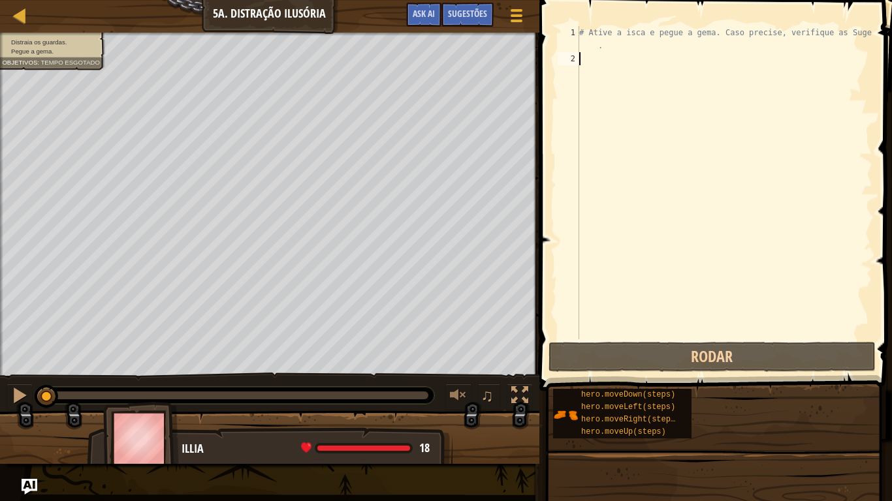
type textarea "r"
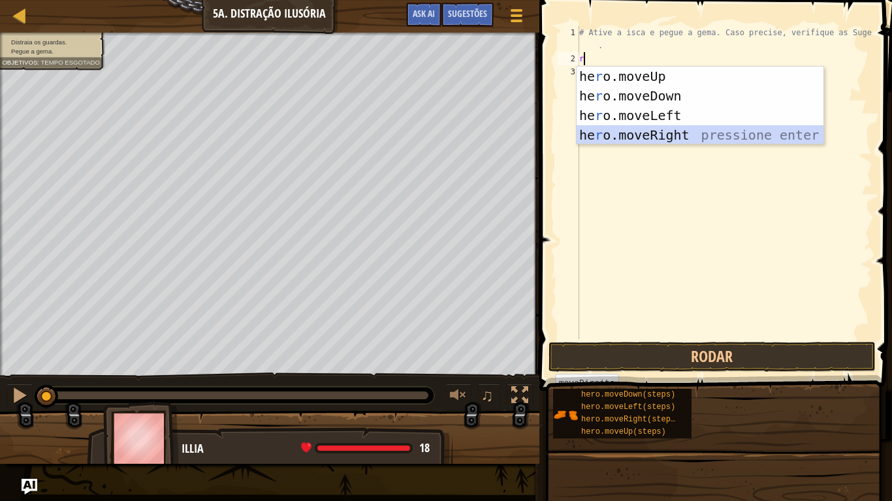
click at [663, 133] on div "he r o.moveUp pressione enter he r o.moveDown pressione enter he r o.moveLeft p…" at bounding box center [699, 126] width 247 height 118
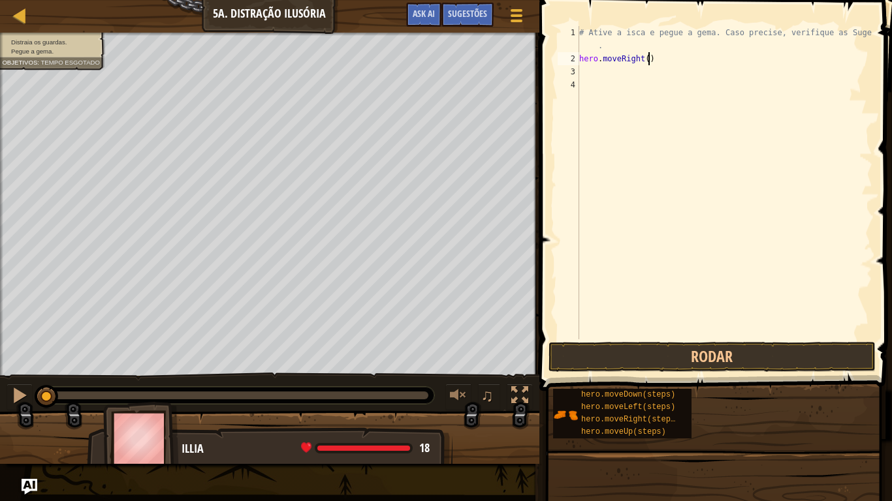
click at [646, 57] on div "# Ative a isca e pegue a gema. Caso precise, verifique as Sugestões . hero . mo…" at bounding box center [724, 202] width 296 height 353
type textarea "hero.moveRight(30"
click at [651, 368] on button "Rodar" at bounding box center [711, 357] width 327 height 30
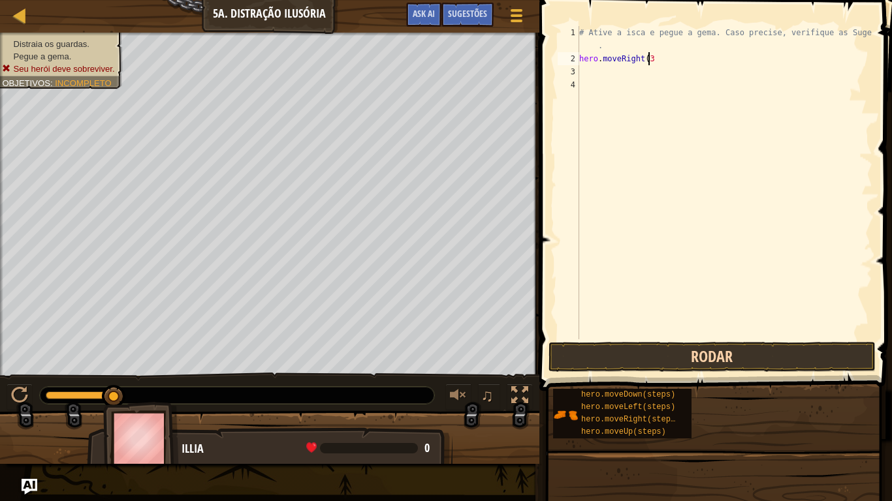
scroll to position [6, 5]
type textarea "hero.moveRight(4)"
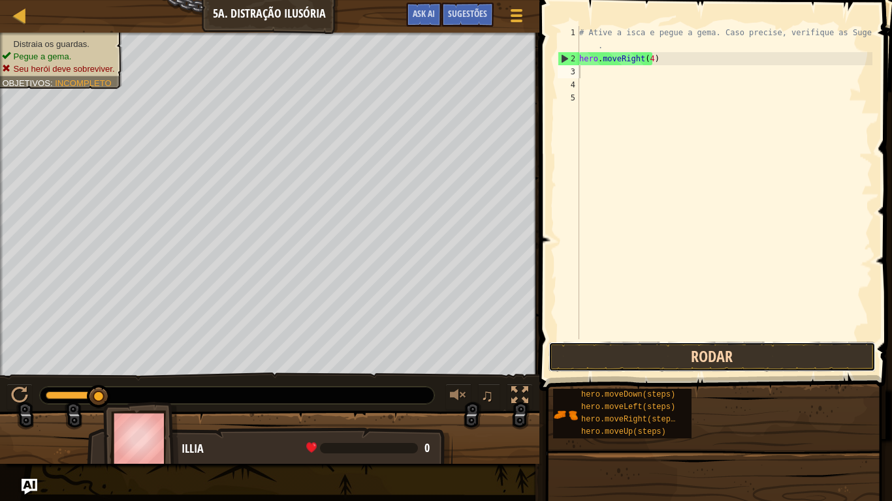
click at [655, 347] on button "Rodar" at bounding box center [711, 357] width 327 height 30
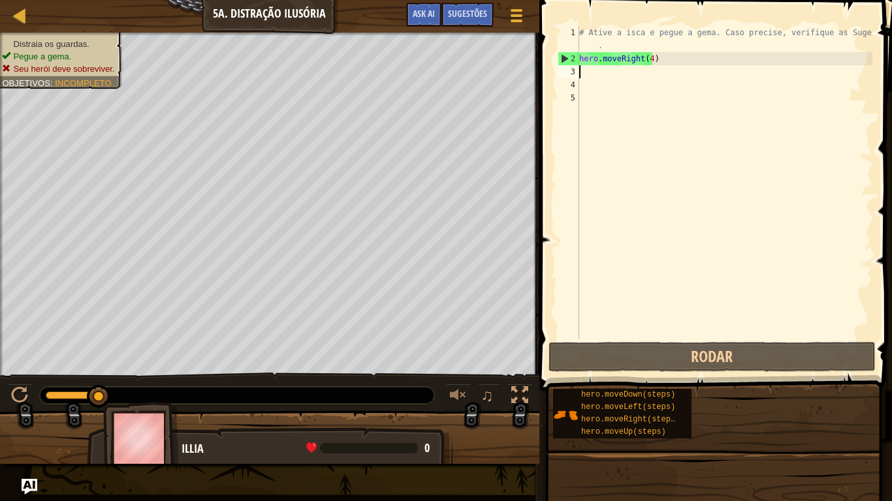
click at [651, 59] on div "# Ative a isca e pegue a [PERSON_NAME]. Caso precise, verifique as Sugestões . …" at bounding box center [724, 202] width 296 height 353
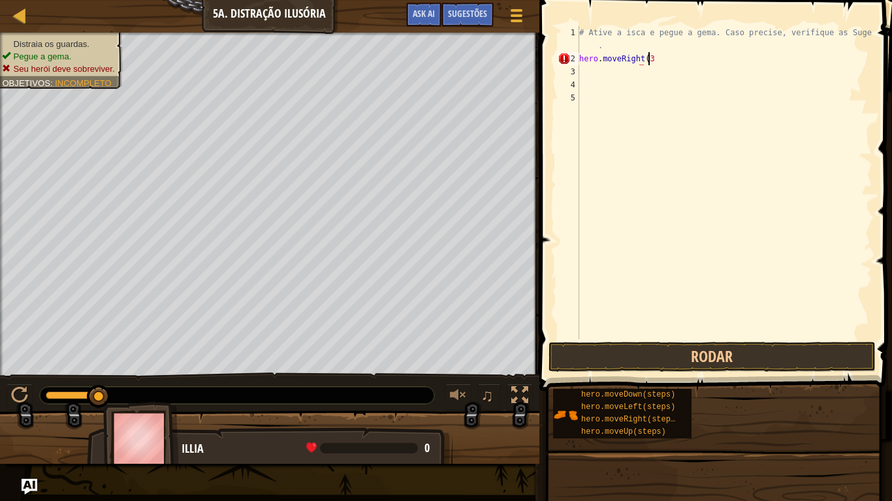
scroll to position [6, 5]
type textarea "hero.moveRight(3)"
click at [584, 72] on div "# Ative a isca e pegue a [PERSON_NAME]. Caso precise, verifique as Sugestões . …" at bounding box center [724, 202] width 296 height 353
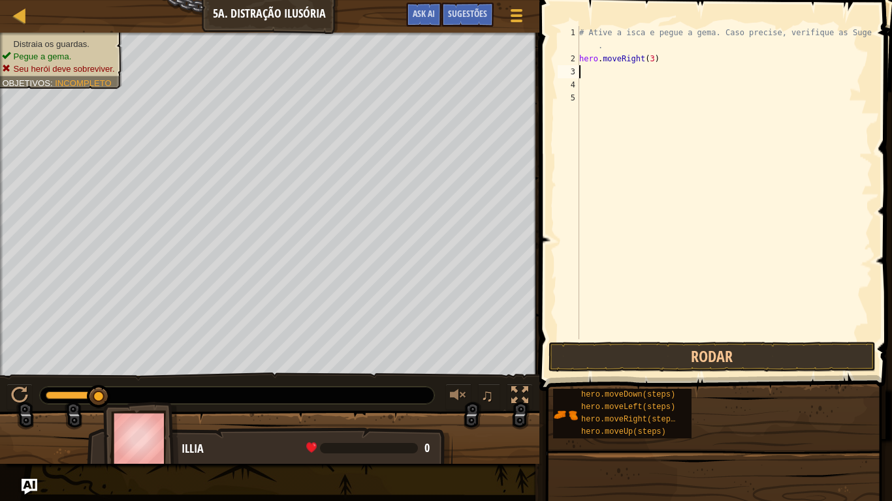
type textarea "r"
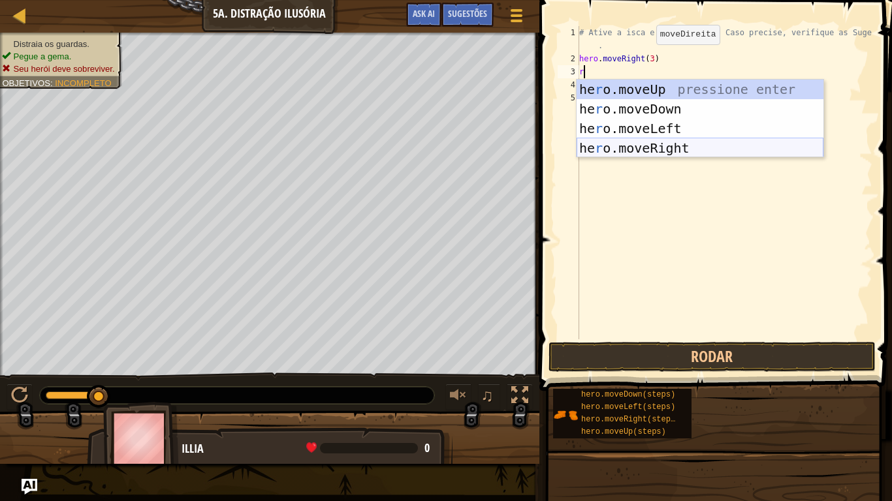
click at [617, 145] on div "he r o.moveUp pressione enter he r o.moveDown pressione enter he r o.moveLeft p…" at bounding box center [699, 139] width 247 height 118
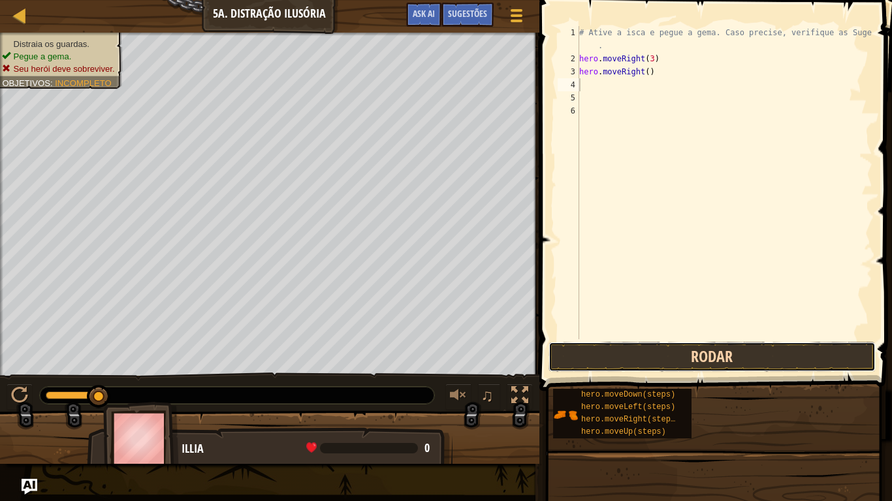
click at [634, 353] on button "Rodar" at bounding box center [711, 357] width 327 height 30
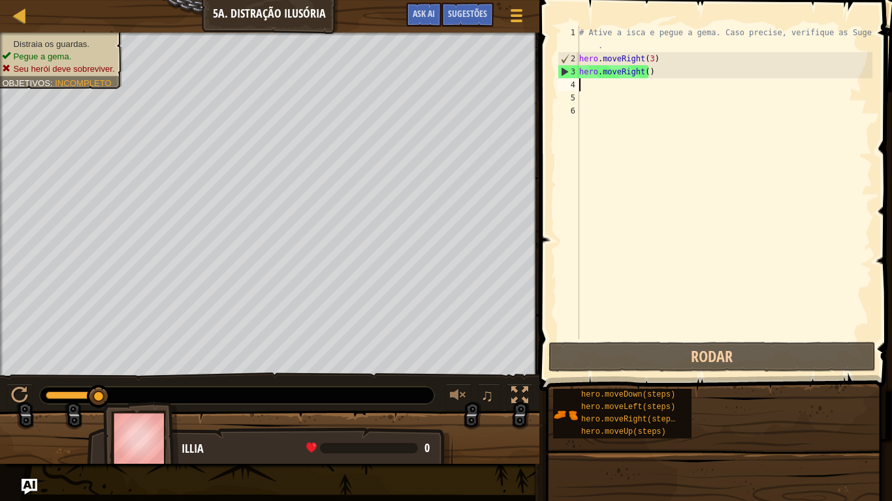
click at [652, 70] on div "# Ative a isca e pegue a [PERSON_NAME]. Caso precise, verifique as Sugestões . …" at bounding box center [724, 202] width 296 height 353
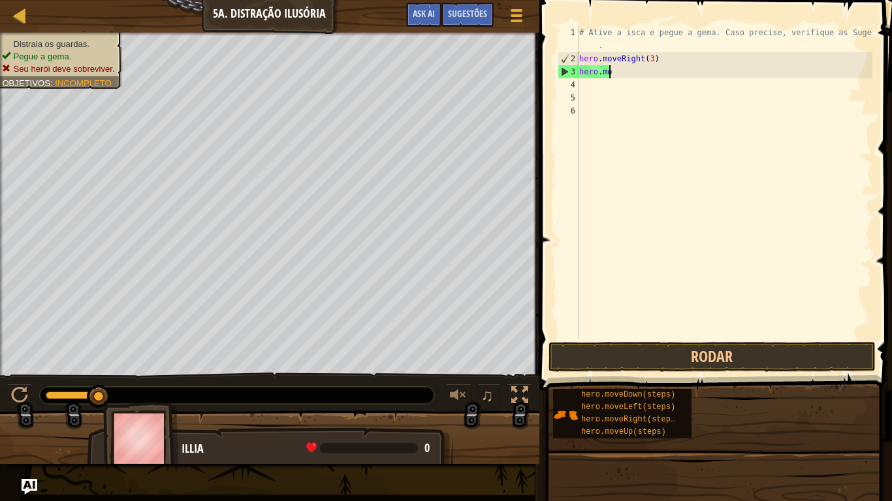
type textarea "h"
type textarea "d"
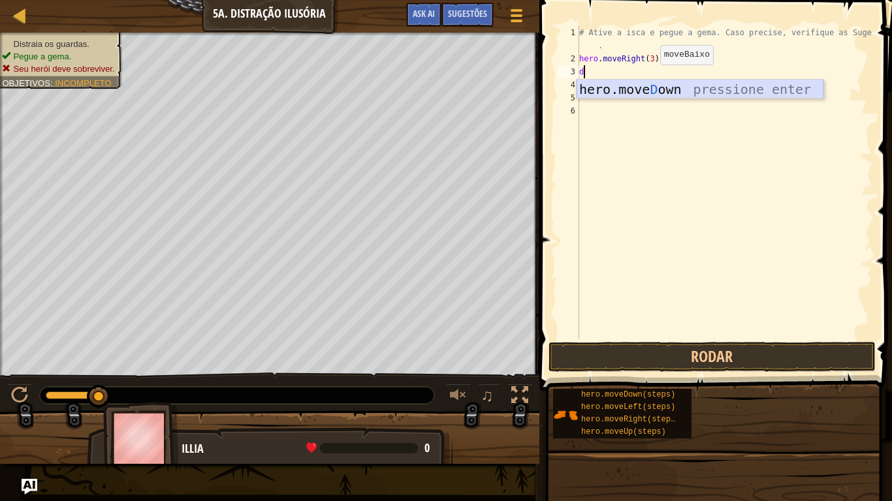
drag, startPoint x: 645, startPoint y: 89, endPoint x: 659, endPoint y: 87, distance: 13.8
click at [659, 87] on div "hero.[PERSON_NAME] own pressione enter" at bounding box center [699, 109] width 247 height 59
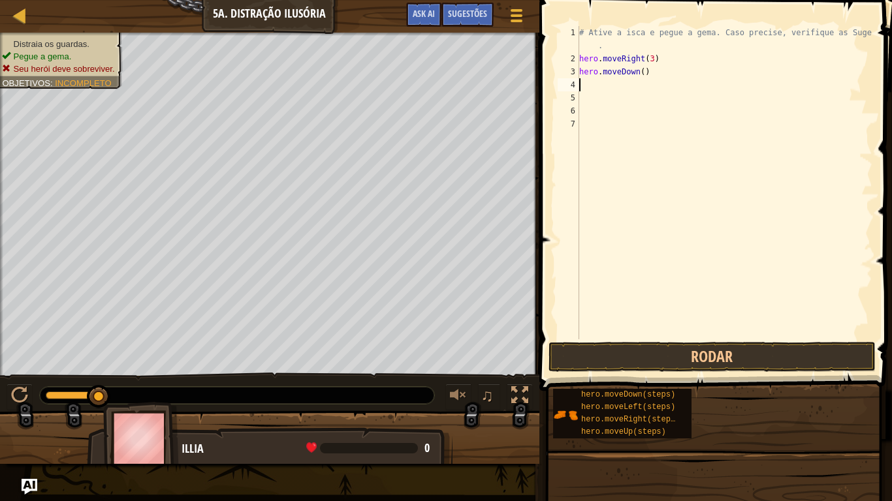
click at [659, 87] on div "# Ative a isca e pegue a [PERSON_NAME]. Caso precise, verifique as Sugestões . …" at bounding box center [724, 202] width 296 height 353
click at [604, 351] on button "Rodar" at bounding box center [711, 357] width 327 height 30
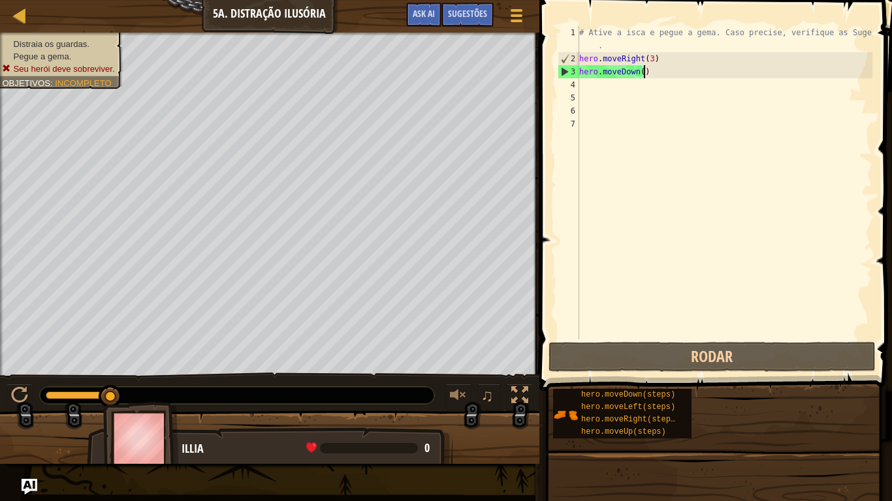
click at [646, 75] on div "# Ative a isca e pegue a [PERSON_NAME]. Caso precise, verifique as Sugestões . …" at bounding box center [724, 202] width 296 height 353
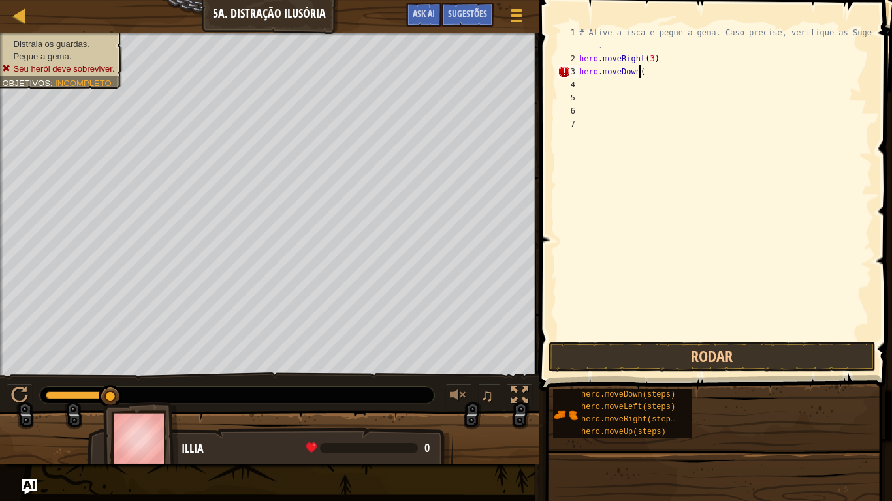
scroll to position [6, 5]
click at [682, 347] on button "Rodar" at bounding box center [711, 357] width 327 height 30
type textarea "h"
click at [742, 359] on button "Rodar" at bounding box center [711, 357] width 327 height 30
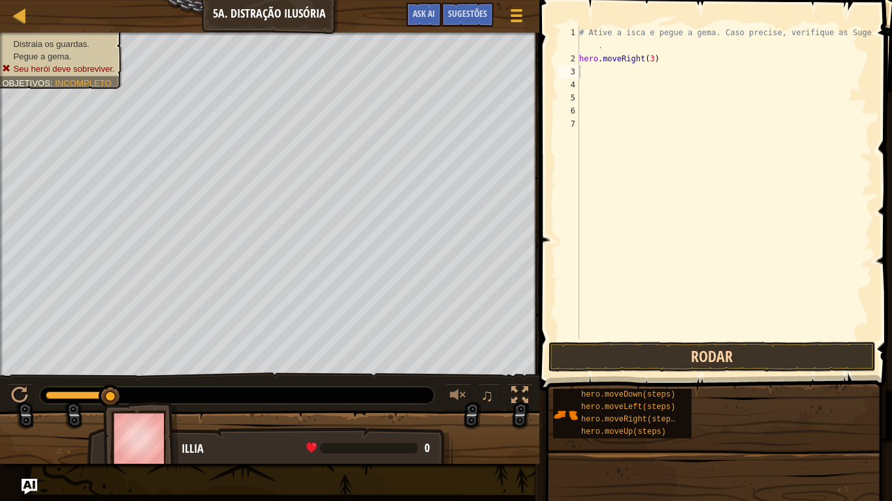
click at [742, 359] on button "Rodar" at bounding box center [711, 357] width 327 height 30
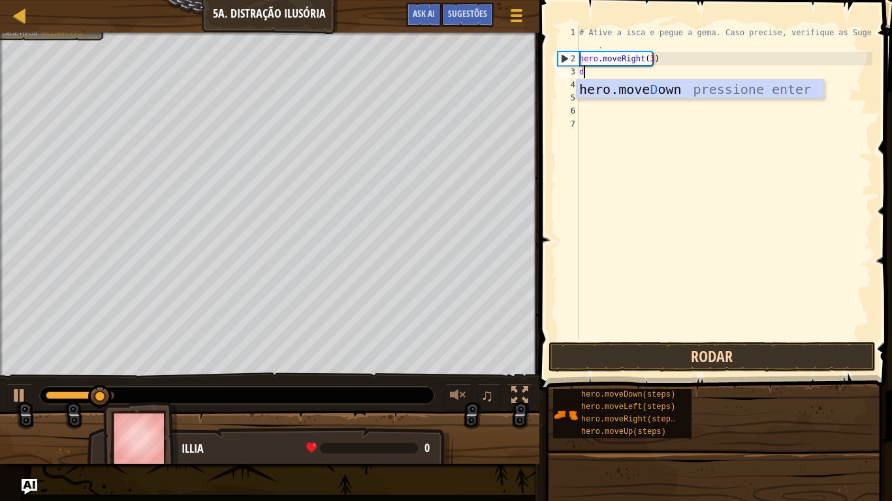
type textarea "do"
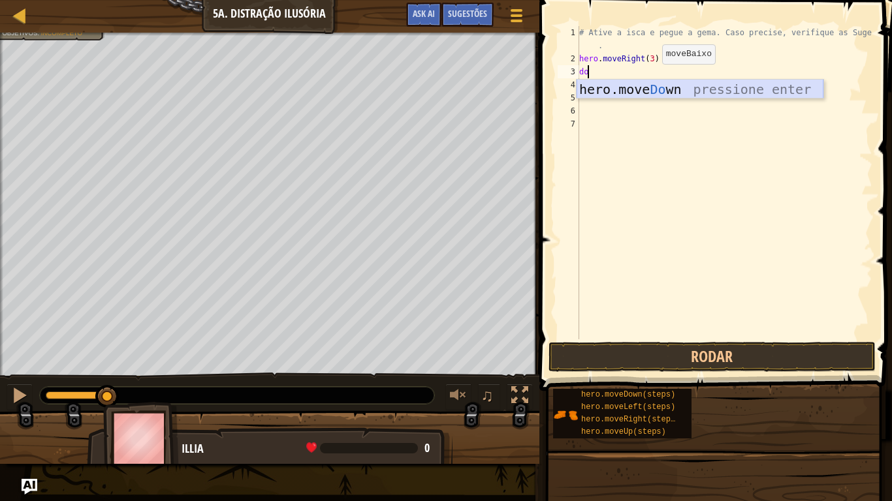
click at [652, 91] on div "hero.move Do wn pressione enter" at bounding box center [699, 109] width 247 height 59
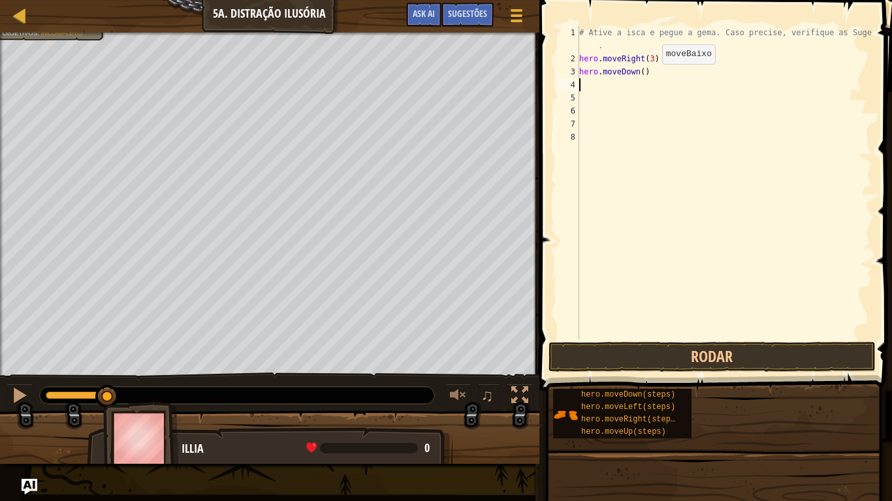
click at [652, 91] on div "# Ative a isca e pegue a [PERSON_NAME]. Caso precise, verifique as Sugestões . …" at bounding box center [724, 202] width 296 height 353
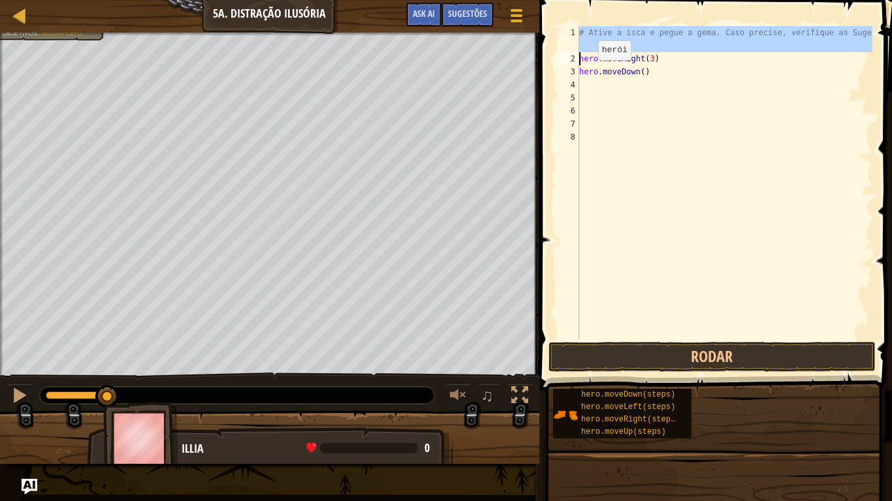
click at [561, 45] on div "1" at bounding box center [569, 39] width 22 height 26
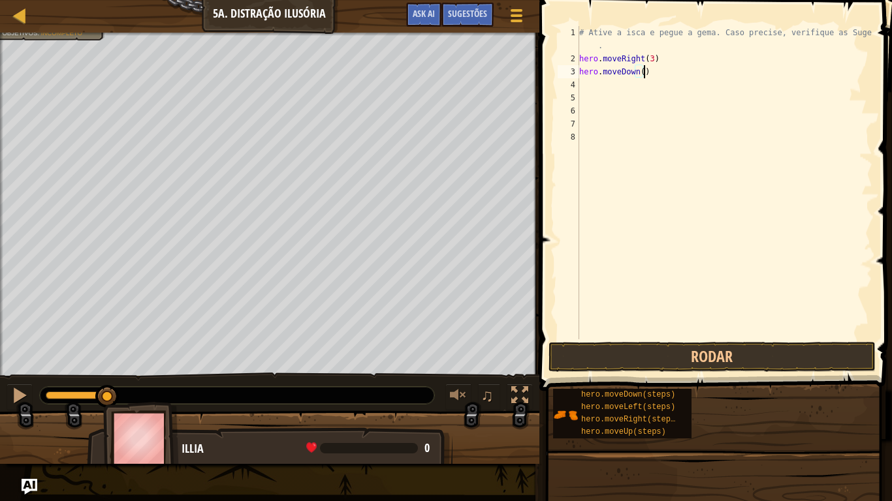
click at [645, 68] on div "# Ative a isca e pegue a [PERSON_NAME]. Caso precise, verifique as Sugestões . …" at bounding box center [724, 202] width 296 height 353
click at [554, 362] on button "Rodar" at bounding box center [711, 357] width 327 height 30
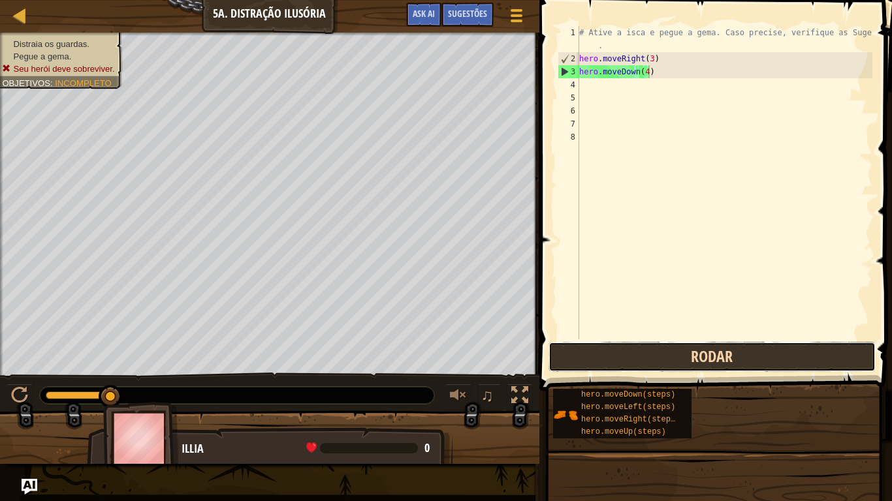
click at [548, 354] on button "Rodar" at bounding box center [711, 357] width 327 height 30
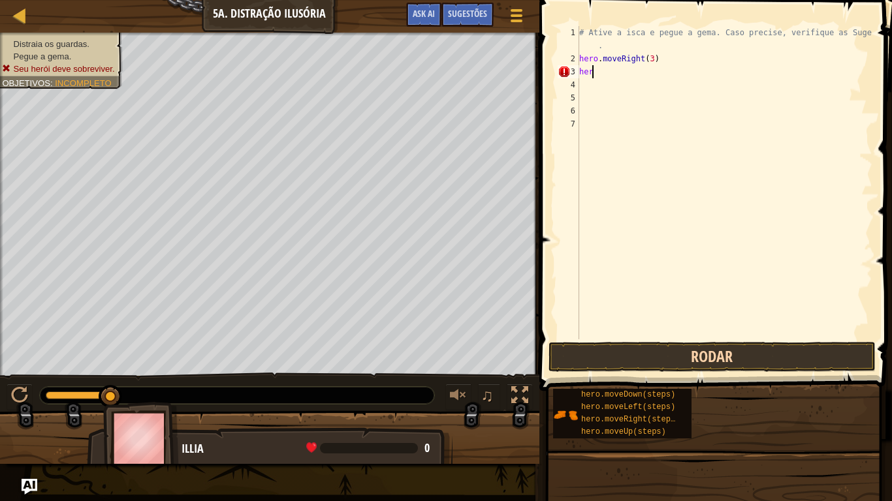
scroll to position [6, 0]
type textarea "h"
click at [568, 358] on button "Rodar" at bounding box center [711, 357] width 327 height 30
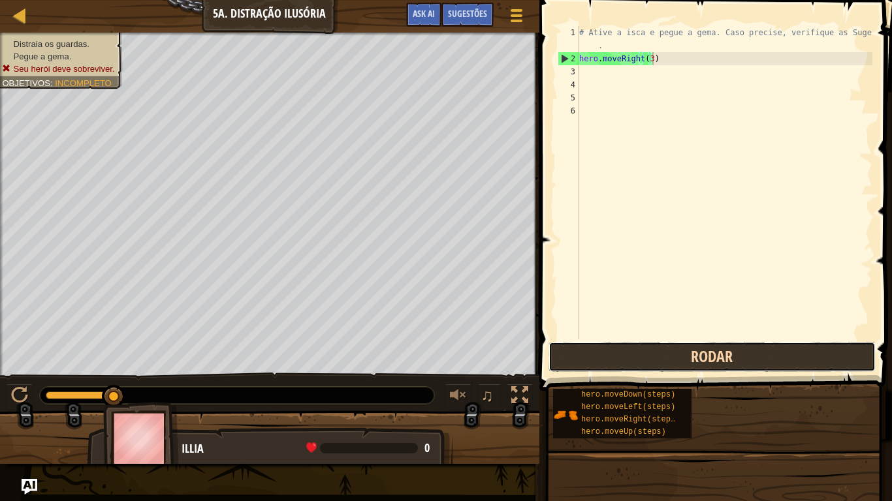
click at [645, 362] on button "Rodar" at bounding box center [711, 357] width 327 height 30
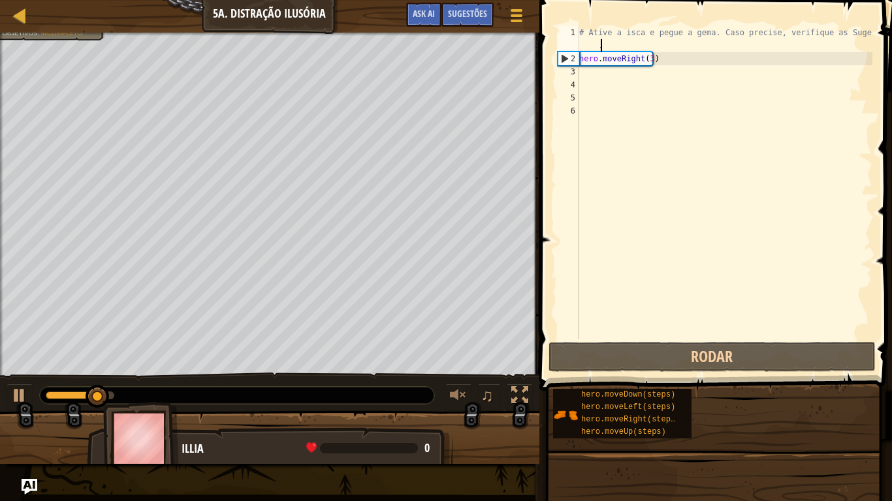
click at [669, 49] on div "# Ative a isca e pegue a [PERSON_NAME]. Caso precise, verifique as Sugestões . …" at bounding box center [724, 202] width 296 height 353
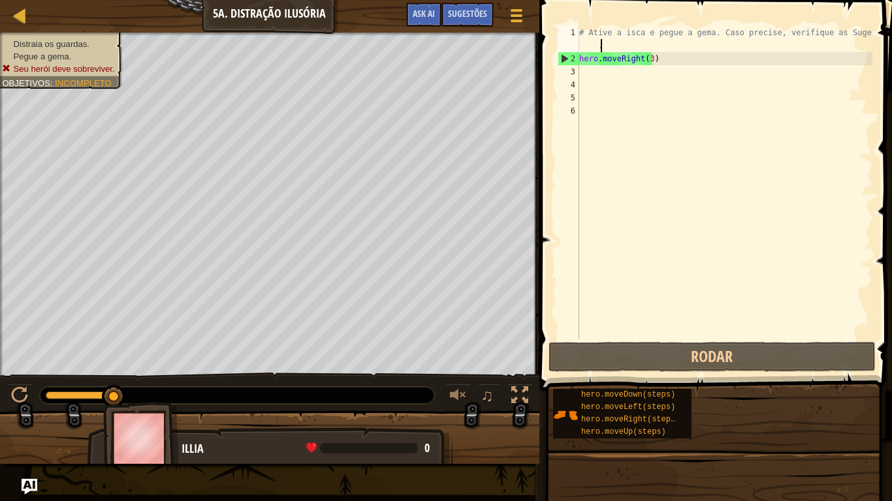
click at [661, 56] on div "# Ative a isca e pegue a [PERSON_NAME]. Caso precise, verifique as Sugestões . …" at bounding box center [724, 202] width 296 height 353
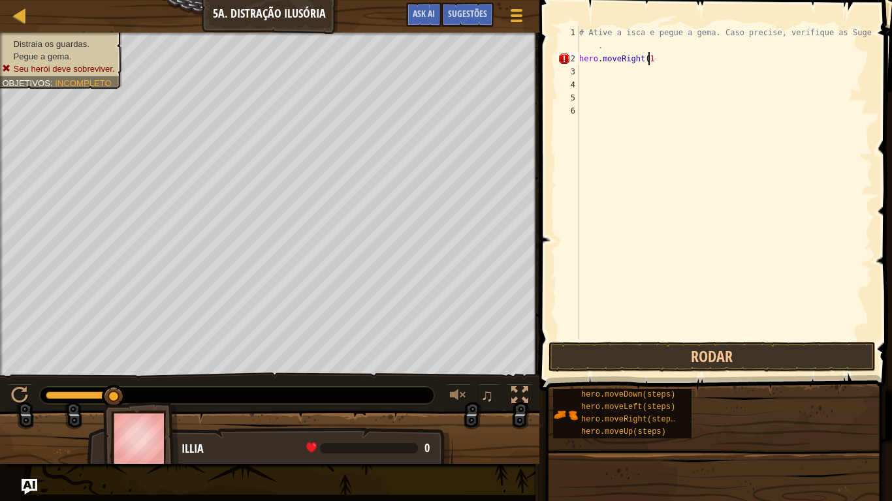
scroll to position [6, 5]
type textarea "hero.moveRight(1)"
click at [635, 347] on button "Rodar" at bounding box center [711, 357] width 327 height 30
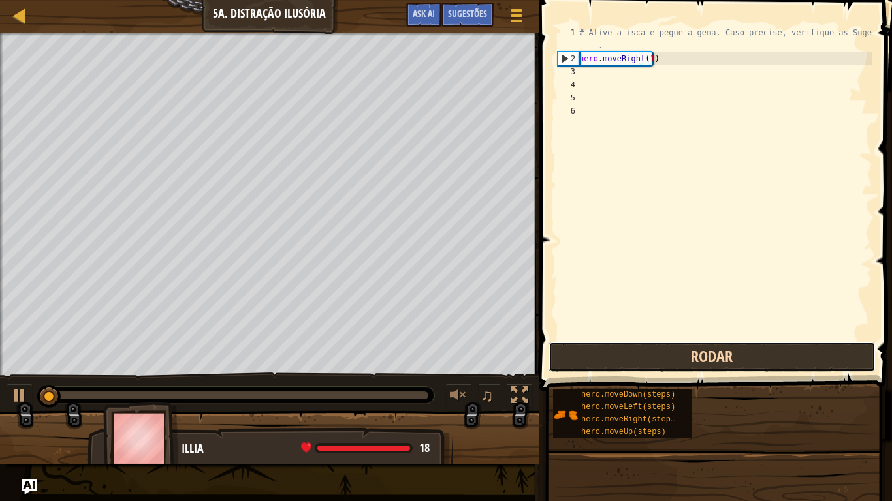
click at [635, 347] on button "Rodar" at bounding box center [711, 357] width 327 height 30
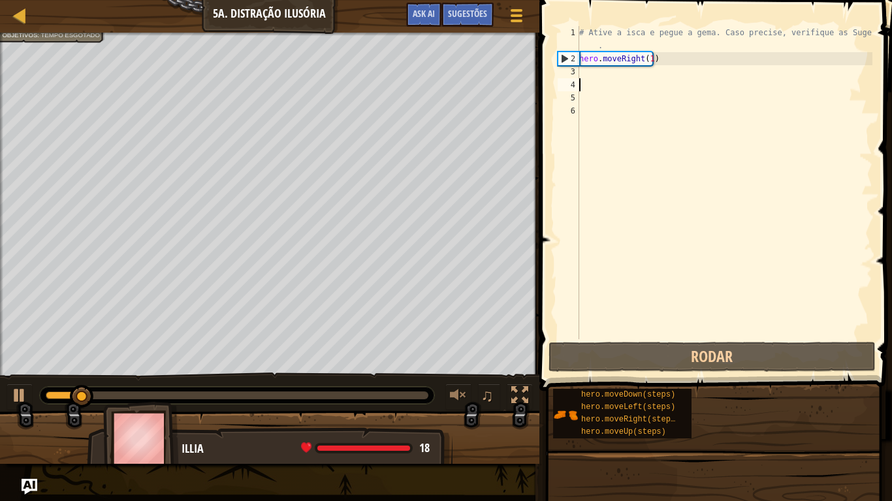
click at [585, 80] on div "# Ative a isca e pegue a [PERSON_NAME]. Caso precise, verifique as Sugestões . …" at bounding box center [724, 202] width 296 height 353
click at [583, 74] on div "# Ative a isca e pegue a [PERSON_NAME]. Caso precise, verifique as Sugestões . …" at bounding box center [724, 202] width 296 height 353
type textarea "d"
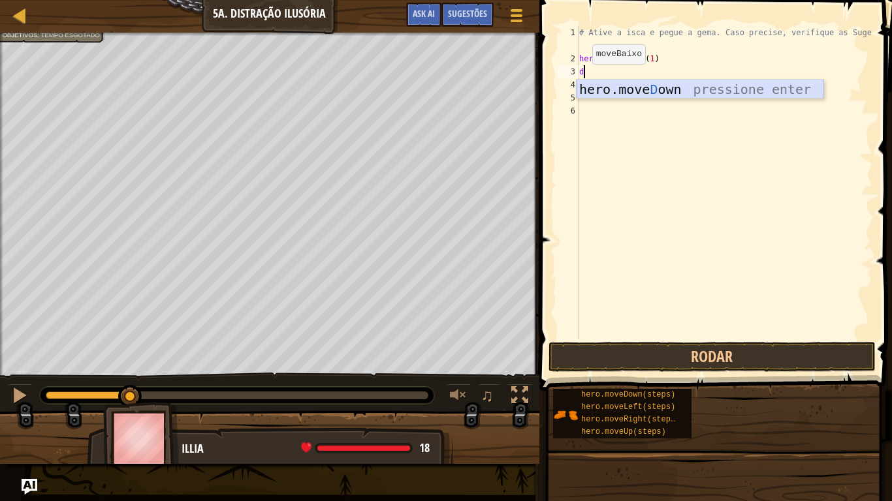
click at [583, 86] on div "hero.[PERSON_NAME] own pressione enter" at bounding box center [699, 109] width 247 height 59
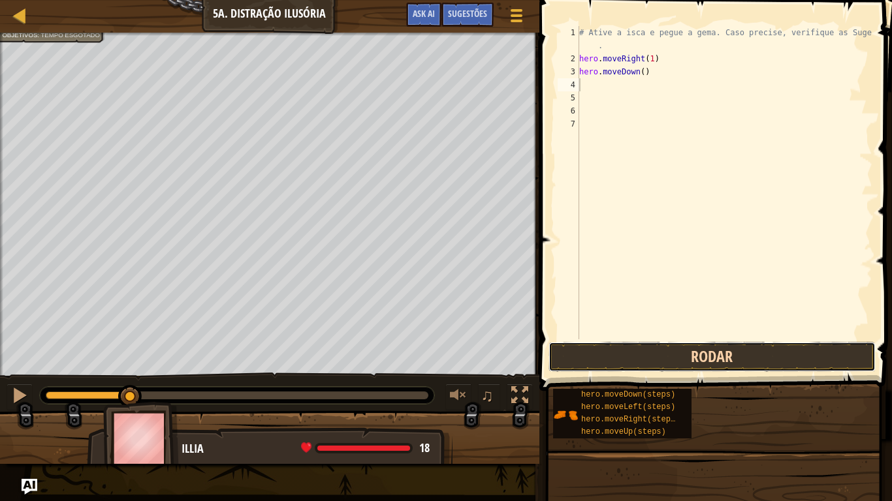
click at [590, 349] on button "Rodar" at bounding box center [711, 357] width 327 height 30
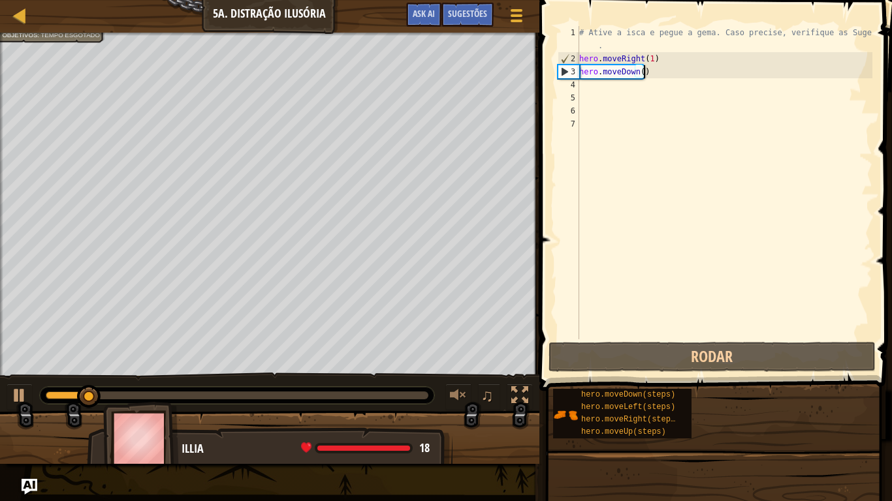
click at [658, 77] on div "# Ative a isca e pegue a [PERSON_NAME]. Caso precise, verifique as Sugestões . …" at bounding box center [724, 202] width 296 height 353
click at [659, 74] on div "# Ative a isca e pegue a [PERSON_NAME]. Caso precise, verifique as Sugestões . …" at bounding box center [724, 202] width 296 height 353
click at [638, 74] on div "# Ative a isca e pegue a [PERSON_NAME]. Caso precise, verifique as Sugestões . …" at bounding box center [724, 202] width 296 height 353
click at [642, 73] on div "# Ative a isca e pegue a [PERSON_NAME]. Caso precise, verifique as Sugestões . …" at bounding box center [724, 202] width 296 height 353
click at [639, 71] on div "# Ative a isca e pegue a [PERSON_NAME]. Caso precise, verifique as Sugestões . …" at bounding box center [724, 202] width 296 height 353
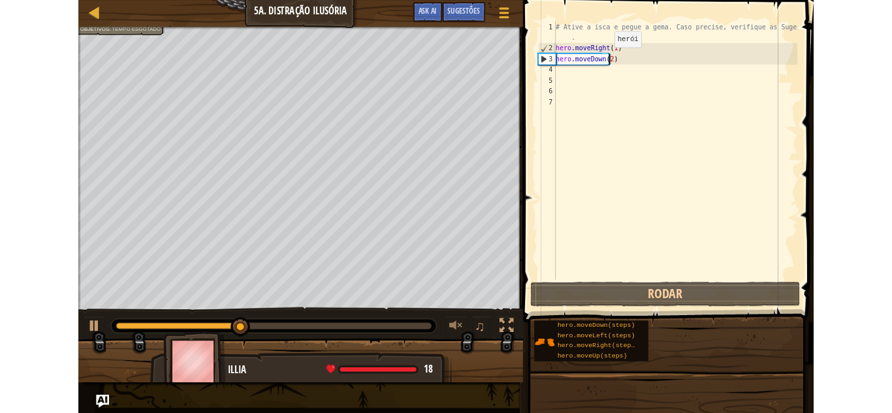
scroll to position [6, 5]
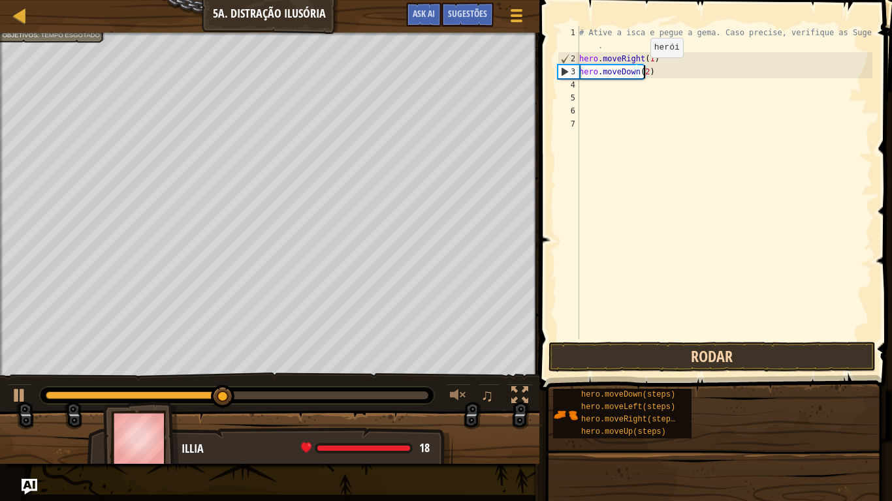
type textarea "hero.moveDown(2)"
click at [590, 363] on button "Rodar" at bounding box center [711, 357] width 327 height 30
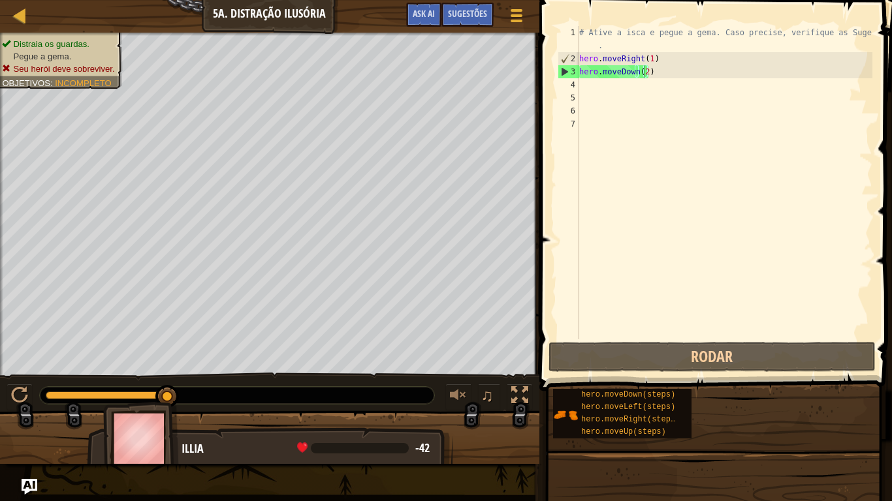
click at [449, 29] on div "Menu do Jogo Pronto Sugestões Ask AI" at bounding box center [466, 18] width 133 height 31
